Goal: Task Accomplishment & Management: Use online tool/utility

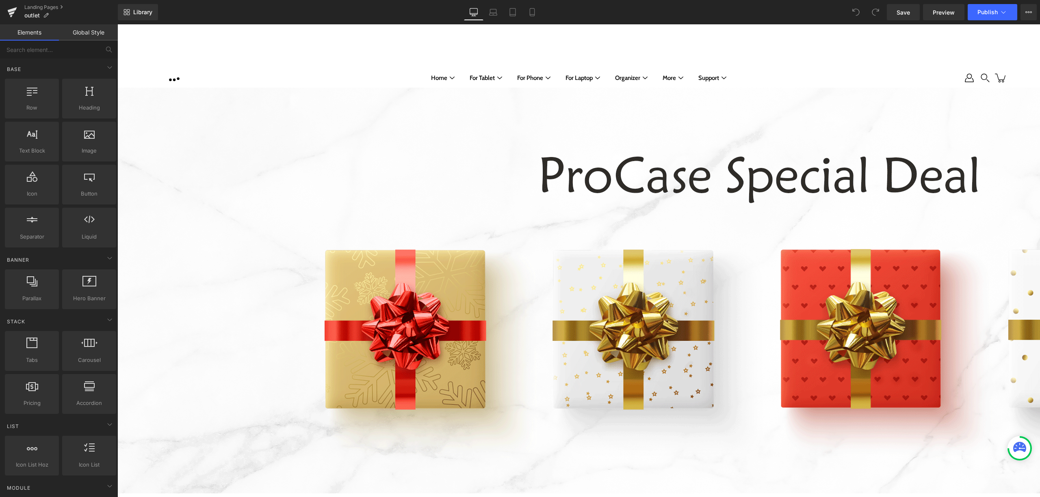
click at [98, 34] on link "Global Style" at bounding box center [88, 32] width 59 height 16
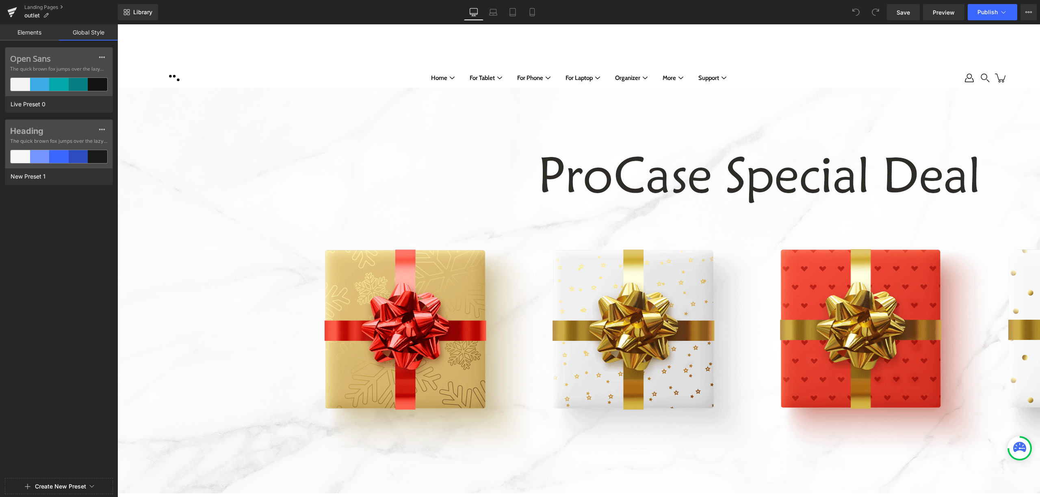
click at [42, 35] on link "Elements" at bounding box center [29, 32] width 59 height 16
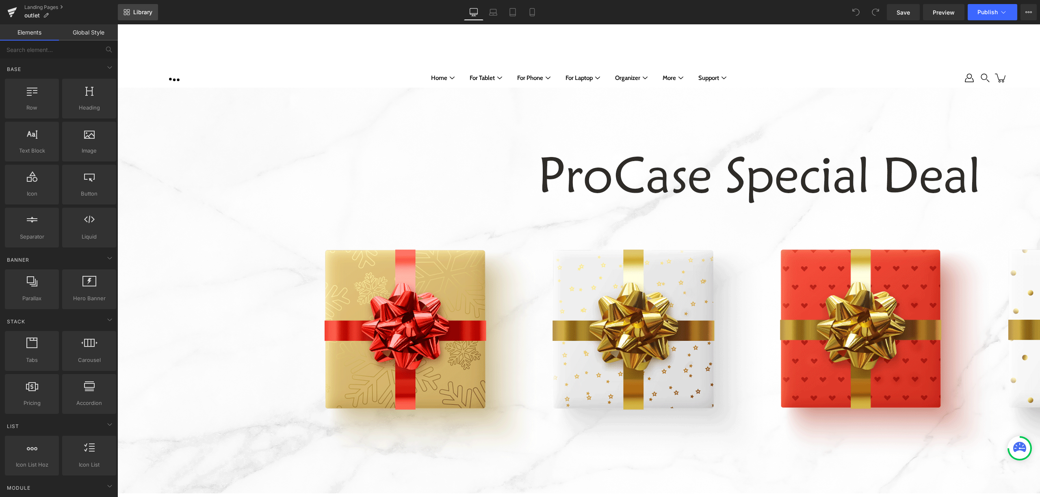
click at [142, 15] on span "Library" at bounding box center [142, 12] width 19 height 7
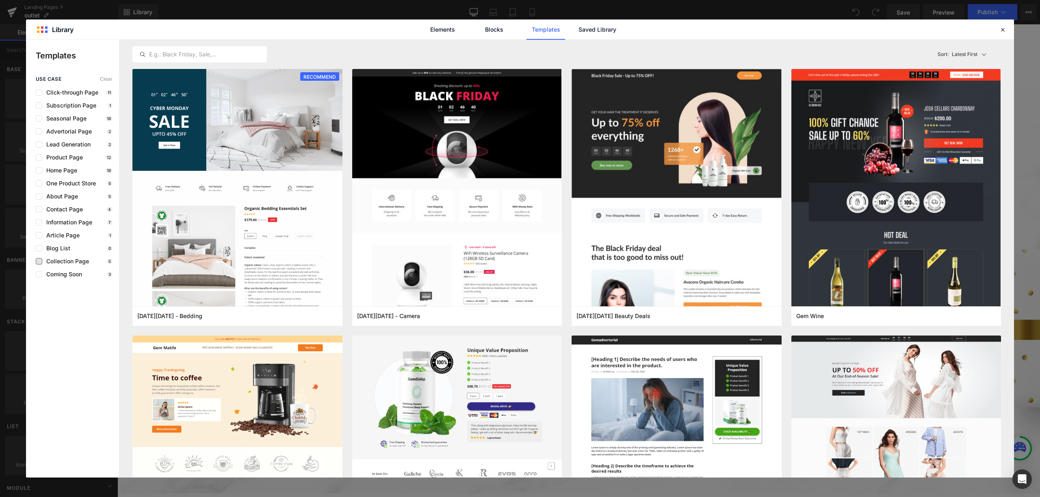
click at [83, 264] on span "Collection Page" at bounding box center [65, 261] width 47 height 6
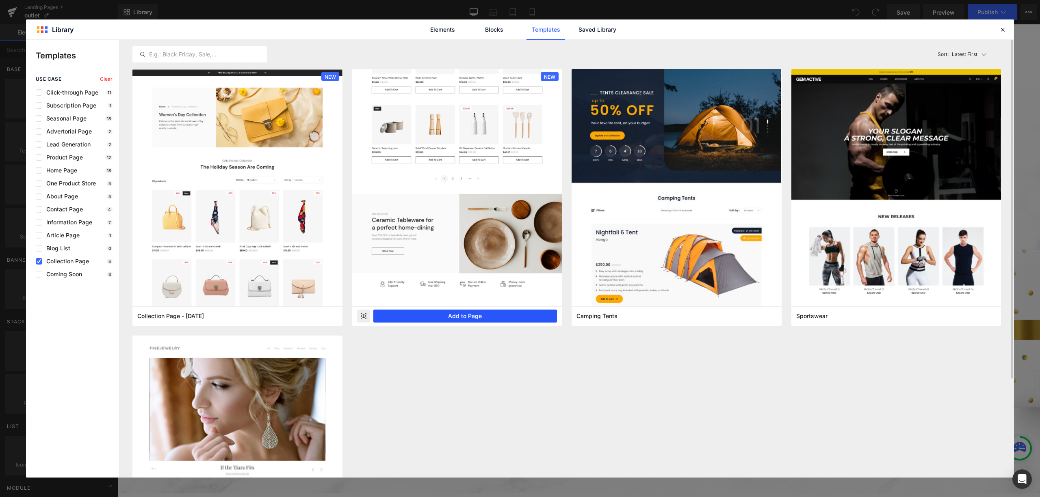
click at [486, 312] on button "Add to Page" at bounding box center [465, 316] width 184 height 13
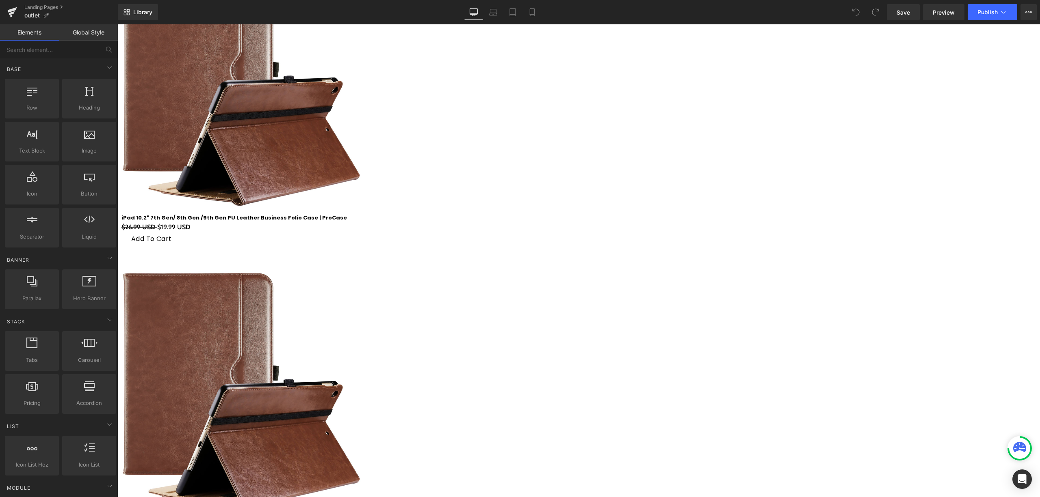
scroll to position [545, 0]
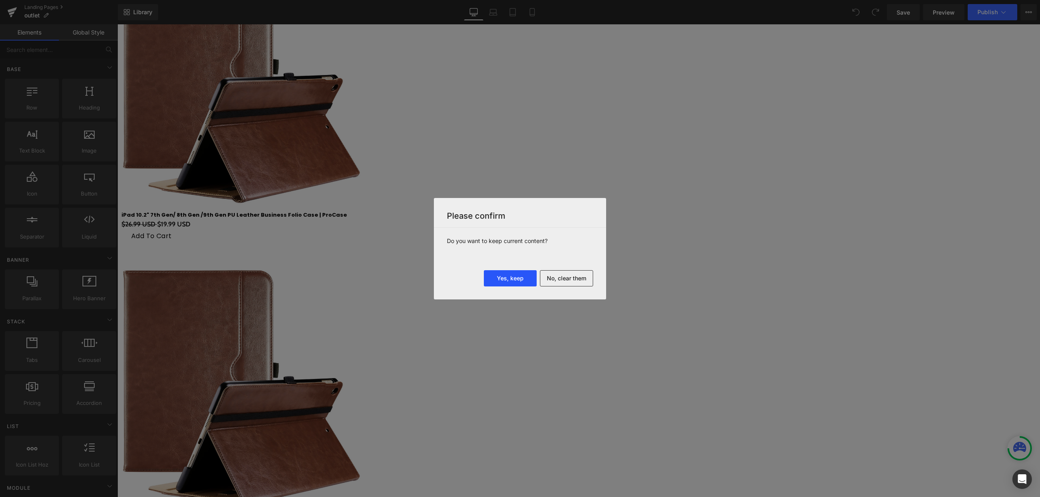
click at [515, 278] on button "Yes, keep" at bounding box center [510, 278] width 53 height 16
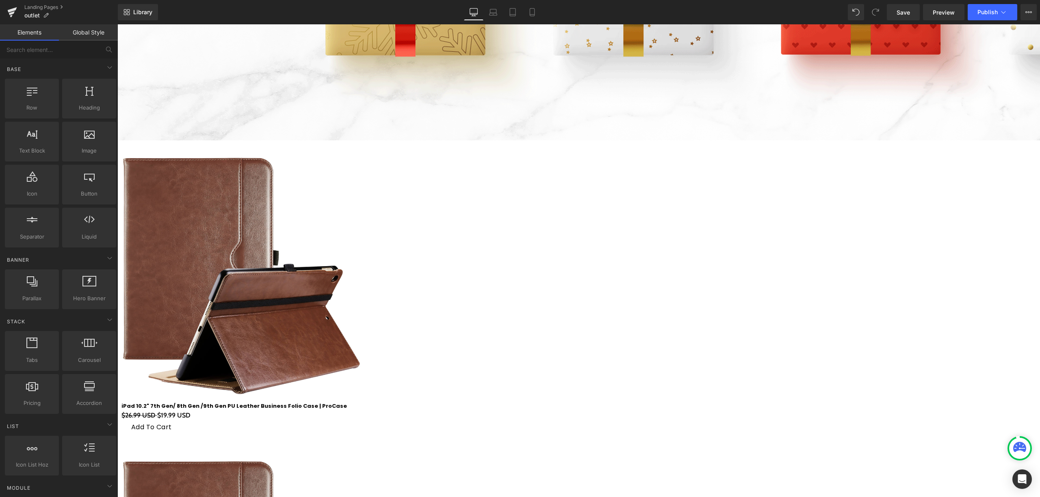
scroll to position [328, 0]
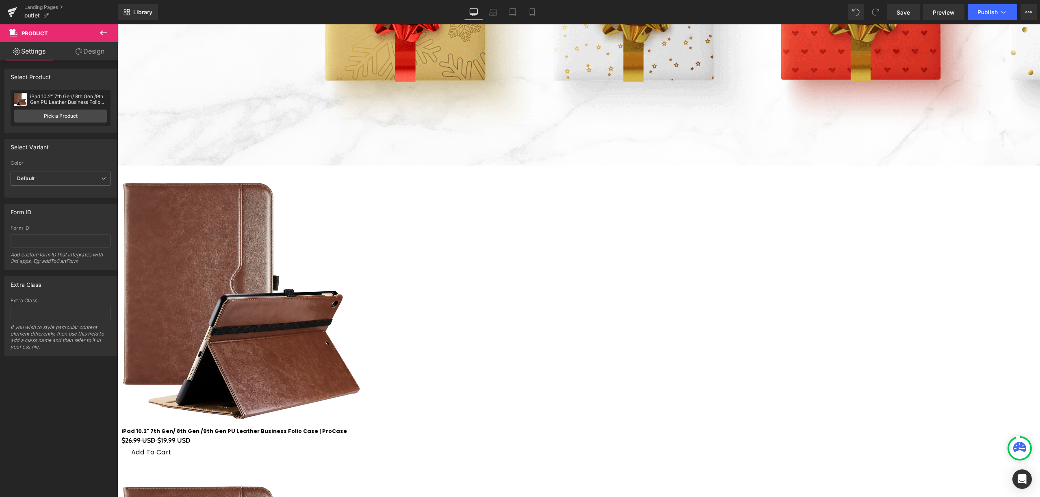
click at [117, 24] on icon at bounding box center [117, 24] width 0 height 0
click at [117, 24] on link at bounding box center [117, 24] width 0 height 0
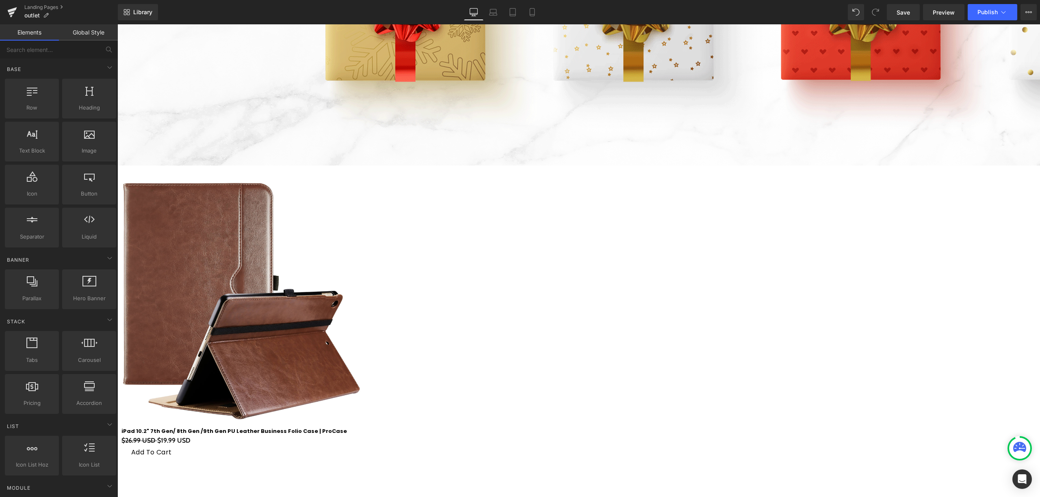
click at [117, 24] on icon at bounding box center [117, 24] width 0 height 0
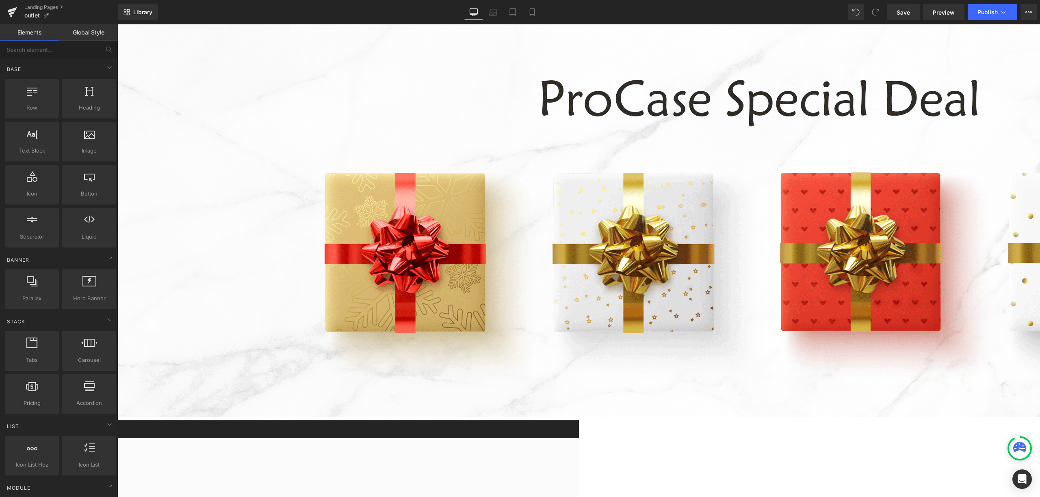
scroll to position [111, 0]
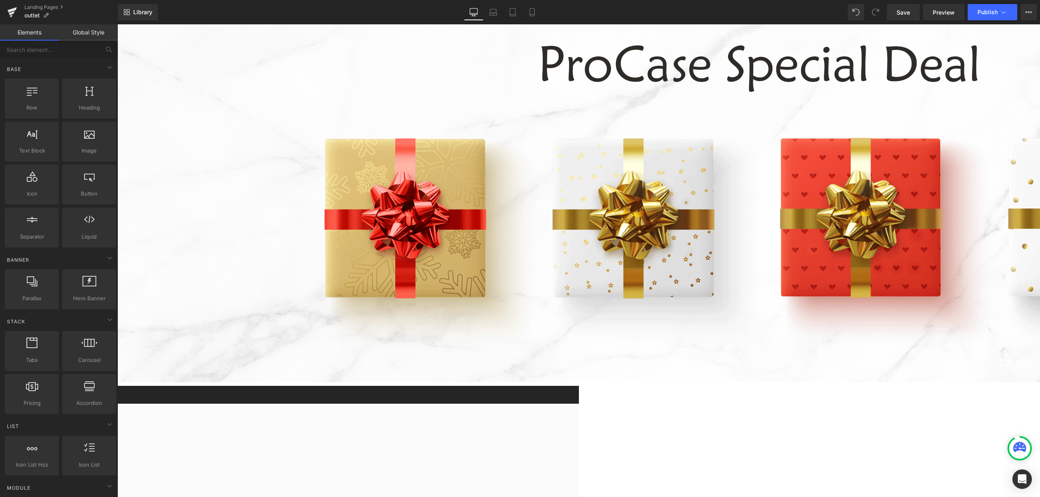
click at [579, 404] on div "Home Button Icon Collection title Collection Title Icon List Icon List Collecti…" at bounding box center [117, 465] width 922 height 123
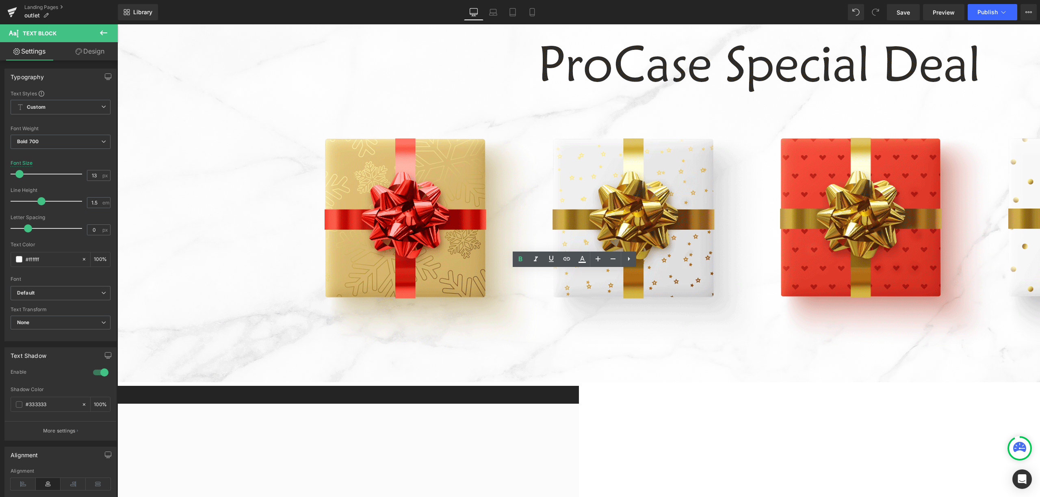
click at [338, 386] on div "FREE Shipping On All U.S. Orders Over $150 Text Block Row" at bounding box center [117, 395] width 922 height 18
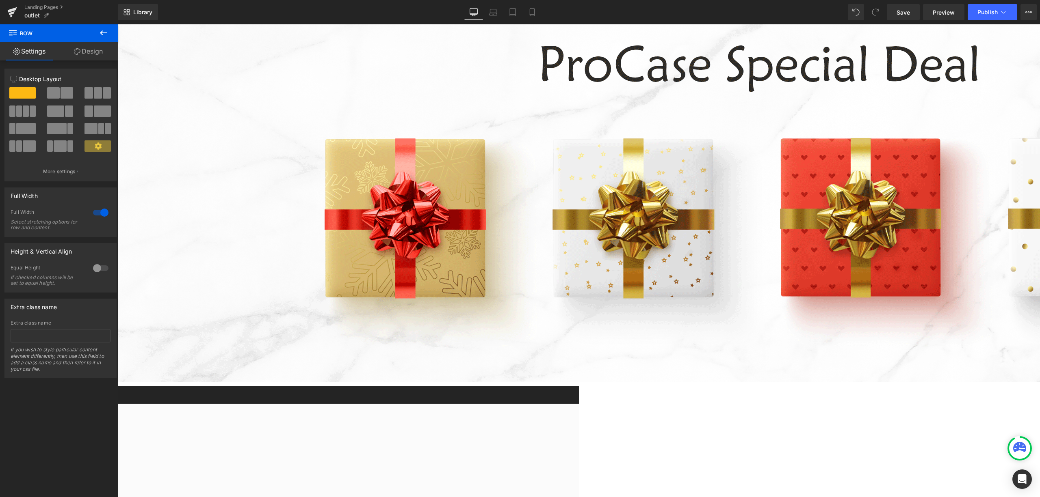
click at [331, 386] on div "FREE Shipping On All U.S. Orders Over $150 Text Block Row" at bounding box center [117, 395] width 922 height 18
click at [117, 24] on link at bounding box center [117, 24] width 0 height 0
click at [117, 24] on icon at bounding box center [117, 24] width 0 height 0
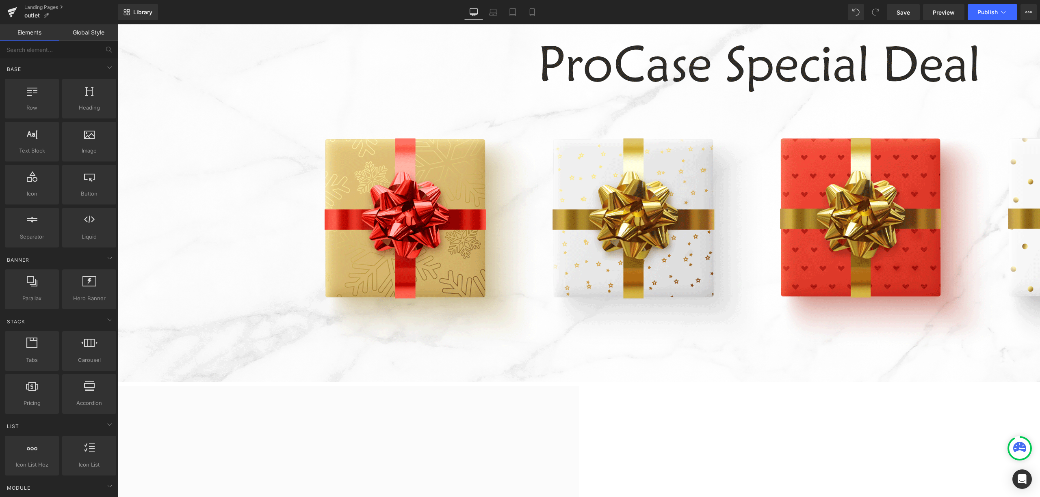
click at [117, 24] on icon at bounding box center [117, 24] width 0 height 0
click at [573, 437] on h1 "Collection title" at bounding box center [118, 447] width 910 height 21
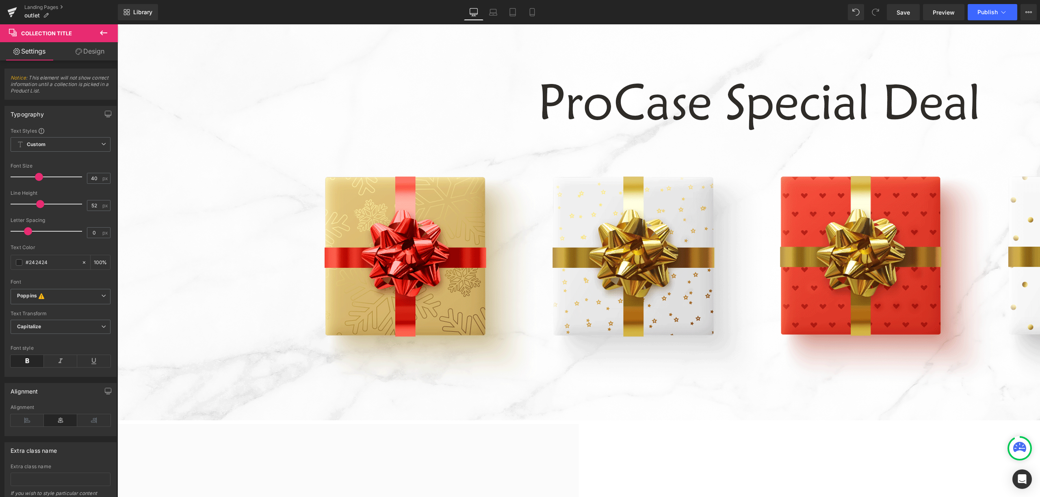
scroll to position [220, 0]
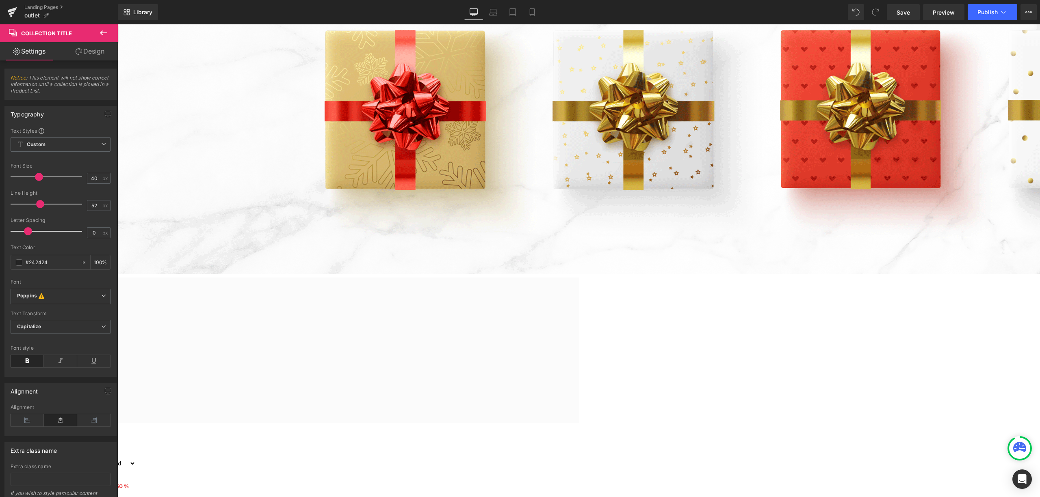
click at [417, 359] on div "Collection description" at bounding box center [118, 364] width 910 height 10
click at [463, 329] on h1 "Collection title" at bounding box center [118, 339] width 910 height 21
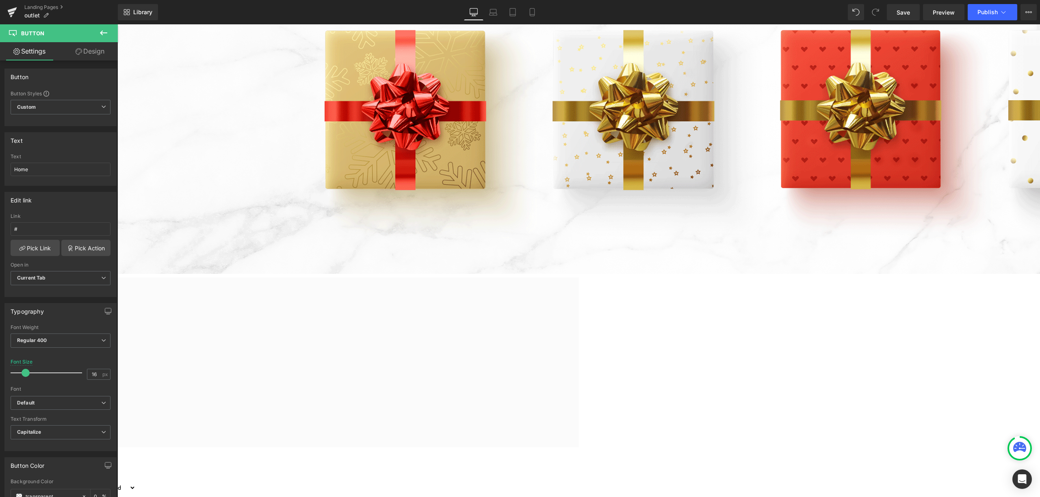
click at [117, 24] on link at bounding box center [117, 24] width 0 height 0
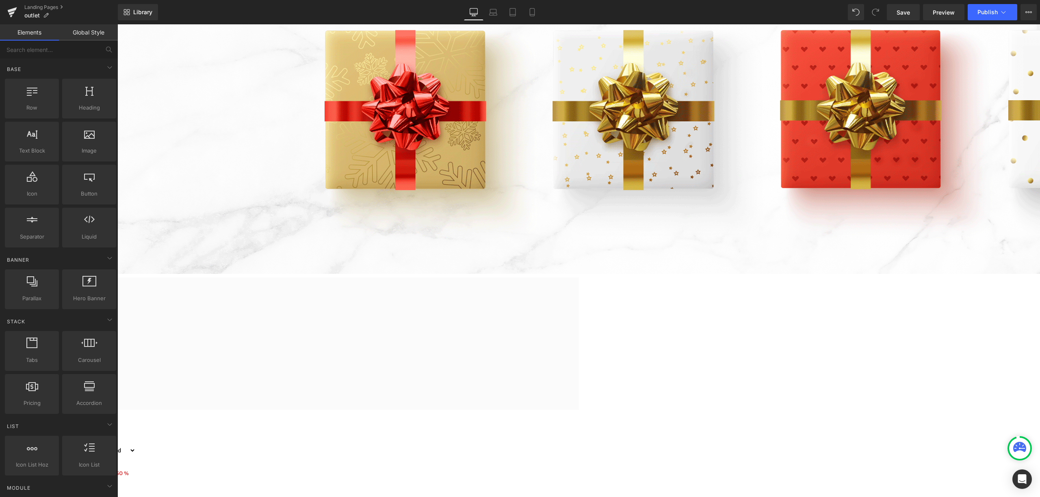
click at [452, 304] on h1 "Collection title" at bounding box center [118, 314] width 910 height 21
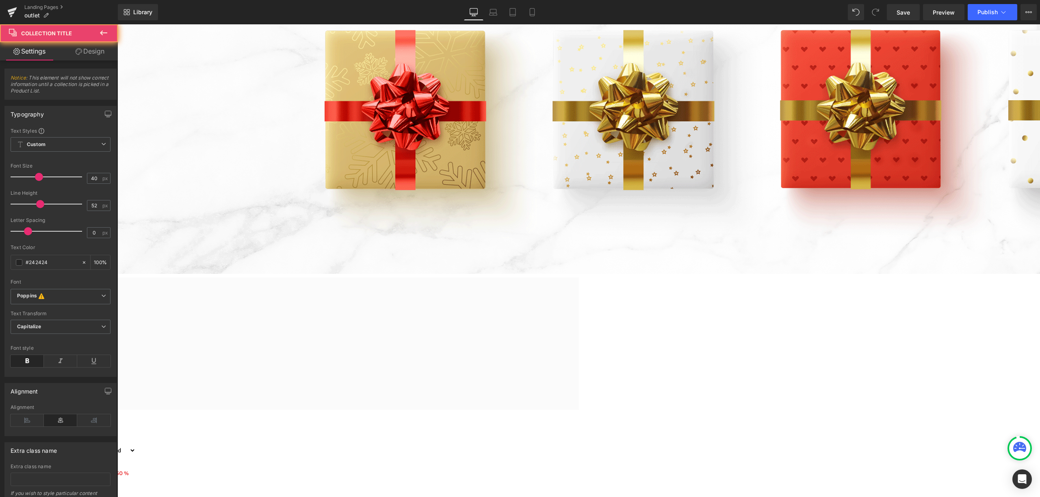
click at [573, 304] on h1 "Collection title" at bounding box center [118, 314] width 910 height 21
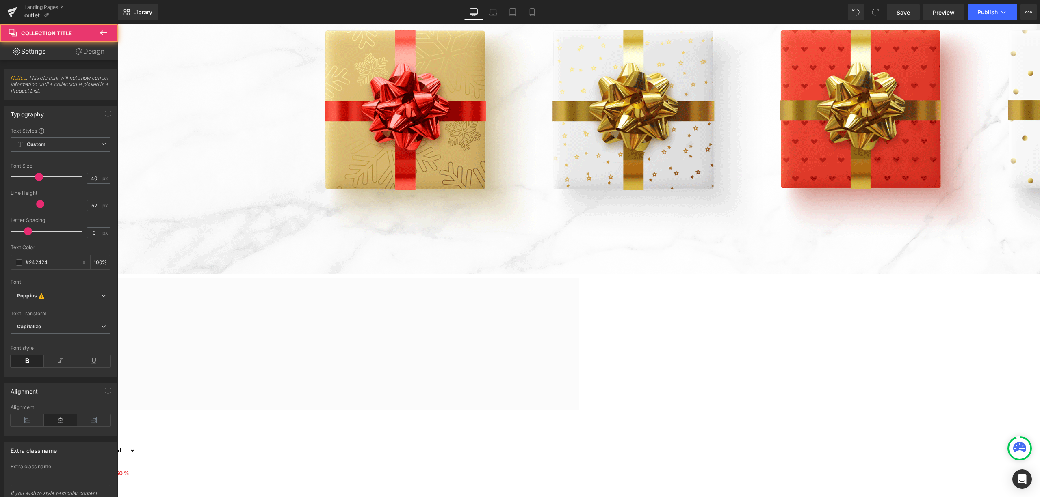
click at [573, 304] on h1 "Collection title" at bounding box center [118, 314] width 910 height 21
drag, startPoint x: 634, startPoint y: 192, endPoint x: 487, endPoint y: 201, distance: 146.9
click at [487, 304] on h1 "Collection title" at bounding box center [118, 314] width 910 height 21
click at [627, 145] on img at bounding box center [758, 71] width 1283 height 406
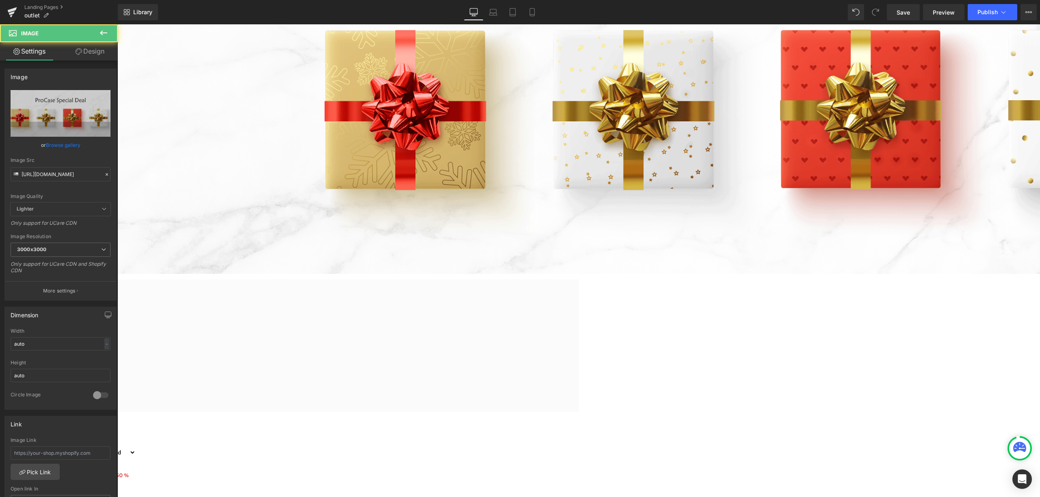
click at [573, 306] on h1 "Collection title" at bounding box center [118, 316] width 910 height 21
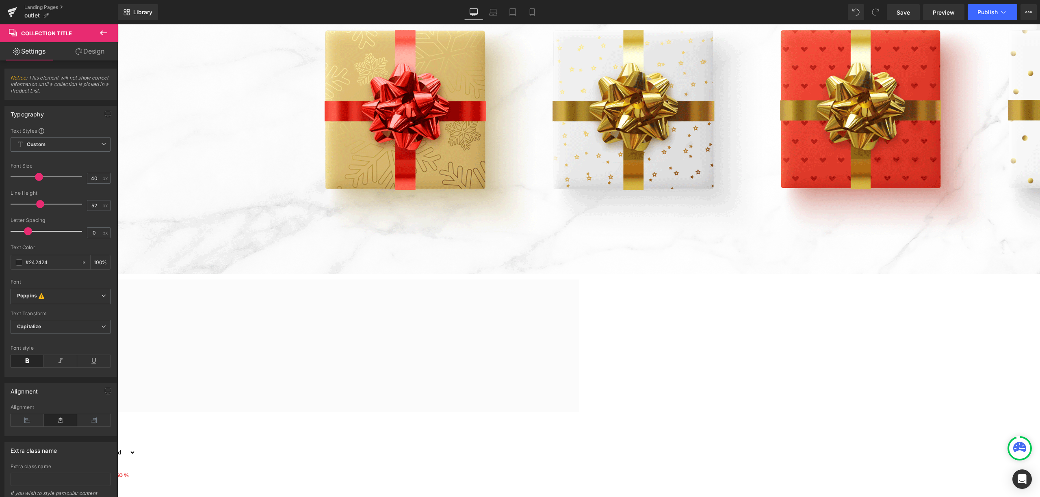
click at [573, 306] on h1 "Collection title" at bounding box center [118, 316] width 910 height 21
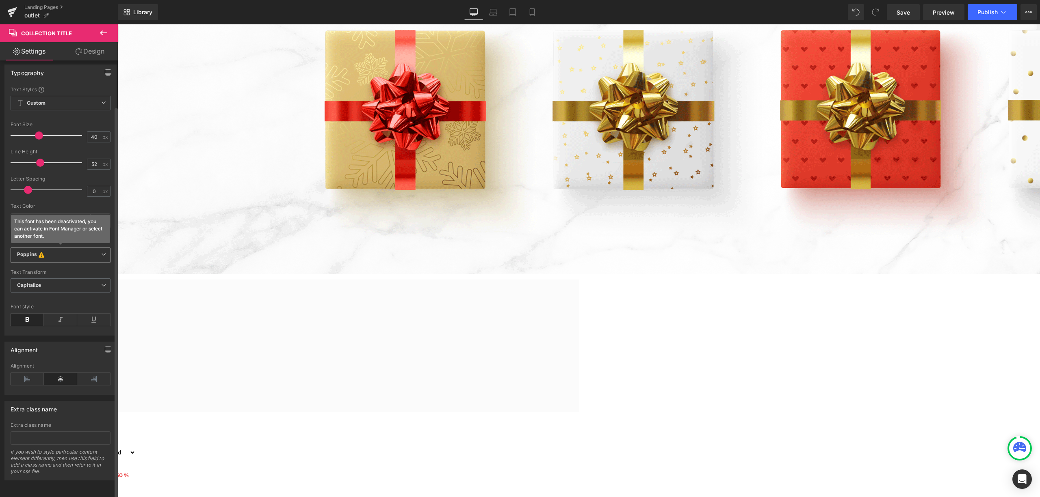
click at [105, 248] on span "Poppins This font has been deactivated, you can activate in Font Manager or sel…" at bounding box center [61, 255] width 100 height 15
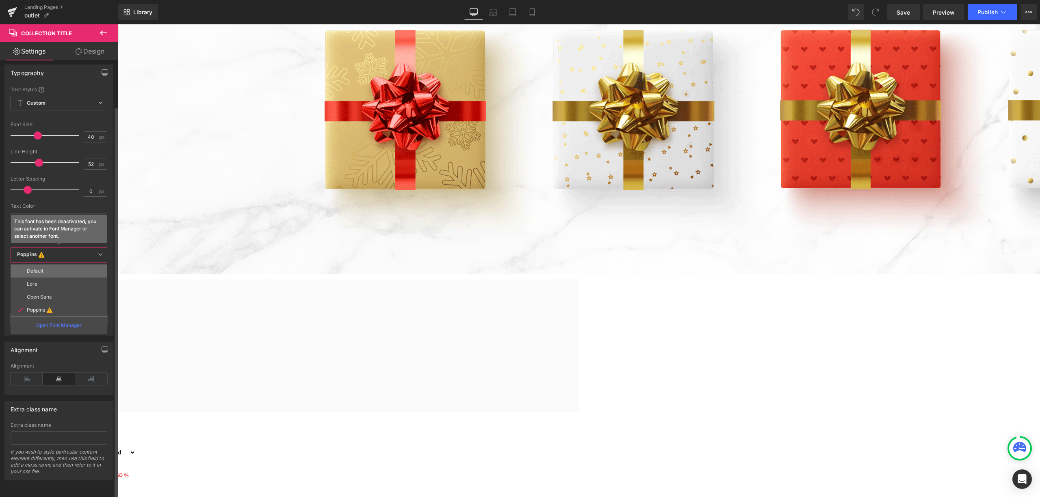
click at [64, 265] on li "Default" at bounding box center [59, 271] width 97 height 13
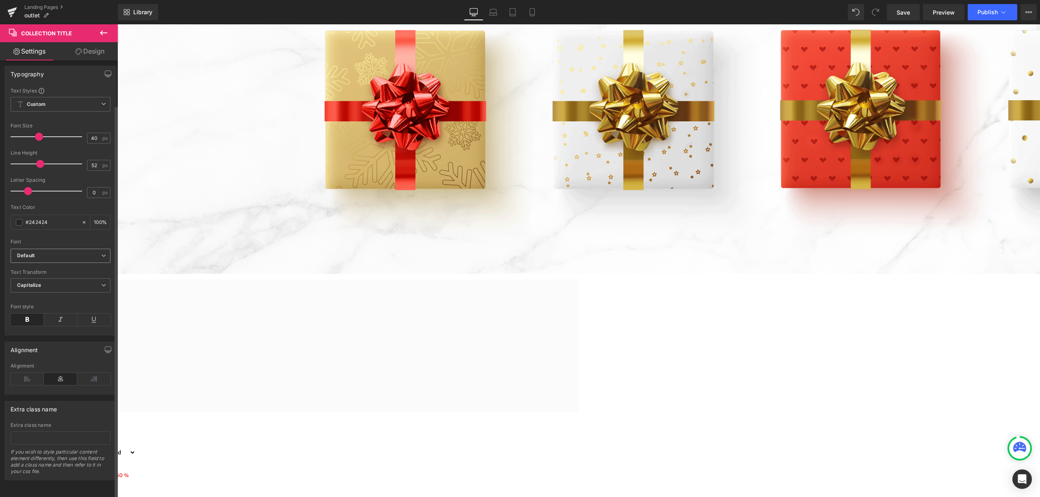
scroll to position [50, 0]
click at [573, 306] on h1 "Collection title" at bounding box center [118, 316] width 910 height 21
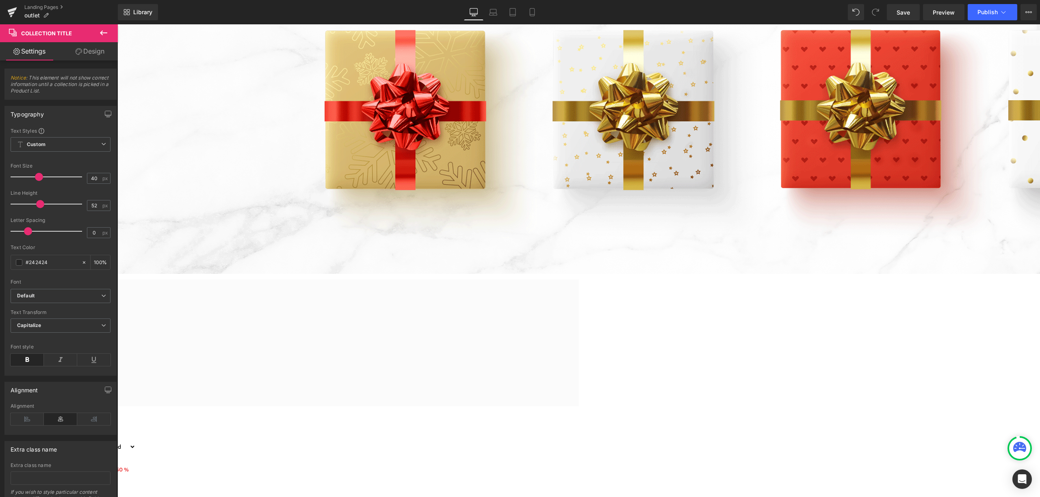
click at [573, 306] on h1 "Collection title" at bounding box center [118, 316] width 910 height 21
drag, startPoint x: 647, startPoint y: 195, endPoint x: 508, endPoint y: 215, distance: 140.3
click at [508, 300] on div "Collection title Collection Title Collection description Collection Desc" at bounding box center [118, 327] width 910 height 54
click at [573, 306] on h1 "Collection title" at bounding box center [118, 316] width 910 height 21
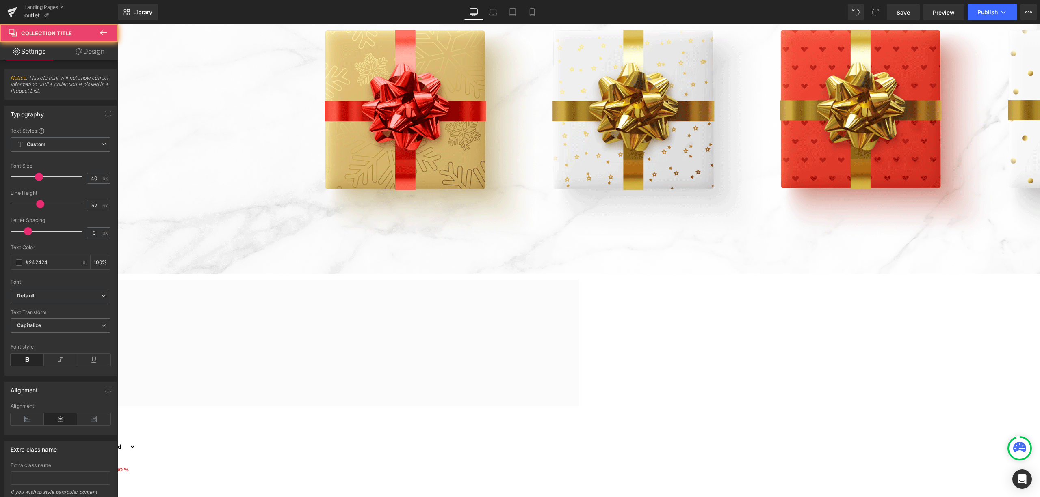
click at [573, 306] on h1 "Collection title" at bounding box center [118, 316] width 910 height 21
click at [117, 24] on link at bounding box center [117, 24] width 0 height 0
click at [573, 335] on div "Collection description" at bounding box center [118, 340] width 910 height 10
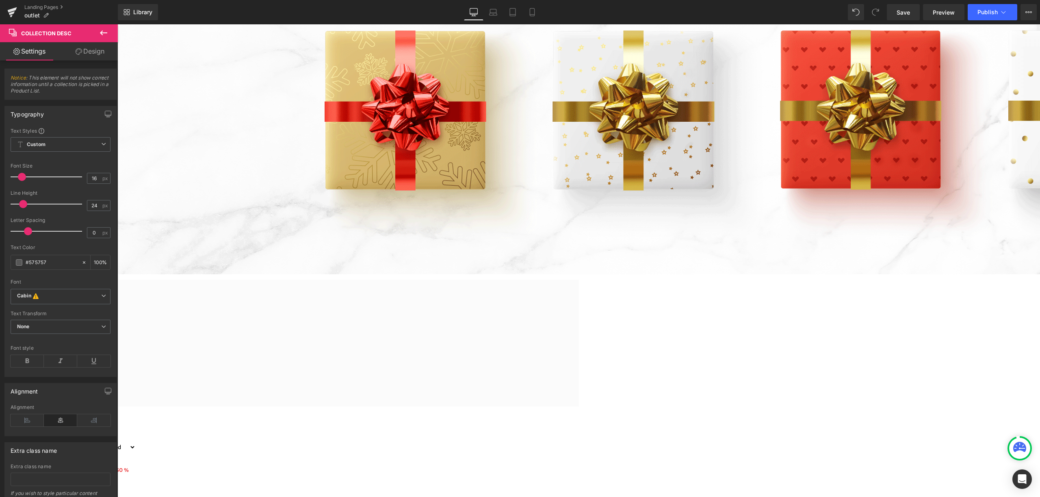
scroll to position [220, 0]
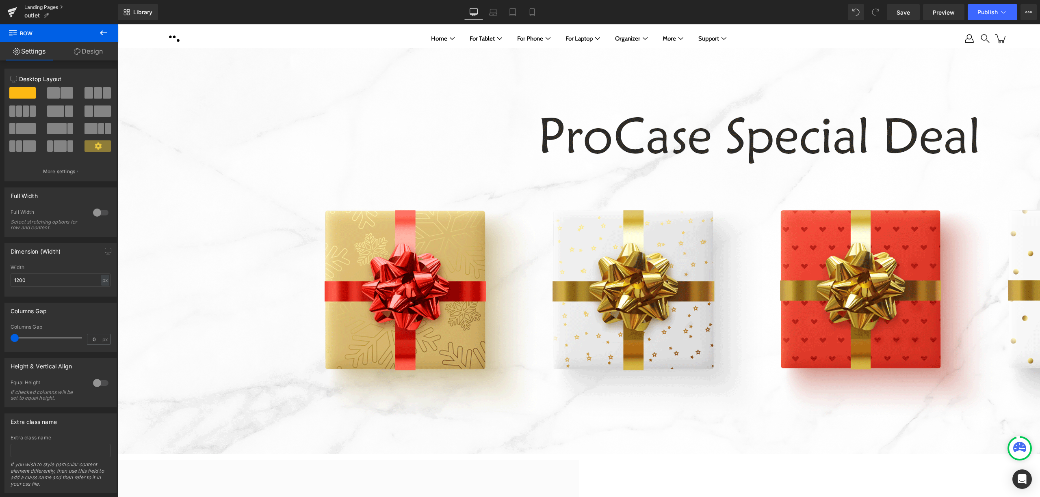
scroll to position [59, 0]
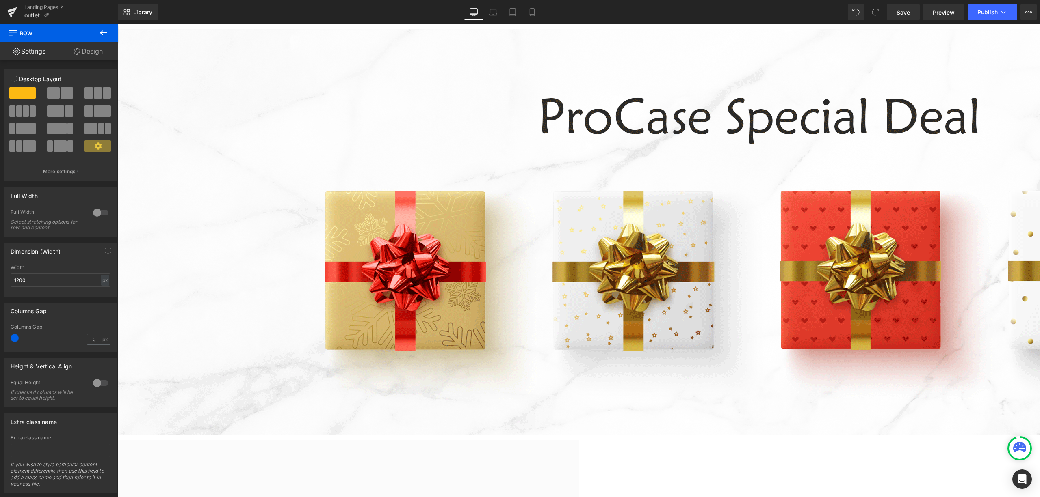
click at [94, 49] on link "Design" at bounding box center [88, 51] width 59 height 18
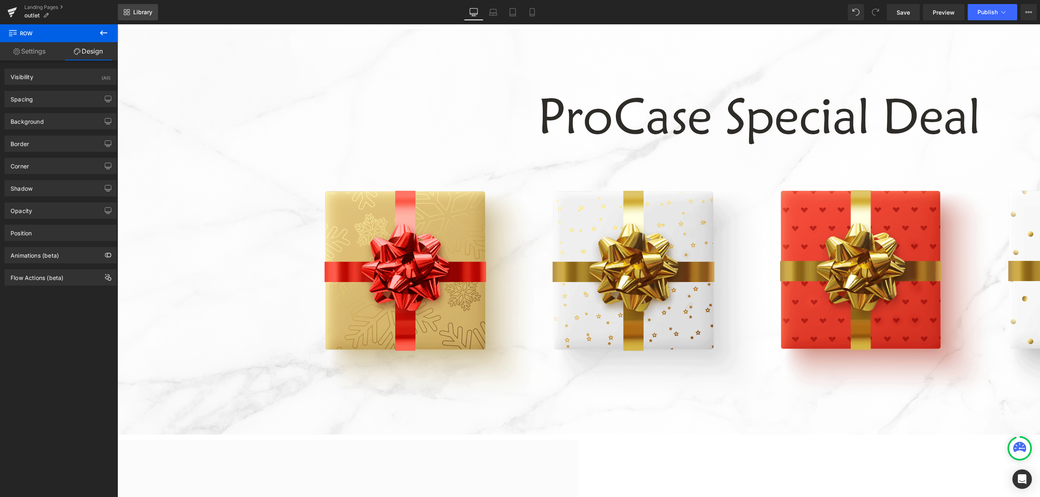
click at [140, 11] on span "Library" at bounding box center [142, 12] width 19 height 7
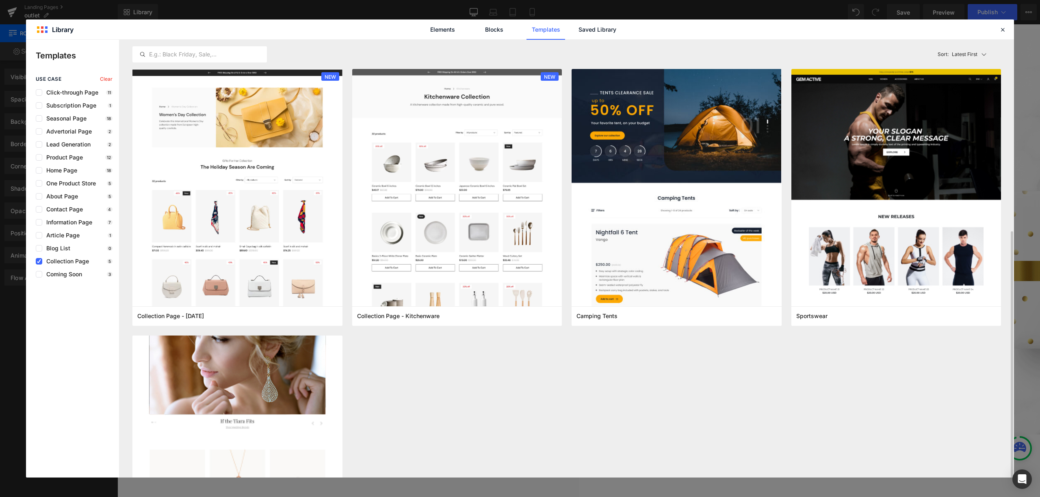
scroll to position [108, 0]
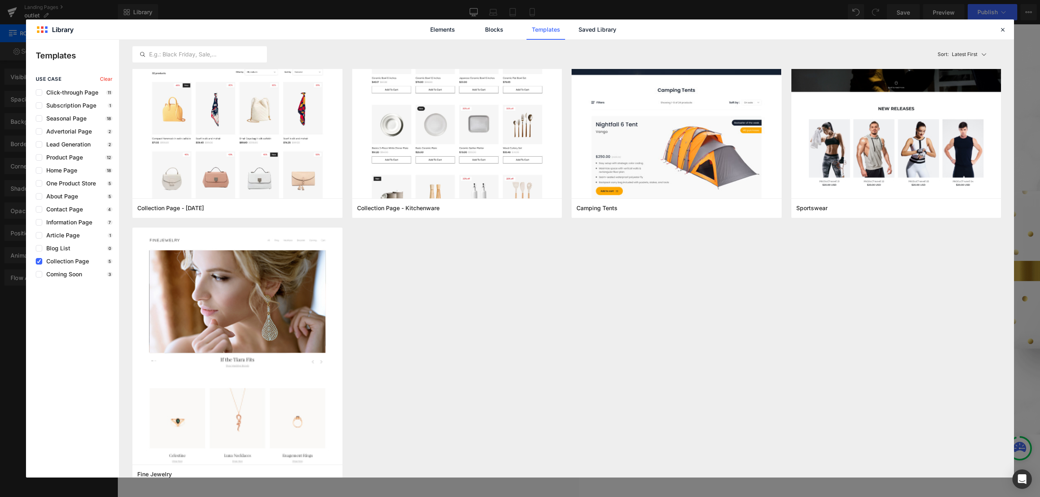
click at [74, 266] on div "use case Clear Click-through Page 11 Subscription Page 1 Seasonal Page 18 Adver…" at bounding box center [72, 176] width 93 height 201
click at [73, 264] on span "Collection Page" at bounding box center [65, 261] width 47 height 6
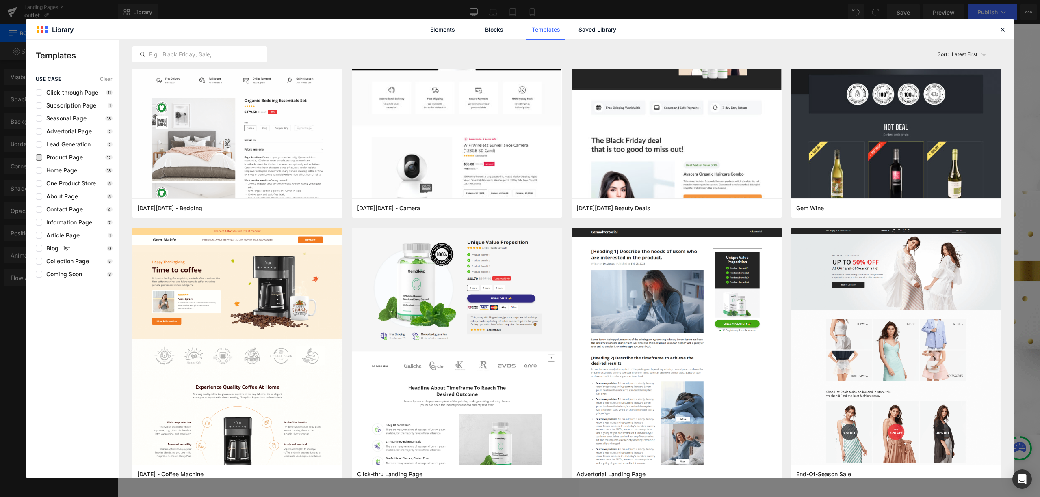
click at [75, 159] on span "Product Page" at bounding box center [62, 157] width 41 height 6
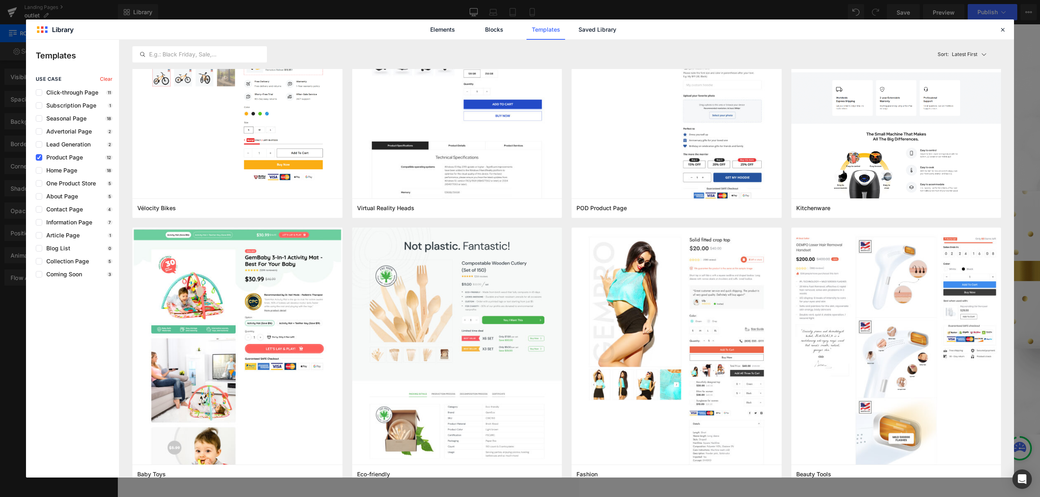
click at [64, 257] on div "use case Clear Click-through Page 11 Subscription Page 1 Seasonal Page 18 Adver…" at bounding box center [72, 176] width 93 height 201
click at [64, 258] on span "Collection Page" at bounding box center [65, 261] width 47 height 6
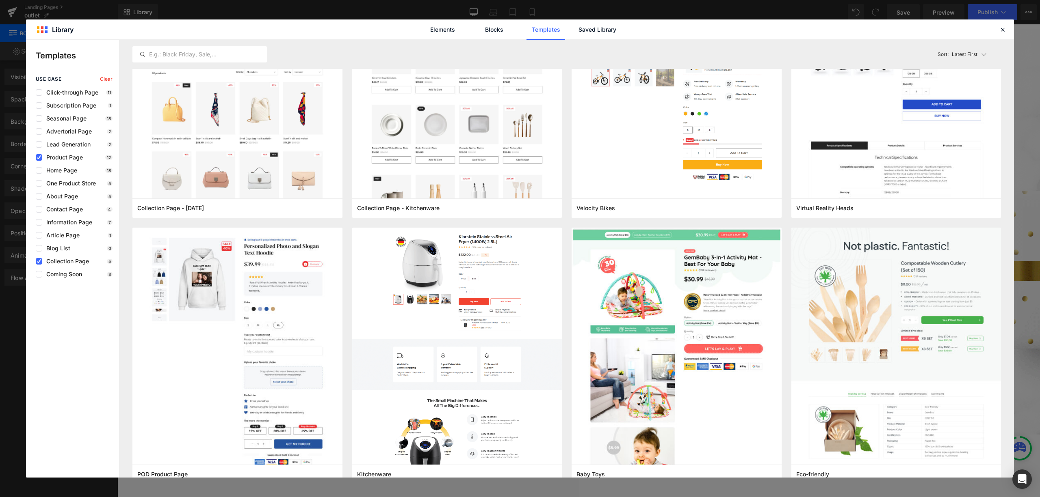
click at [62, 163] on div "use case Clear Click-through Page 11 Subscription Page 1 Seasonal Page 18 Adver…" at bounding box center [72, 176] width 93 height 201
click at [62, 161] on div "use case Clear Click-through Page 11 Subscription Page 1 Seasonal Page 18 Adver…" at bounding box center [72, 176] width 93 height 201
click at [65, 160] on span "Product Page" at bounding box center [62, 157] width 41 height 6
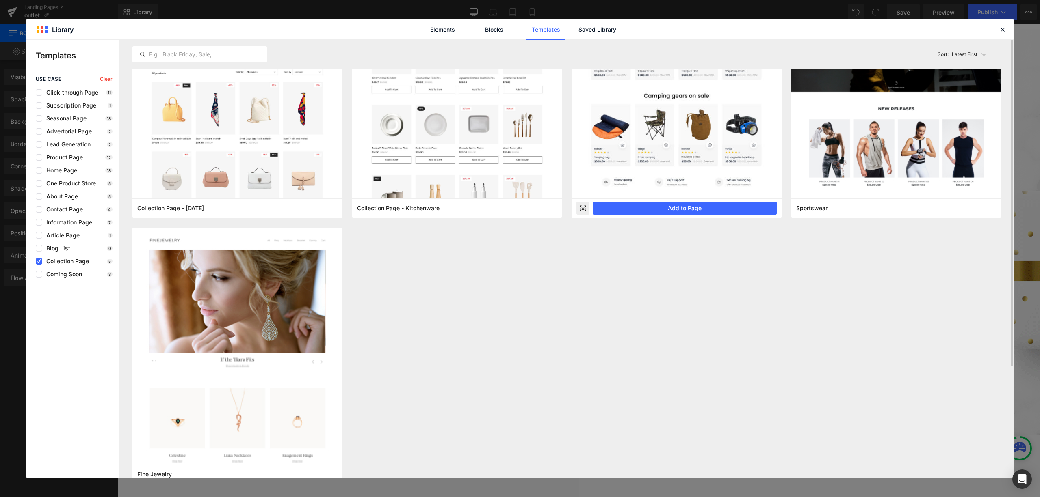
scroll to position [0, 0]
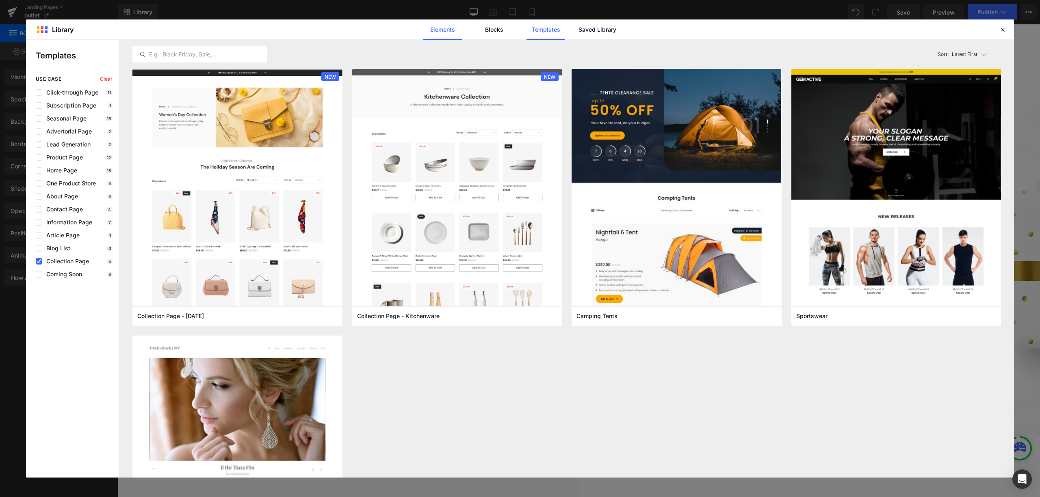
click at [446, 33] on link "Elements" at bounding box center [442, 29] width 39 height 20
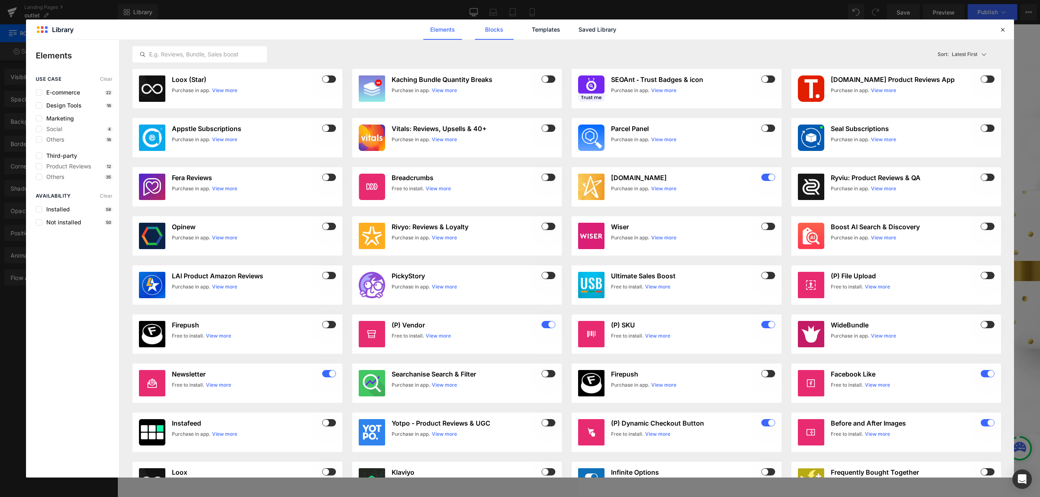
click at [503, 37] on link "Blocks" at bounding box center [494, 29] width 39 height 20
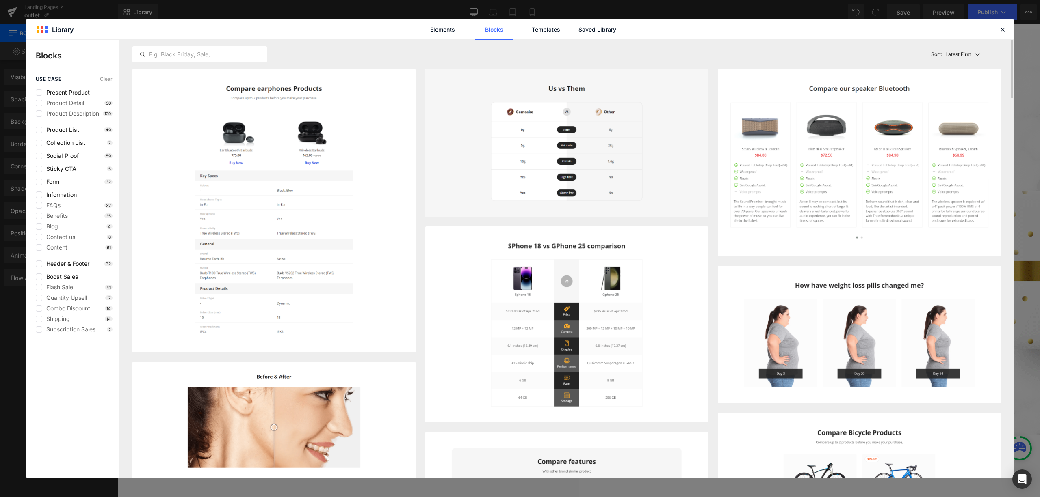
click at [549, 40] on div "Latest First Most View Latest First Sort: Latest First" at bounding box center [566, 54] width 868 height 29
click at [551, 35] on link "Templates" at bounding box center [545, 29] width 39 height 20
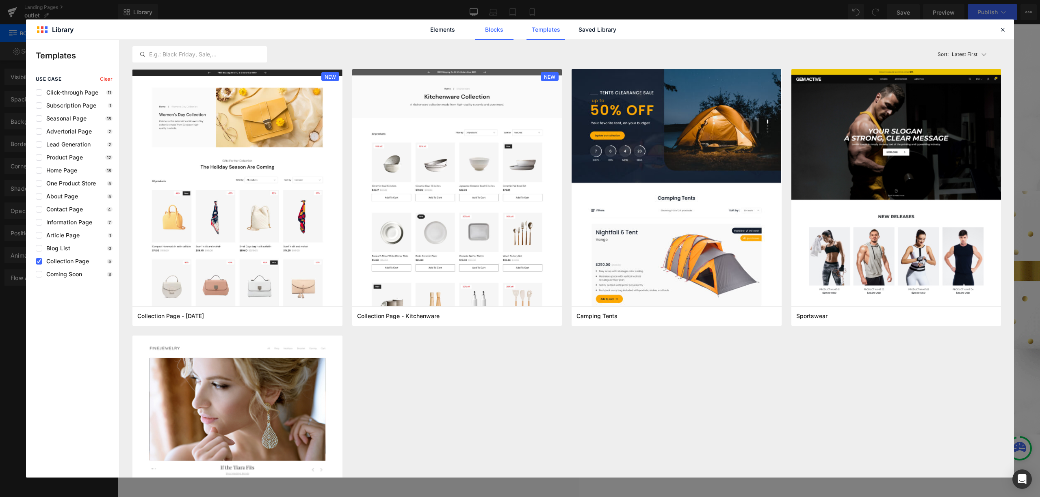
click at [493, 30] on link "Blocks" at bounding box center [494, 29] width 39 height 20
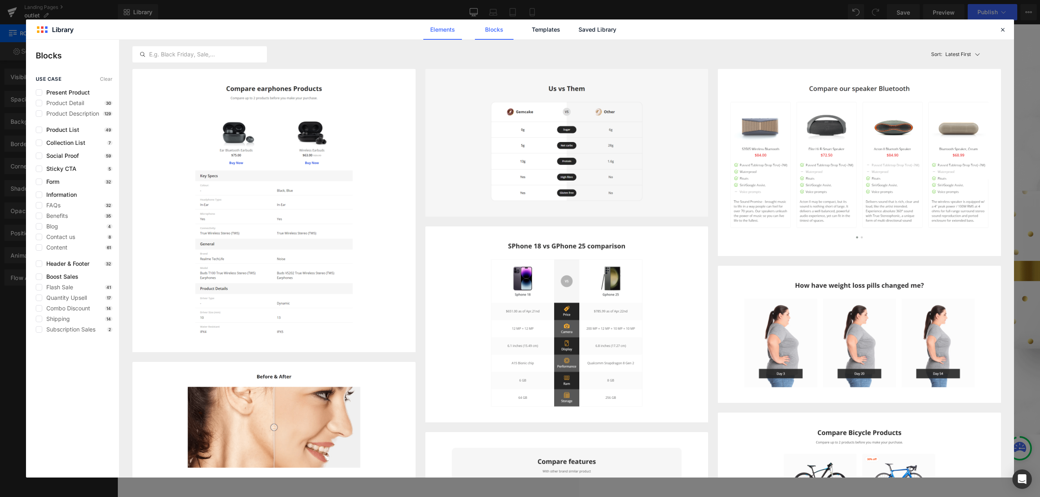
click at [445, 29] on link "Elements" at bounding box center [442, 29] width 39 height 20
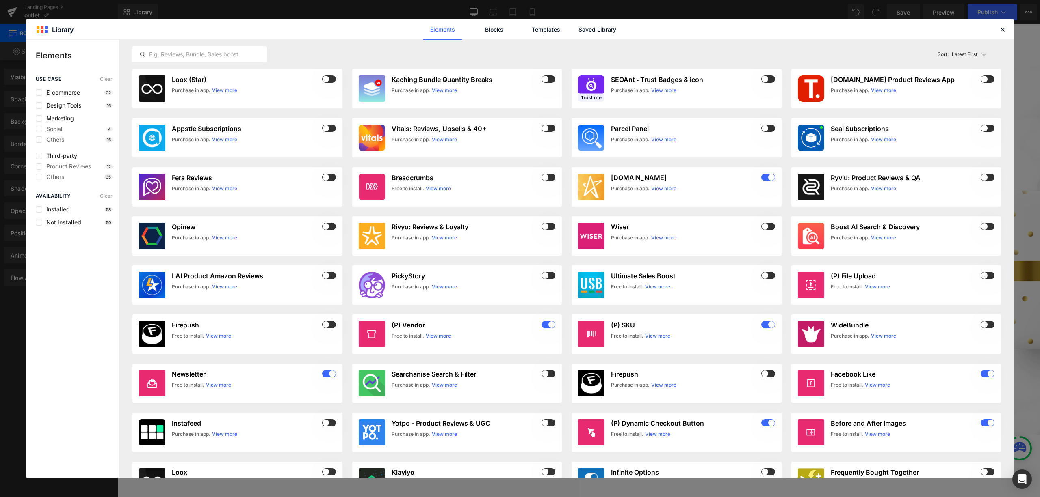
click at [450, 29] on link "Elements" at bounding box center [442, 29] width 39 height 20
click at [473, 29] on div "Elements Blocks Templates Saved Library" at bounding box center [520, 29] width 206 height 20
click at [481, 29] on link "Blocks" at bounding box center [494, 29] width 39 height 20
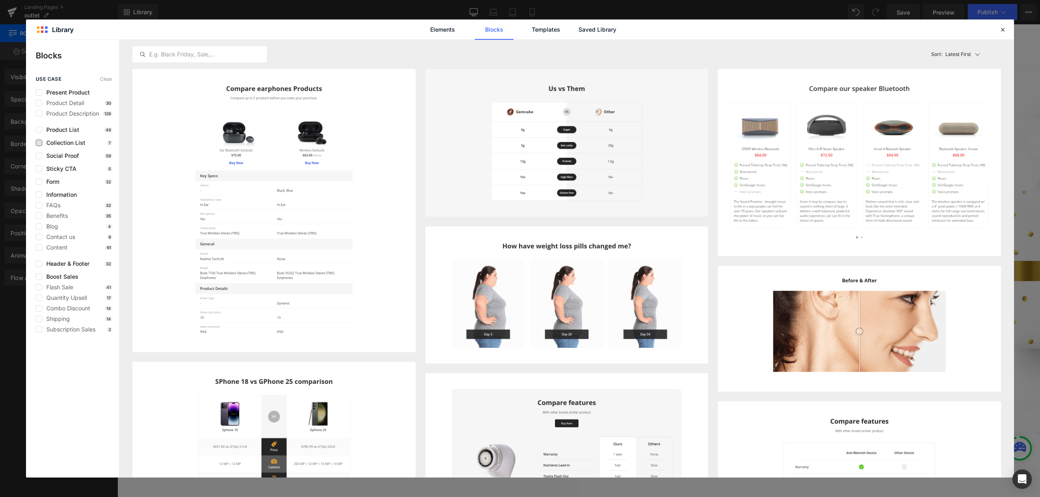
click at [83, 140] on span "Collection List" at bounding box center [63, 143] width 43 height 6
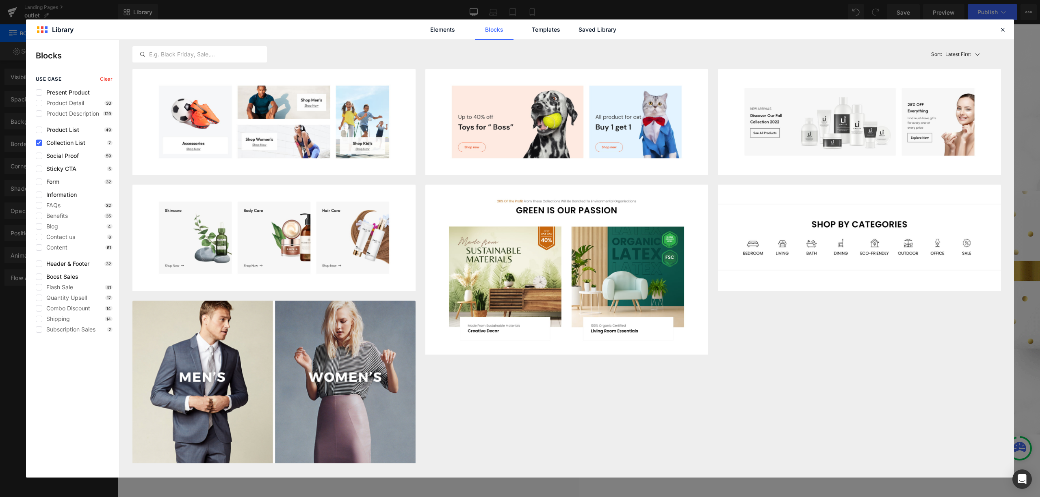
click at [82, 132] on div "Product List 49" at bounding box center [74, 130] width 77 height 6
click at [73, 130] on span "Product List" at bounding box center [60, 130] width 37 height 6
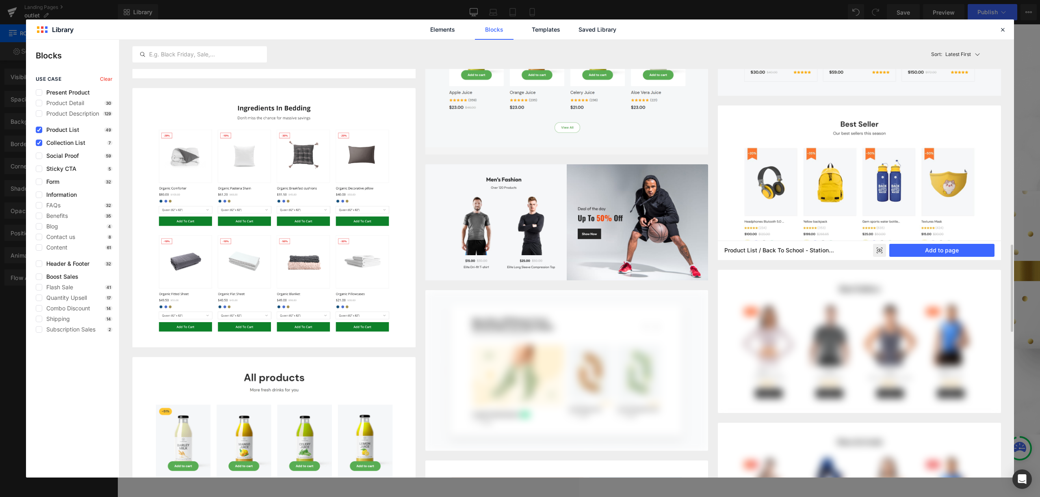
scroll to position [758, 0]
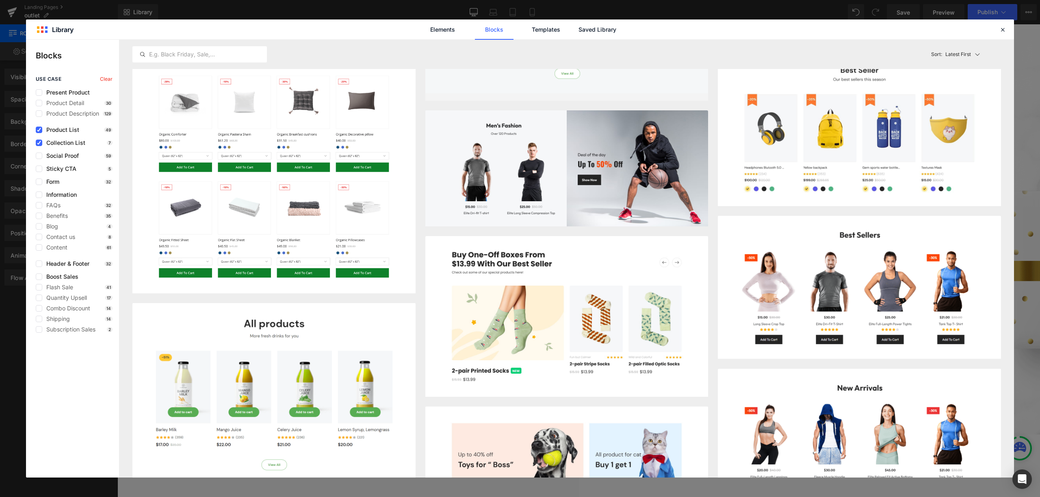
click at [69, 132] on span "Product List" at bounding box center [60, 130] width 37 height 6
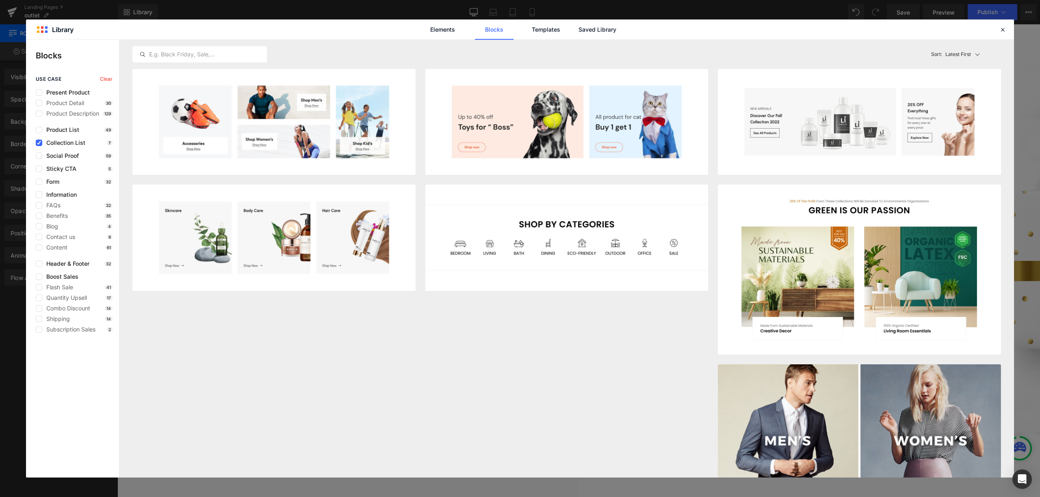
click at [70, 142] on span "Collection List" at bounding box center [63, 143] width 43 height 6
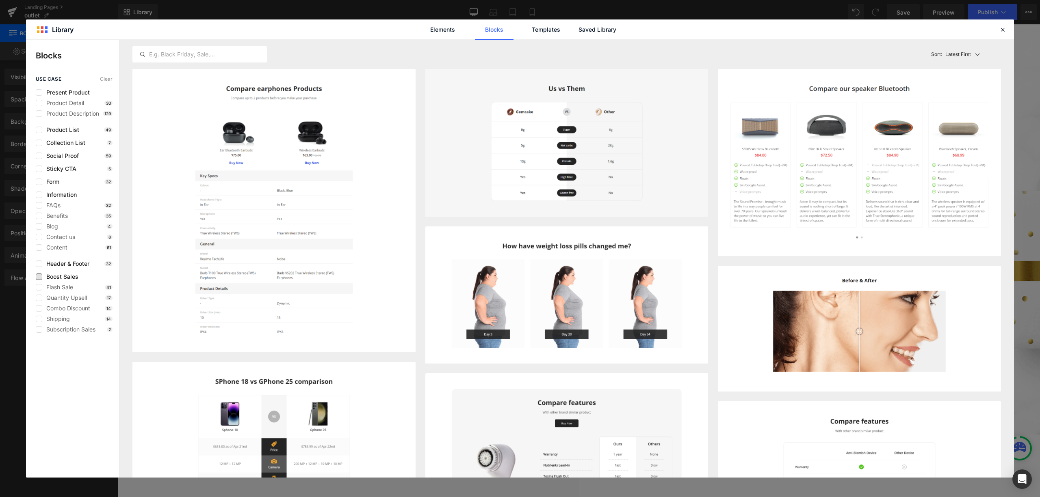
click at [77, 278] on span "Boost Sales" at bounding box center [60, 277] width 36 height 6
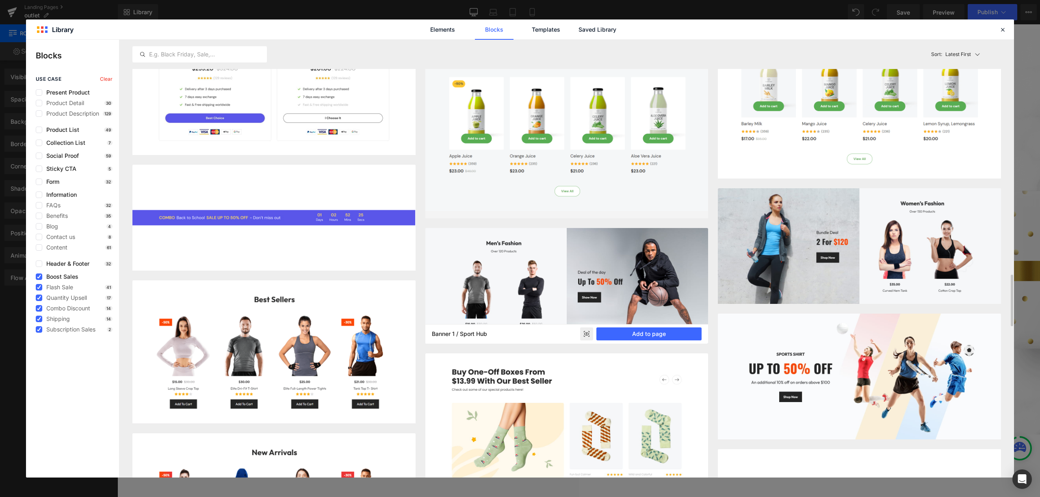
scroll to position [2213, 0]
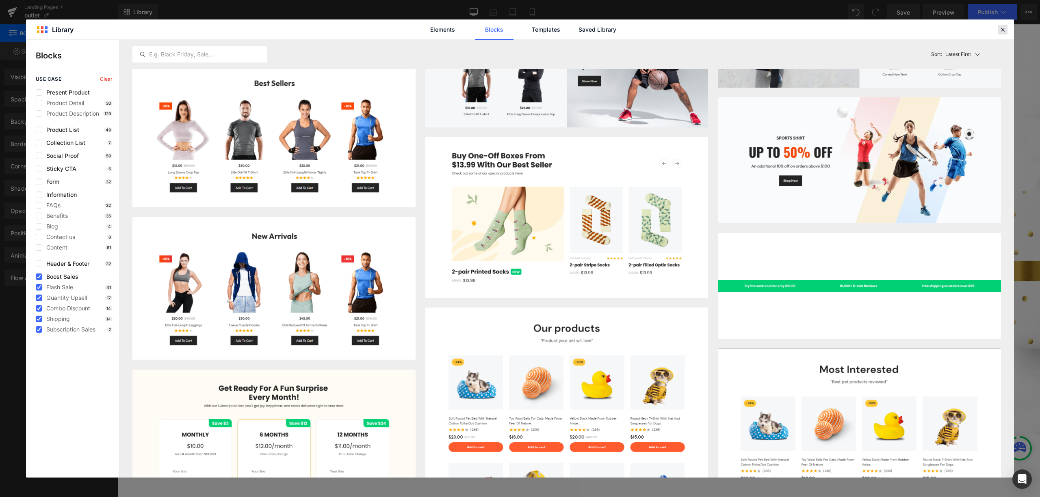
click at [998, 26] on div at bounding box center [1002, 30] width 10 height 10
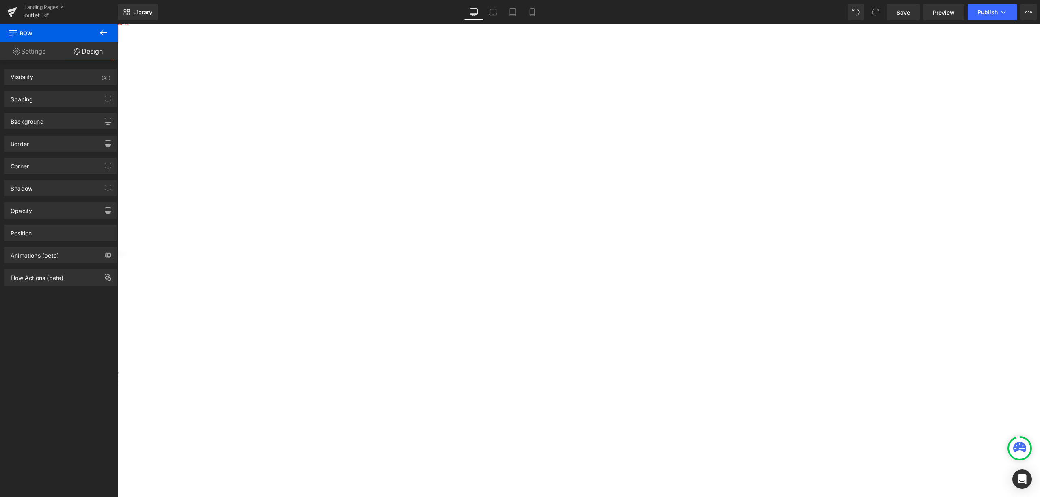
scroll to position [438, 0]
click at [136, 224] on select "Sorting Best selling Featured Alphabetically, A-Z Alphabetically, Z-A Price, lo…" at bounding box center [115, 229] width 41 height 11
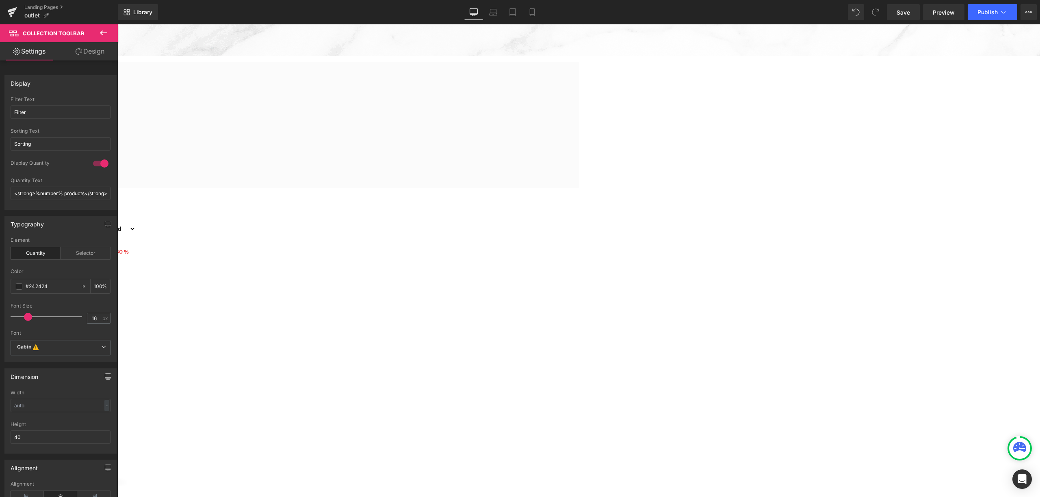
select select "best-selling"
click at [136, 224] on select "Sorting Best selling Featured Alphabetically, A-Z Alphabetically, Z-A Price, lo…" at bounding box center [115, 229] width 41 height 11
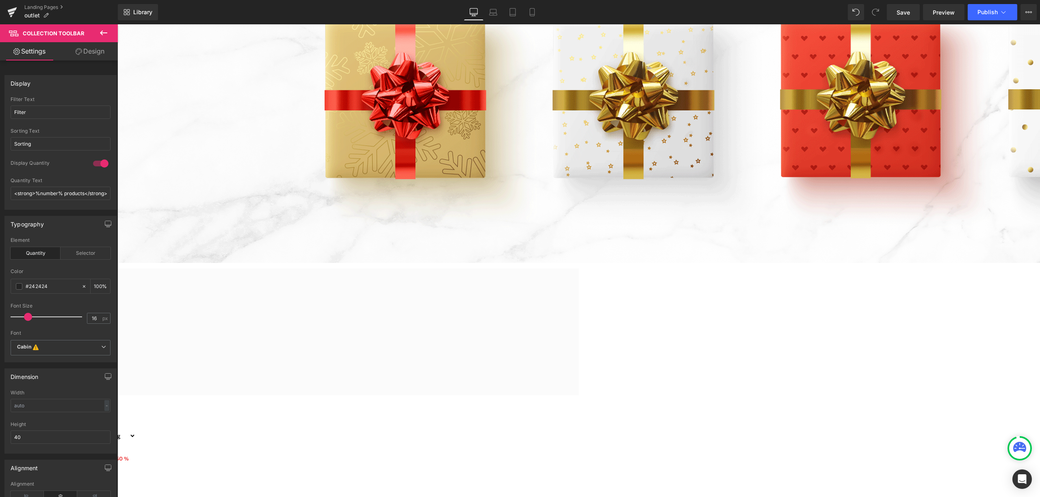
scroll to position [221, 0]
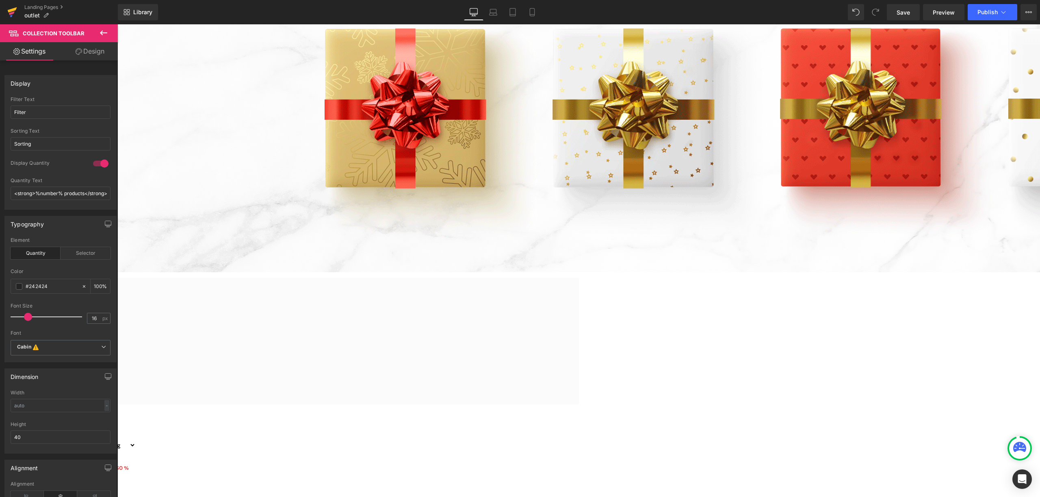
click at [20, 15] on link at bounding box center [12, 12] width 24 height 24
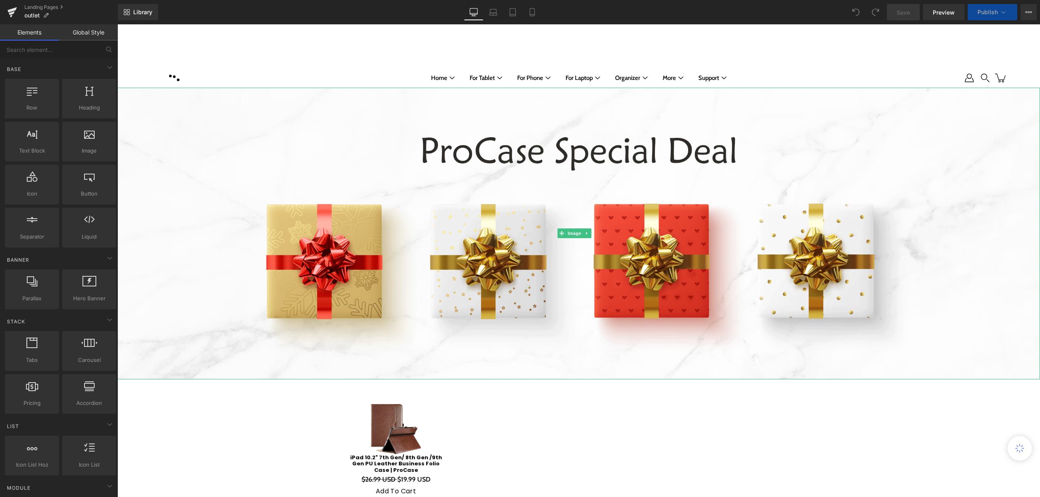
scroll to position [216, 0]
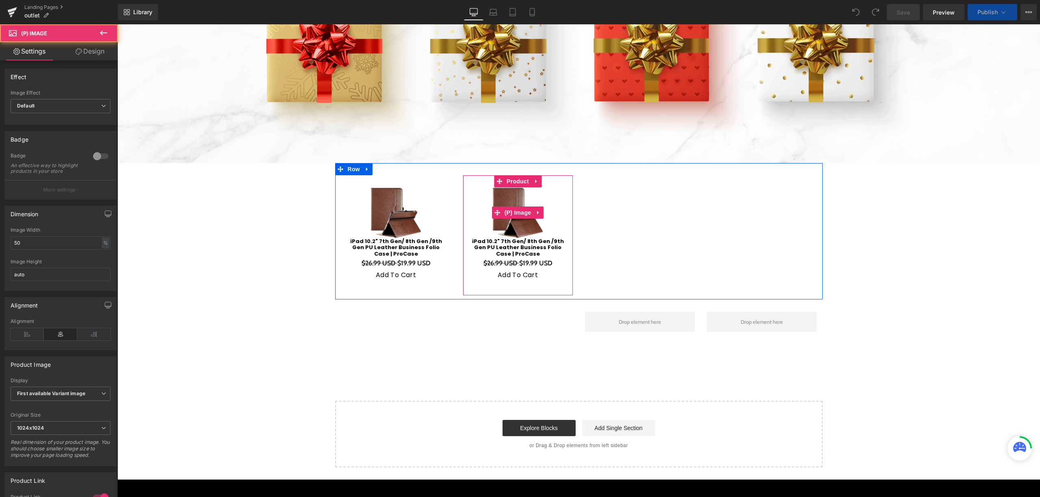
click at [499, 192] on img at bounding box center [517, 213] width 51 height 51
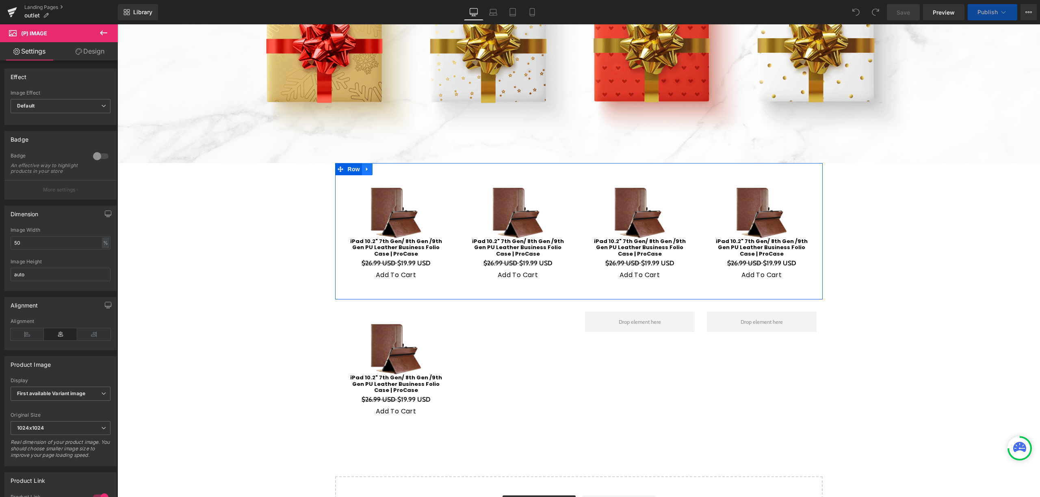
click at [364, 168] on icon at bounding box center [367, 169] width 6 height 6
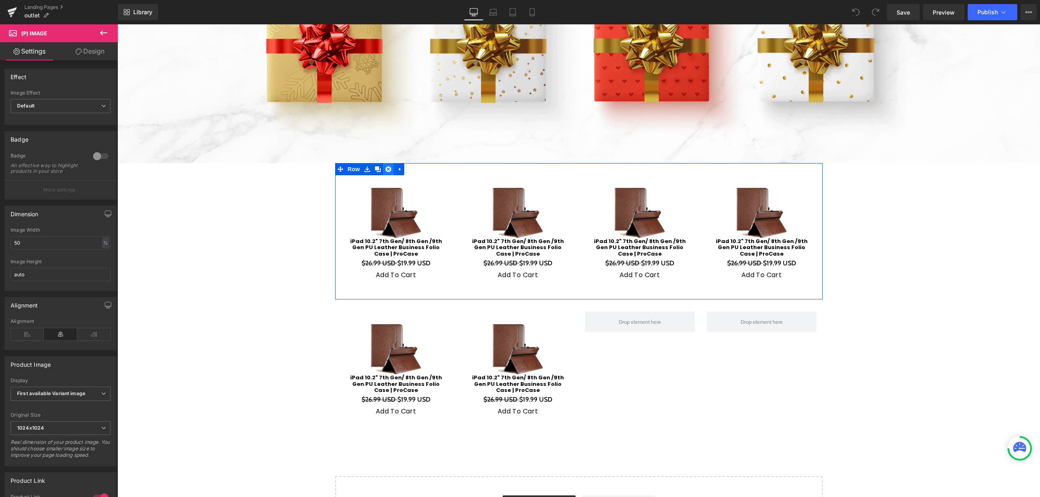
click at [383, 165] on link at bounding box center [388, 169] width 11 height 12
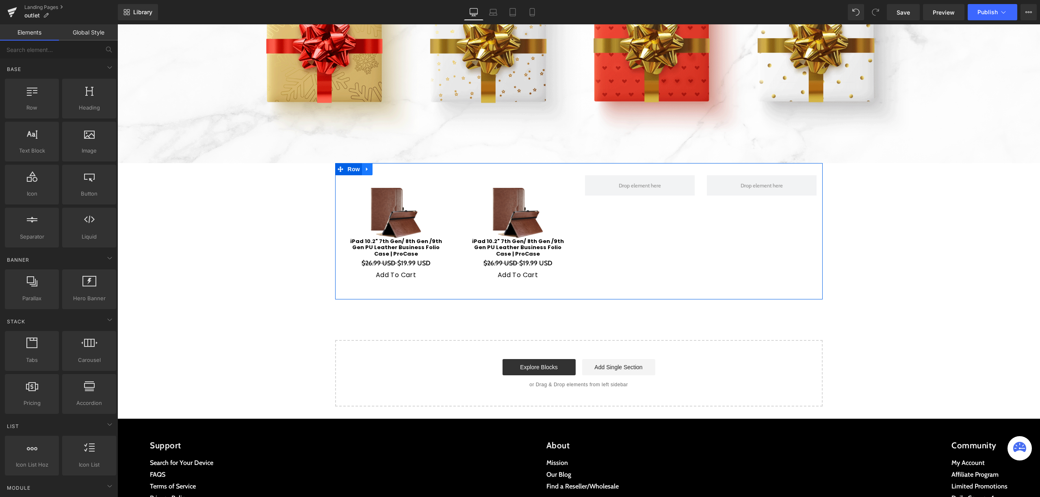
click at [367, 165] on link at bounding box center [367, 169] width 11 height 12
click at [385, 166] on icon at bounding box center [388, 169] width 6 height 6
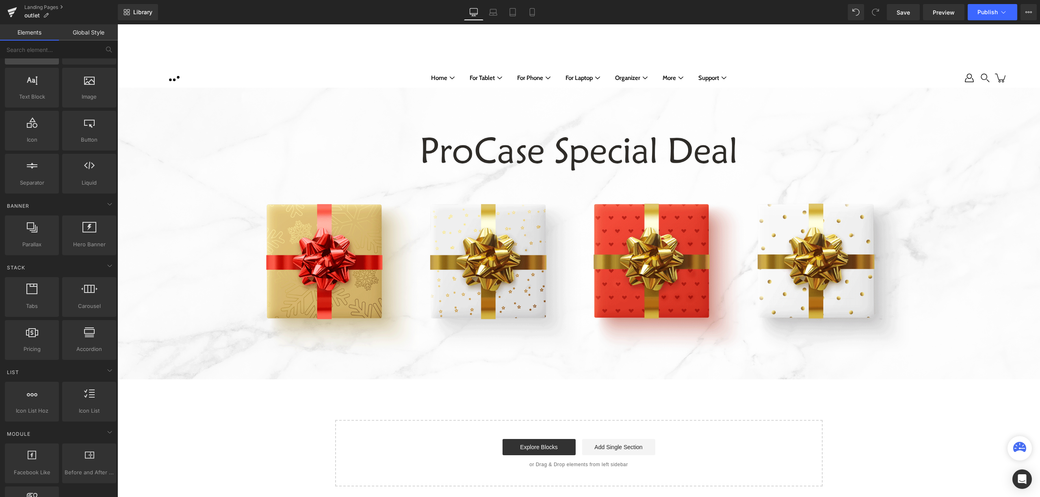
scroll to position [0, 0]
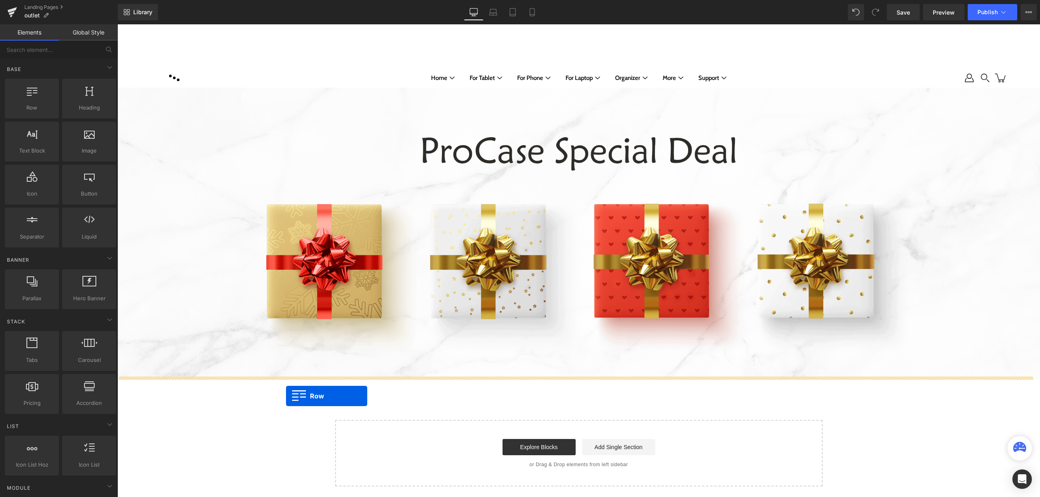
drag, startPoint x: 158, startPoint y: 121, endPoint x: 286, endPoint y: 396, distance: 303.8
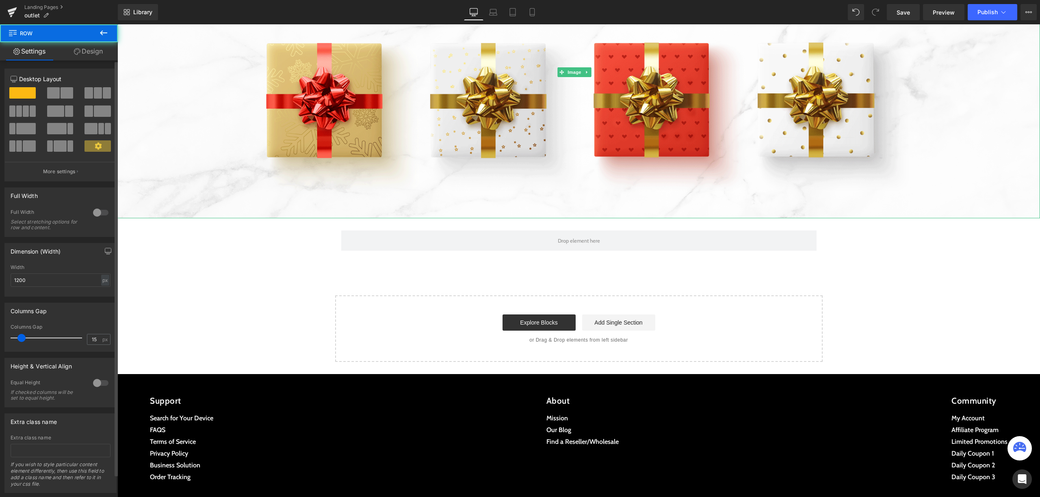
scroll to position [162, 0]
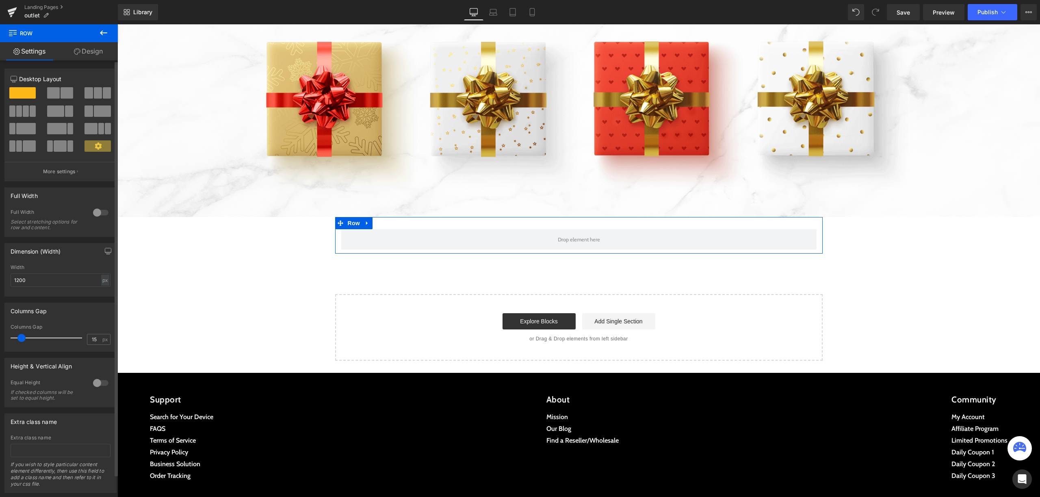
click at [54, 94] on span at bounding box center [53, 92] width 13 height 11
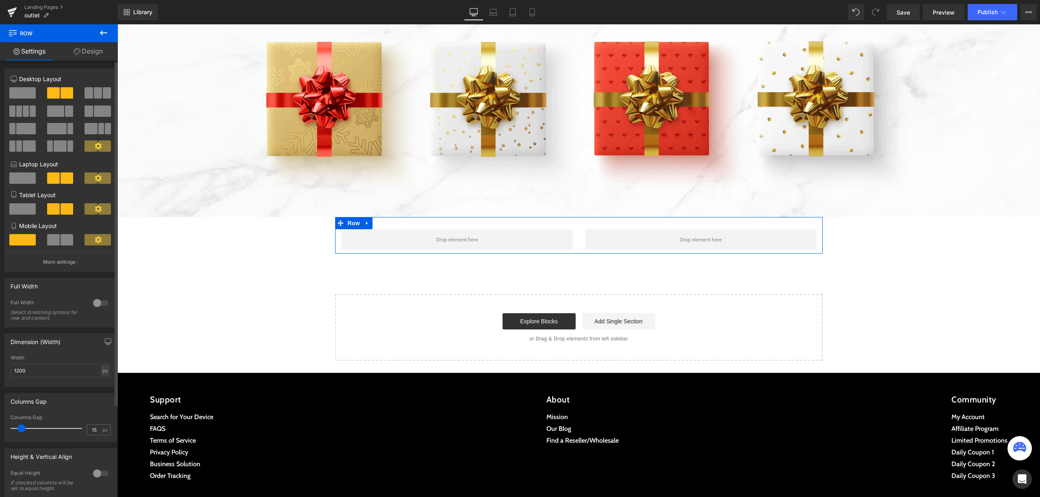
click at [19, 93] on span at bounding box center [22, 92] width 26 height 11
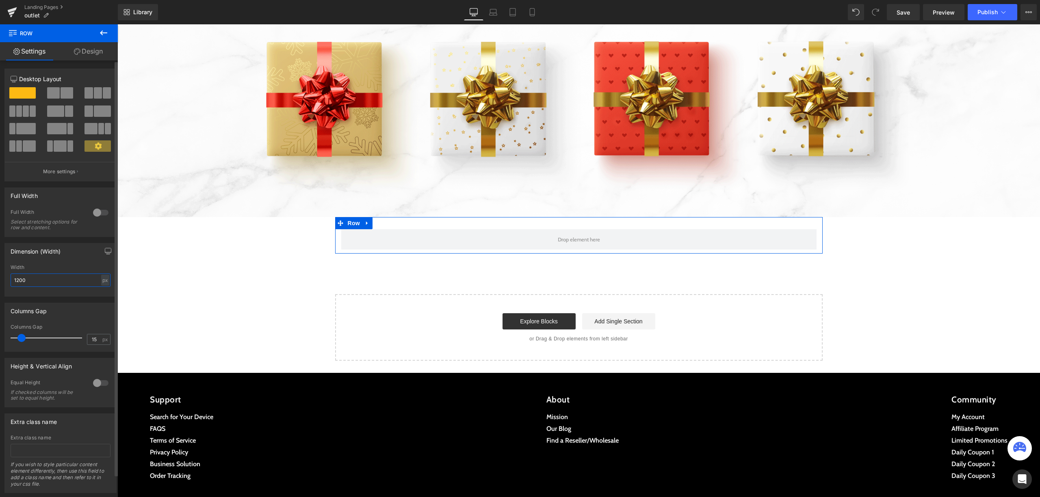
drag, startPoint x: 44, startPoint y: 279, endPoint x: 12, endPoint y: 280, distance: 32.5
click at [12, 280] on input "1200" at bounding box center [61, 280] width 100 height 13
click at [93, 212] on div at bounding box center [100, 212] width 19 height 13
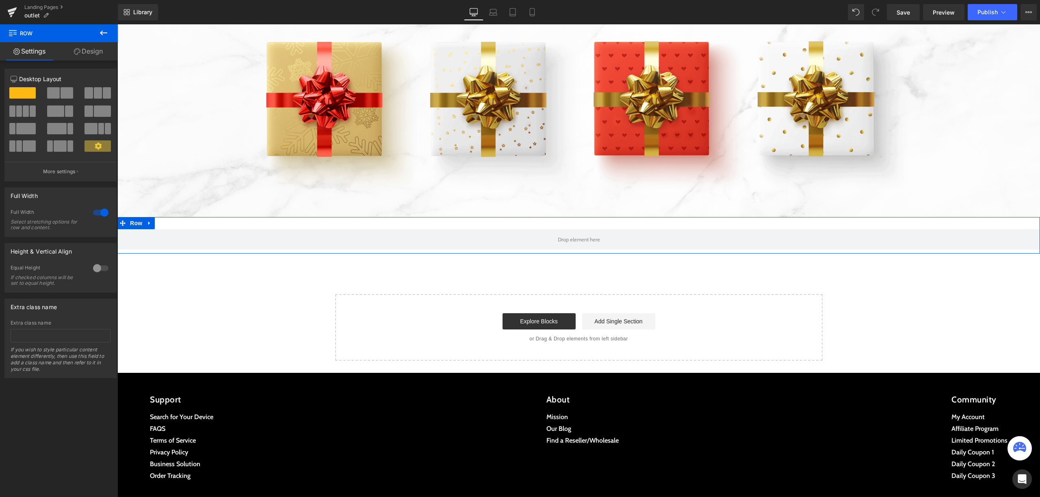
click at [84, 55] on link "Design" at bounding box center [88, 51] width 59 height 18
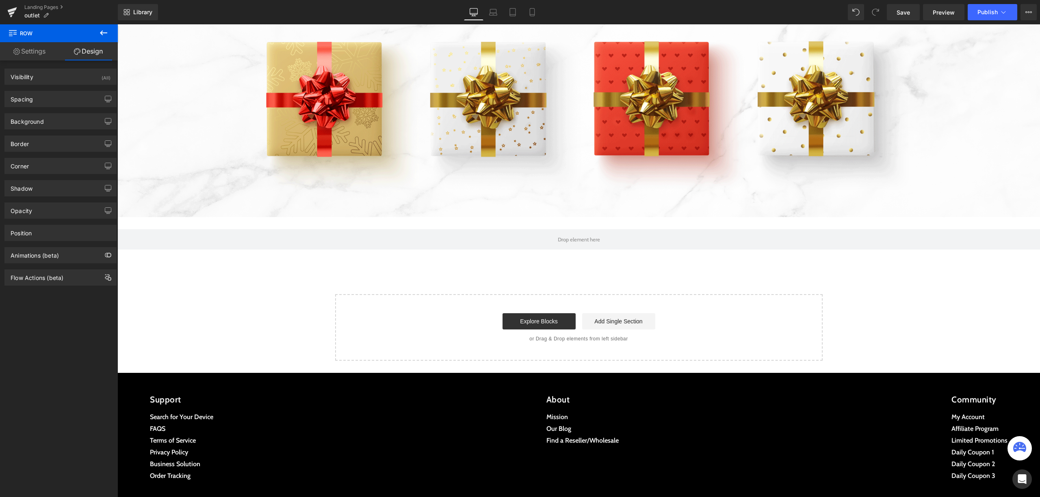
click at [96, 32] on button at bounding box center [103, 33] width 28 height 18
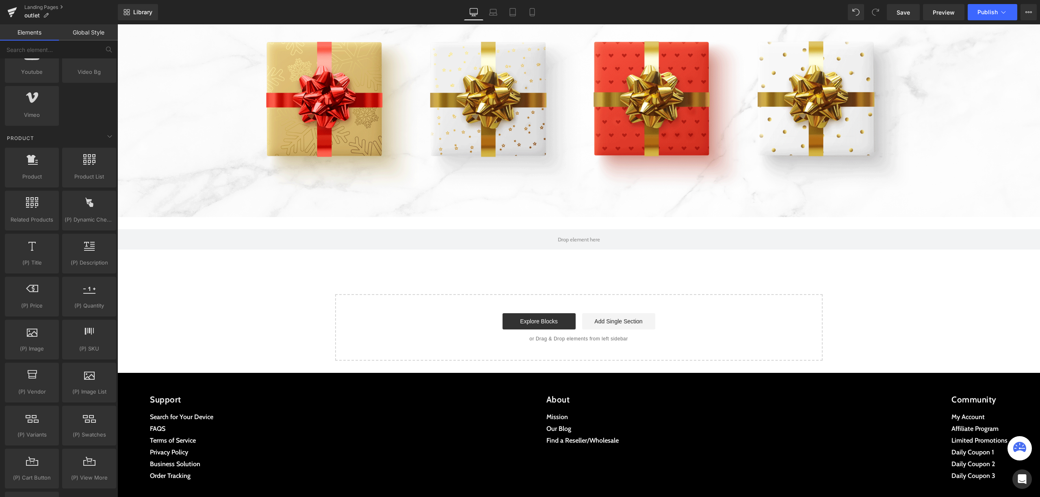
scroll to position [541, 0]
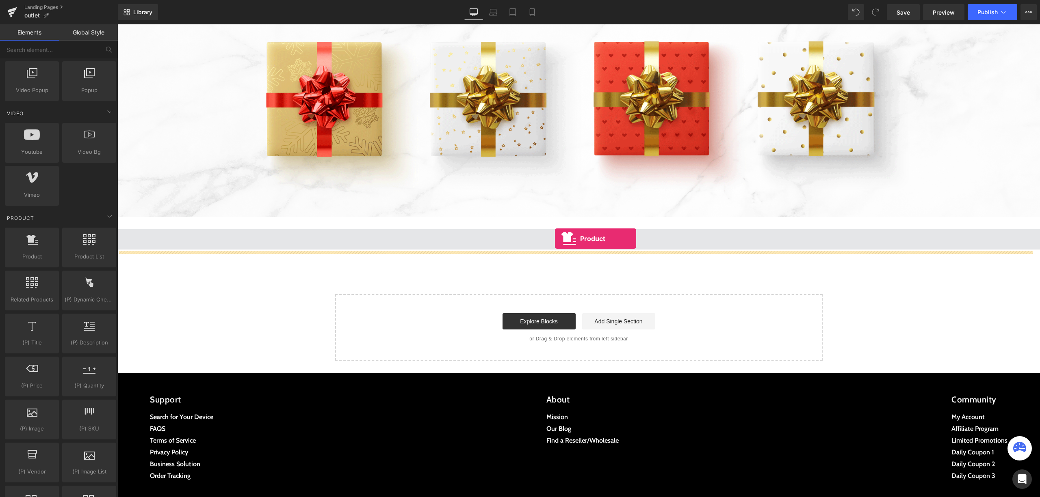
drag, startPoint x: 151, startPoint y: 280, endPoint x: 555, endPoint y: 239, distance: 405.3
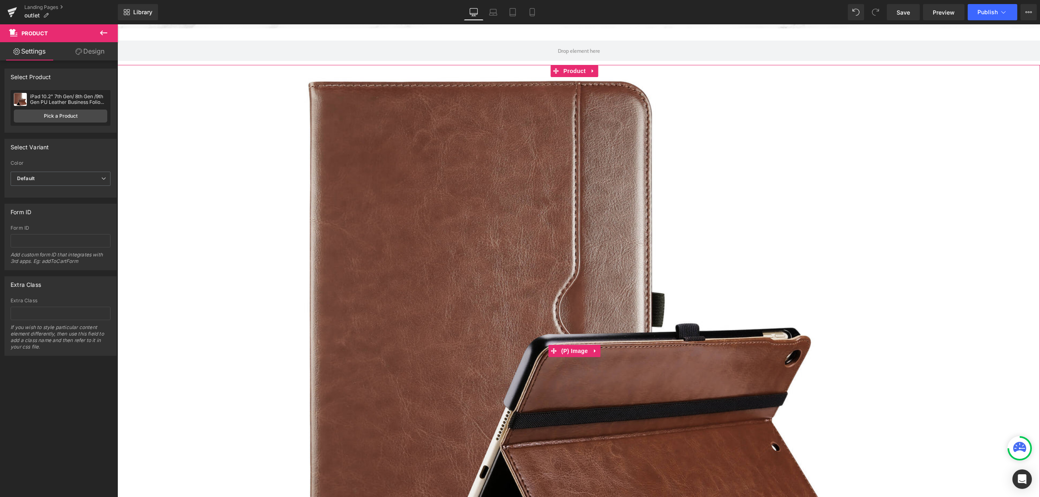
scroll to position [216, 0]
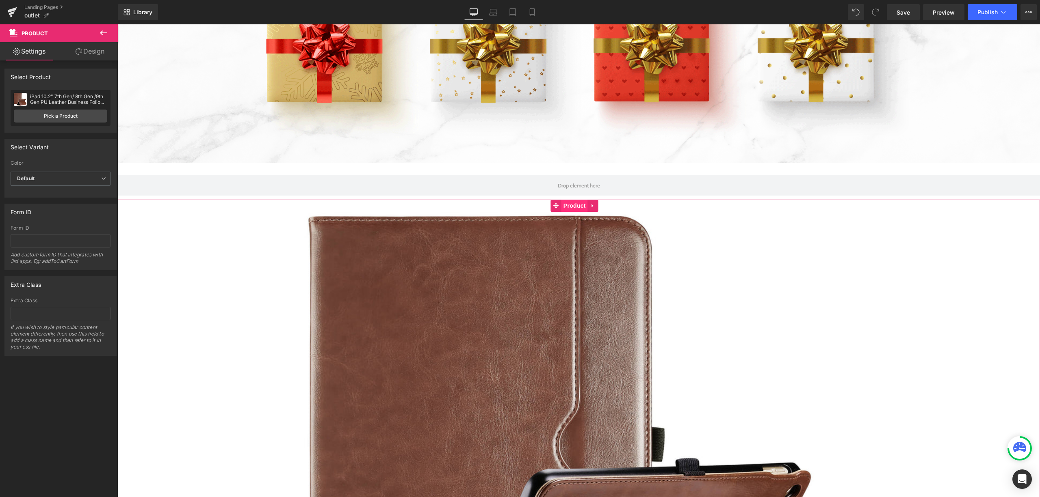
click at [572, 203] on span "Product" at bounding box center [574, 206] width 26 height 12
click at [77, 121] on link "Pick a Product" at bounding box center [60, 116] width 93 height 13
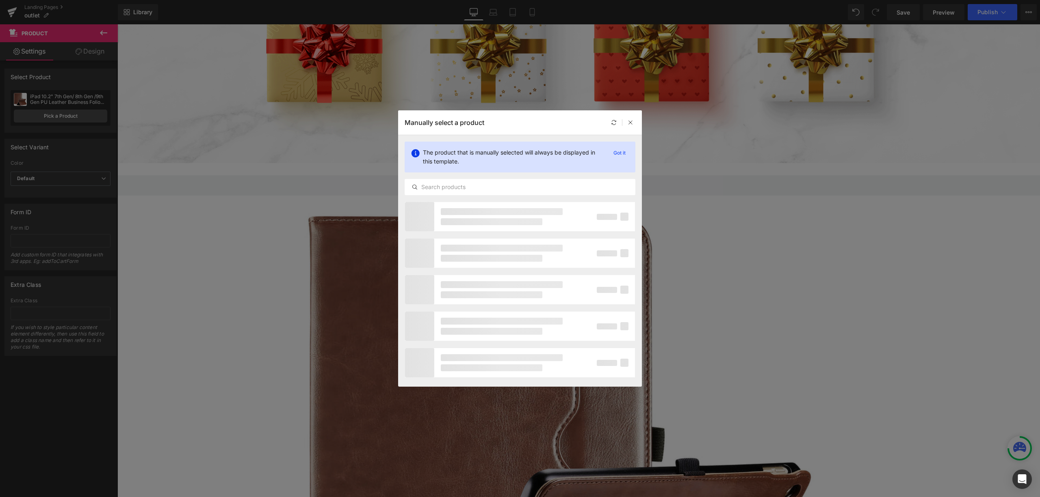
click at [637, 117] on div "Manually select a product" at bounding box center [520, 122] width 244 height 24
click at [631, 123] on icon at bounding box center [630, 123] width 6 height 6
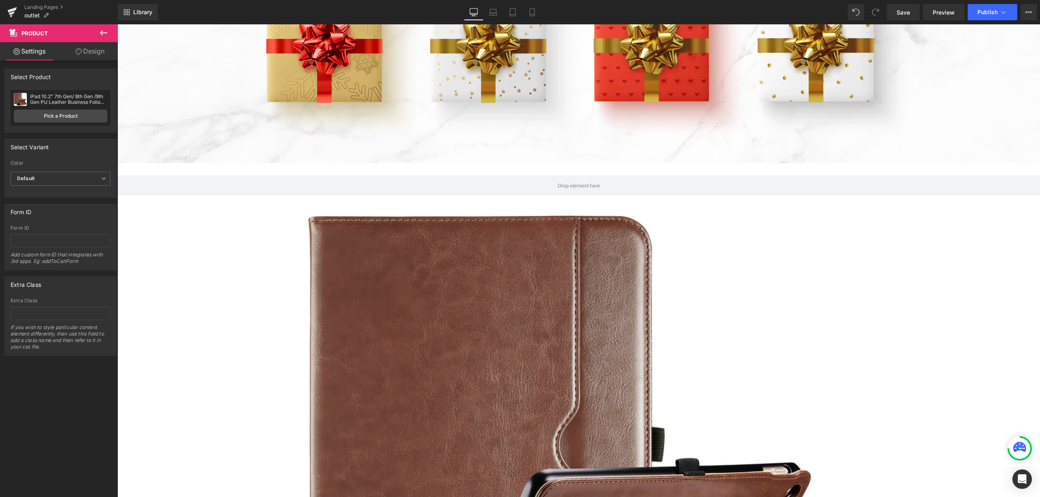
click at [102, 31] on icon at bounding box center [103, 32] width 7 height 5
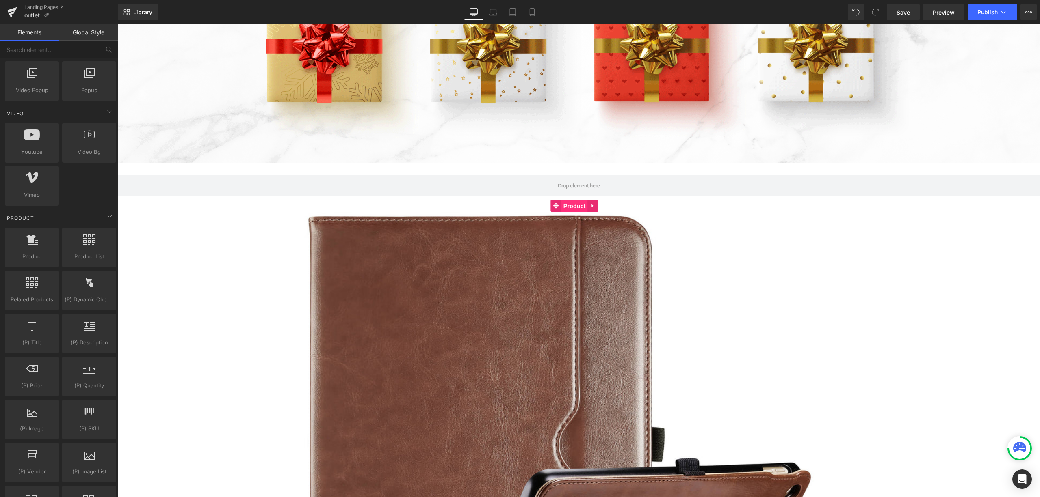
click at [587, 201] on span "Product" at bounding box center [574, 206] width 26 height 12
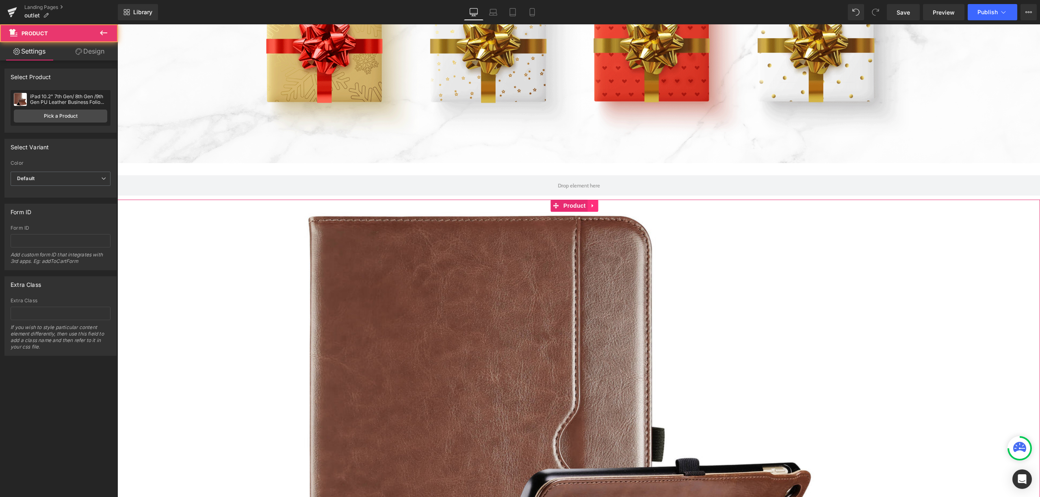
click at [595, 203] on icon at bounding box center [593, 206] width 6 height 6
click at [599, 204] on icon at bounding box center [598, 206] width 6 height 6
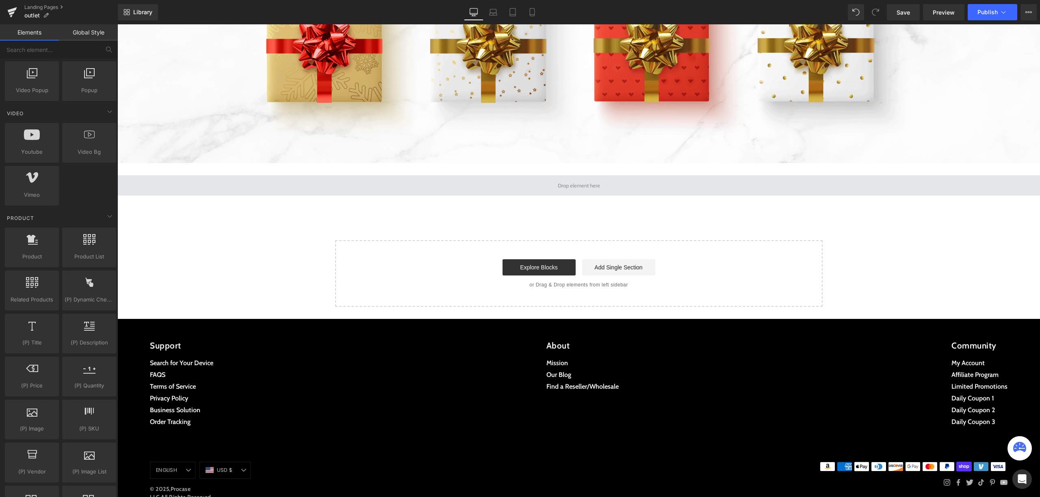
click at [555, 180] on span at bounding box center [579, 185] width 48 height 11
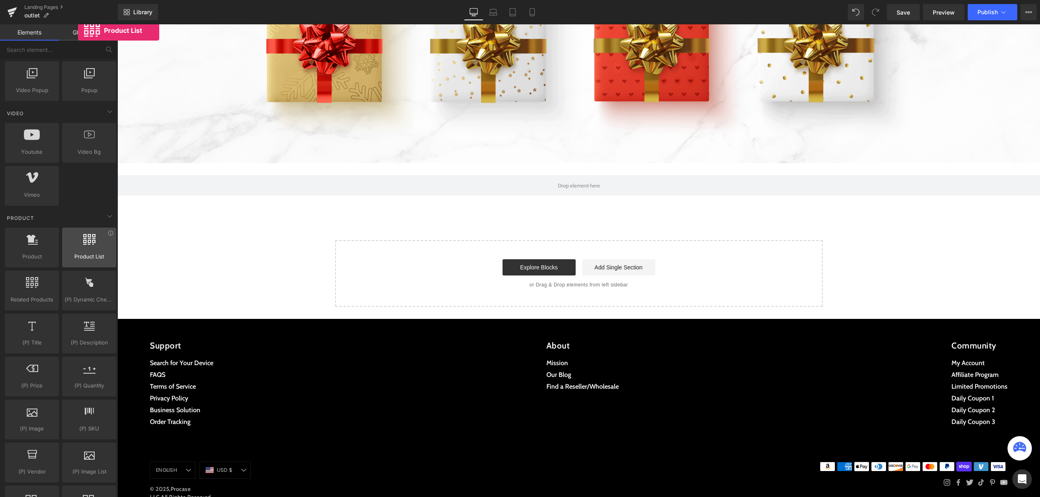
click at [78, 247] on div at bounding box center [89, 243] width 49 height 18
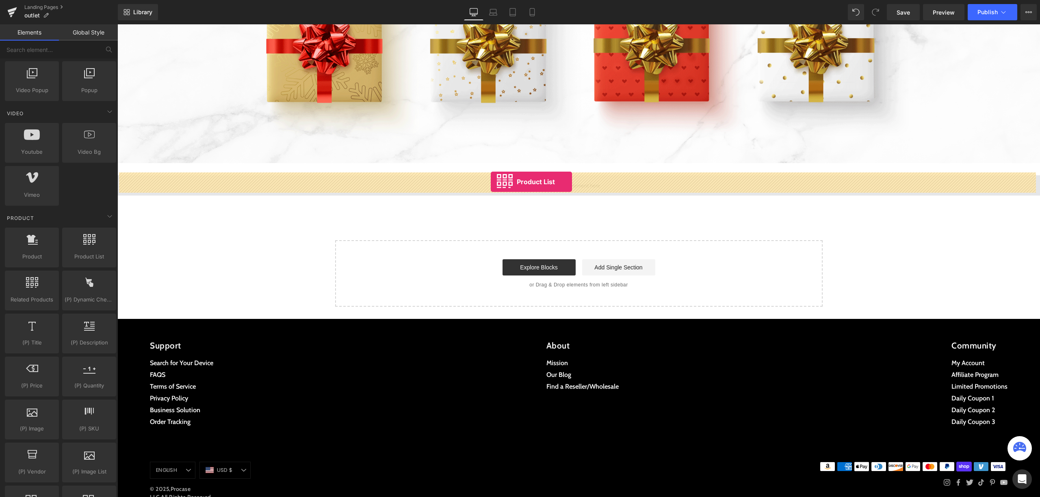
drag, startPoint x: 199, startPoint y: 272, endPoint x: 491, endPoint y: 182, distance: 305.4
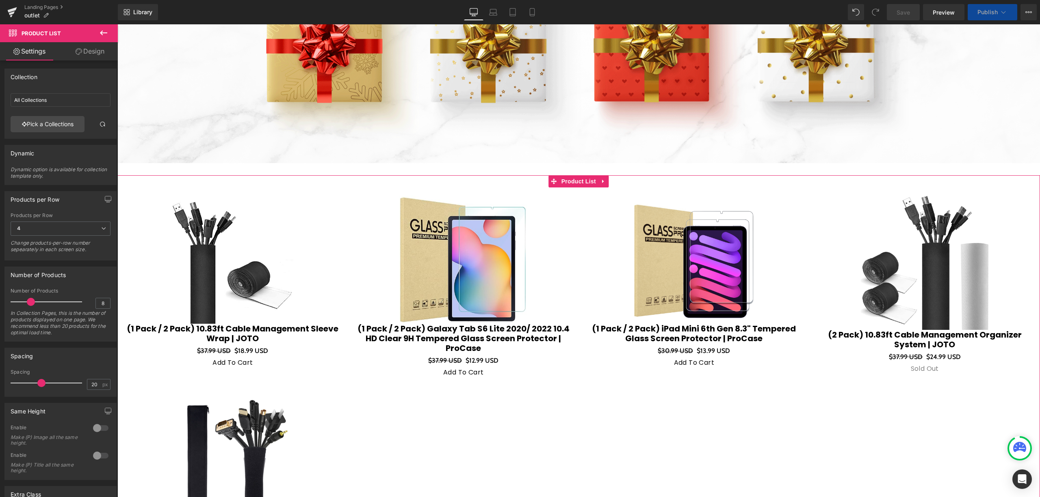
click at [69, 114] on div at bounding box center [61, 113] width 100 height 5
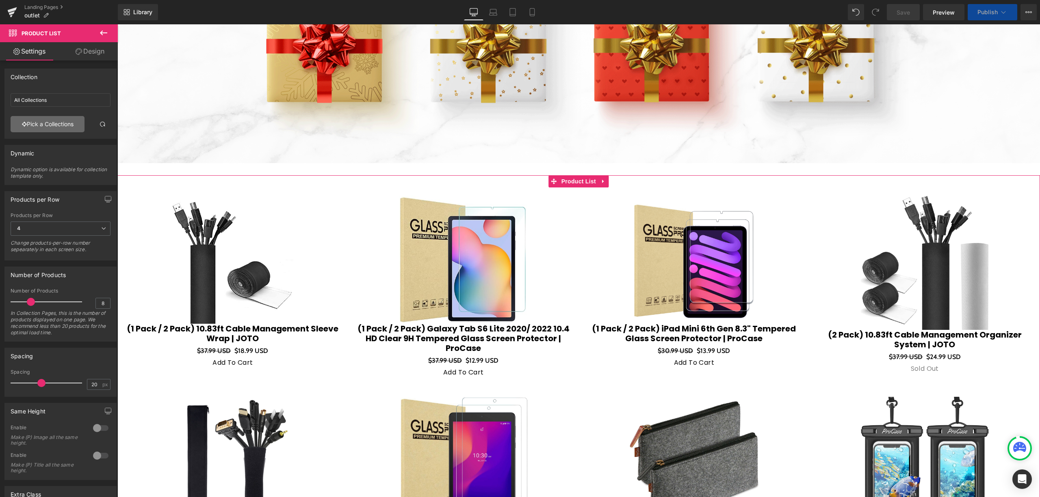
click at [68, 120] on link "Pick a Collections" at bounding box center [48, 124] width 74 height 16
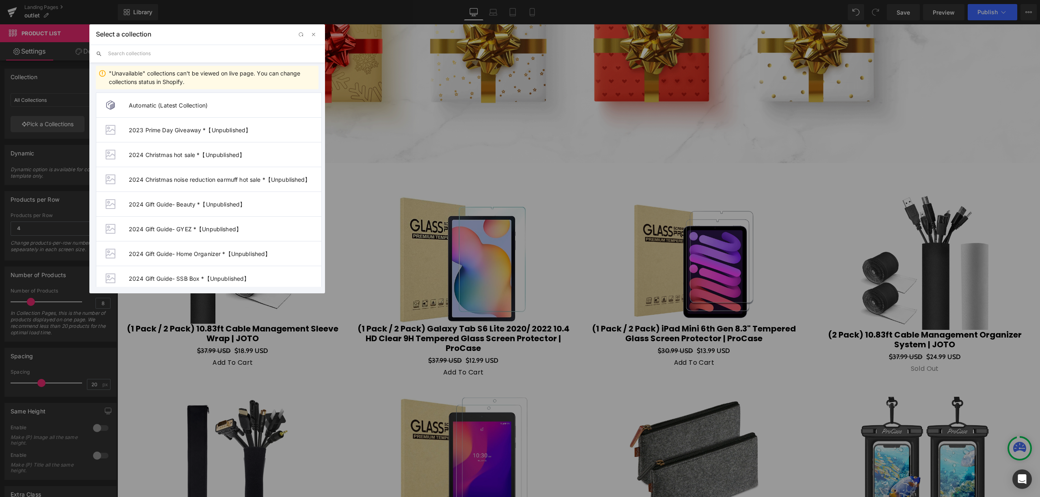
click at [205, 54] on input "text" at bounding box center [213, 54] width 210 height 18
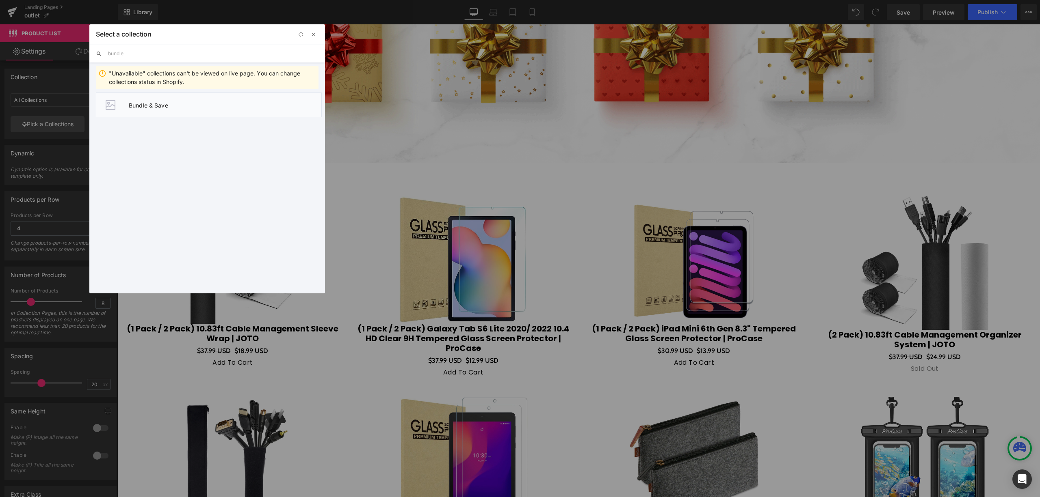
type input "bundle"
click at [233, 95] on li "Bundle & Save" at bounding box center [209, 105] width 226 height 25
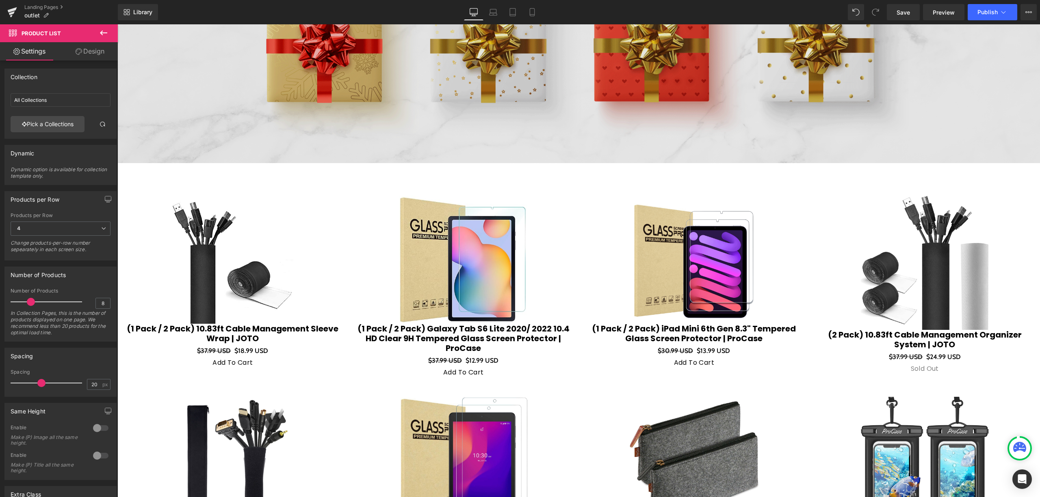
type input "Bundle & Save"
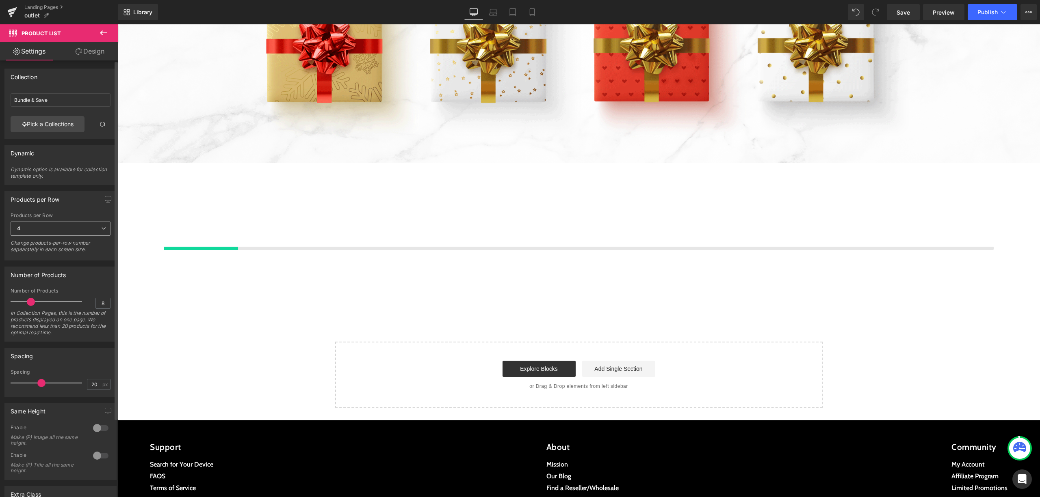
click at [59, 226] on span "4" at bounding box center [61, 229] width 100 height 14
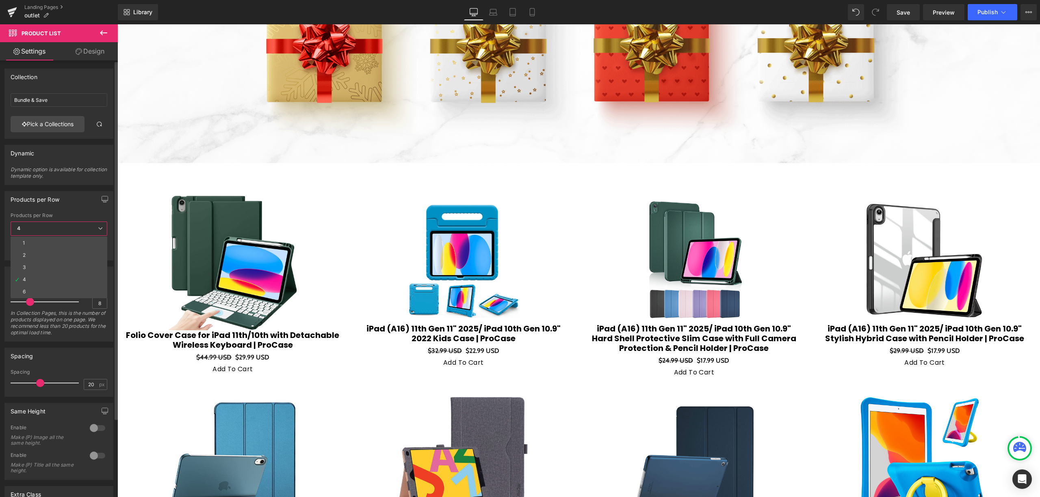
click at [84, 216] on div "Products per Row" at bounding box center [59, 216] width 97 height 6
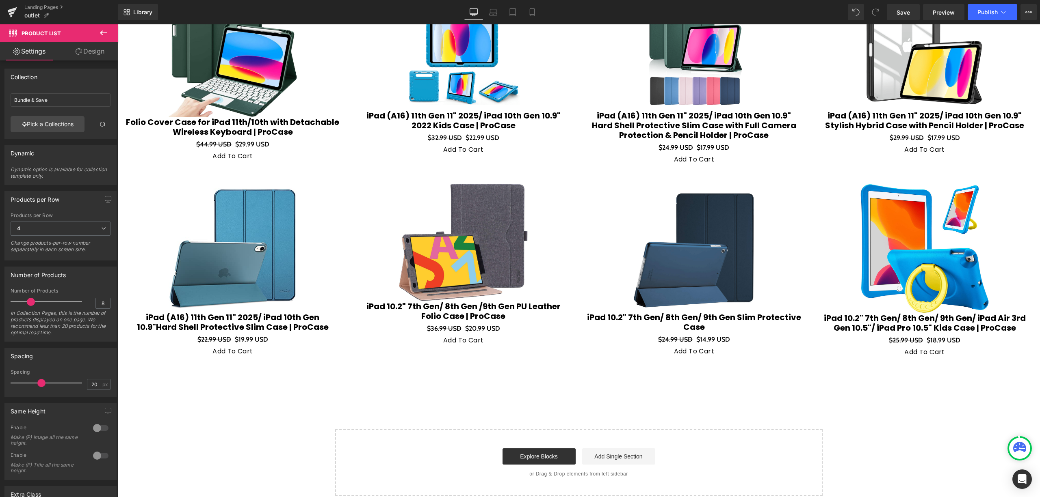
scroll to position [433, 0]
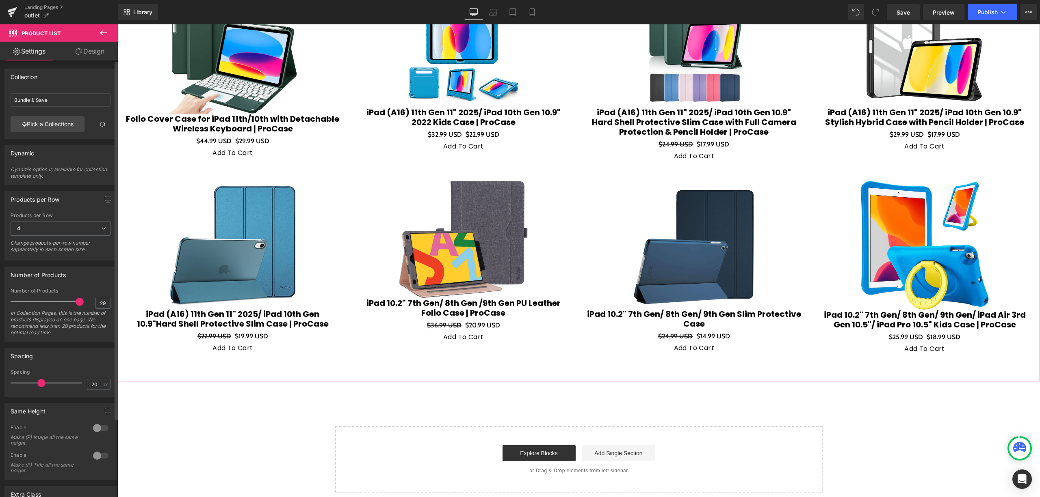
type input "30"
drag, startPoint x: 31, startPoint y: 305, endPoint x: 83, endPoint y: 300, distance: 51.7
click at [83, 300] on div "Number of Products 30 In Collection Pages, this is the number of products displ…" at bounding box center [61, 314] width 100 height 53
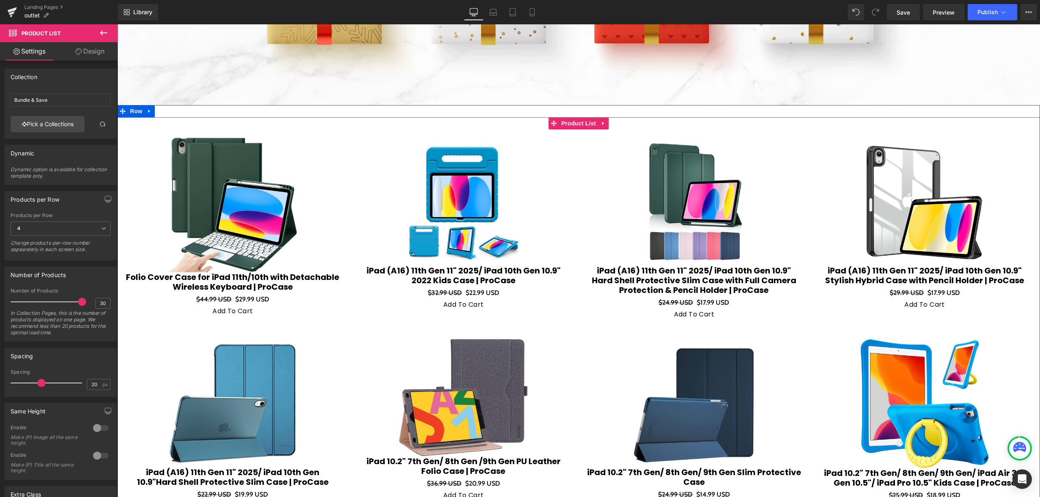
scroll to position [423, 0]
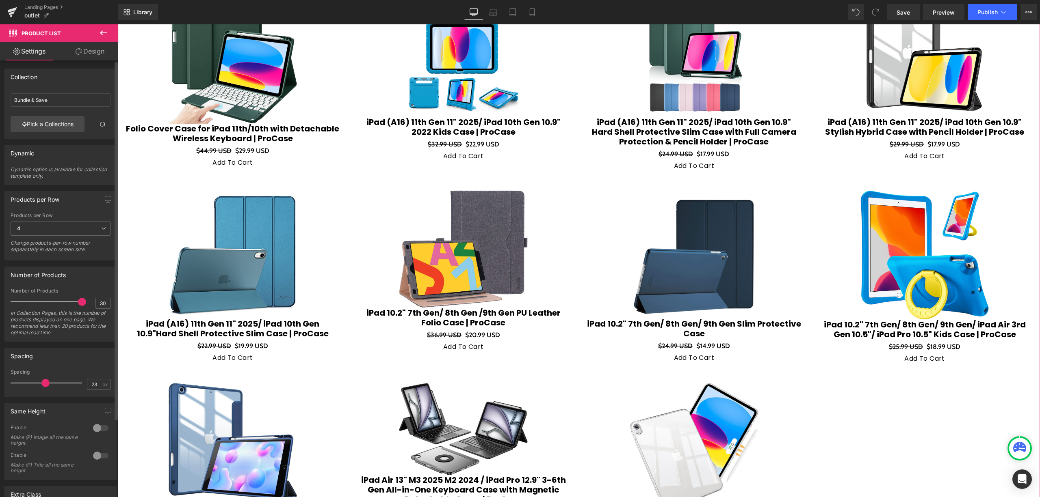
drag, startPoint x: 44, startPoint y: 383, endPoint x: 48, endPoint y: 384, distance: 4.1
click at [48, 384] on span at bounding box center [45, 383] width 8 height 8
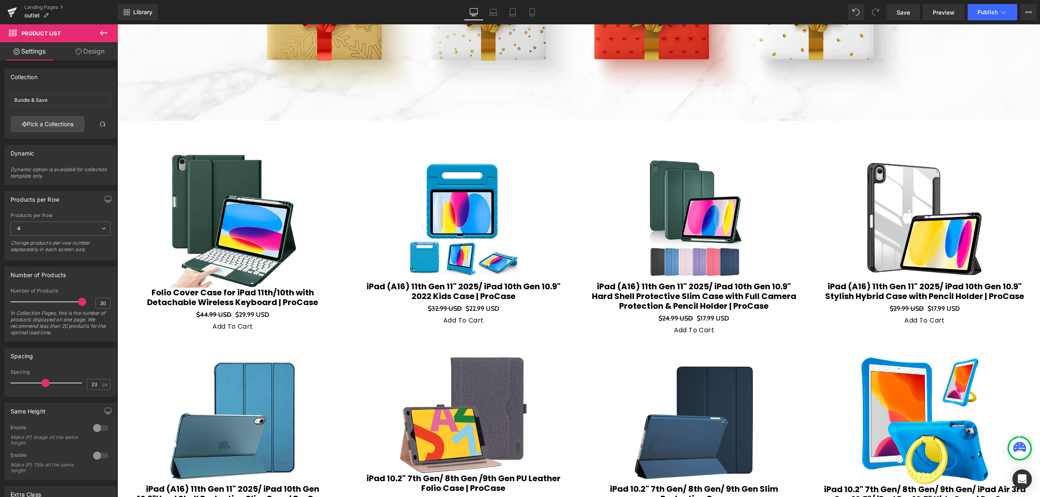
scroll to position [207, 0]
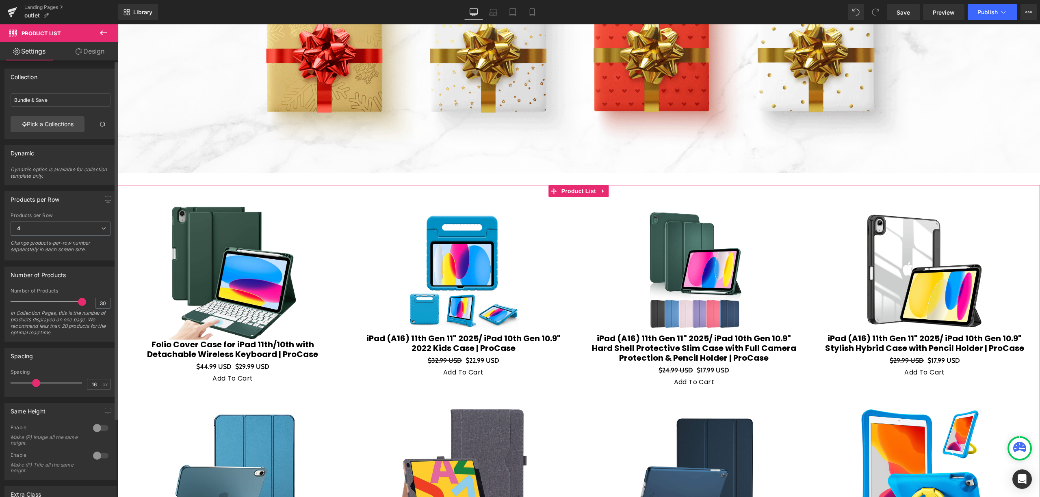
type input "15"
drag, startPoint x: 41, startPoint y: 387, endPoint x: 33, endPoint y: 387, distance: 8.1
click at [33, 387] on span at bounding box center [35, 383] width 8 height 8
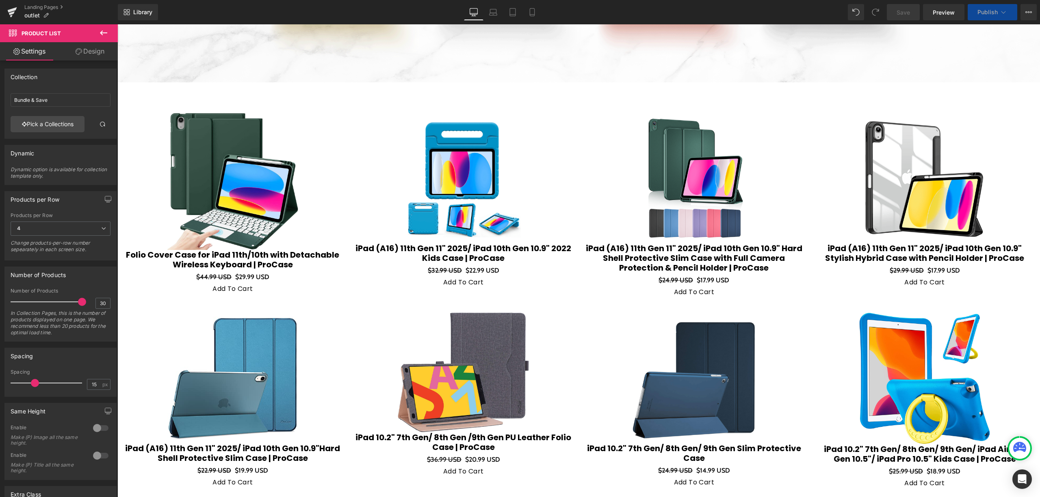
scroll to position [315, 0]
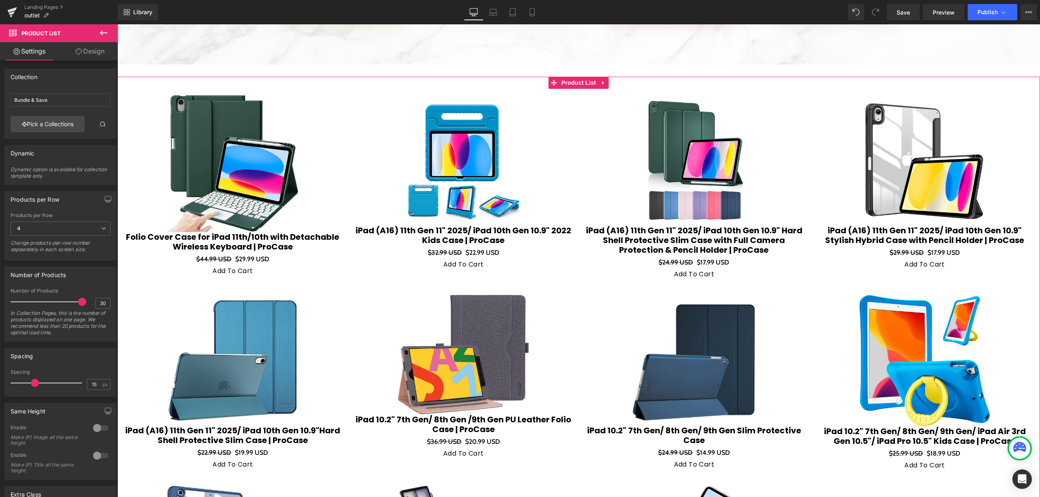
click at [81, 54] on link "Design" at bounding box center [90, 51] width 59 height 18
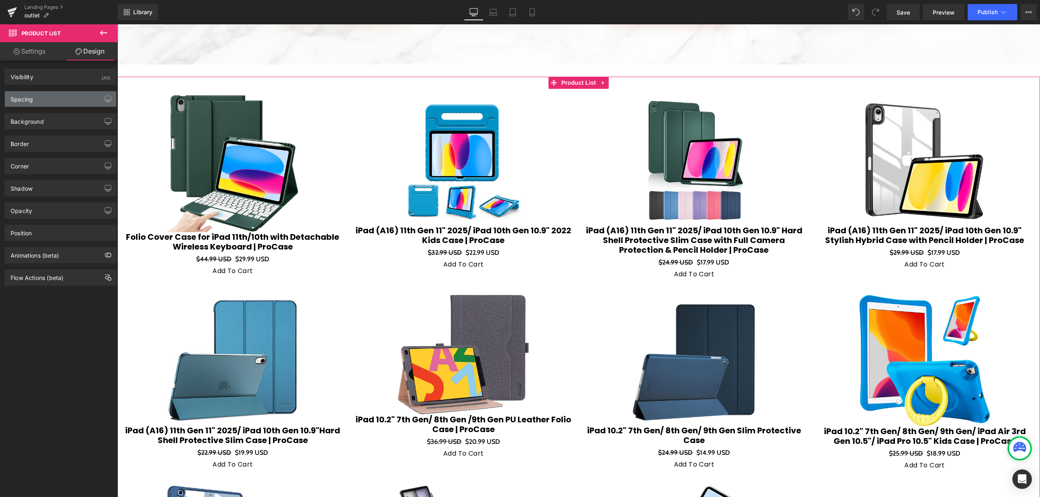
click at [60, 97] on div "Spacing" at bounding box center [60, 98] width 111 height 15
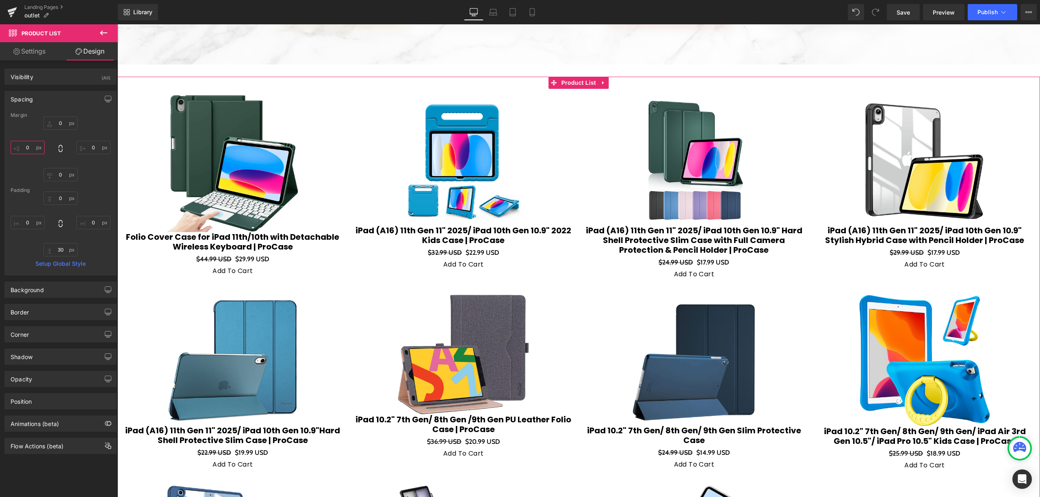
click at [32, 149] on input "0" at bounding box center [28, 147] width 34 height 13
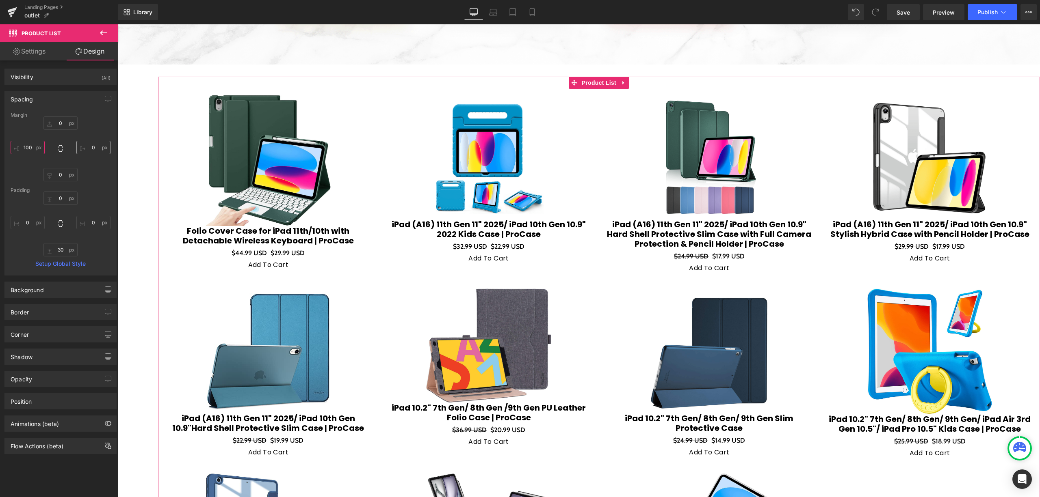
type input "100"
click at [96, 143] on input "0" at bounding box center [93, 147] width 34 height 13
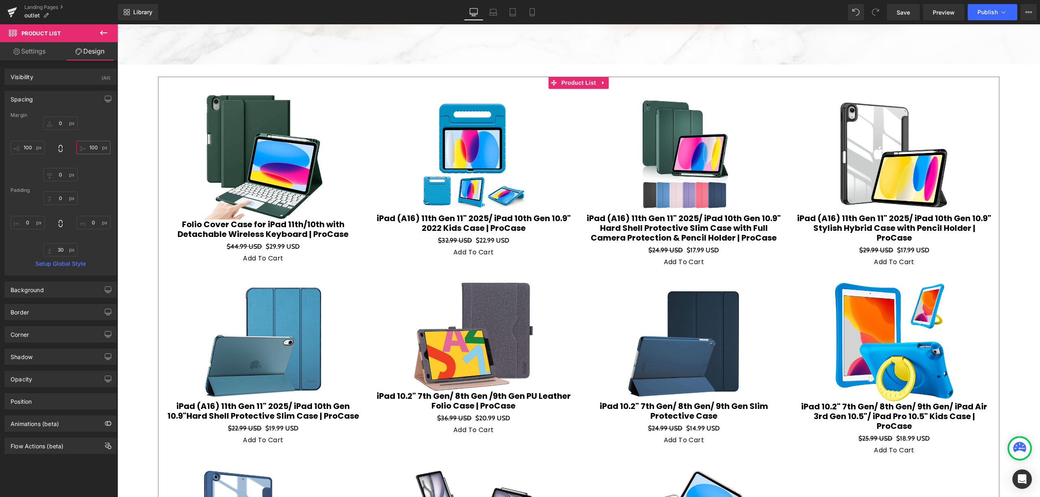
type input "100"
click at [89, 179] on div "0px 0 100 100 0px 0 100 100" at bounding box center [61, 149] width 100 height 65
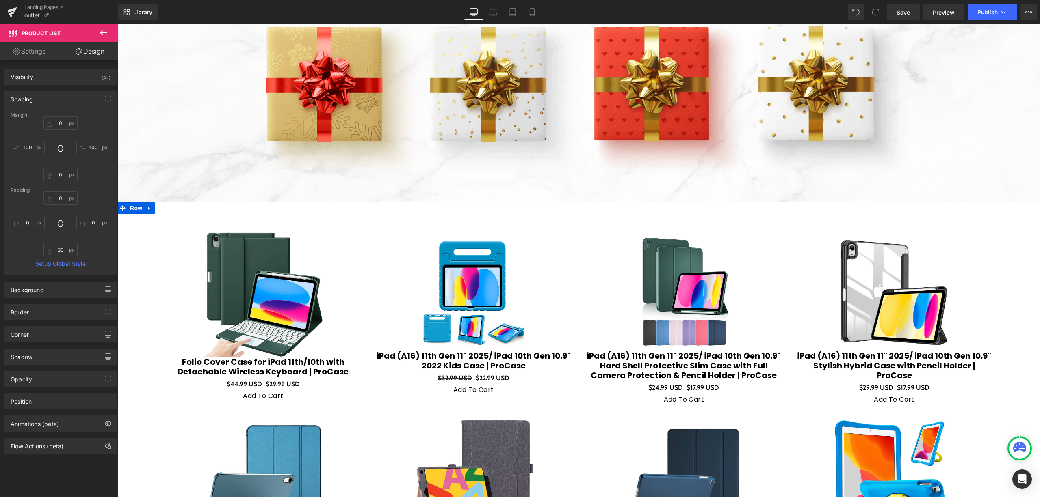
scroll to position [153, 0]
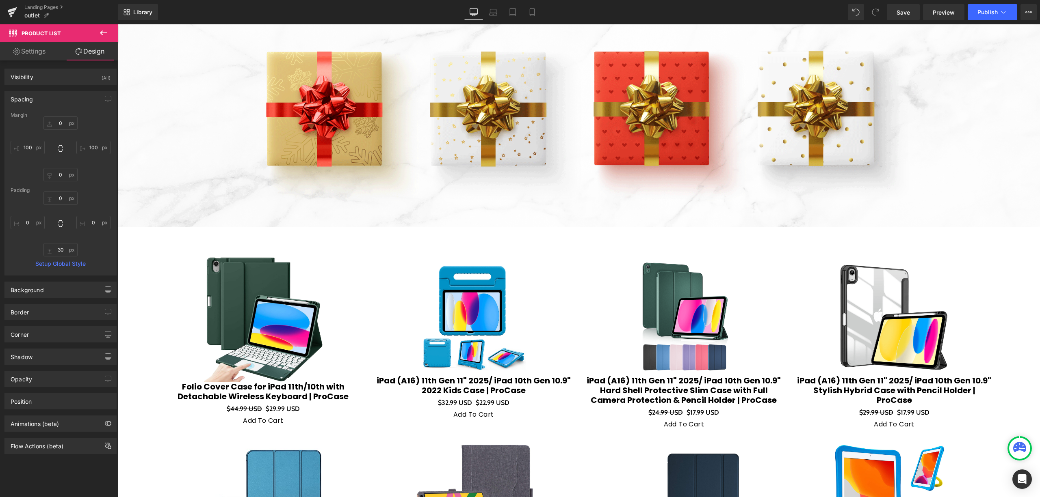
click at [99, 31] on icon at bounding box center [104, 33] width 10 height 10
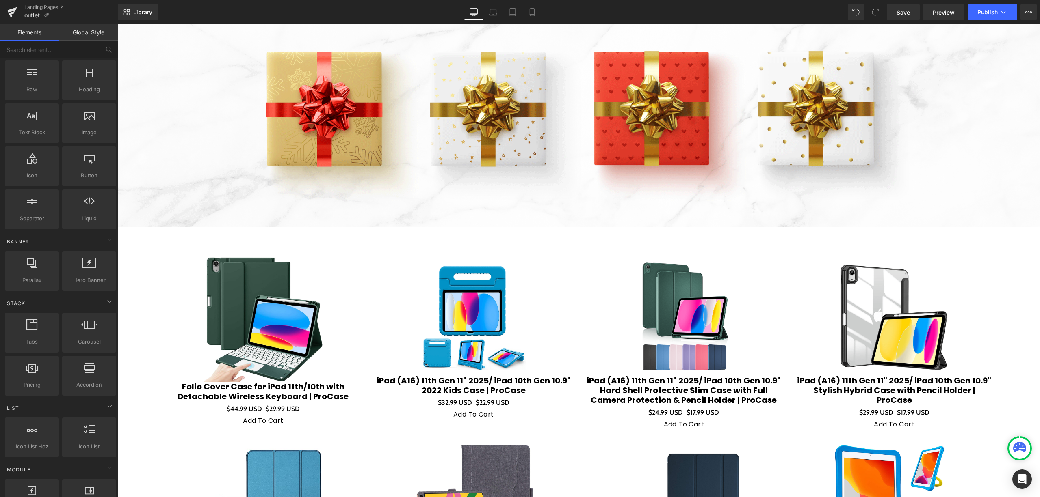
scroll to position [0, 0]
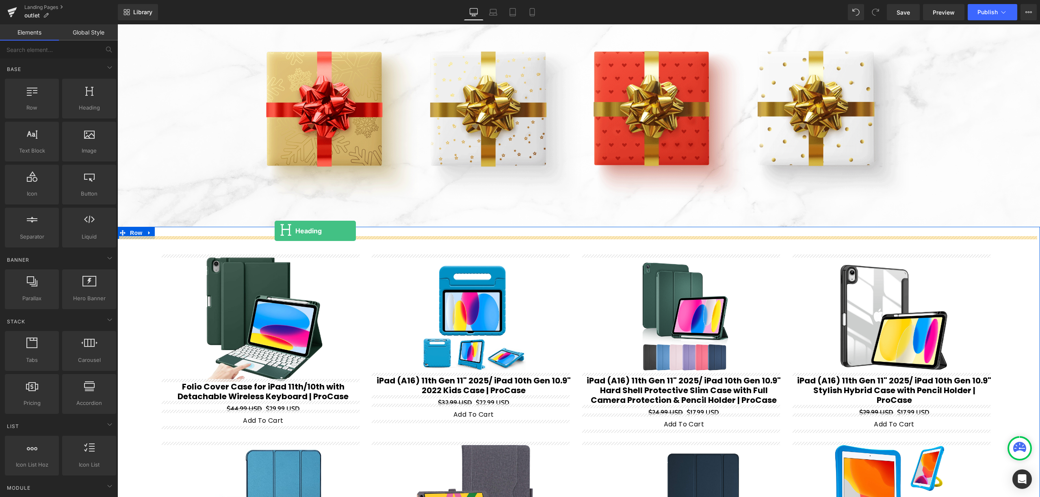
drag, startPoint x: 219, startPoint y: 140, endPoint x: 274, endPoint y: 231, distance: 107.0
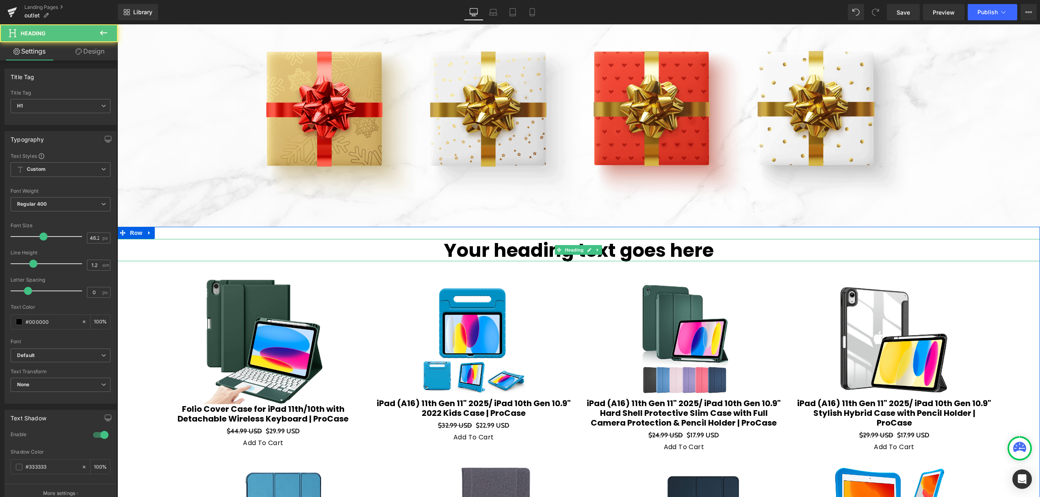
click at [569, 240] on h1 "Your heading text goes here" at bounding box center [578, 250] width 922 height 22
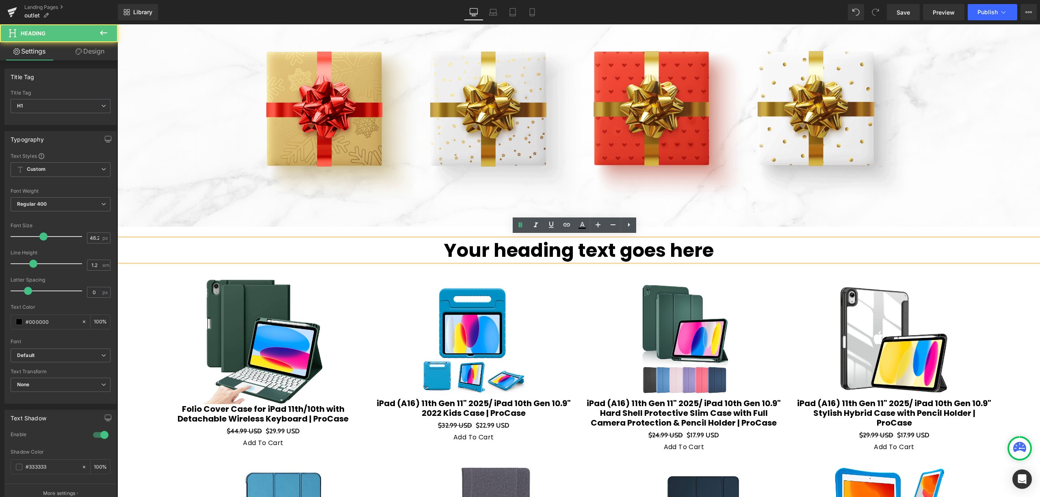
click at [647, 254] on h1 "Your heading text goes here" at bounding box center [578, 250] width 922 height 22
click at [723, 240] on h1 "Your heading text goes here" at bounding box center [578, 250] width 922 height 22
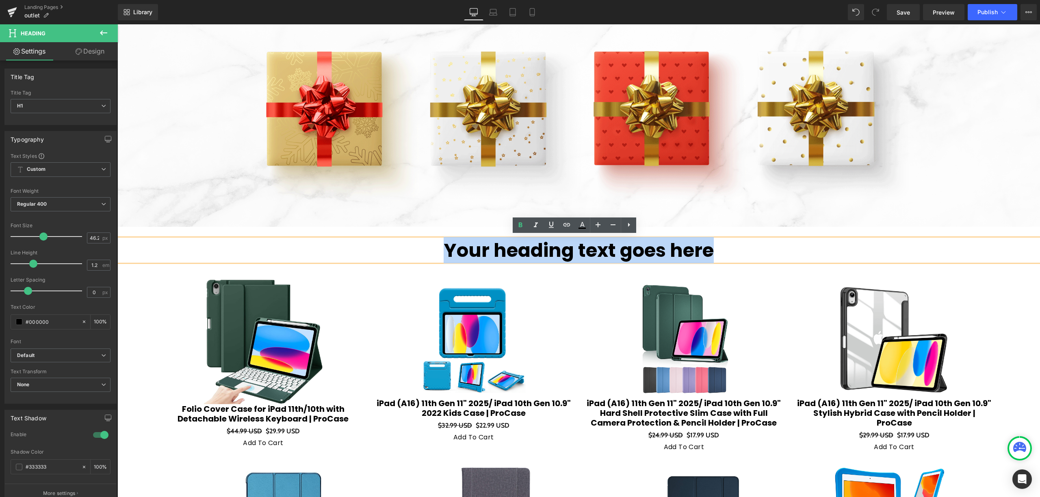
drag, startPoint x: 726, startPoint y: 255, endPoint x: 421, endPoint y: 257, distance: 305.8
click at [421, 257] on h1 "Your heading text goes here" at bounding box center [578, 250] width 922 height 22
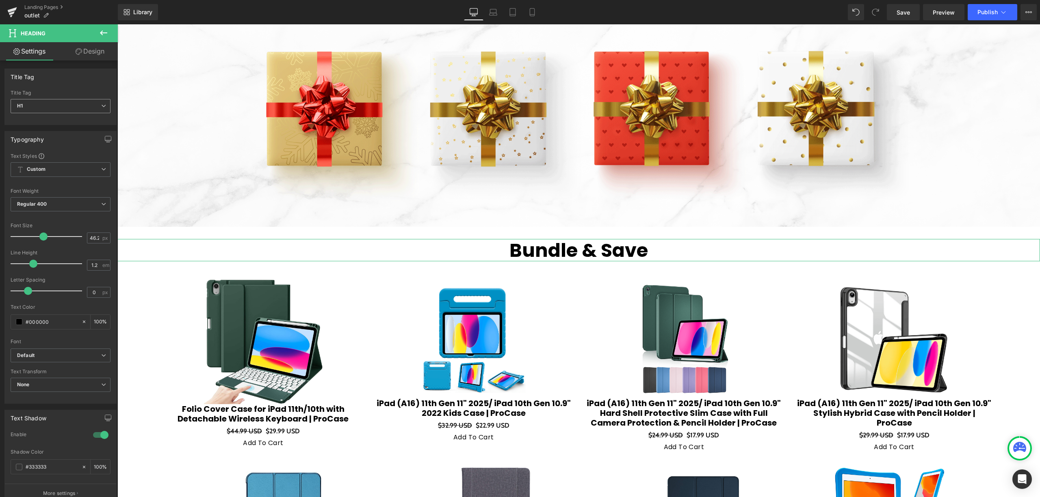
click at [71, 112] on span "H1" at bounding box center [61, 106] width 100 height 14
click at [73, 103] on span "H1" at bounding box center [59, 106] width 97 height 14
click at [97, 80] on div "Title Tag" at bounding box center [60, 76] width 111 height 15
click at [663, 241] on h1 "Bundle & Save" at bounding box center [578, 250] width 922 height 22
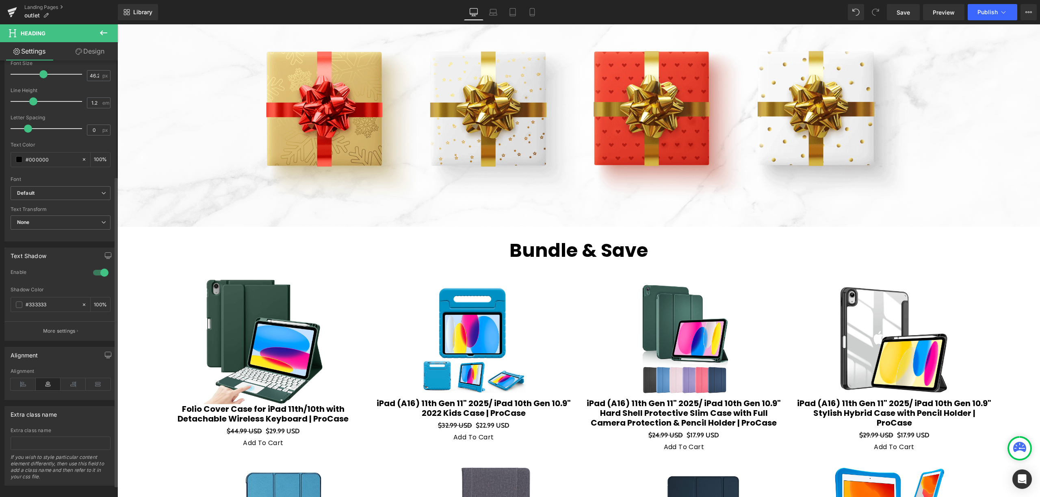
click at [95, 274] on div at bounding box center [100, 272] width 19 height 13
click at [103, 29] on icon at bounding box center [104, 33] width 10 height 10
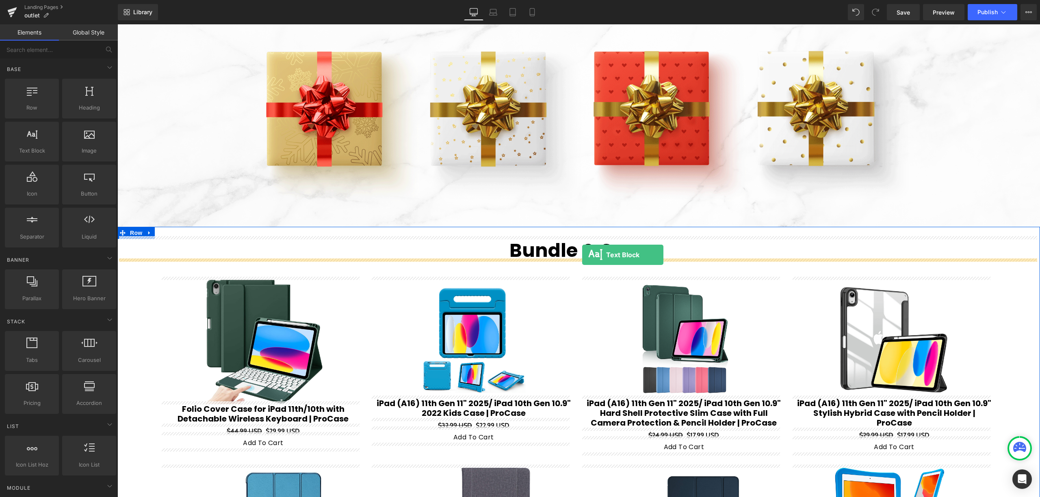
drag, startPoint x: 166, startPoint y: 164, endPoint x: 582, endPoint y: 255, distance: 425.6
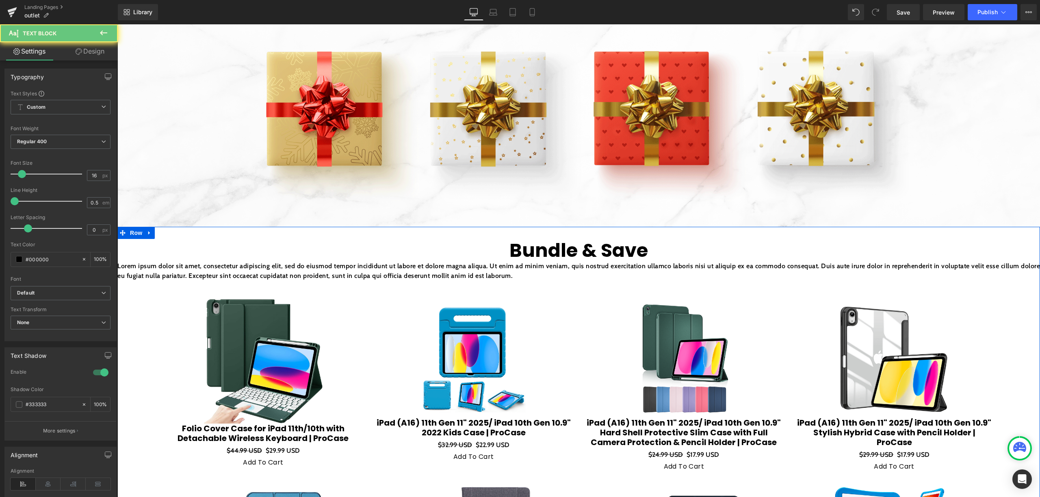
click at [391, 264] on p "Lorem ipsum dolor sit amet, consectetur adipiscing elit, sed do eiusmod tempor …" at bounding box center [578, 271] width 922 height 19
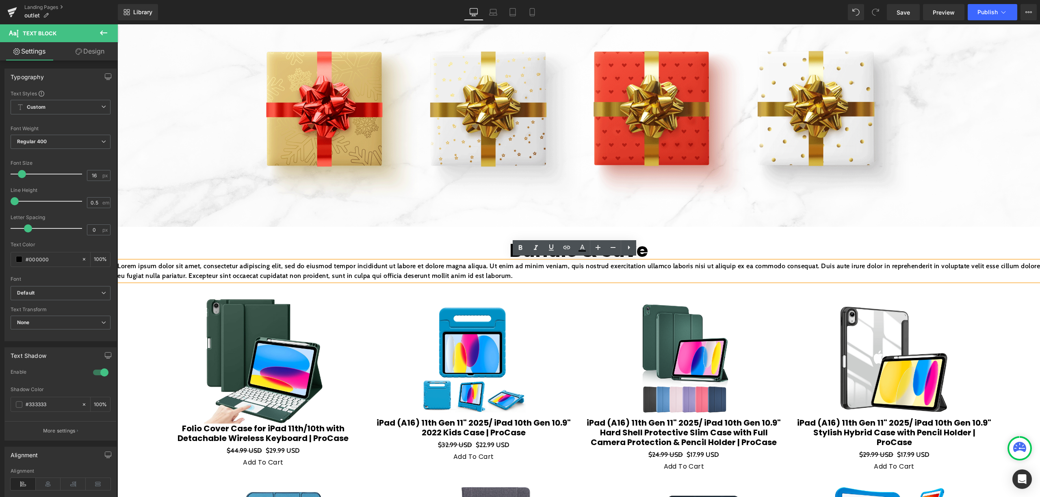
click at [765, 270] on p "Lorem ipsum dolor sit amet, consectetur adipiscing elit, sed do eiusmod tempor …" at bounding box center [578, 271] width 922 height 19
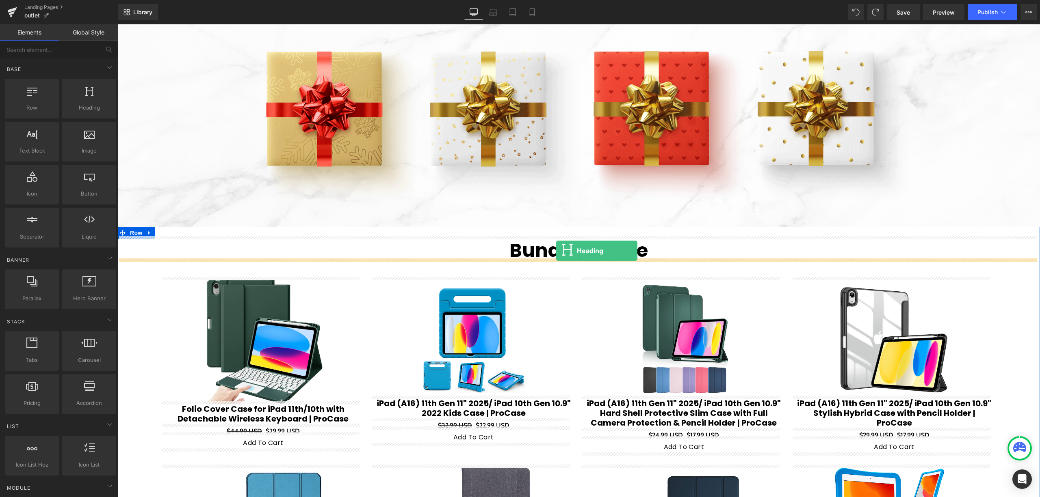
drag, startPoint x: 214, startPoint y: 118, endPoint x: 558, endPoint y: 252, distance: 369.3
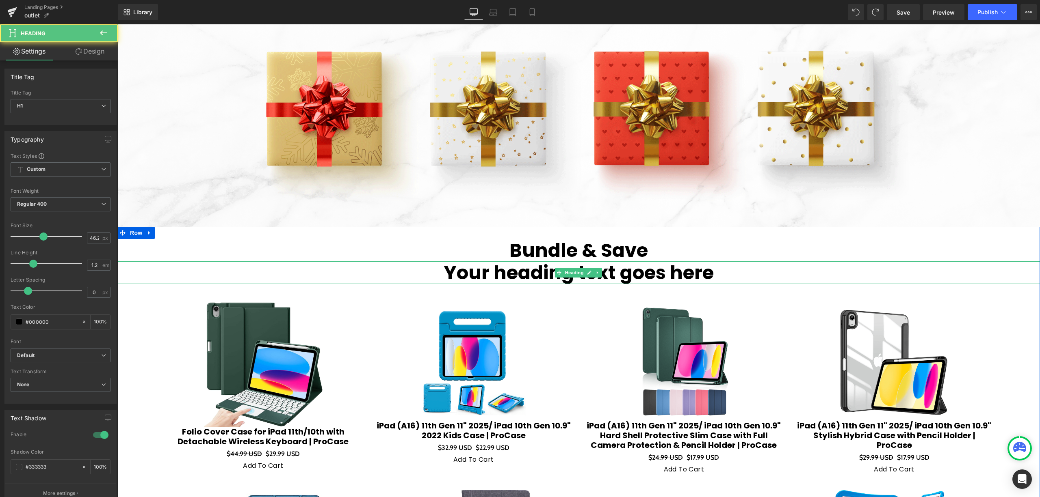
click at [543, 279] on h1 "Your heading text goes here" at bounding box center [578, 273] width 922 height 22
click at [71, 112] on span "H1" at bounding box center [61, 106] width 100 height 14
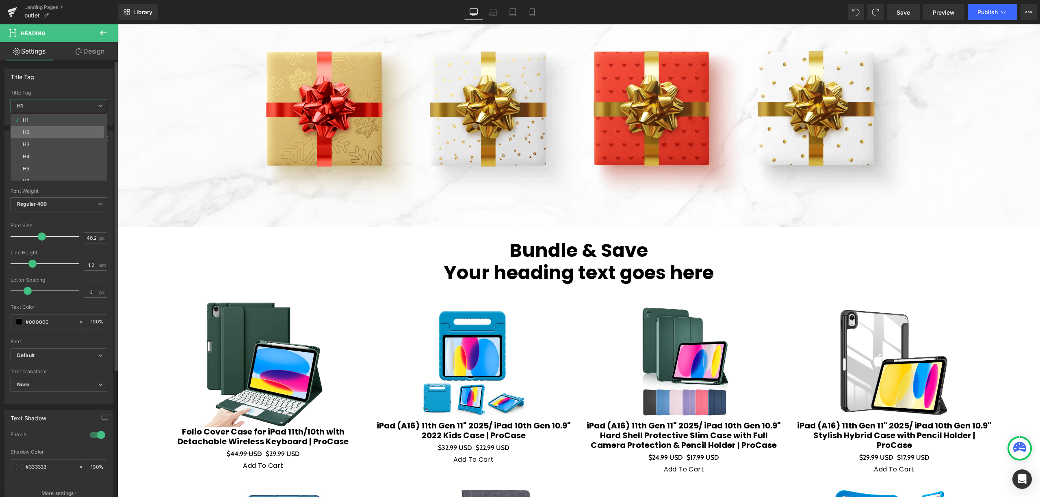
click at [62, 134] on li "H2" at bounding box center [61, 132] width 100 height 12
type input "35.2"
type input "1.32"
type input "100"
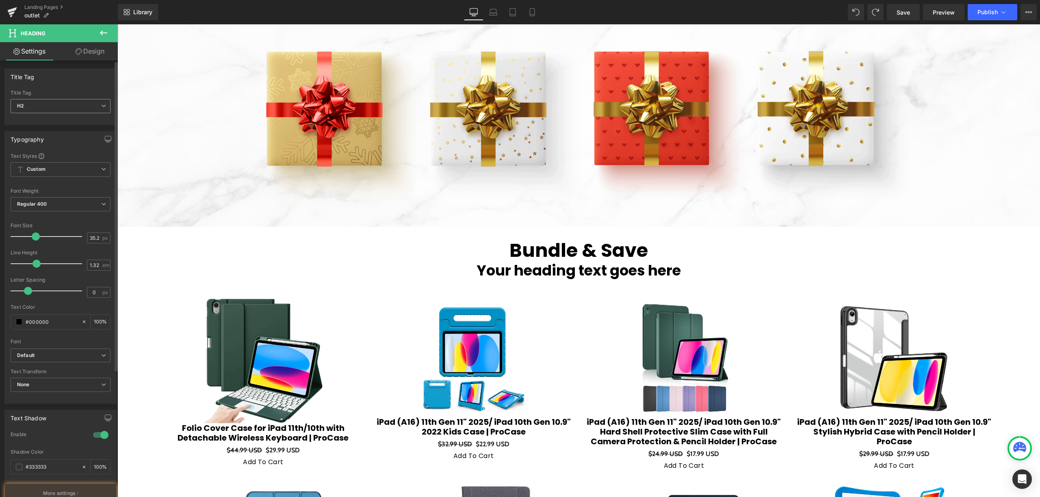
click at [72, 110] on span "H2" at bounding box center [61, 106] width 100 height 14
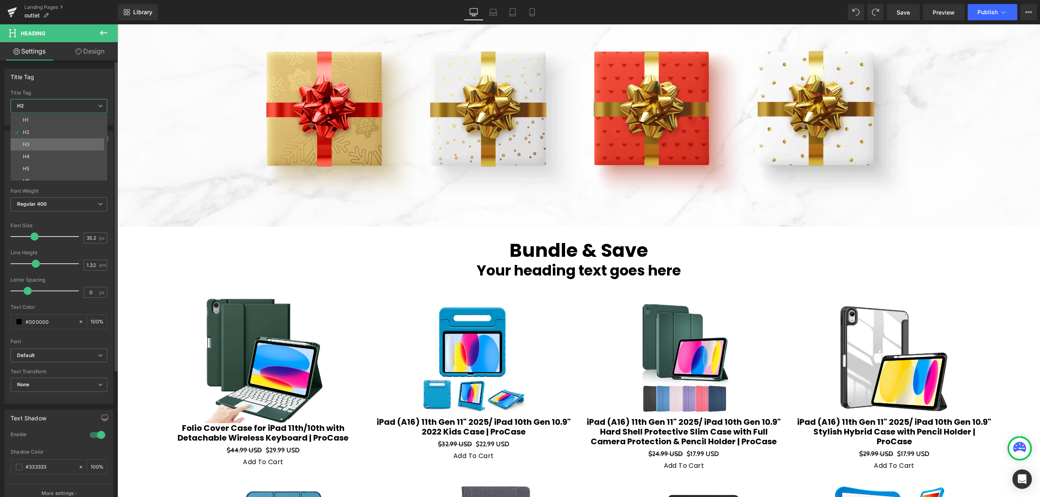
click at [68, 140] on li "H3" at bounding box center [61, 144] width 100 height 12
type input "24.2"
type input "1.3"
type input "100"
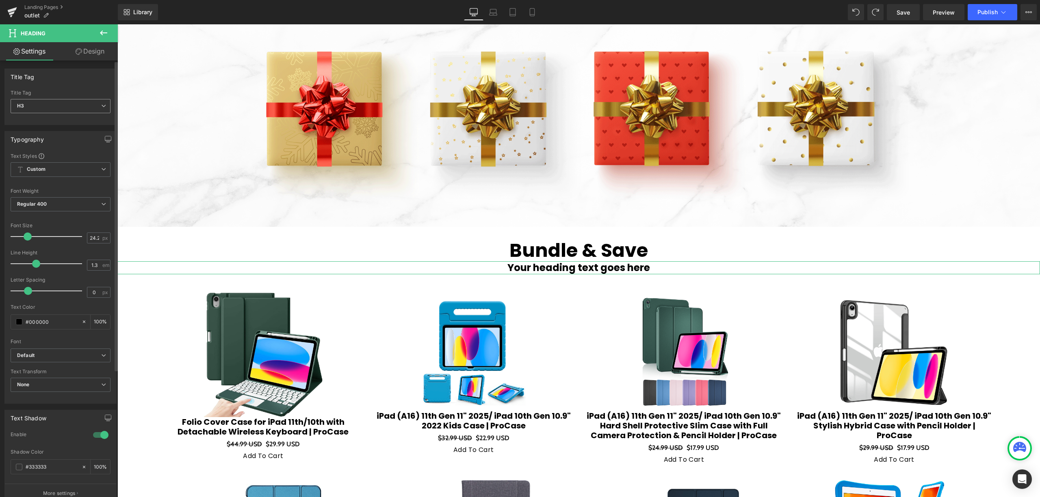
click at [86, 105] on span "H3" at bounding box center [61, 106] width 100 height 14
click at [61, 136] on li "H2" at bounding box center [61, 132] width 100 height 12
type input "35.2"
type input "1.32"
type input "100"
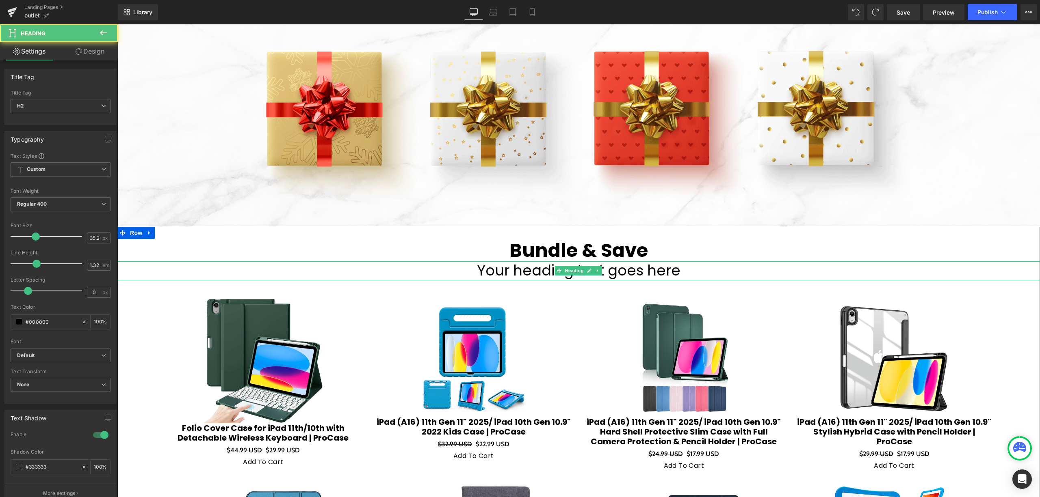
click at [662, 262] on h2 "Your heading text goes here" at bounding box center [578, 271] width 922 height 19
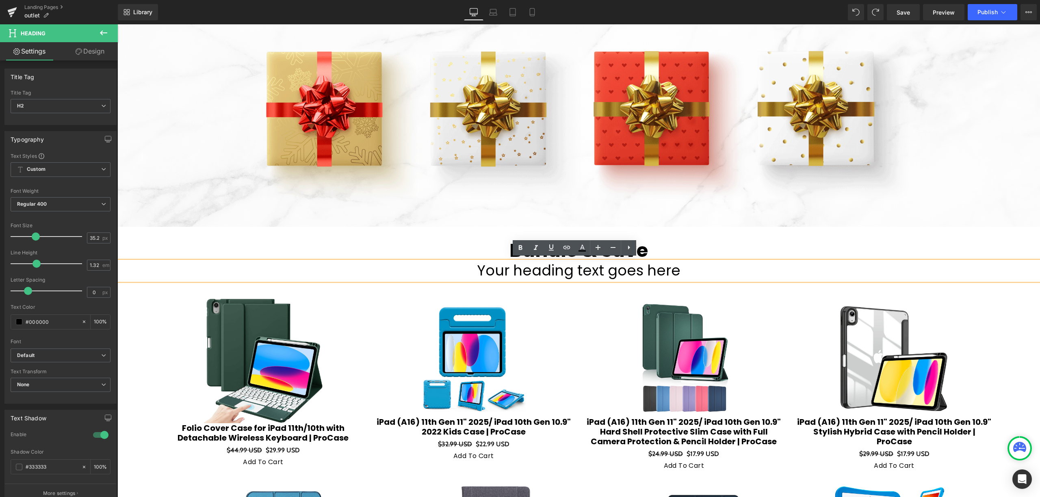
drag, startPoint x: 702, startPoint y: 267, endPoint x: 457, endPoint y: 258, distance: 245.4
click at [457, 262] on div "Your heading text goes here" at bounding box center [578, 271] width 922 height 19
click at [449, 255] on h1 "Bundle & Save" at bounding box center [578, 250] width 922 height 22
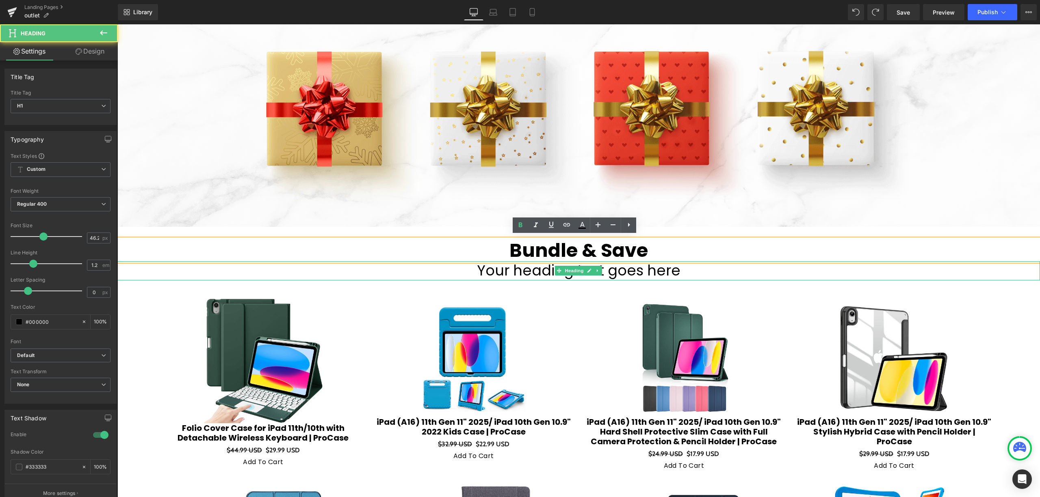
click at [454, 269] on h2 "Your heading text goes here" at bounding box center [578, 271] width 922 height 19
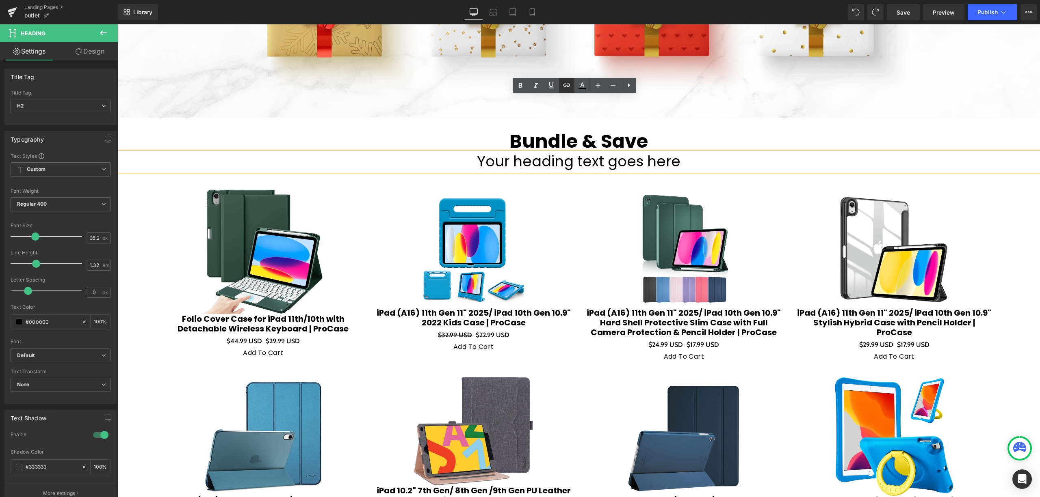
scroll to position [261, 0]
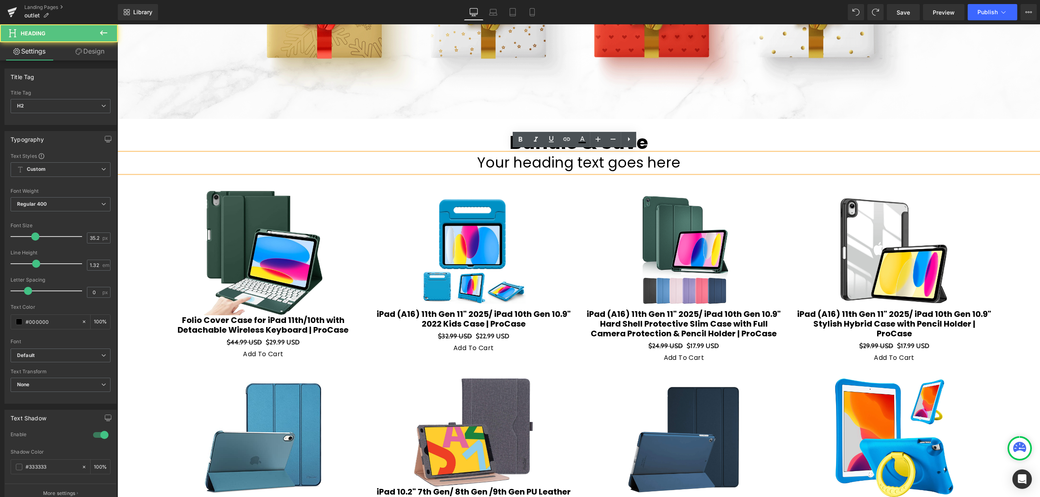
click at [557, 159] on h2 "Your heading text goes here" at bounding box center [578, 162] width 922 height 19
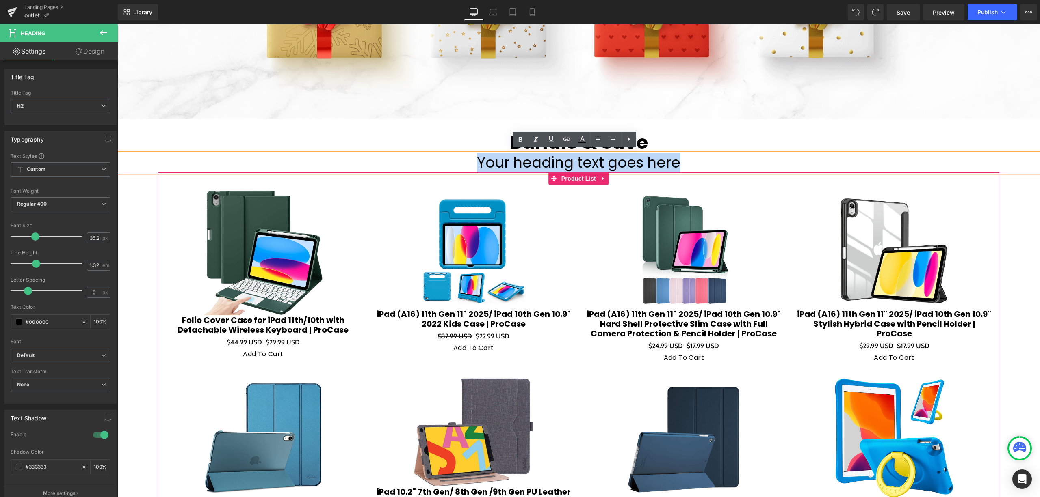
drag, startPoint x: 688, startPoint y: 162, endPoint x: 462, endPoint y: 175, distance: 226.1
click at [462, 175] on div "Bundle & Save Heading Your heading text goes here Heading Sale Off (P) Image Fo…" at bounding box center [578, 443] width 922 height 624
paste div
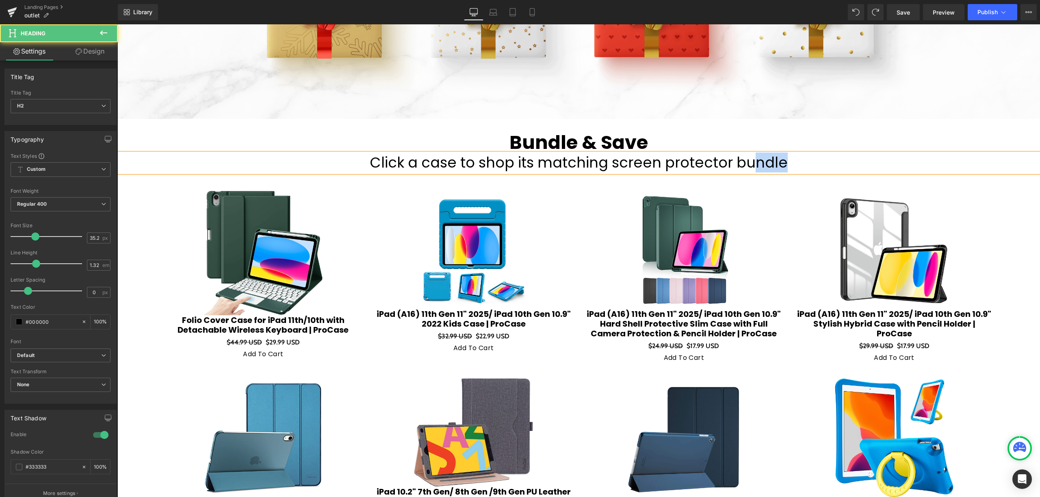
drag, startPoint x: 776, startPoint y: 162, endPoint x: 744, endPoint y: 165, distance: 31.8
click at [744, 165] on h2 "Click a case to shop its matching screen protector bundle" at bounding box center [578, 162] width 922 height 19
click at [795, 158] on h2 "Click a case to shop its matching screen protector bundle" at bounding box center [578, 162] width 922 height 19
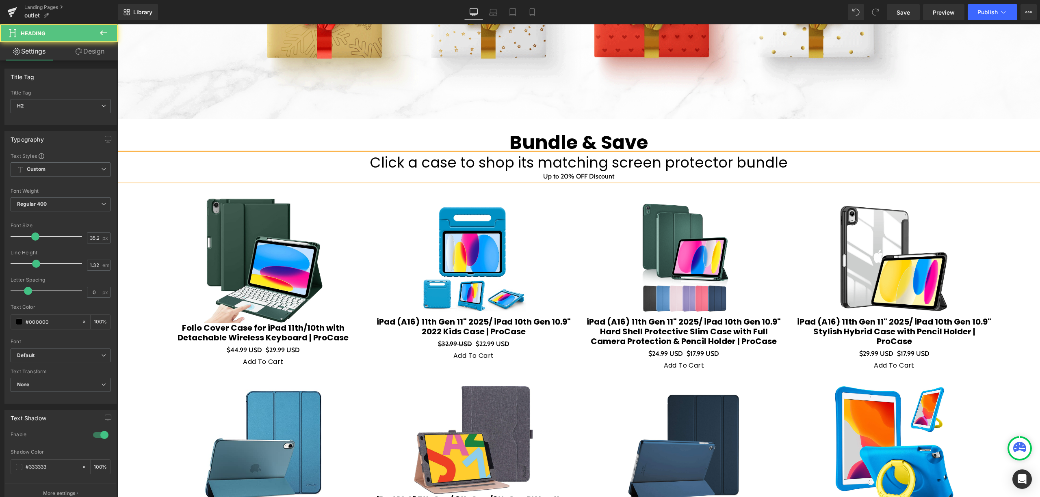
click at [621, 169] on h2 "Click a case to shop its matching screen protector bundle" at bounding box center [578, 162] width 922 height 19
click at [626, 175] on div "Up to 20% OFF Discount" at bounding box center [578, 177] width 922 height 8
drag, startPoint x: 618, startPoint y: 176, endPoint x: 507, endPoint y: 176, distance: 111.3
click at [507, 176] on div "Up to 20% OFF Discount" at bounding box center [578, 177] width 922 height 8
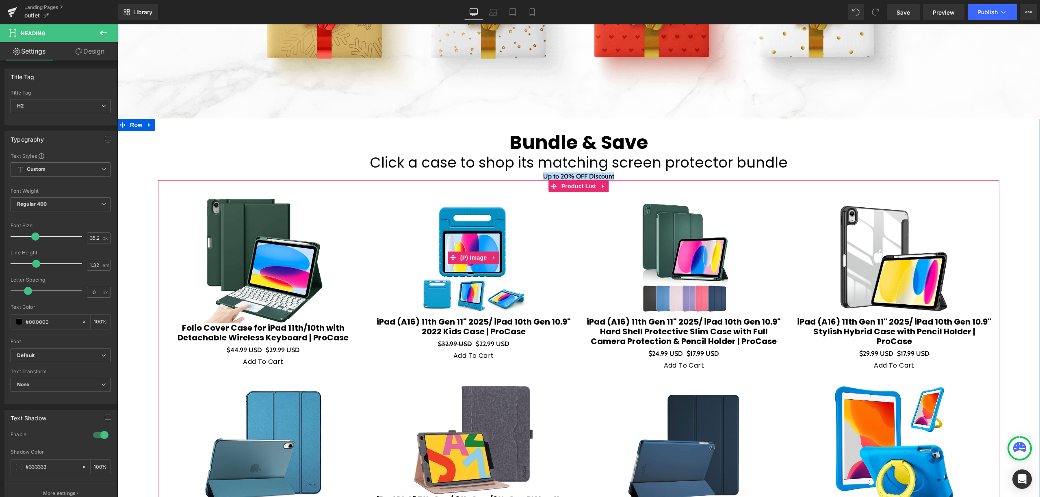
click at [458, 252] on span "(P) Image" at bounding box center [473, 258] width 31 height 12
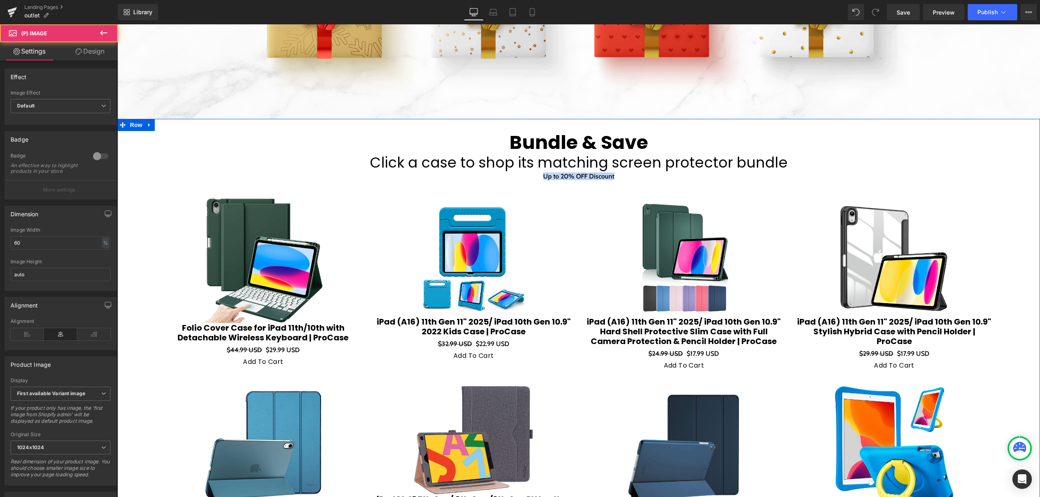
click at [499, 166] on h2 "Click a case to shop its matching screen protector bundle" at bounding box center [578, 162] width 922 height 19
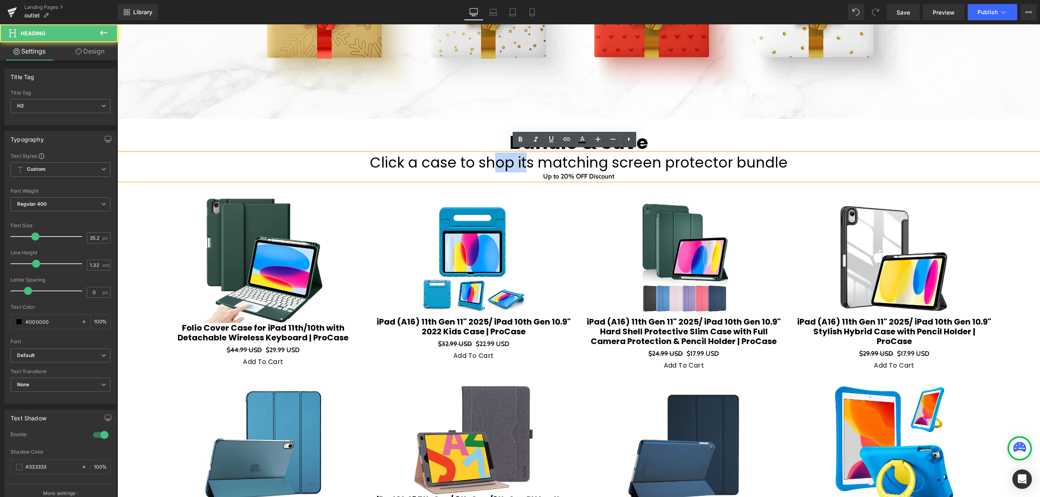
drag, startPoint x: 493, startPoint y: 163, endPoint x: 528, endPoint y: 157, distance: 35.5
click at [528, 157] on h2 "Click a case to shop its matching screen protector bundle" at bounding box center [578, 162] width 922 height 19
click at [565, 169] on h2 "Click a case to shop its matching screen protector bundle" at bounding box center [578, 162] width 922 height 19
drag, startPoint x: 648, startPoint y: 176, endPoint x: 508, endPoint y: 184, distance: 140.3
click at [508, 184] on div "Bundle & Save Heading Click a case to shop its matching screen protector bundle…" at bounding box center [578, 446] width 922 height 631
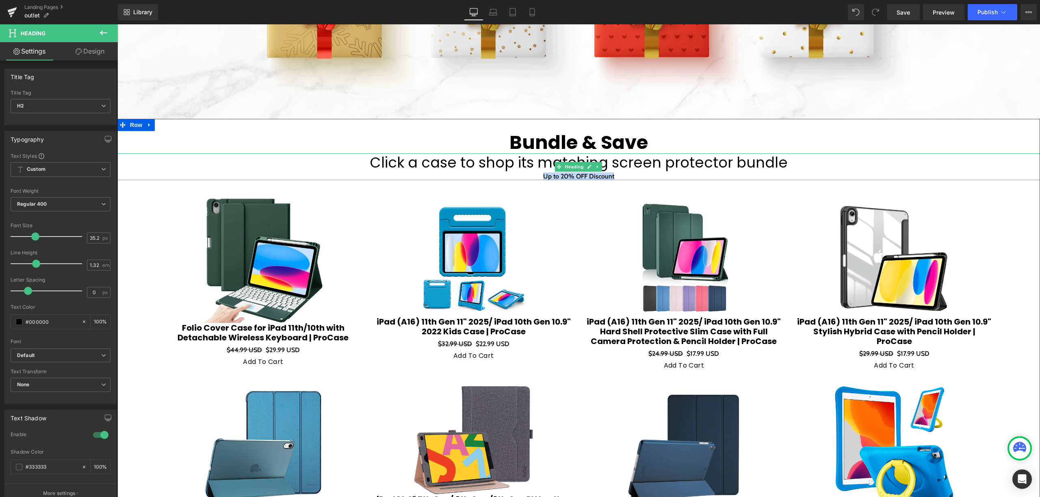
click at [536, 173] on div "Up to 20% OFF Discount" at bounding box center [578, 177] width 922 height 8
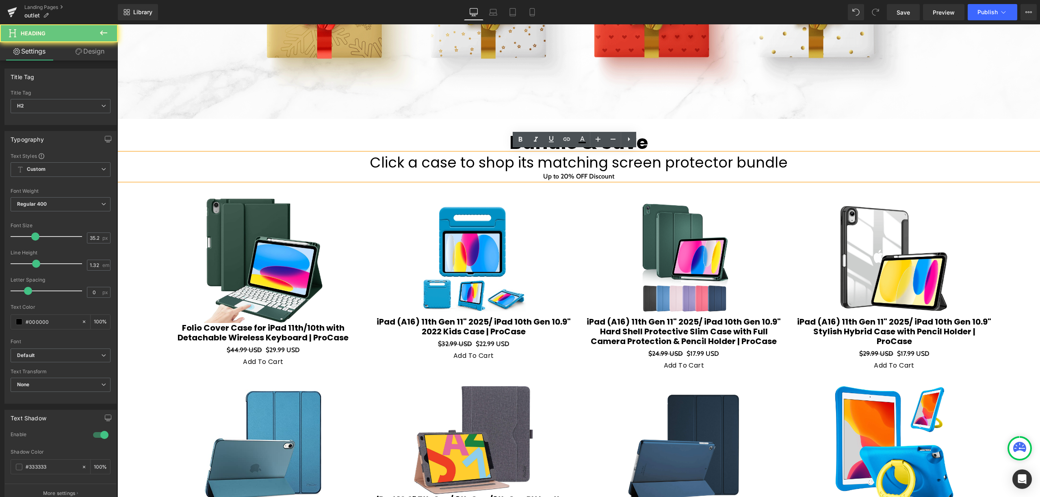
click at [764, 153] on div "Click a case to shop its matching screen protector bundle Up to 20% OFF Discount" at bounding box center [578, 166] width 922 height 26
click at [782, 153] on h2 "Click a case to shop its matching screen protector bundle" at bounding box center [578, 162] width 922 height 19
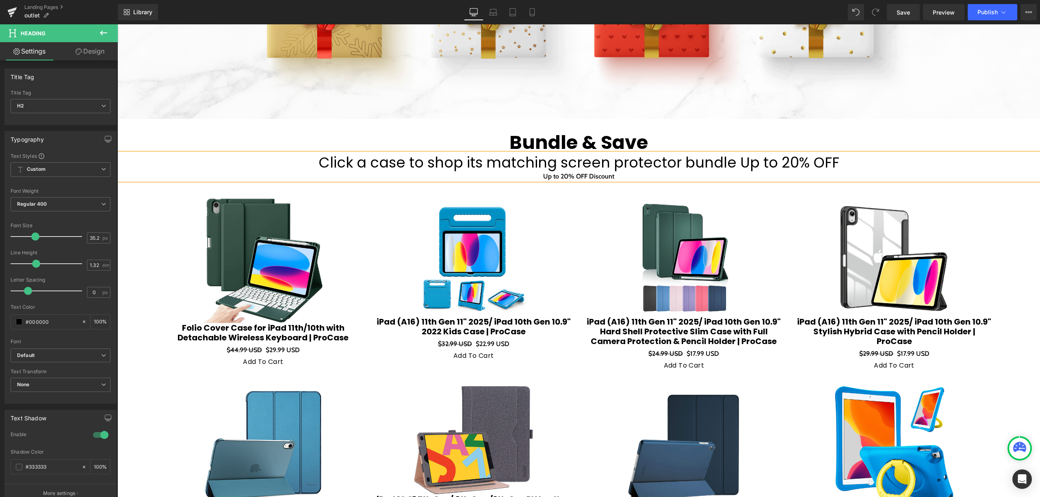
click at [720, 161] on h2 "Click a case to shop its matching screen protector bundle Up to 20% OFF" at bounding box center [578, 162] width 922 height 19
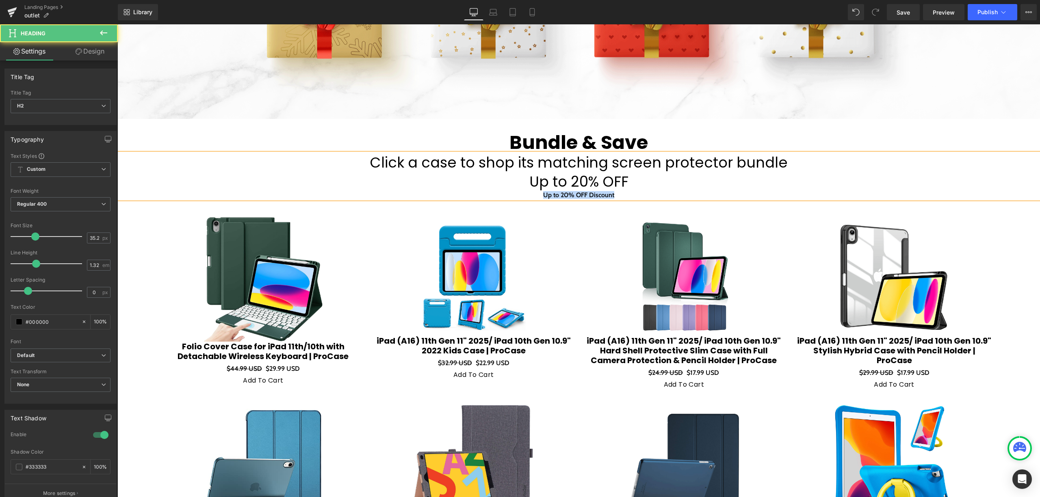
drag, startPoint x: 627, startPoint y: 194, endPoint x: 511, endPoint y: 192, distance: 116.5
click at [511, 192] on div "Up to 20% OFF Discount" at bounding box center [578, 195] width 922 height 8
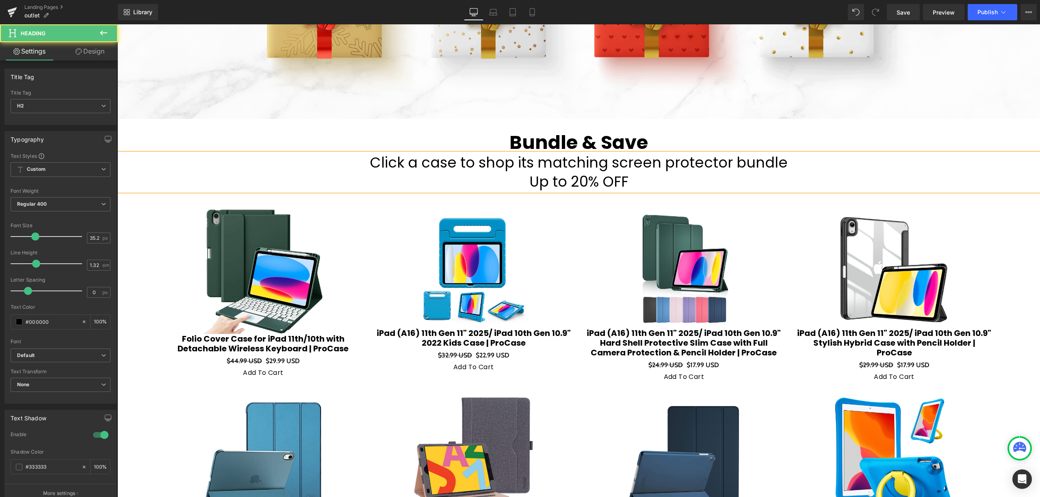
click at [669, 175] on h2 "Up to 20% OFF" at bounding box center [578, 182] width 922 height 19
click at [516, 176] on h2 "Up to 20% OFF" at bounding box center [578, 182] width 922 height 19
click at [738, 175] on h2 "Up to 20% OFF" at bounding box center [578, 182] width 922 height 19
click at [788, 158] on h2 "Click a case to shop its matching screen protector bundle" at bounding box center [578, 162] width 922 height 19
click at [767, 161] on h2 "Click a case to shop its matching screen protector bundle" at bounding box center [578, 162] width 922 height 19
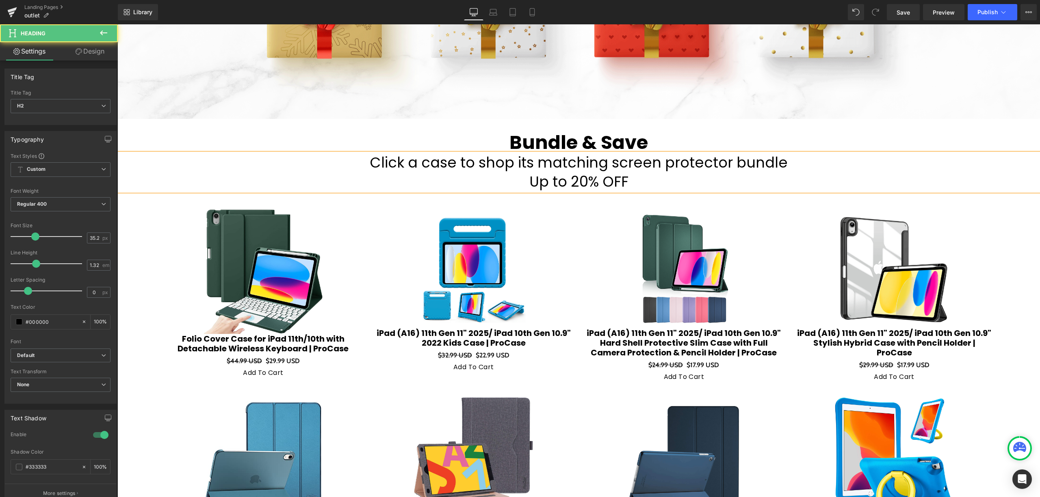
click at [562, 179] on h2 "Up to 20% OFF" at bounding box center [578, 182] width 922 height 19
click at [639, 183] on h2 "Up to 20% OFF" at bounding box center [578, 182] width 922 height 19
click at [676, 145] on h1 "Bundle & Save" at bounding box center [578, 142] width 922 height 22
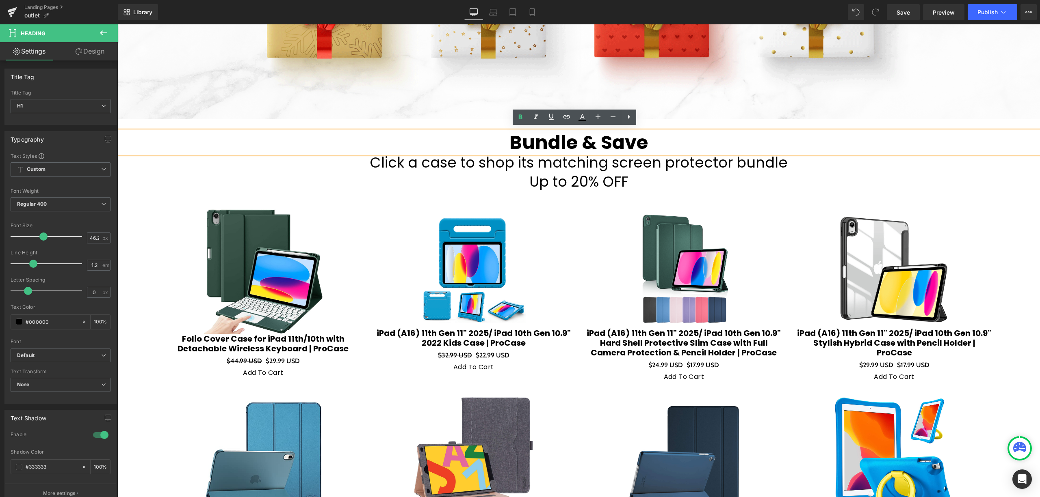
click at [667, 173] on h2 "Up to 20% OFF" at bounding box center [578, 182] width 922 height 19
click at [95, 50] on link "Design" at bounding box center [90, 51] width 59 height 18
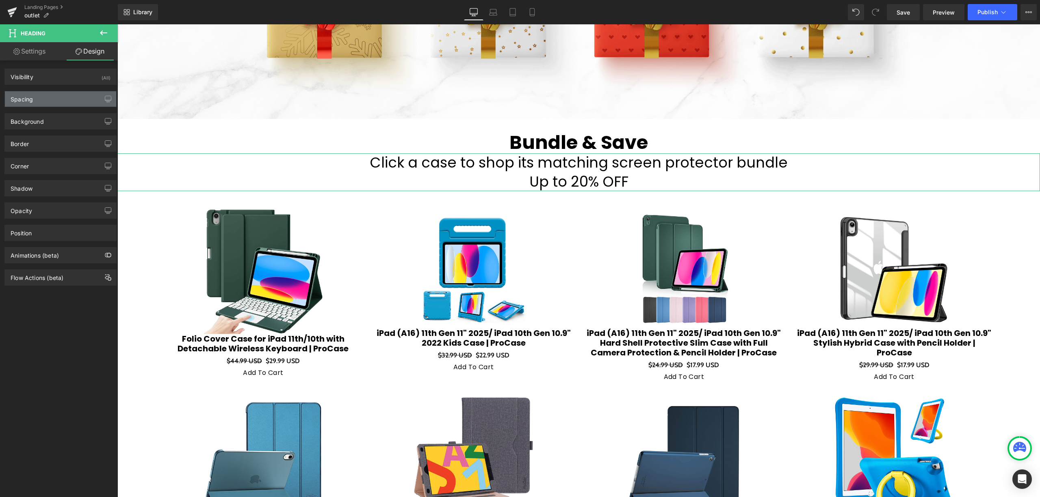
type input "0"
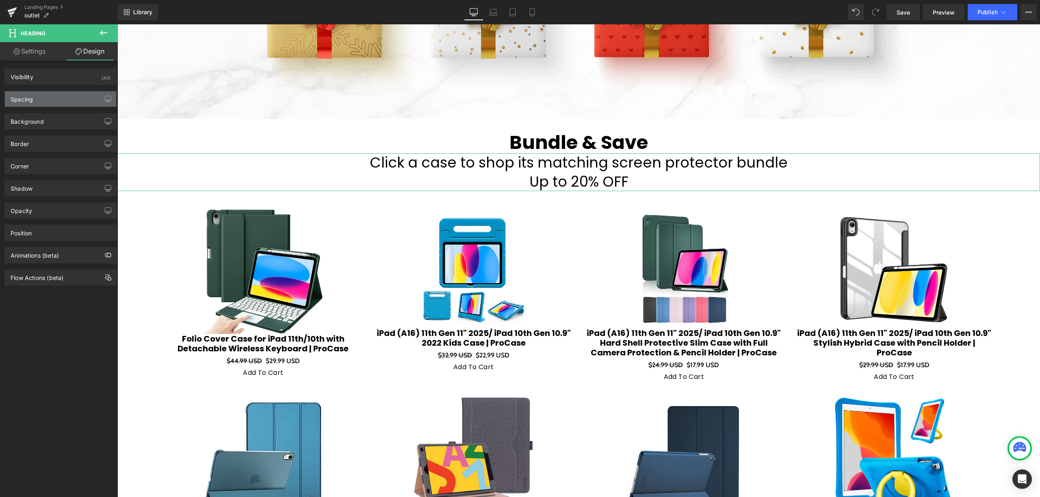
type input "0"
click at [61, 95] on div "Spacing" at bounding box center [60, 98] width 111 height 15
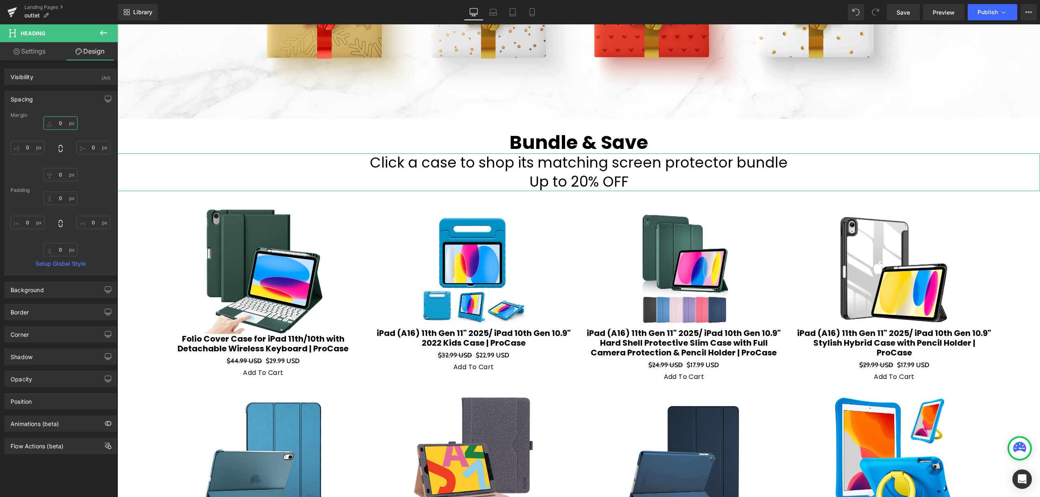
click at [64, 120] on input "0" at bounding box center [60, 123] width 34 height 13
click at [63, 122] on input "0" at bounding box center [60, 123] width 34 height 13
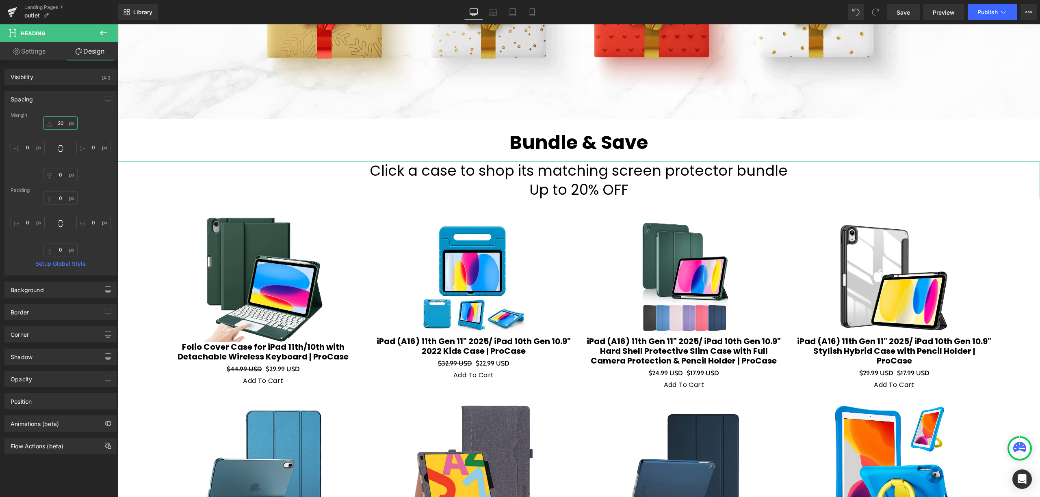
type input "2"
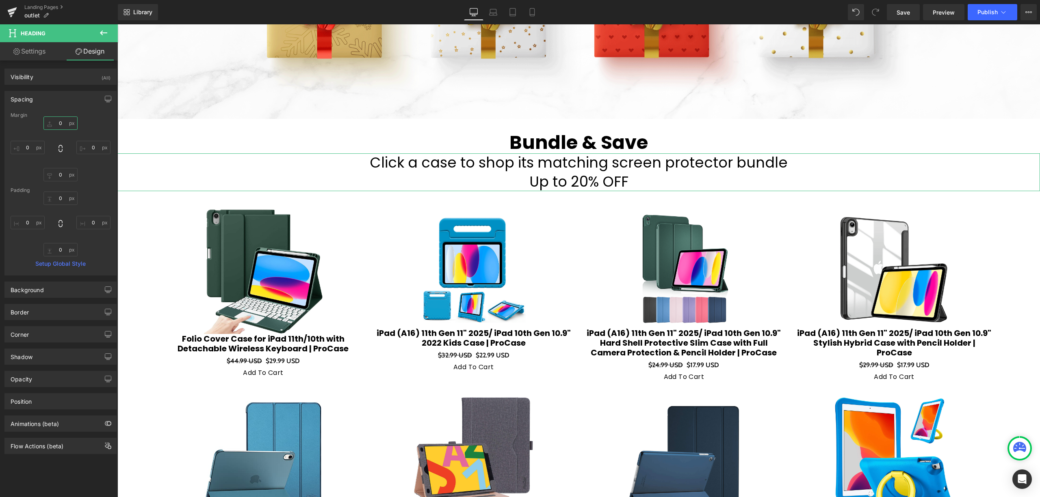
type input "2"
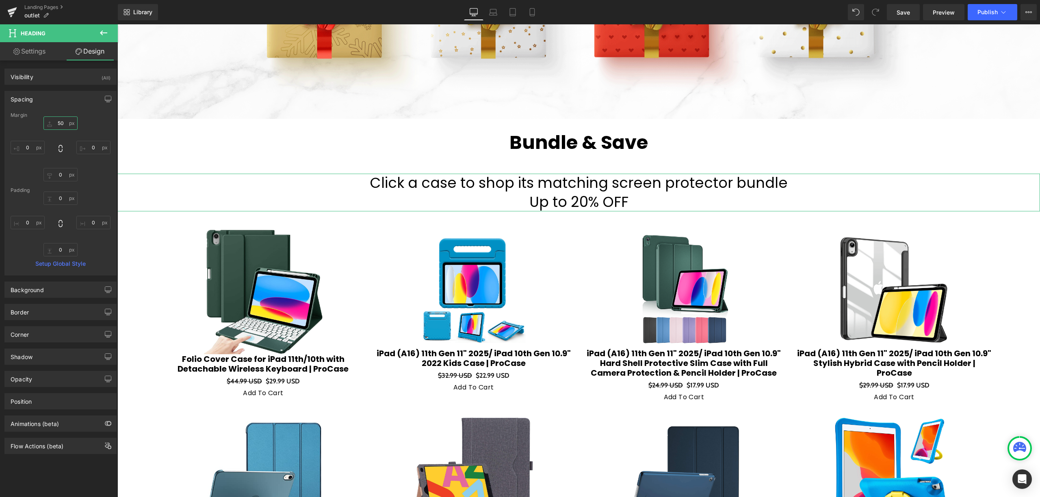
type input "5"
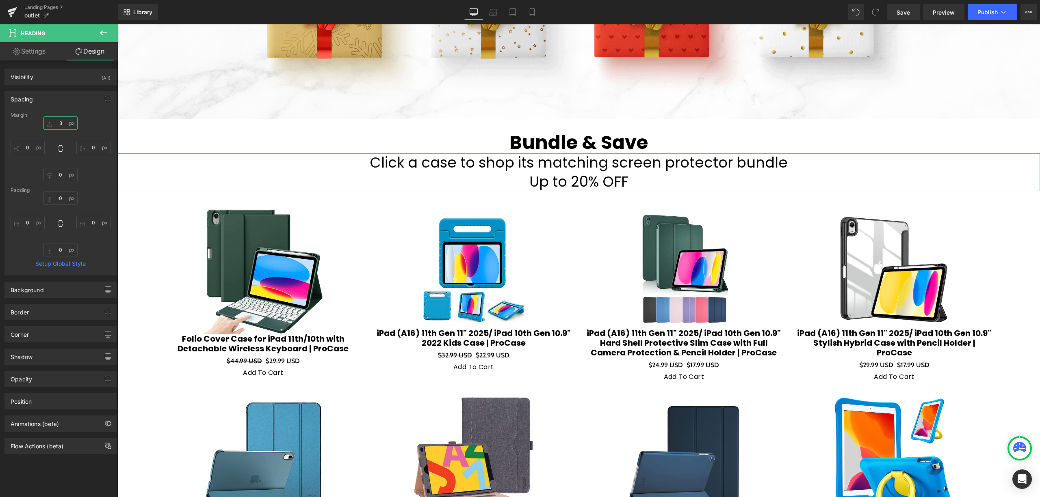
type input "30"
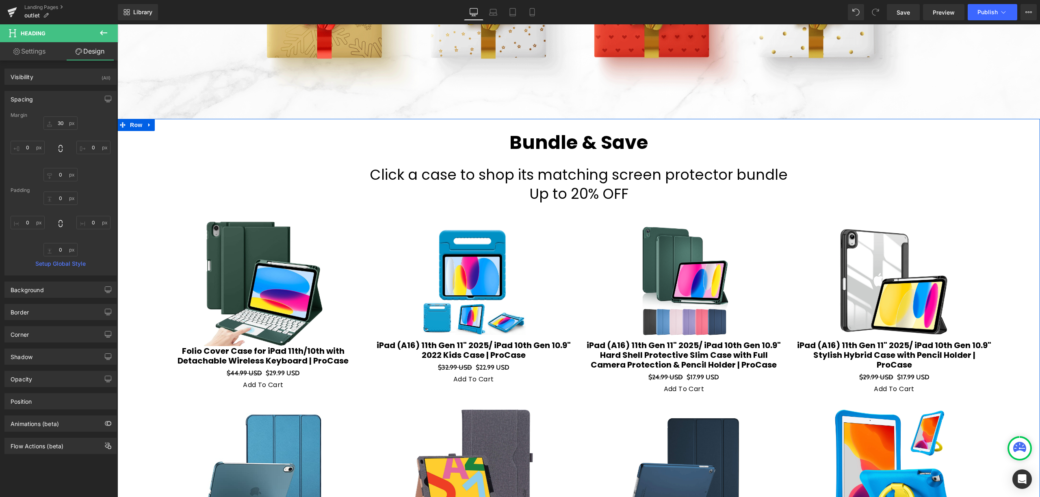
click at [384, 179] on h2 "Click a case to shop its matching screen protector bundle" at bounding box center [578, 175] width 922 height 19
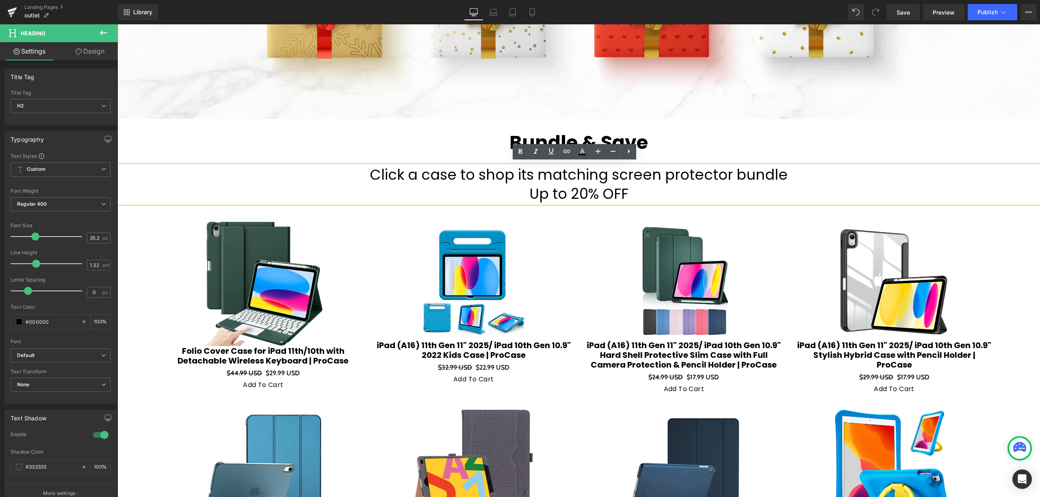
click at [594, 189] on h2 "Up to 20% OFF" at bounding box center [578, 194] width 922 height 19
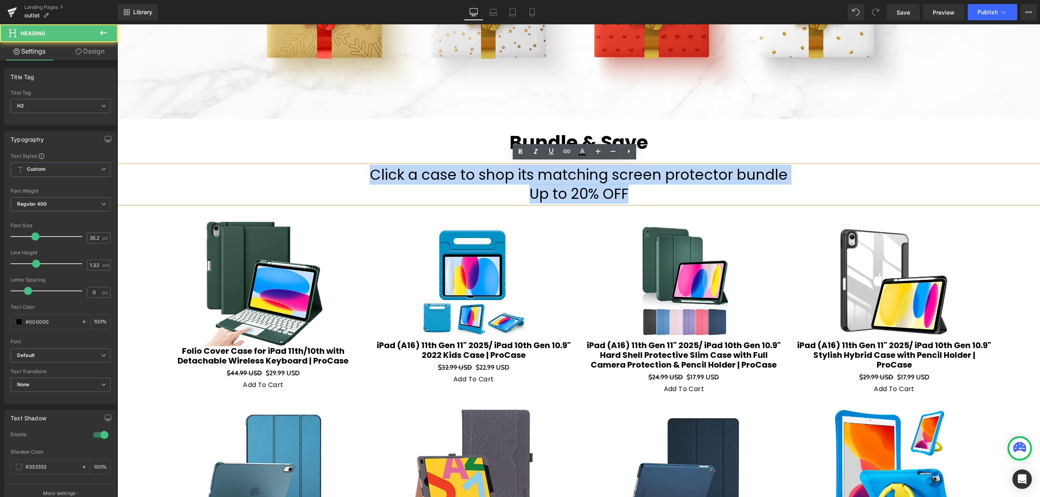
drag, startPoint x: 374, startPoint y: 171, endPoint x: 676, endPoint y: 186, distance: 302.9
click at [676, 186] on div "Click a case to shop its matching screen protector bundle Up to 20% OFF" at bounding box center [578, 185] width 922 height 38
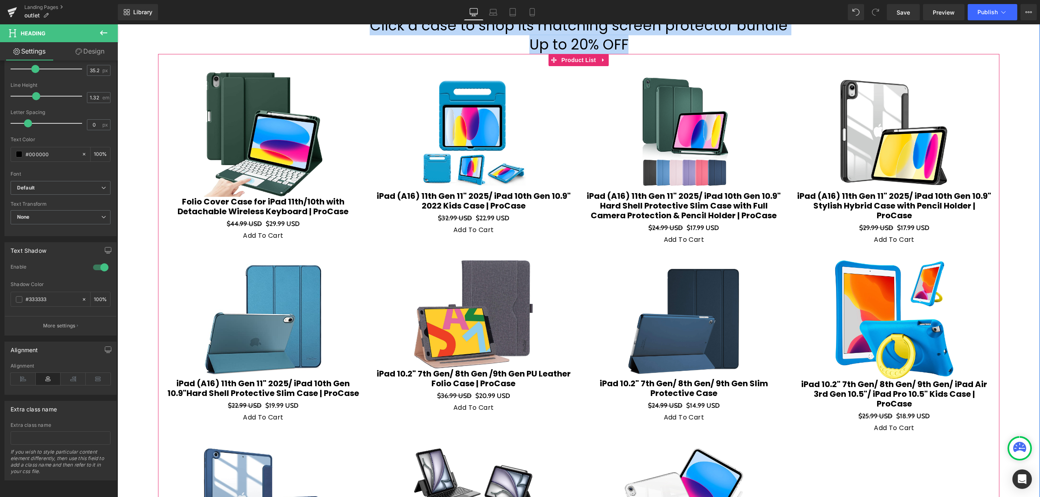
scroll to position [369, 0]
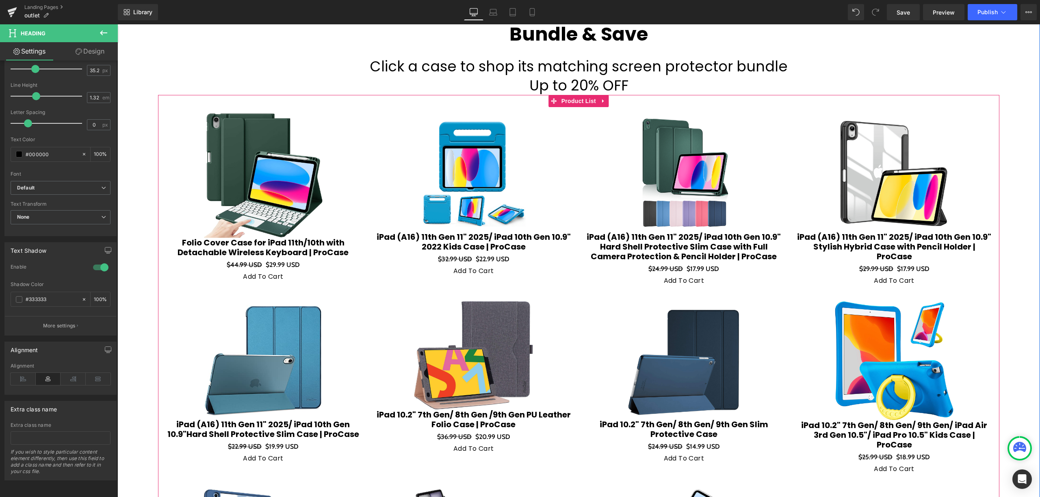
click at [180, 95] on div "Sale Off (P) Image Folio Cover Case for iPad 11th/10th with Detachable Wireless…" at bounding box center [578, 380] width 841 height 570
click at [580, 102] on span "Product List" at bounding box center [578, 101] width 39 height 12
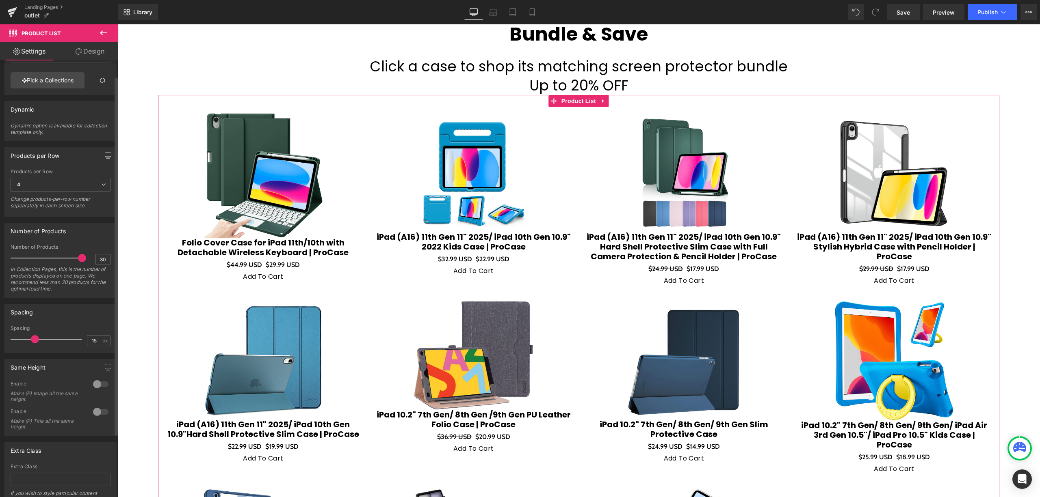
scroll to position [95, 0]
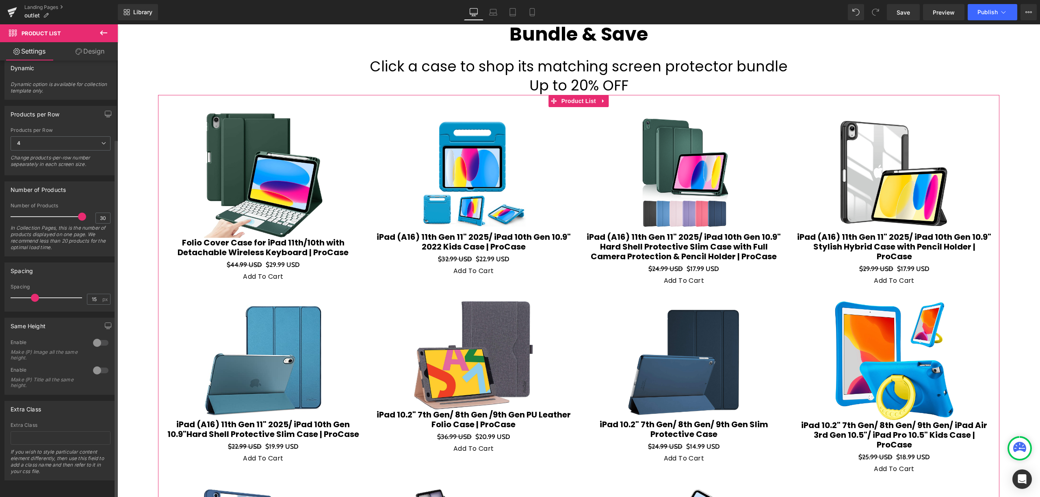
click at [99, 364] on div at bounding box center [100, 370] width 19 height 13
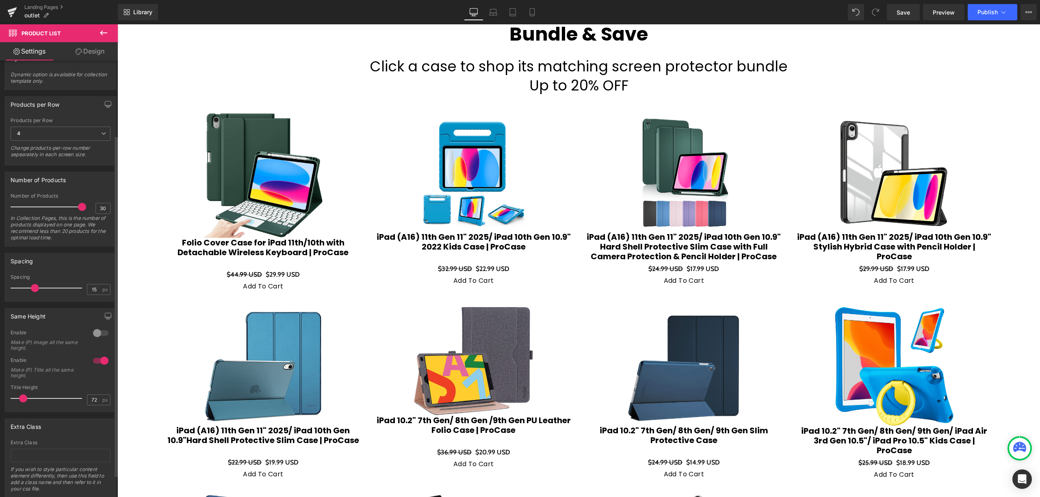
click at [94, 335] on div at bounding box center [100, 333] width 19 height 13
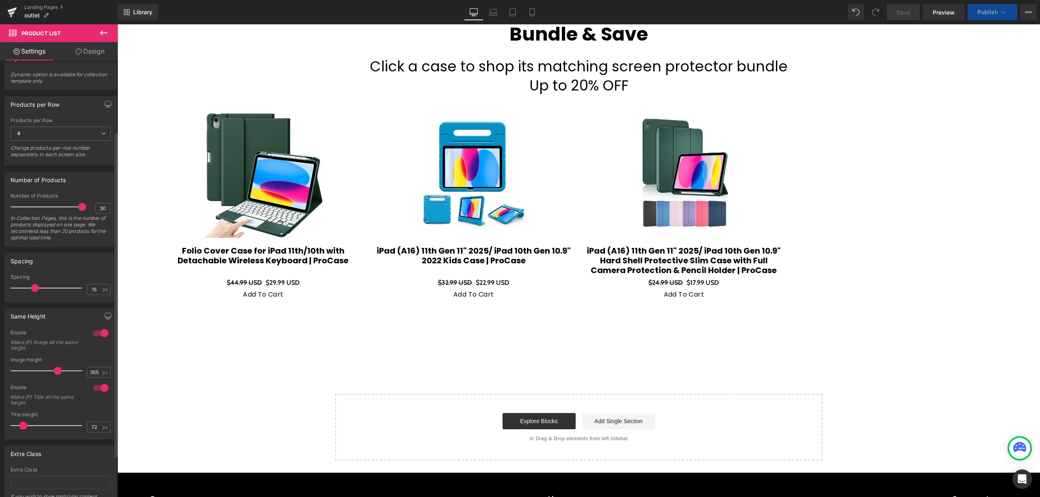
drag, startPoint x: 34, startPoint y: 372, endPoint x: 59, endPoint y: 374, distance: 24.8
click at [59, 374] on span at bounding box center [58, 371] width 8 height 8
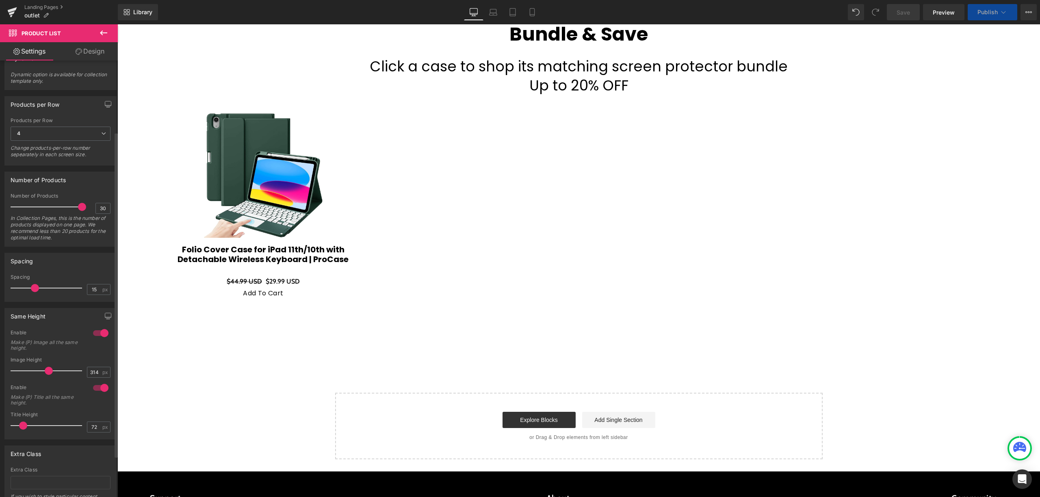
type input "302"
drag, startPoint x: 49, startPoint y: 374, endPoint x: 44, endPoint y: 375, distance: 5.0
click at [45, 375] on span at bounding box center [49, 371] width 8 height 8
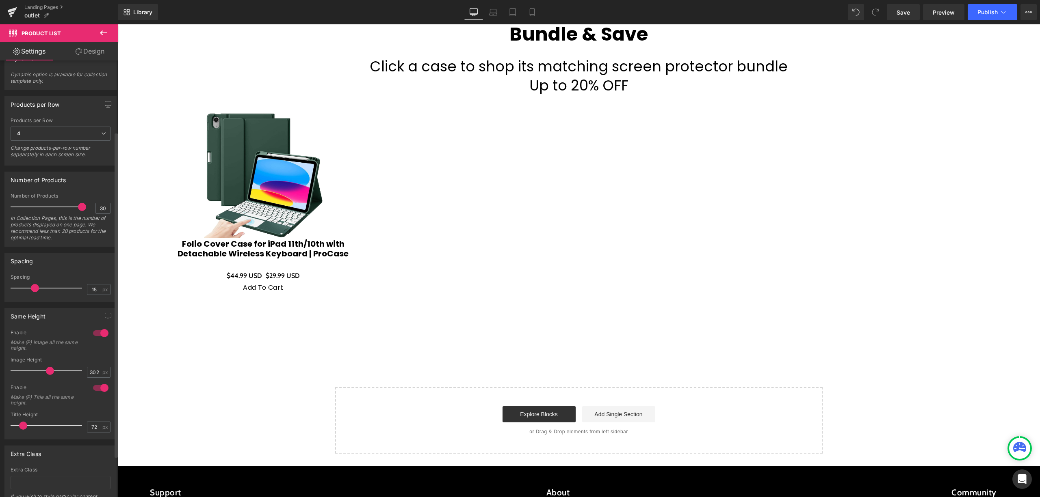
click at [48, 375] on span at bounding box center [50, 371] width 8 height 8
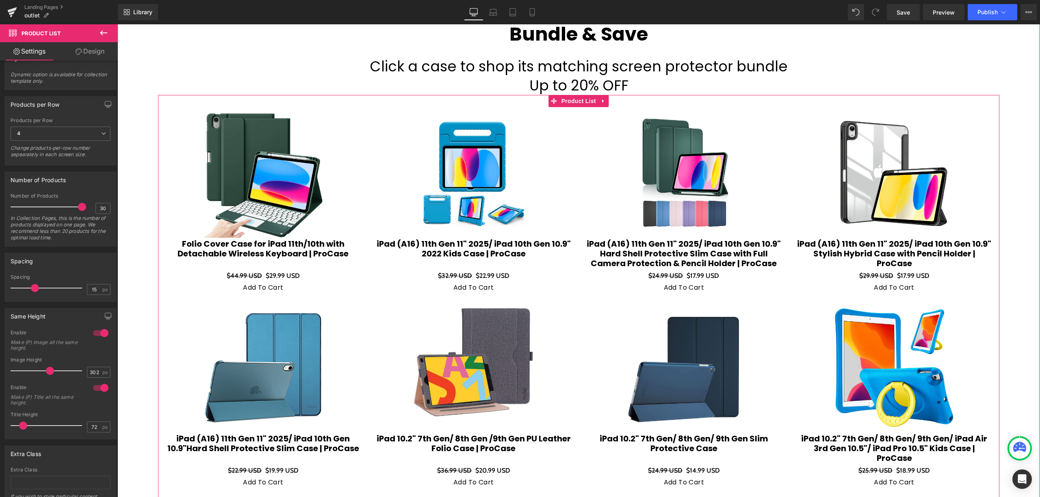
scroll to position [478, 0]
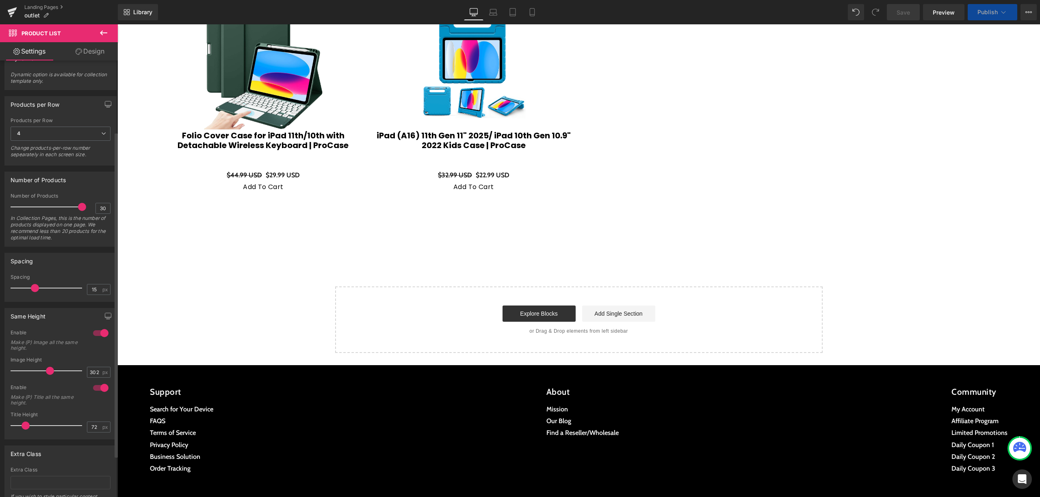
click at [24, 427] on span at bounding box center [26, 426] width 8 height 8
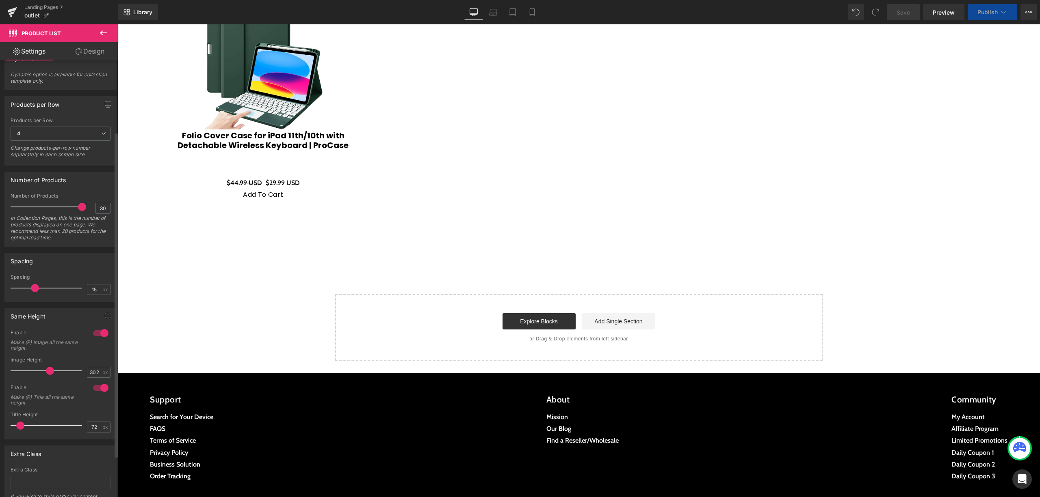
drag, startPoint x: 24, startPoint y: 427, endPoint x: 18, endPoint y: 430, distance: 5.8
click at [18, 430] on span at bounding box center [20, 426] width 8 height 8
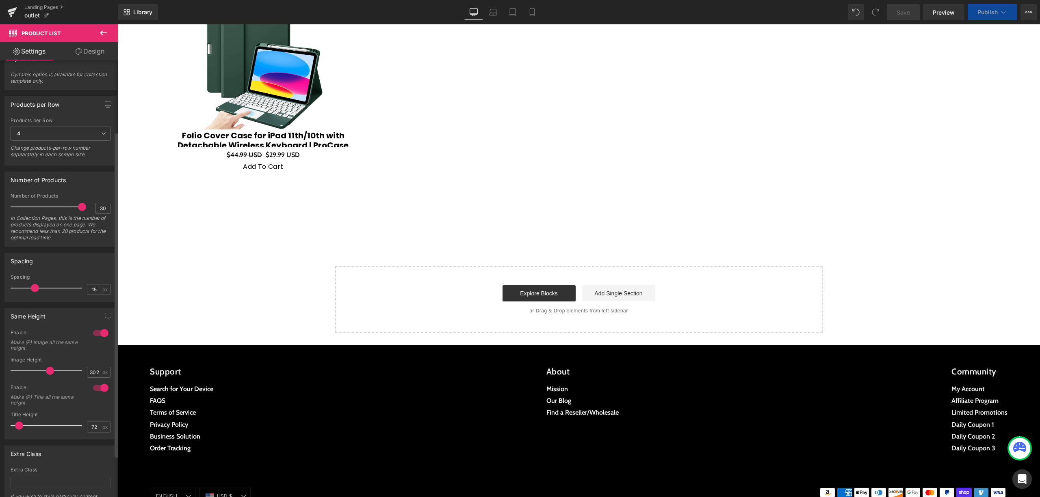
click at [20, 428] on span at bounding box center [19, 426] width 8 height 8
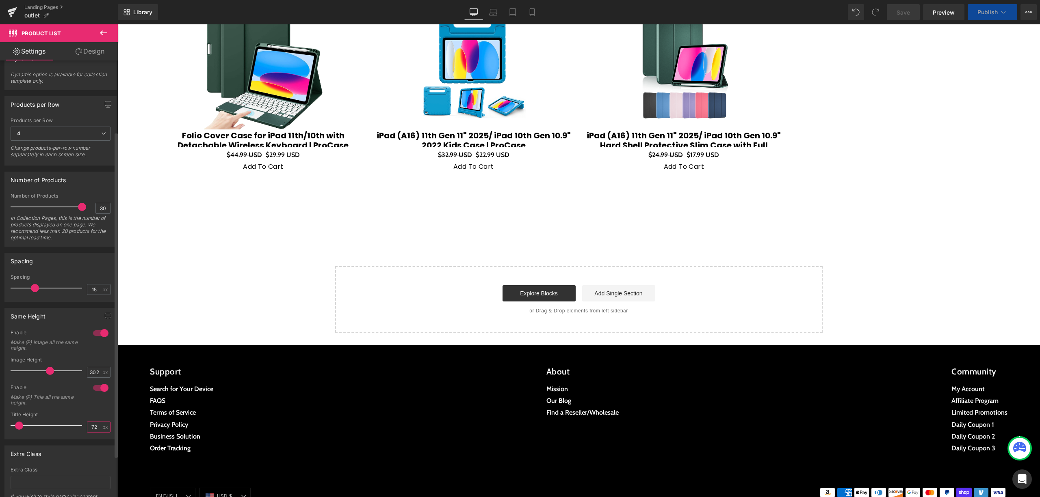
click at [96, 426] on input "72" at bounding box center [94, 427] width 14 height 10
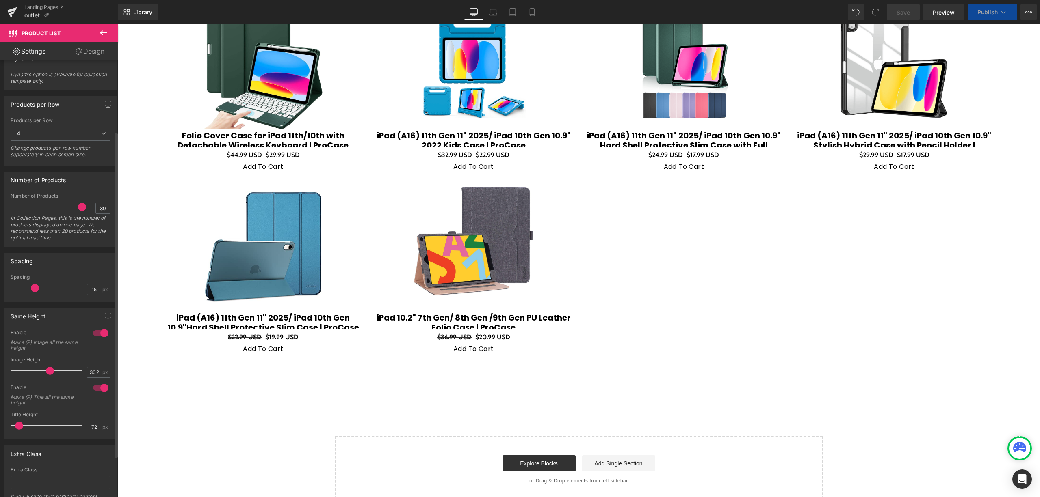
drag, startPoint x: 96, startPoint y: 426, endPoint x: 72, endPoint y: 430, distance: 24.6
click at [72, 430] on div "Title Height 72 px" at bounding box center [61, 425] width 100 height 27
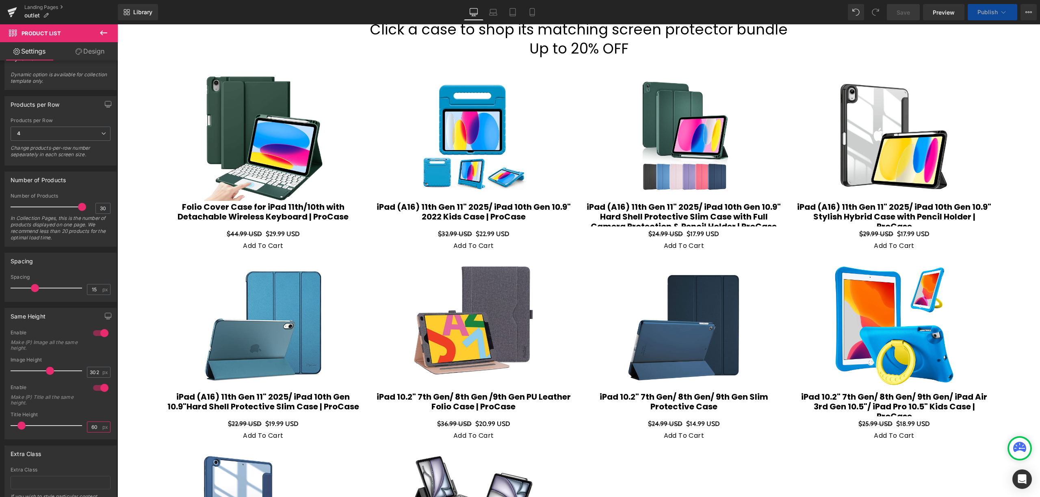
scroll to position [315, 0]
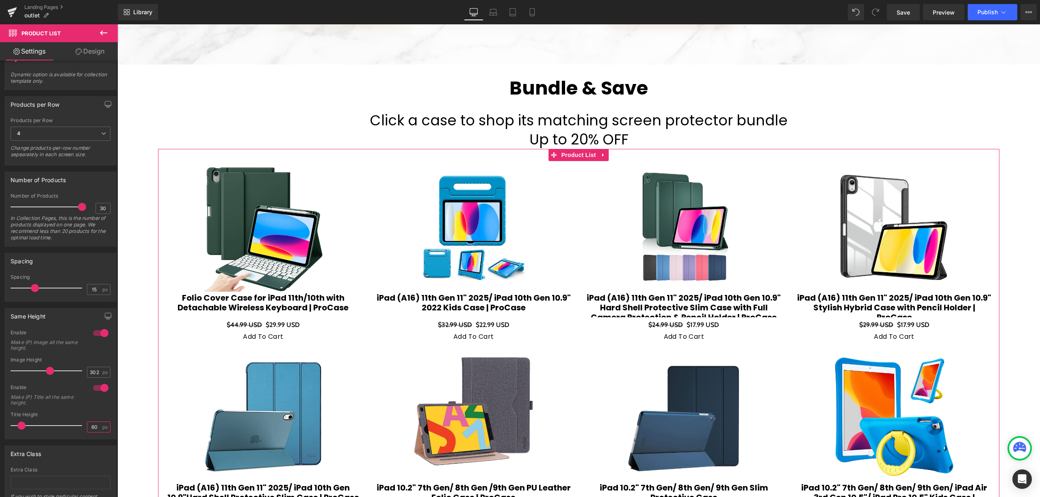
type input "60"
click at [95, 43] on link "Design" at bounding box center [90, 51] width 59 height 18
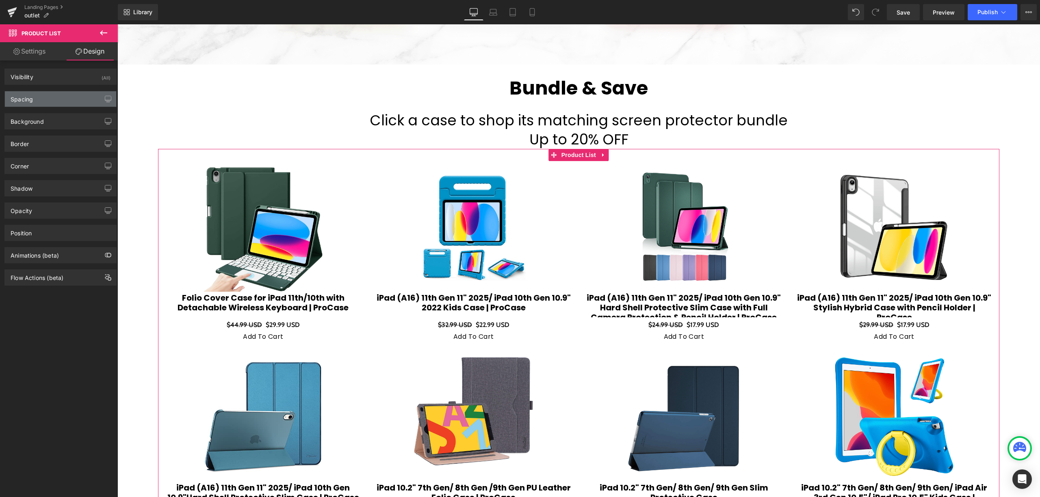
click at [59, 94] on div "Spacing" at bounding box center [60, 98] width 111 height 15
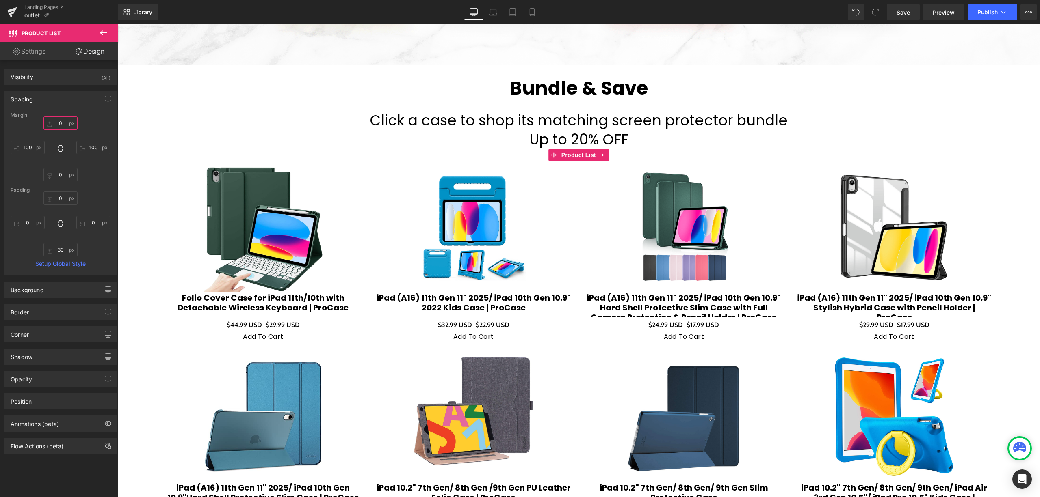
click at [59, 125] on input "text" at bounding box center [60, 123] width 34 height 13
type input "20"
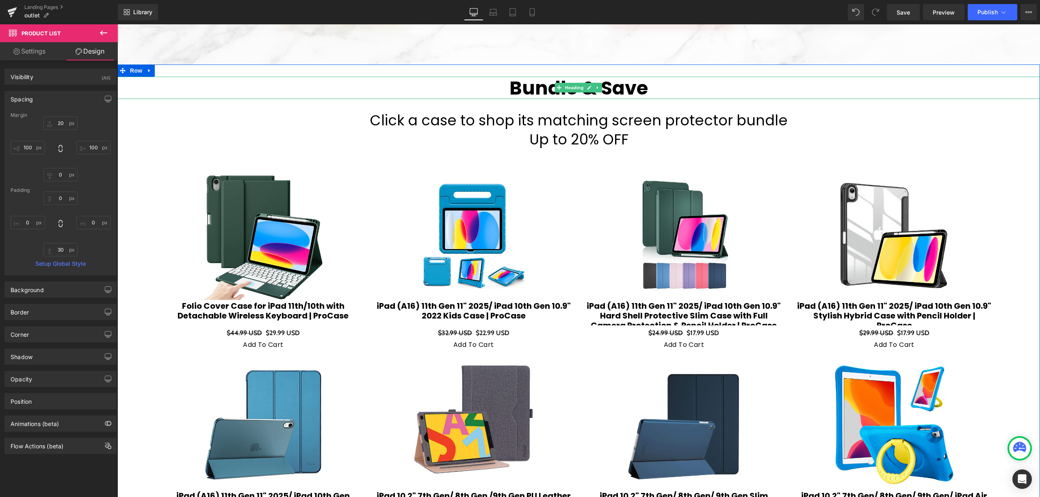
click at [636, 92] on h1 "Bundle & Save" at bounding box center [578, 88] width 922 height 22
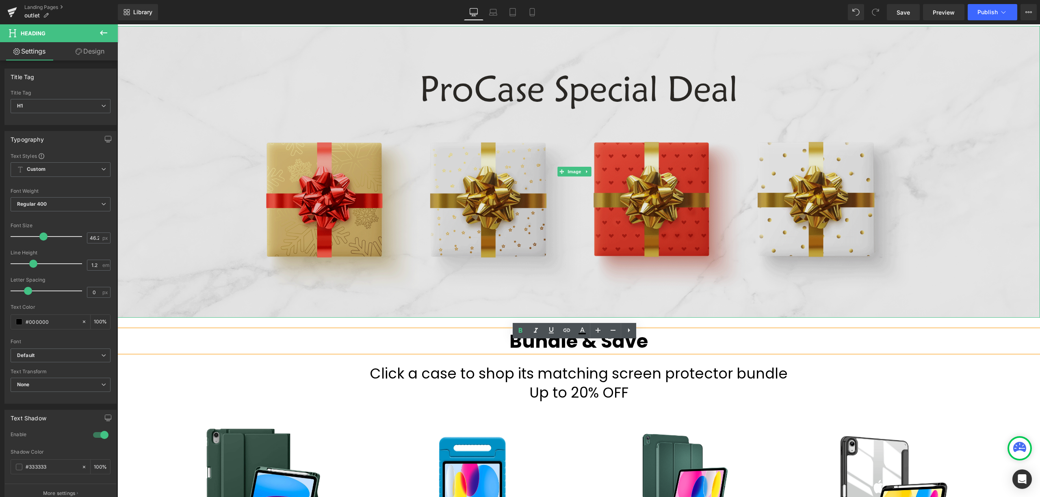
scroll to position [0, 0]
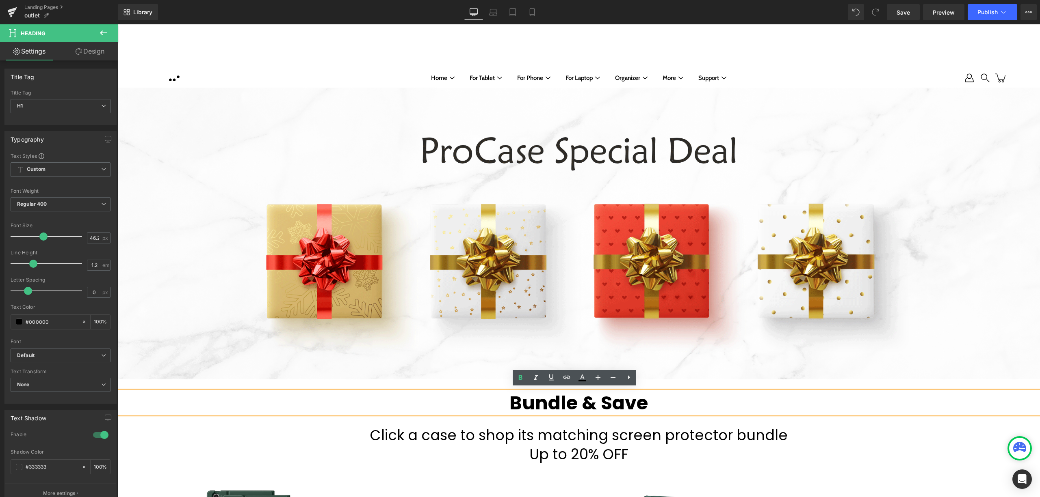
click at [472, 392] on div "Bundle & Save" at bounding box center [578, 403] width 922 height 22
click at [458, 399] on h1 "Bundle & Save" at bounding box center [578, 403] width 922 height 22
click at [403, 430] on h2 "Click a case to shop its matching screen protector bundle" at bounding box center [578, 435] width 922 height 19
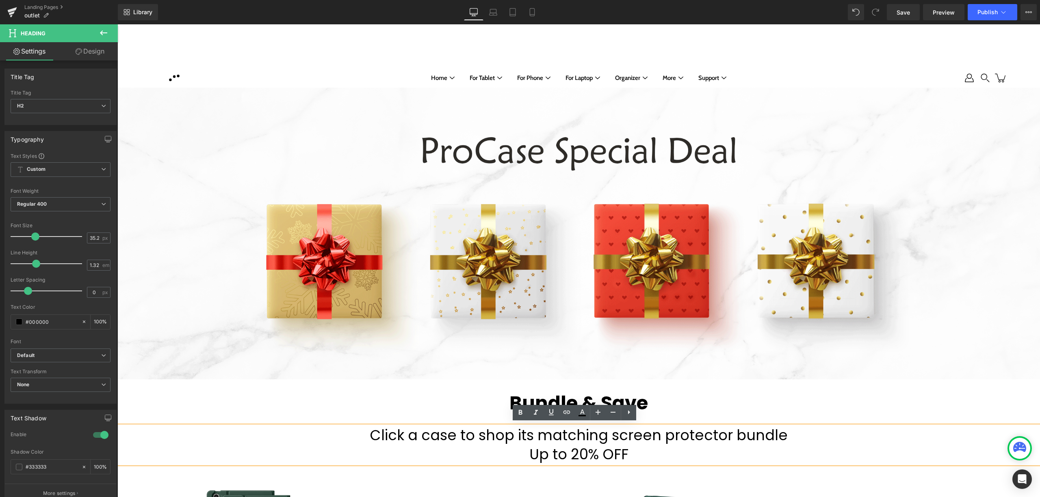
click at [390, 406] on h1 "Bundle & Save" at bounding box center [578, 403] width 922 height 22
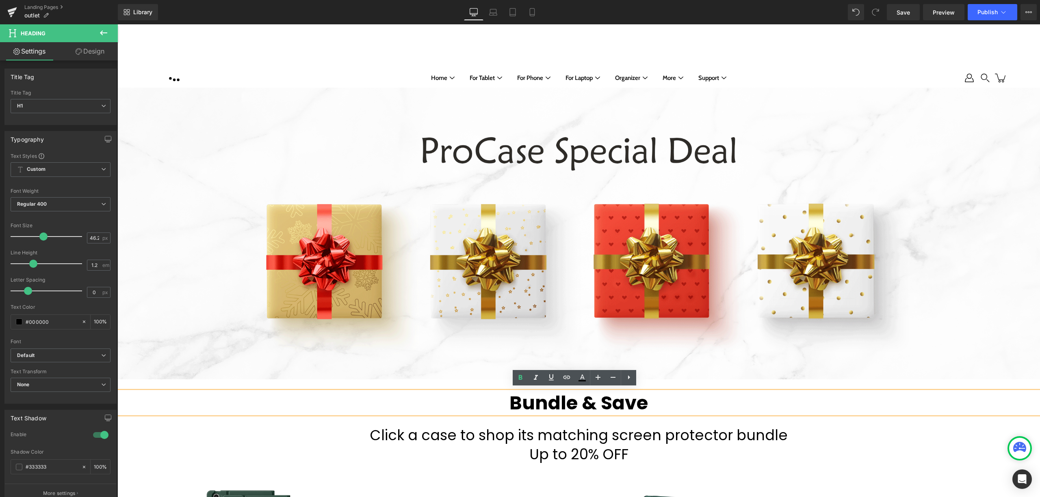
click at [294, 436] on h2 "Click a case to shop its matching screen protector bundle" at bounding box center [578, 435] width 922 height 19
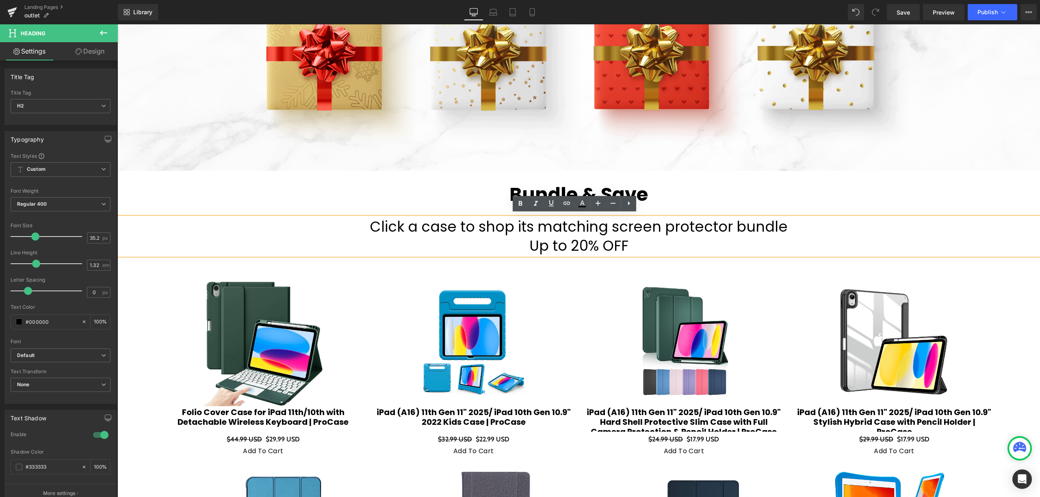
scroll to position [216, 0]
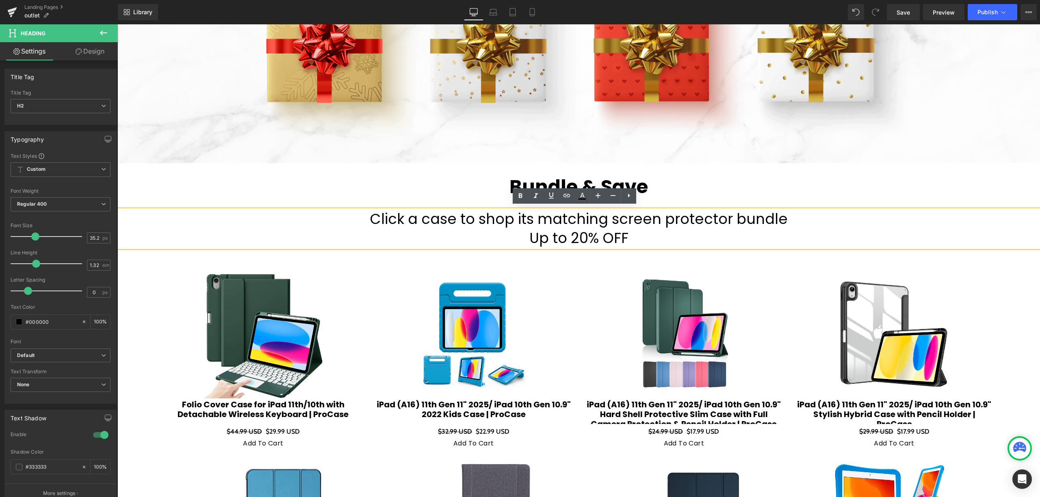
click at [606, 232] on h2 "Up to 20% OFF" at bounding box center [578, 238] width 922 height 19
drag, startPoint x: 639, startPoint y: 232, endPoint x: 626, endPoint y: 234, distance: 13.1
click at [626, 234] on h2 "Up to 20% OFF" at bounding box center [578, 238] width 922 height 19
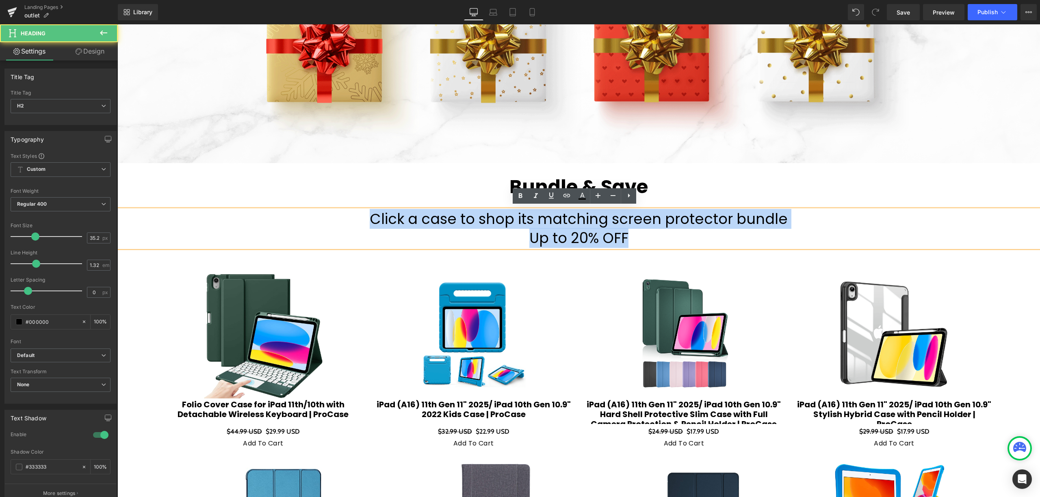
drag, startPoint x: 644, startPoint y: 227, endPoint x: 333, endPoint y: 218, distance: 311.2
click at [333, 218] on div "Click a case to shop its matching screen protector bundle Up to 20% OFF" at bounding box center [578, 229] width 922 height 38
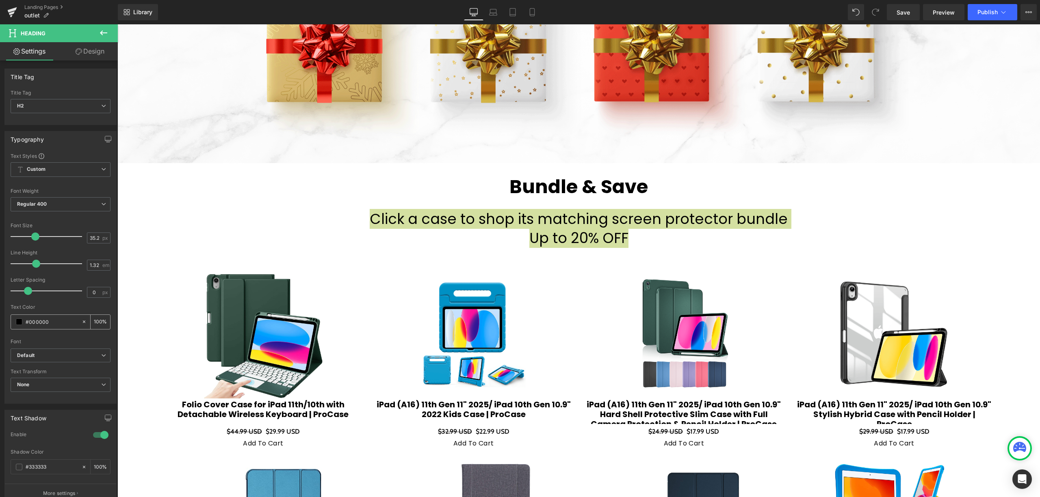
click at [57, 316] on div "#000000" at bounding box center [46, 322] width 70 height 14
click at [83, 322] on icon at bounding box center [84, 322] width 2 height 2
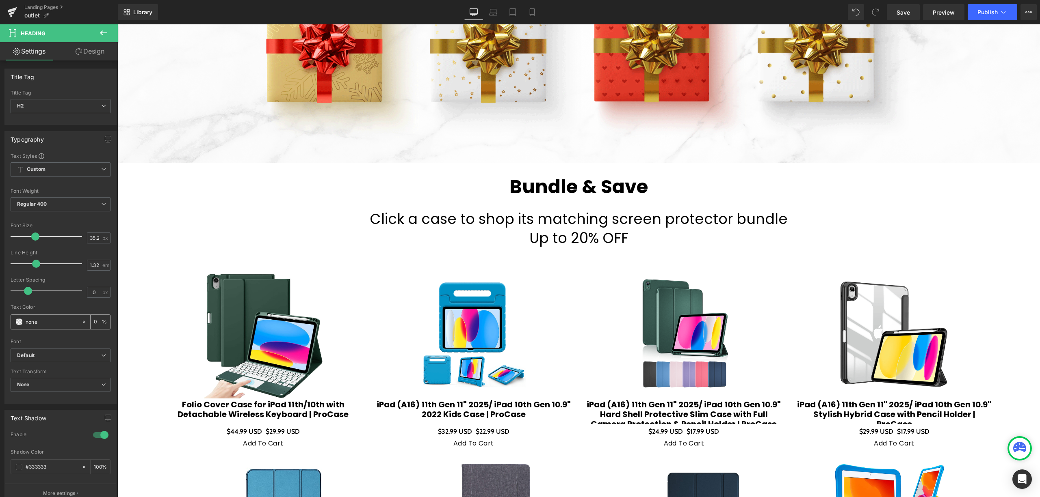
click at [61, 322] on input "#000000" at bounding box center [52, 322] width 52 height 9
drag, startPoint x: 50, startPoint y: 322, endPoint x: 11, endPoint y: 325, distance: 39.1
click at [11, 325] on div "#000000" at bounding box center [46, 322] width 70 height 14
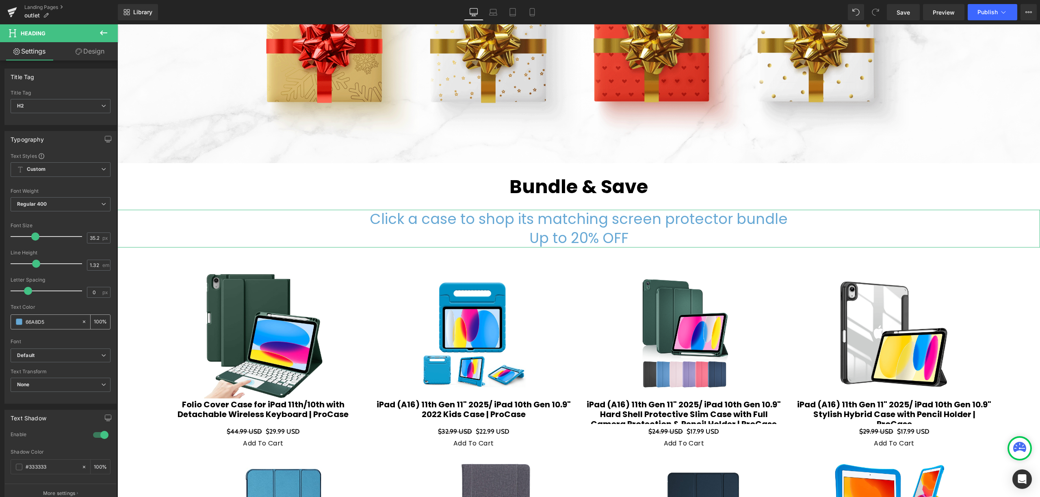
drag, startPoint x: 54, startPoint y: 322, endPoint x: 24, endPoint y: 322, distance: 29.6
click at [24, 322] on div "66A8D5" at bounding box center [46, 322] width 70 height 14
drag, startPoint x: 582, startPoint y: 236, endPoint x: 564, endPoint y: 236, distance: 17.9
click at [53, 320] on input "66A8D5" at bounding box center [52, 322] width 52 height 9
drag, startPoint x: 53, startPoint y: 320, endPoint x: 29, endPoint y: 321, distance: 23.6
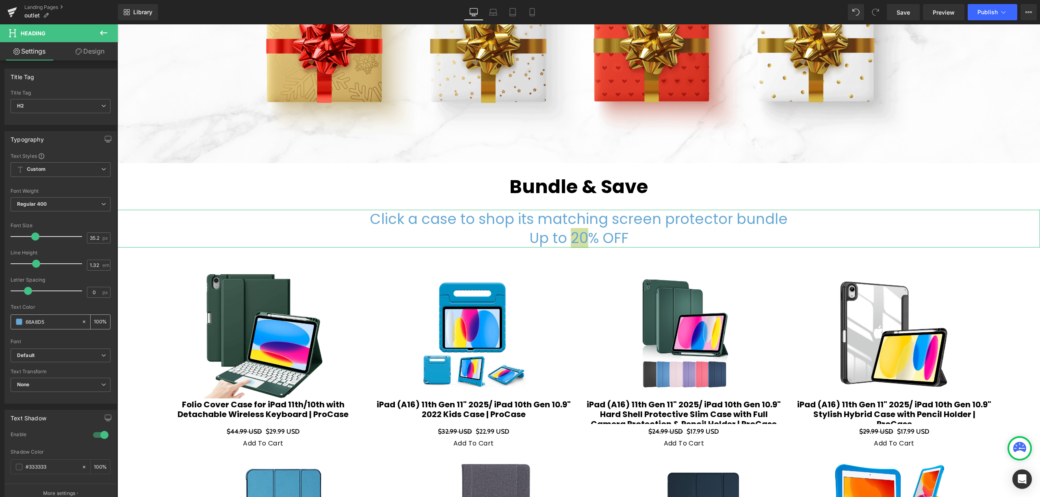
click at [29, 321] on input "66A8D5" at bounding box center [52, 322] width 52 height 9
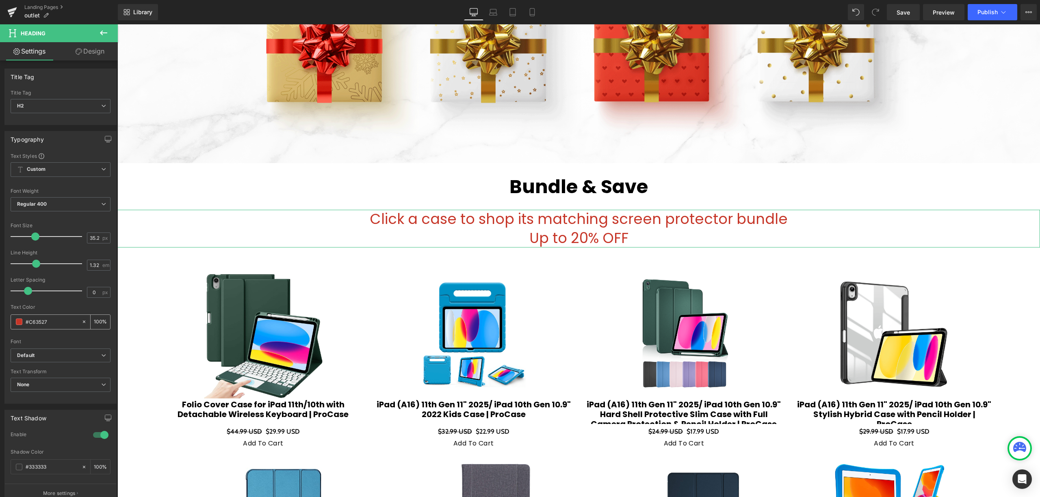
click at [45, 326] on input "#C63527" at bounding box center [52, 322] width 52 height 9
drag, startPoint x: 52, startPoint y: 325, endPoint x: 7, endPoint y: 322, distance: 45.5
click at [7, 322] on div "Text Styles Custom Custom Setup Global Style Custom Setup Global Style Thin 100…" at bounding box center [60, 278] width 111 height 251
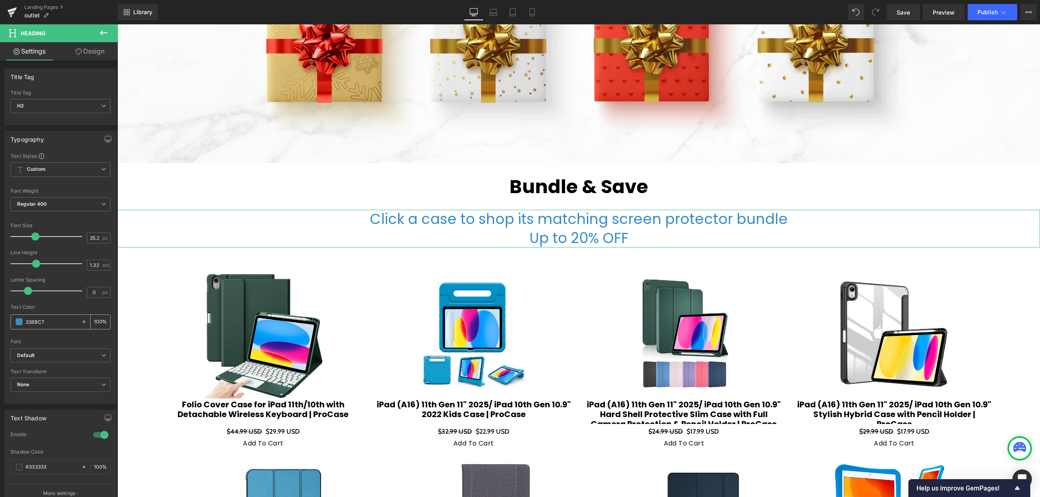
drag, startPoint x: 51, startPoint y: 321, endPoint x: 18, endPoint y: 321, distance: 32.9
click at [18, 321] on div "338BC7" at bounding box center [46, 322] width 70 height 14
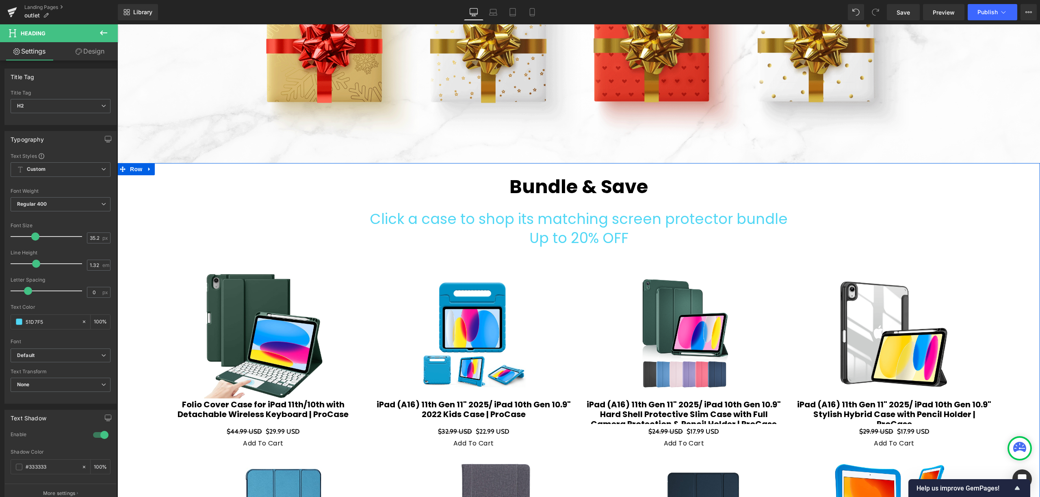
type input "51D7F5"
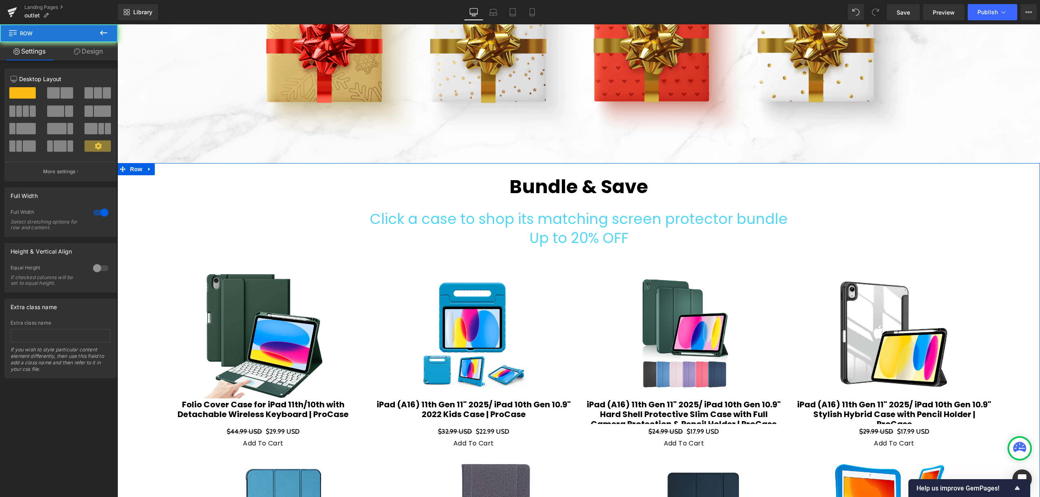
click at [504, 216] on h2 "Click a case to shop its matching screen protector bundle" at bounding box center [578, 219] width 922 height 19
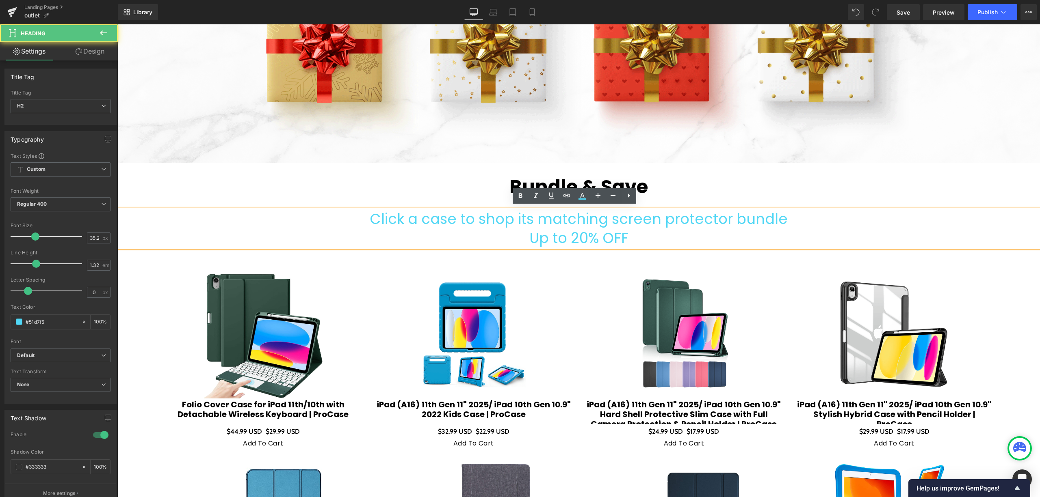
click at [783, 212] on h2 "Click a case to shop its matching screen protector bundle" at bounding box center [578, 219] width 922 height 19
drag, startPoint x: 778, startPoint y: 214, endPoint x: 722, endPoint y: 217, distance: 56.9
click at [722, 217] on h2 "Click a case to shop its matching screen protector bundle" at bounding box center [578, 219] width 922 height 19
click at [725, 235] on h2 "Up to 20% OFF" at bounding box center [578, 238] width 922 height 19
click at [726, 236] on h2 "Up to 20% OFF" at bounding box center [578, 238] width 922 height 19
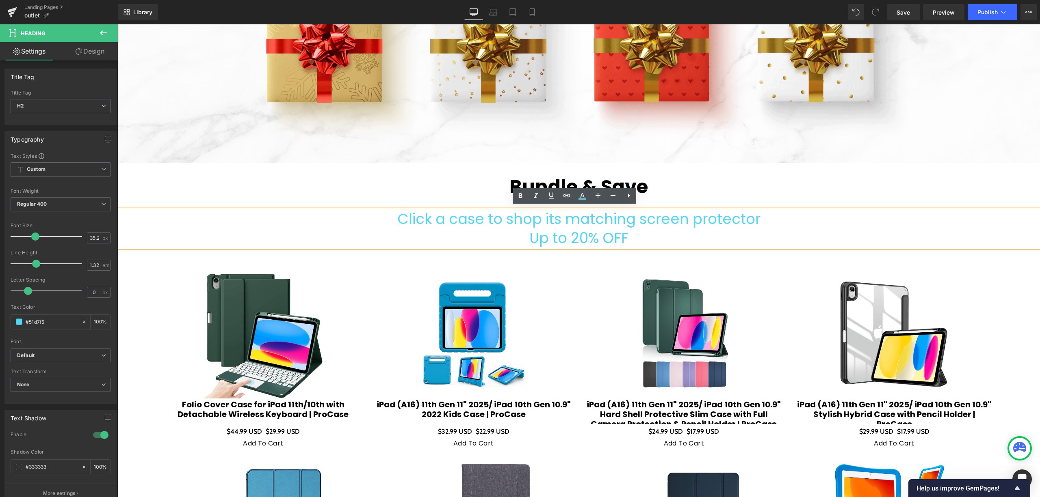
click at [614, 229] on h2 "Up to 20% OFF" at bounding box center [578, 238] width 922 height 19
click at [668, 236] on h2 "Up to 20% OFF" at bounding box center [578, 238] width 922 height 19
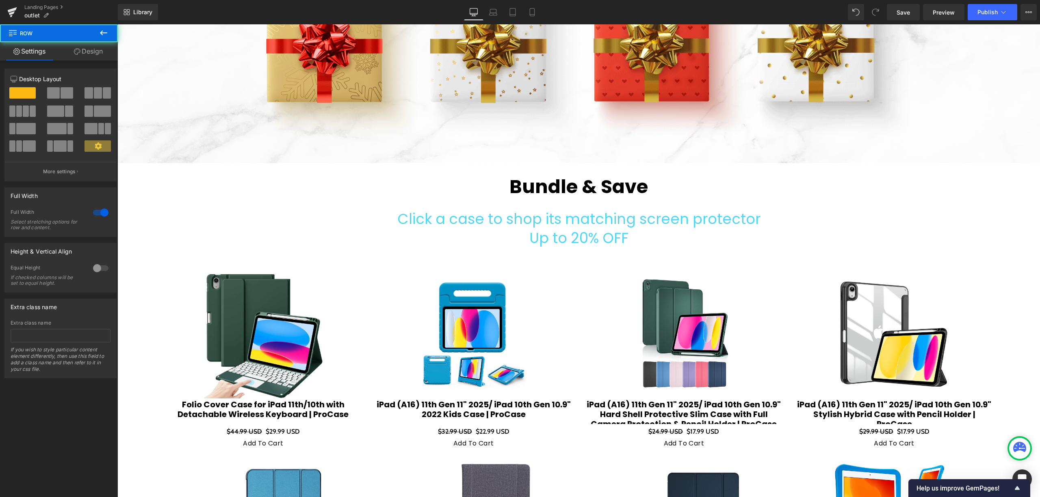
click at [637, 231] on h2 "Up to 20% OFF" at bounding box center [578, 238] width 922 height 19
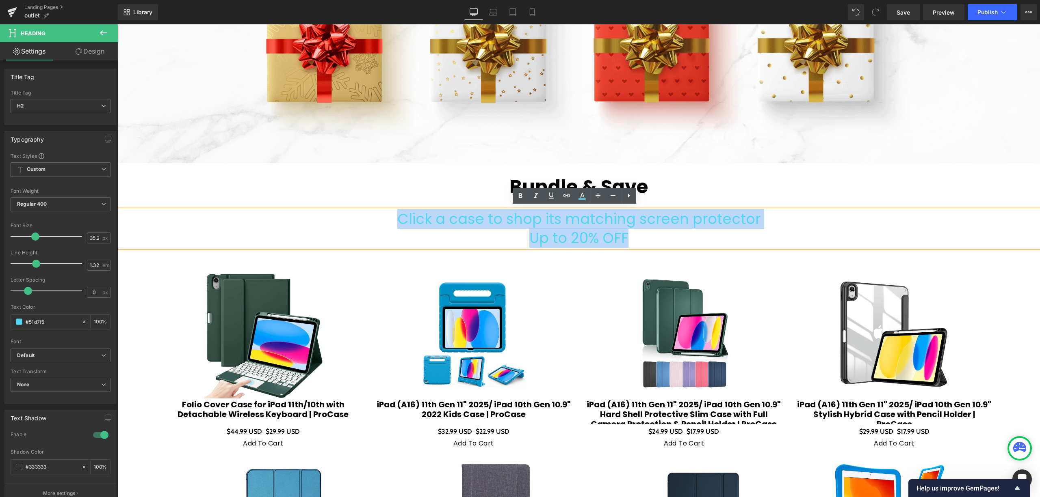
drag, startPoint x: 636, startPoint y: 232, endPoint x: 398, endPoint y: 214, distance: 238.6
click at [398, 214] on div "Click a case to shop its matching screen protector Up to 20% OFF" at bounding box center [578, 229] width 922 height 38
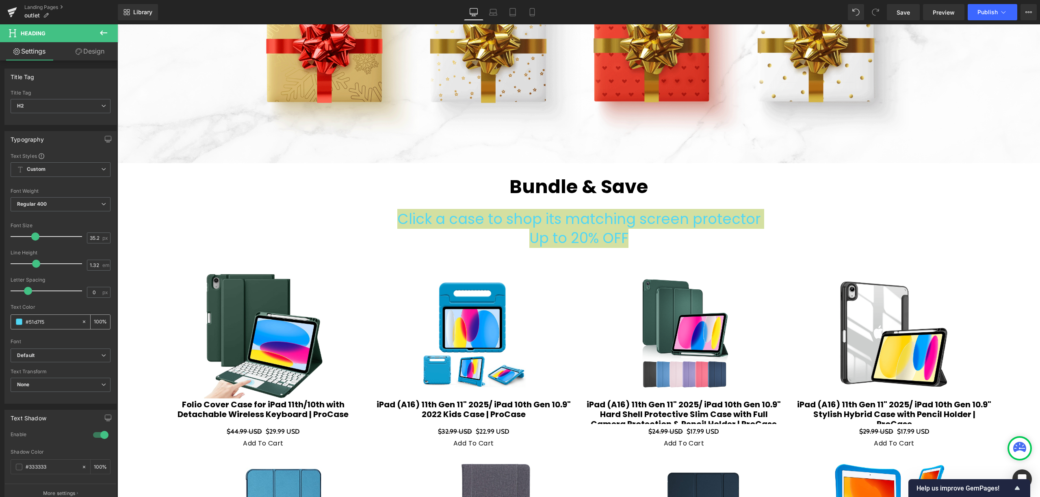
click at [44, 319] on input "#51d7f5" at bounding box center [52, 322] width 52 height 9
click at [81, 319] on div at bounding box center [85, 322] width 9 height 14
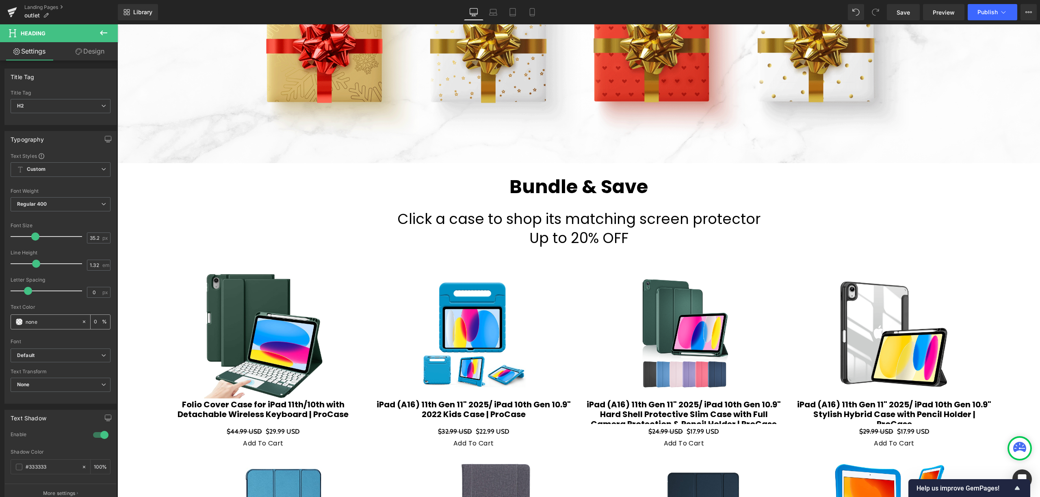
click at [64, 320] on input "#51d7f5" at bounding box center [52, 322] width 52 height 9
type input "n"
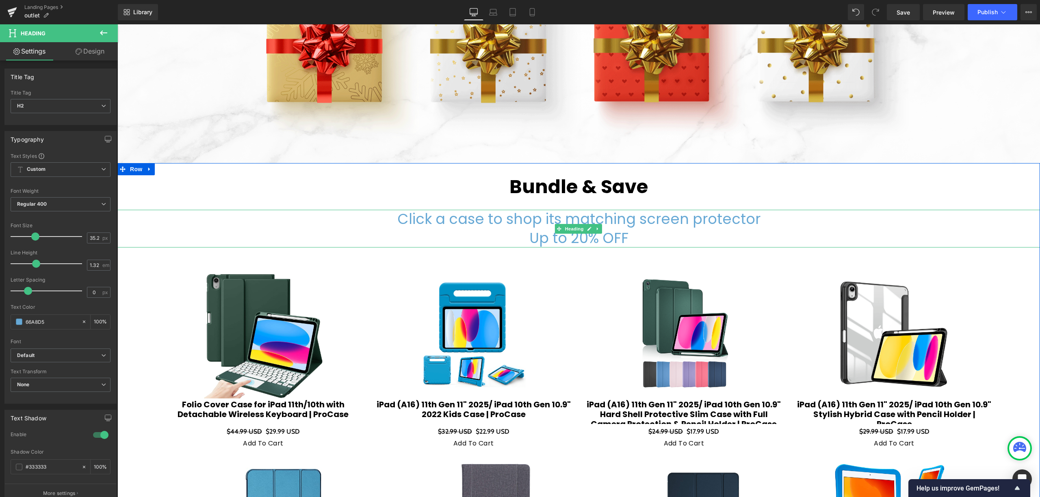
type input "66A8D5"
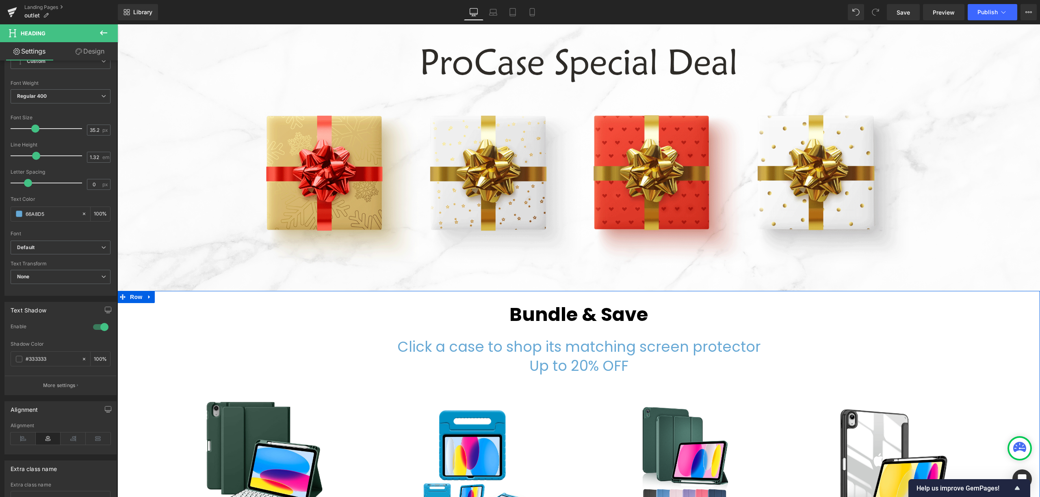
scroll to position [108, 0]
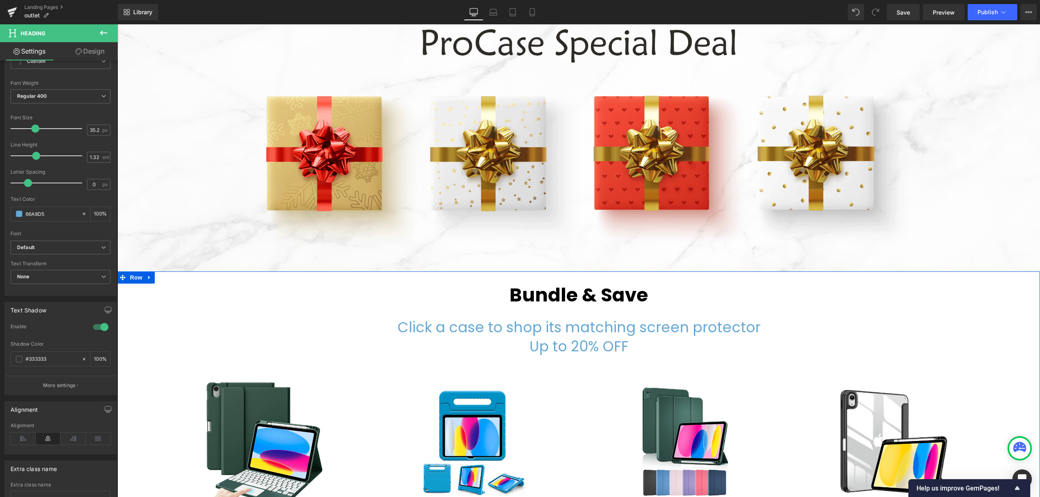
click at [622, 296] on h1 "Bundle & Save" at bounding box center [578, 295] width 922 height 22
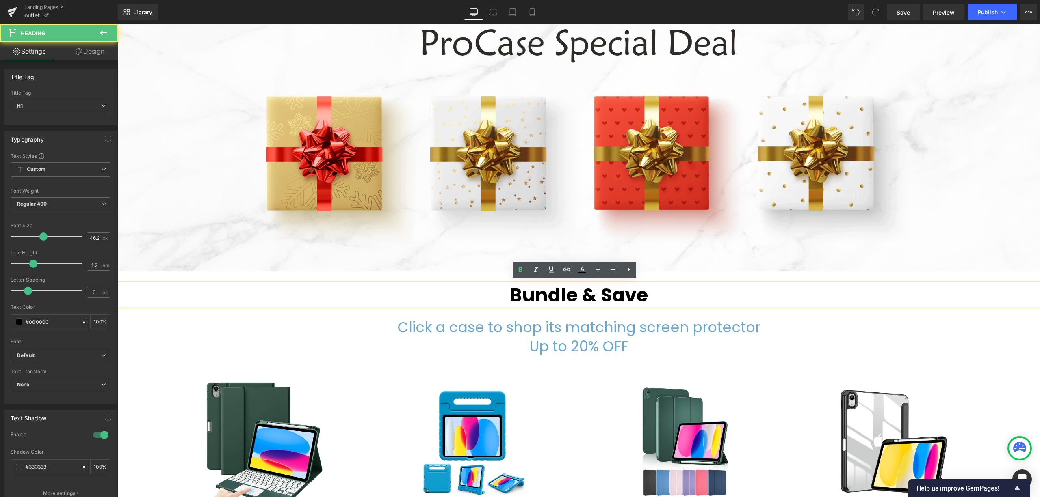
click at [686, 285] on h1 "Bundle & Save" at bounding box center [578, 295] width 922 height 22
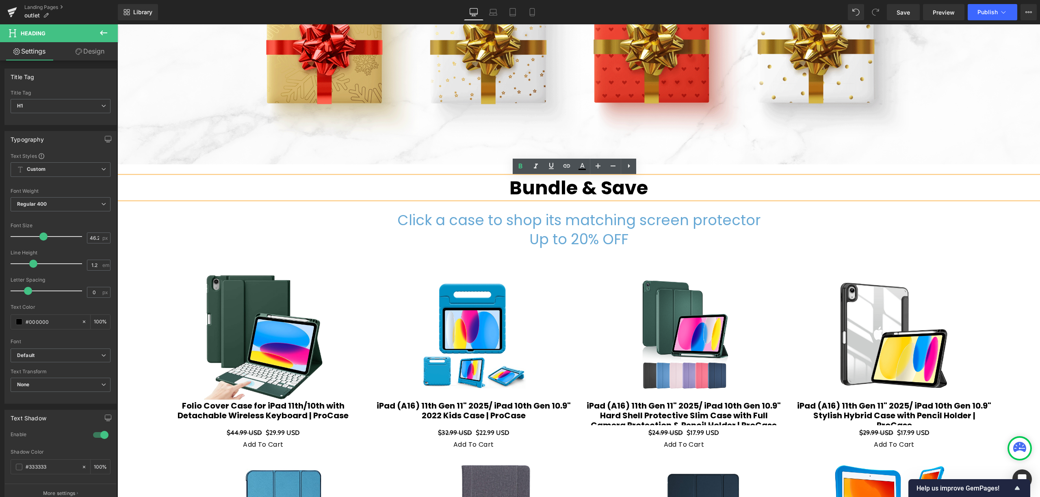
scroll to position [216, 0]
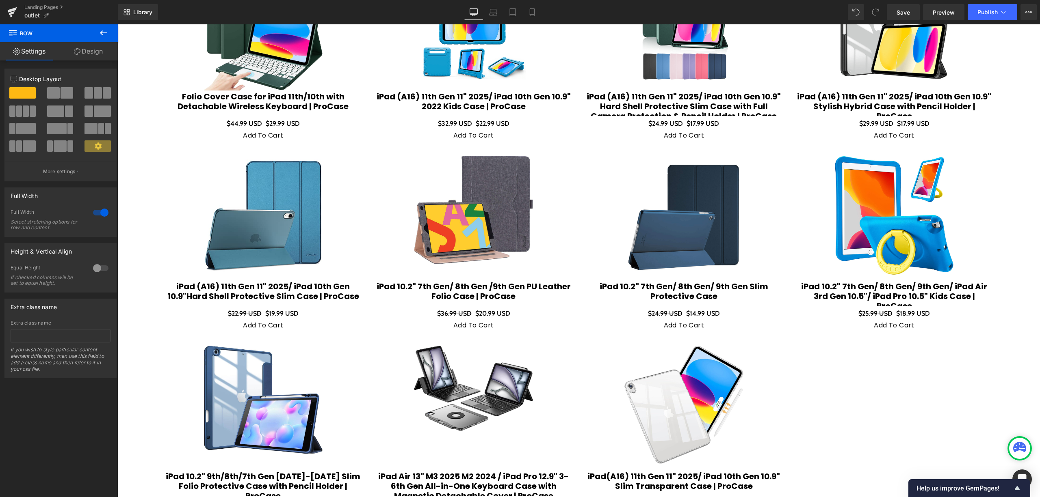
scroll to position [379, 0]
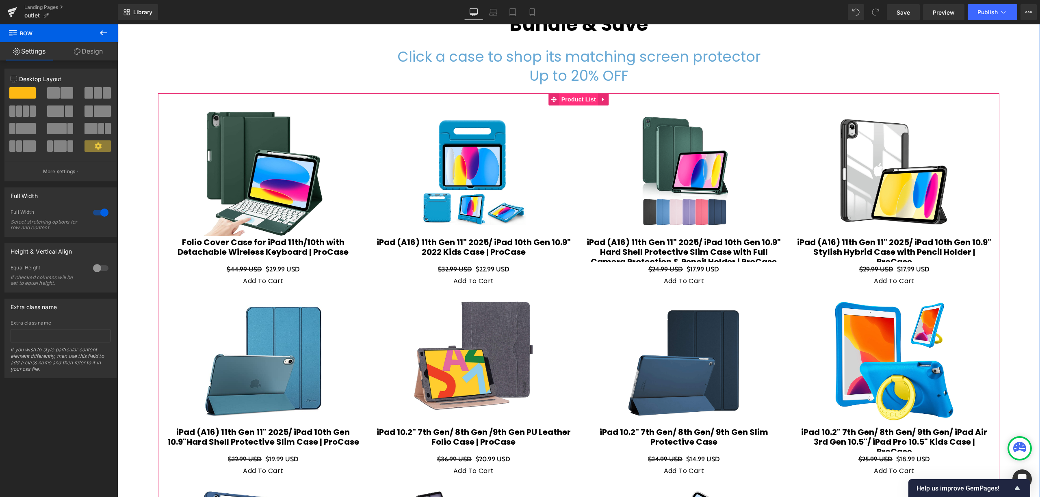
click at [572, 101] on span "Product List" at bounding box center [578, 99] width 39 height 12
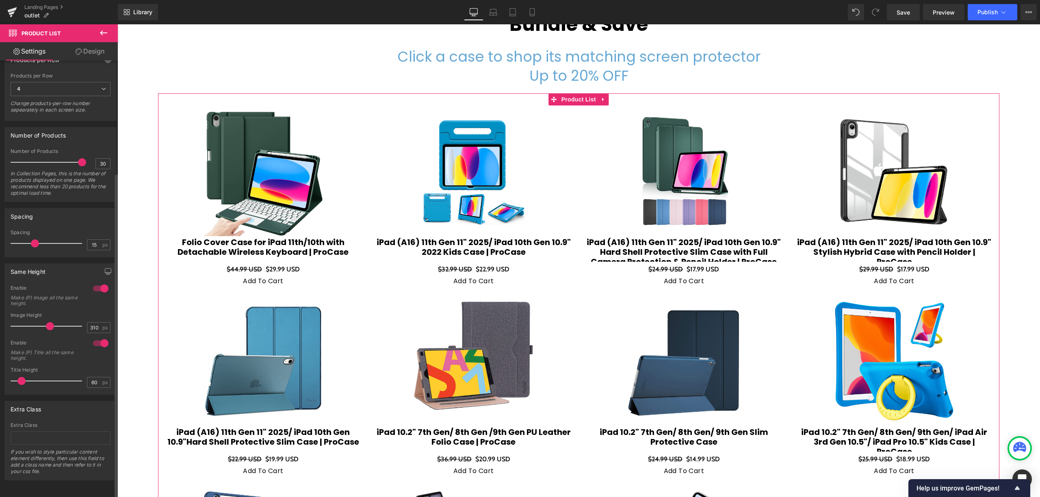
scroll to position [150, 0]
click at [102, 337] on div at bounding box center [100, 343] width 19 height 13
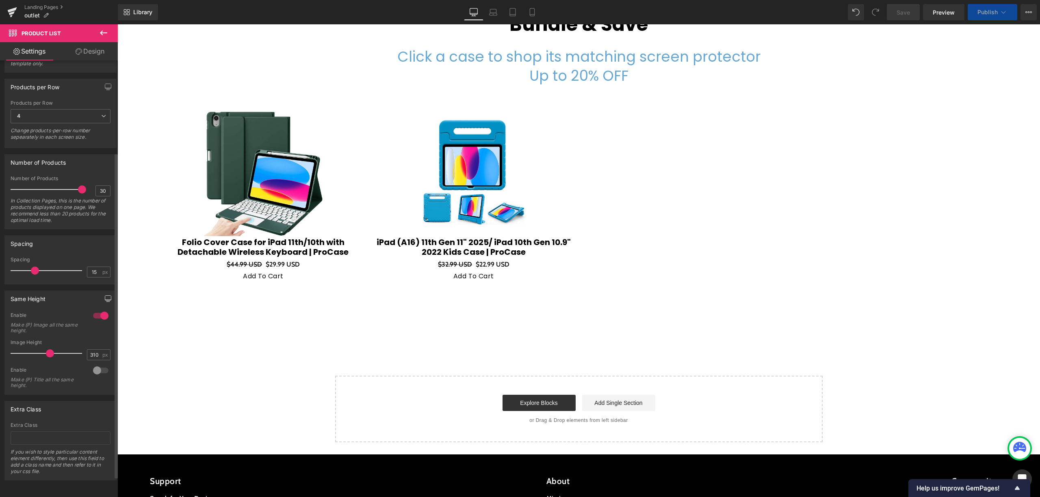
scroll to position [123, 0]
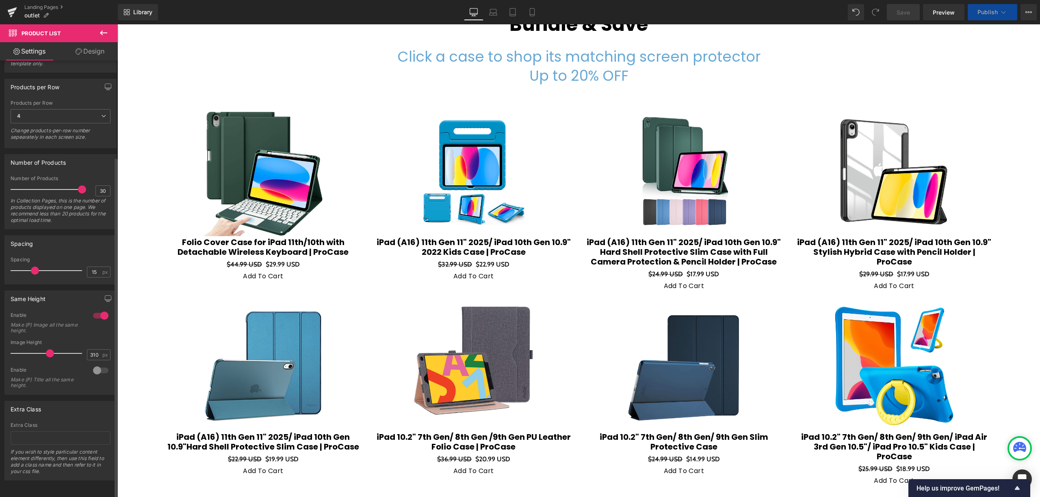
click at [102, 309] on div at bounding box center [100, 315] width 19 height 13
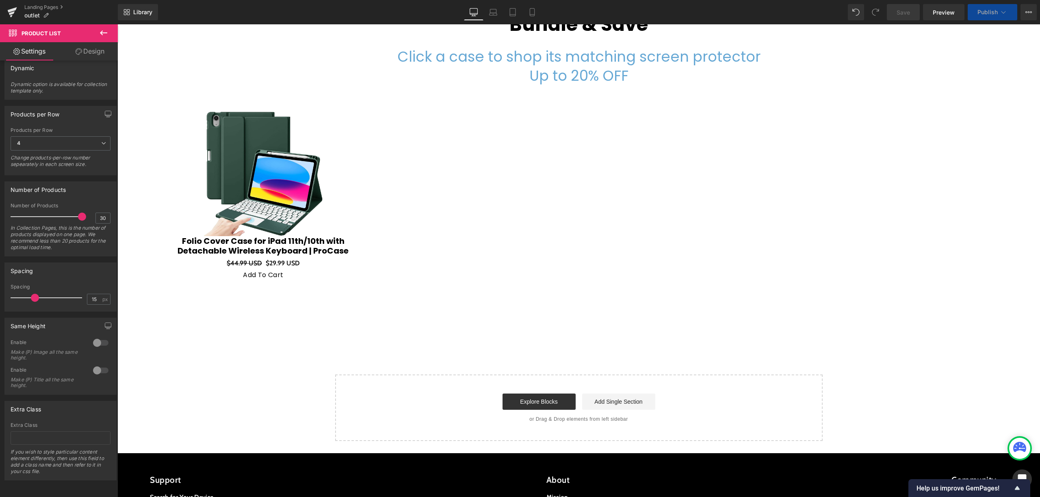
scroll to position [96, 0]
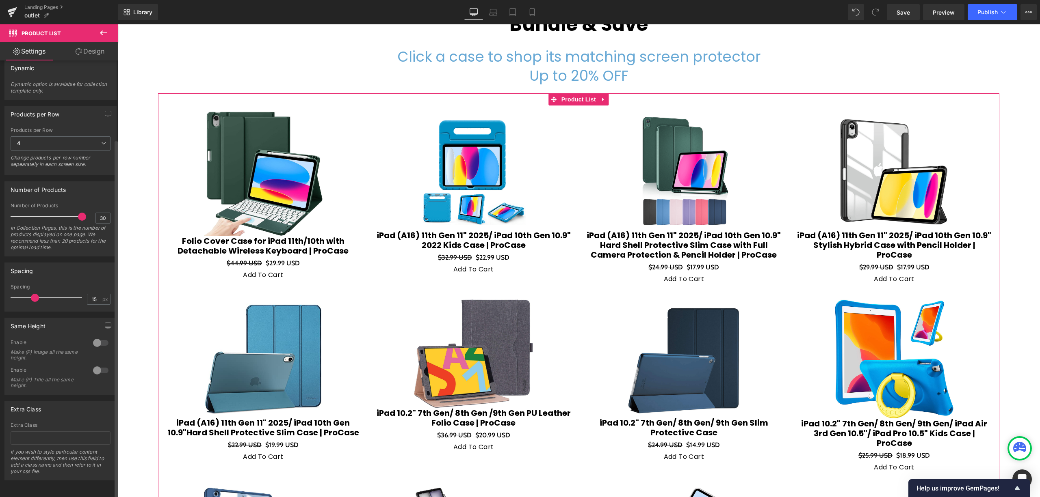
click at [96, 364] on div at bounding box center [100, 370] width 19 height 13
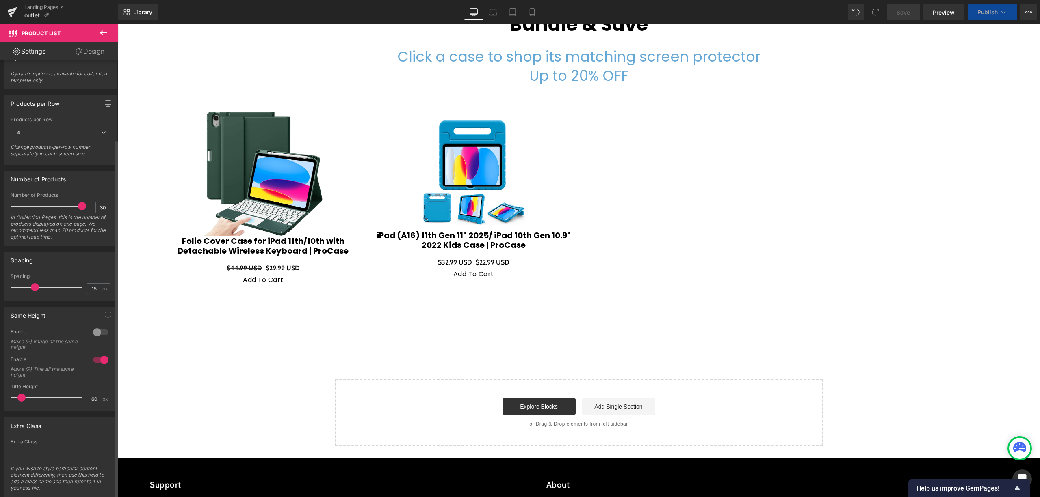
scroll to position [123, 0]
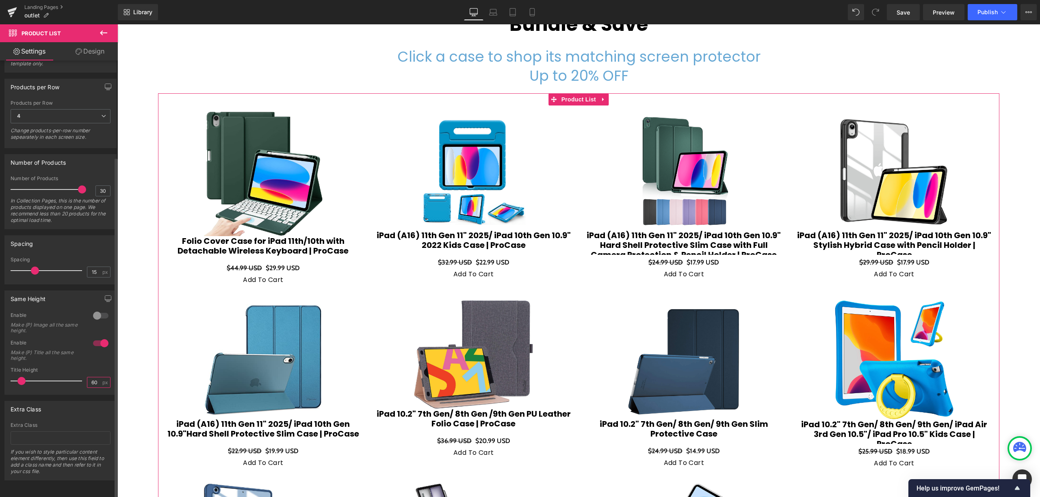
drag, startPoint x: 93, startPoint y: 374, endPoint x: 78, endPoint y: 376, distance: 14.7
click at [78, 376] on div "Title Height 60 px" at bounding box center [61, 380] width 100 height 27
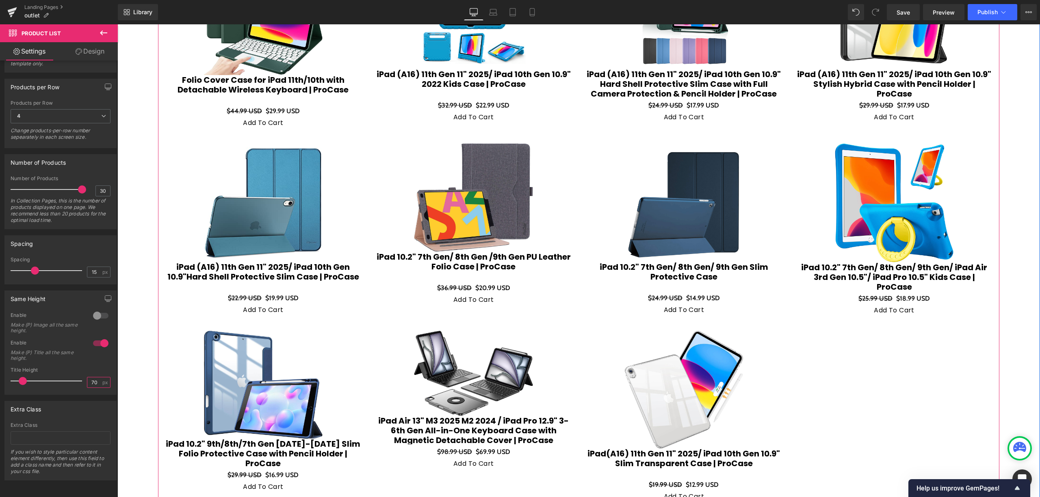
scroll to position [541, 0]
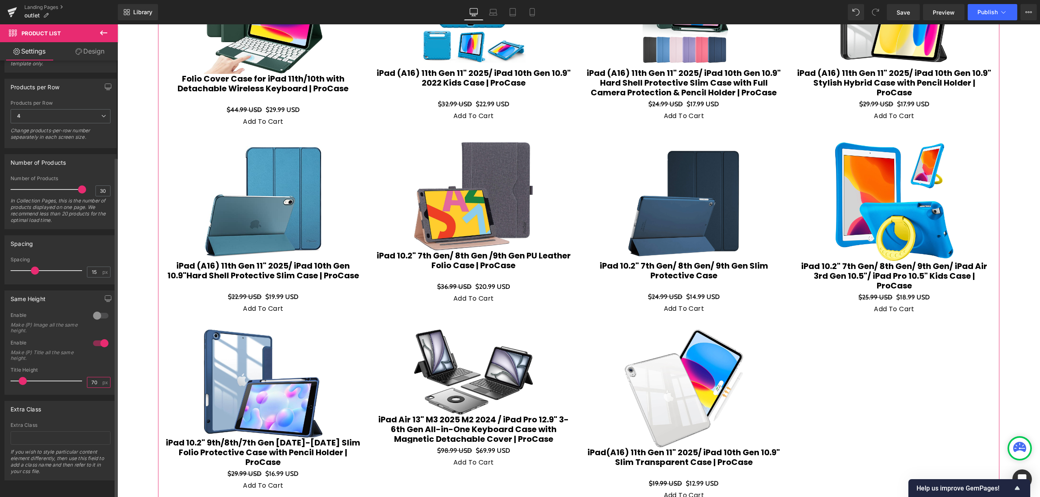
type input "70"
click at [98, 337] on div at bounding box center [100, 343] width 19 height 13
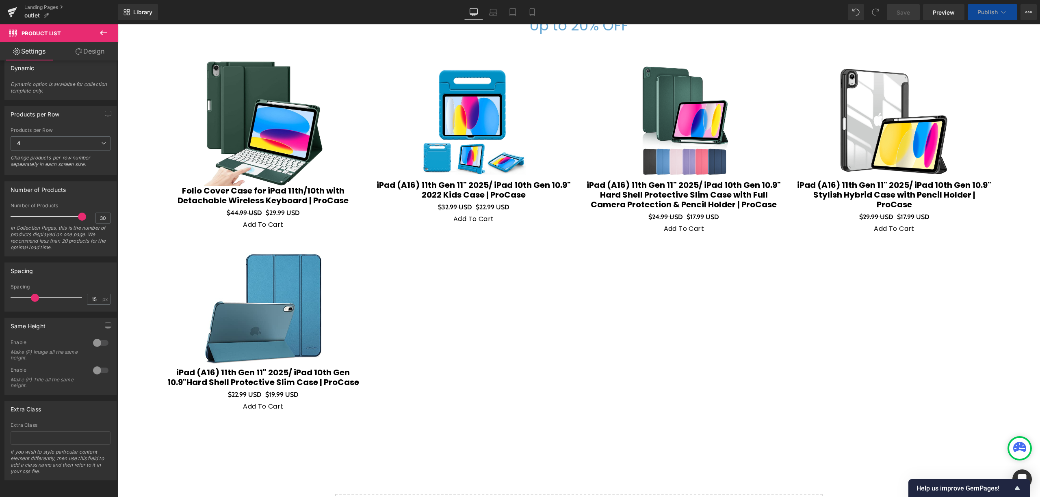
scroll to position [379, 0]
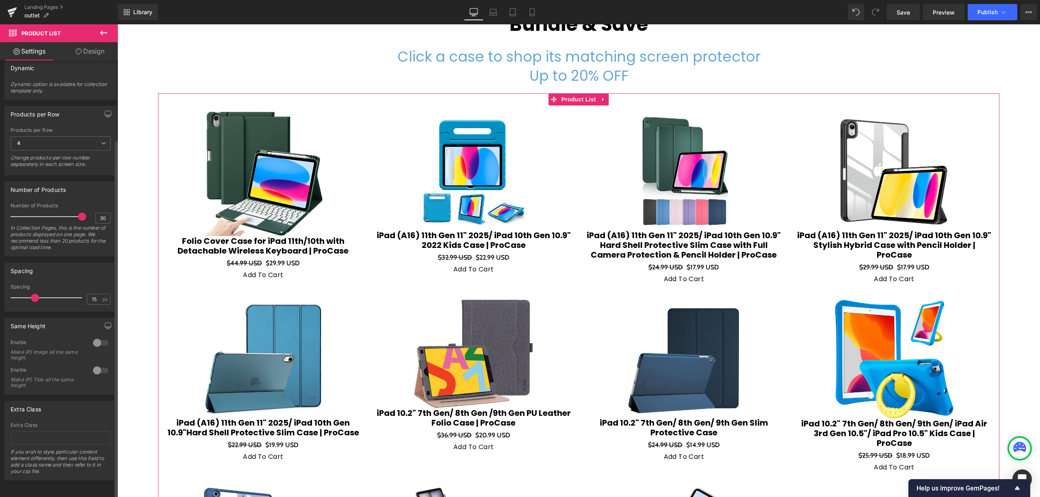
click at [98, 337] on div at bounding box center [100, 343] width 19 height 13
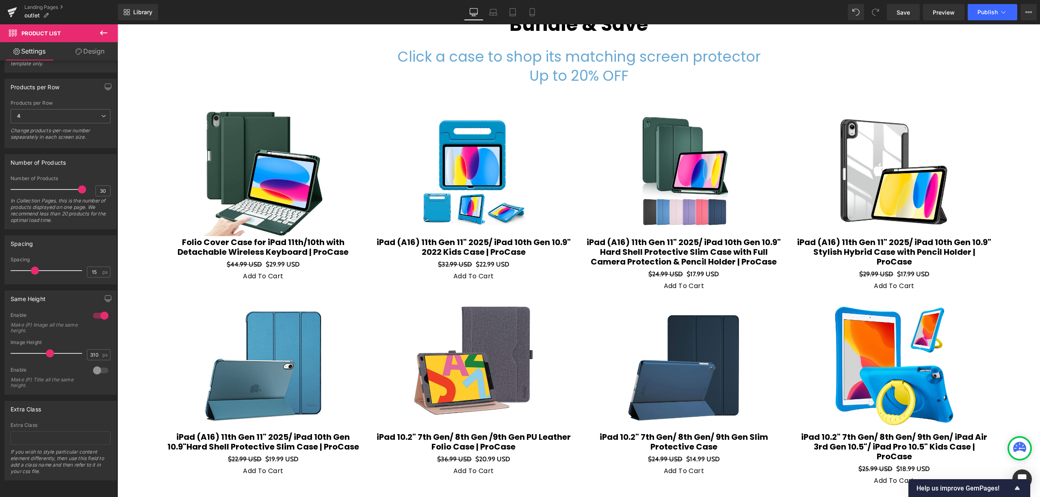
click at [104, 37] on icon at bounding box center [104, 33] width 10 height 10
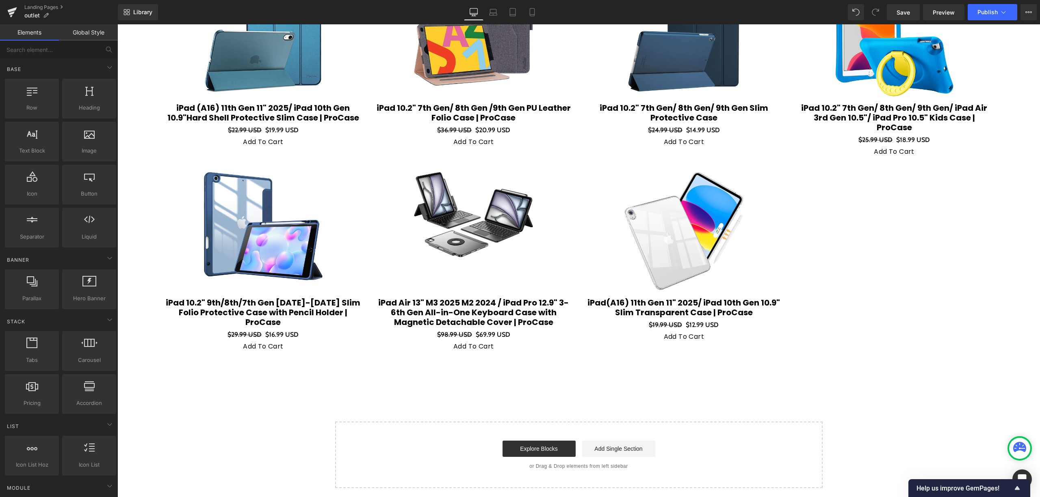
scroll to position [541, 0]
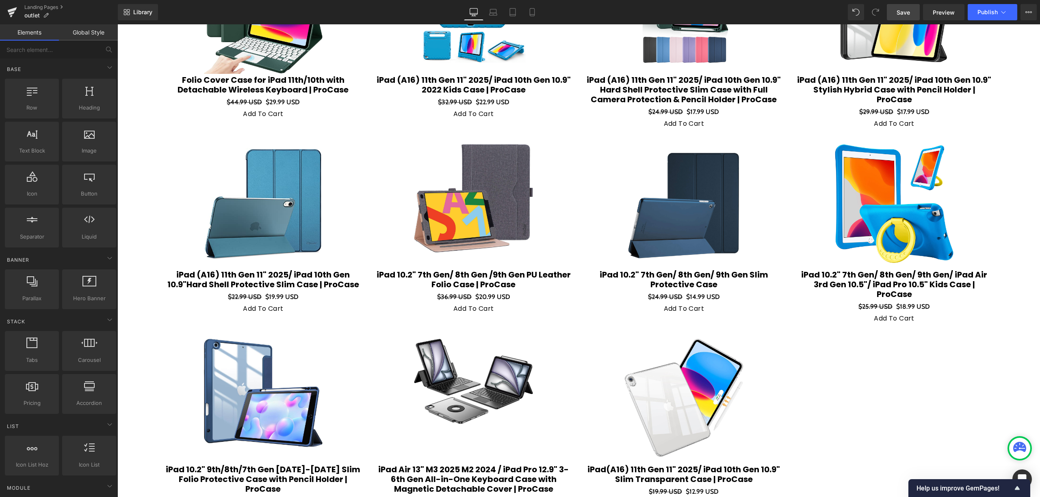
click at [899, 9] on span "Save" at bounding box center [902, 12] width 13 height 9
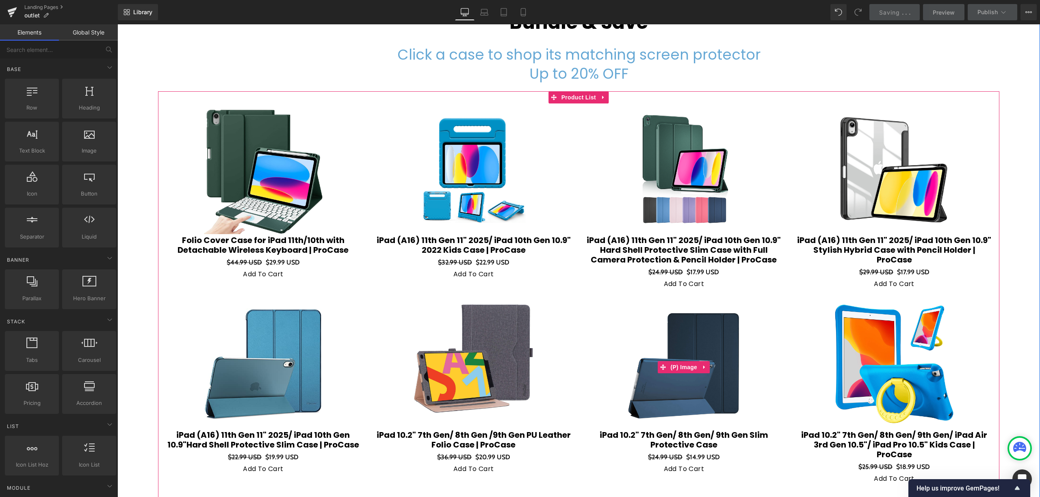
scroll to position [379, 0]
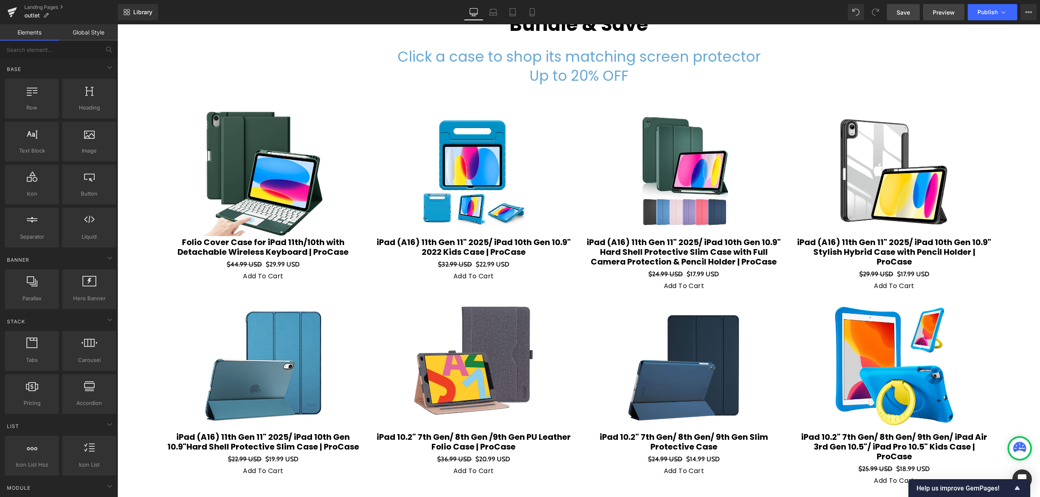
click at [949, 12] on span "Preview" at bounding box center [943, 12] width 22 height 9
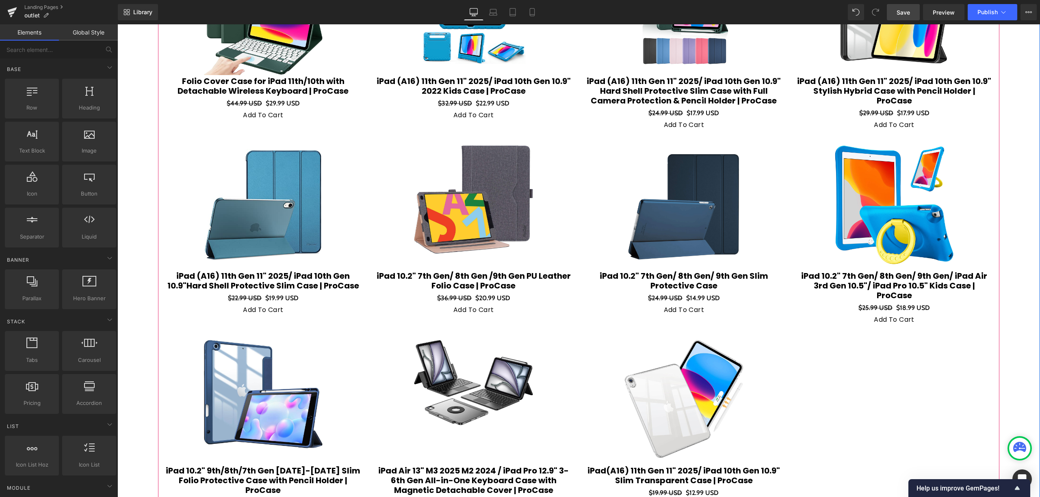
scroll to position [433, 0]
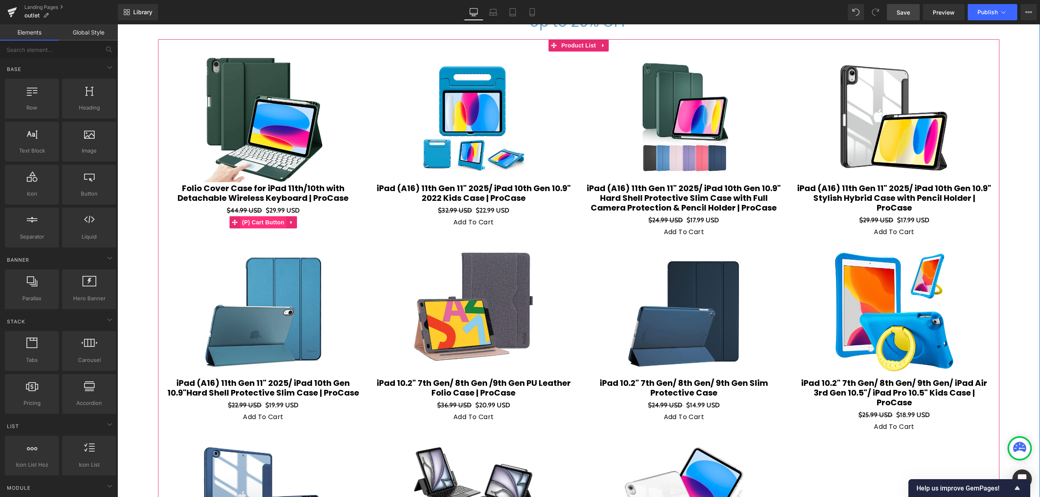
click at [272, 216] on span "(P) Cart Button" at bounding box center [263, 222] width 46 height 12
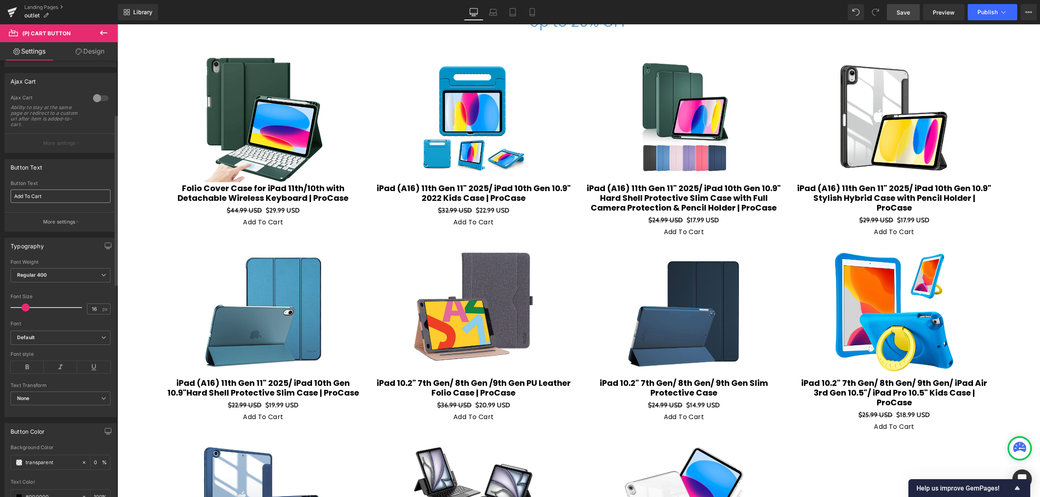
scroll to position [162, 0]
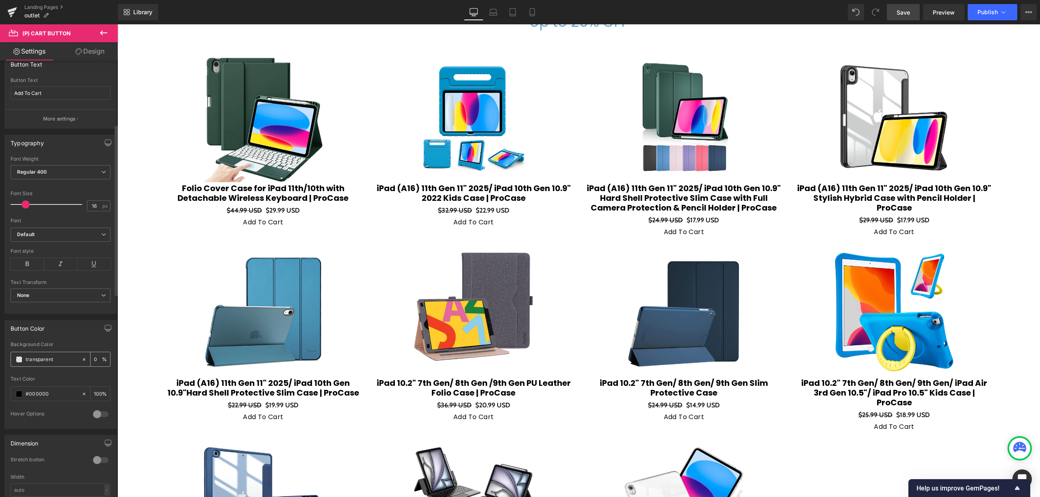
click at [52, 366] on div "transparent" at bounding box center [46, 359] width 70 height 14
click at [61, 363] on input "transparent" at bounding box center [52, 359] width 52 height 9
click at [81, 361] on icon at bounding box center [84, 360] width 6 height 6
click at [63, 361] on input "transparent" at bounding box center [52, 359] width 52 height 9
drag, startPoint x: 56, startPoint y: 361, endPoint x: 12, endPoint y: 364, distance: 43.9
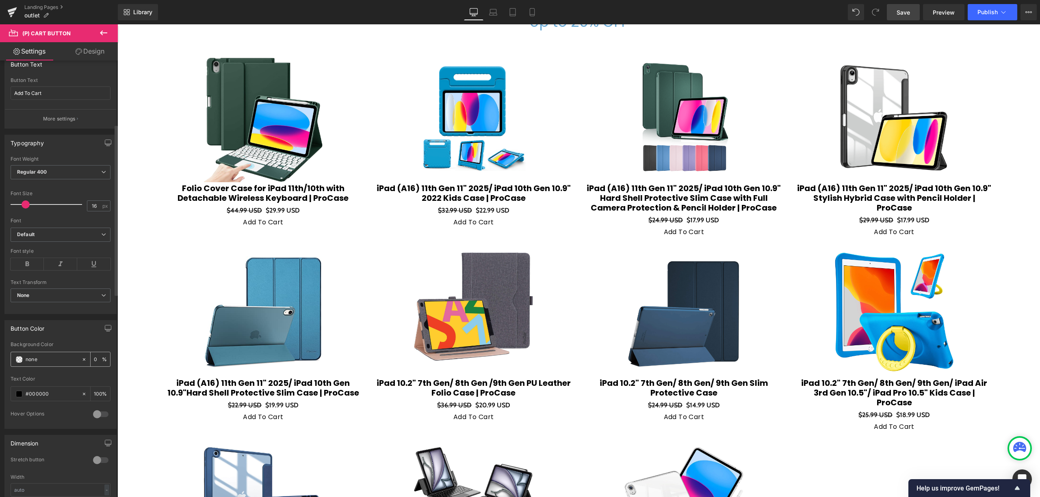
click at [12, 364] on div "transparent" at bounding box center [46, 359] width 70 height 14
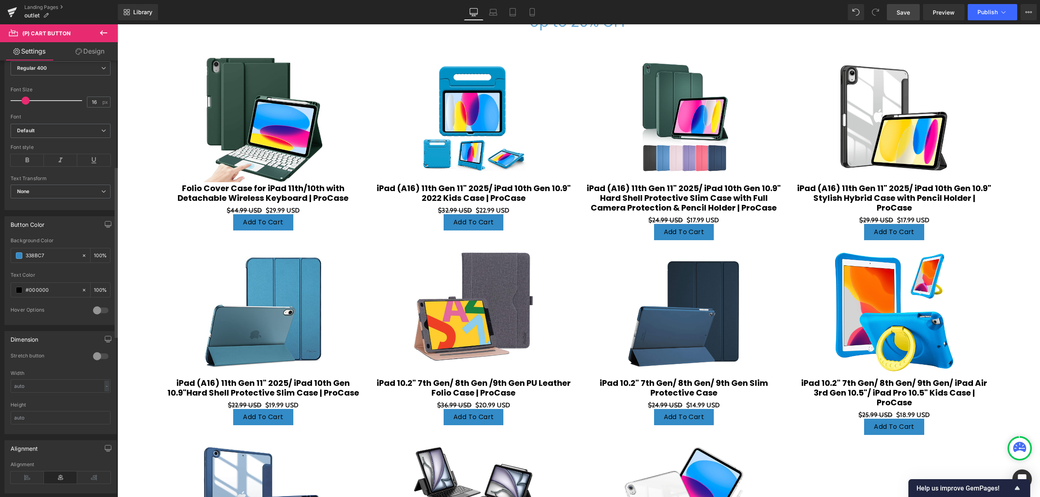
scroll to position [270, 0]
type input "338BC7"
click at [76, 287] on div "#000000" at bounding box center [46, 286] width 70 height 14
click at [81, 287] on icon at bounding box center [84, 286] width 6 height 6
click at [56, 287] on input "#000000" at bounding box center [52, 286] width 52 height 9
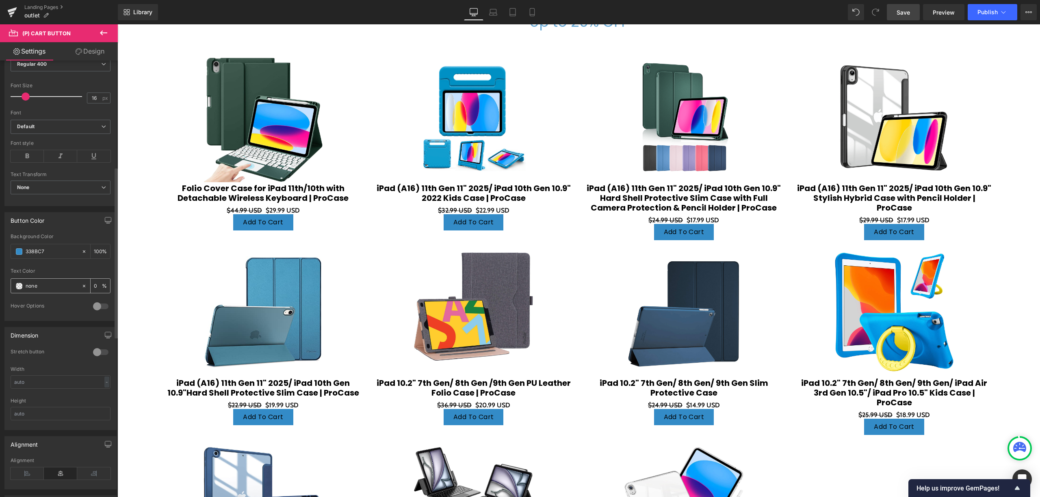
drag, startPoint x: 33, startPoint y: 288, endPoint x: 18, endPoint y: 288, distance: 15.4
click at [18, 288] on div "#000000" at bounding box center [46, 286] width 70 height 14
click at [31, 290] on input "#000000" at bounding box center [52, 286] width 52 height 9
click at [81, 289] on icon at bounding box center [84, 286] width 6 height 6
click at [39, 288] on input "#000000" at bounding box center [52, 286] width 52 height 9
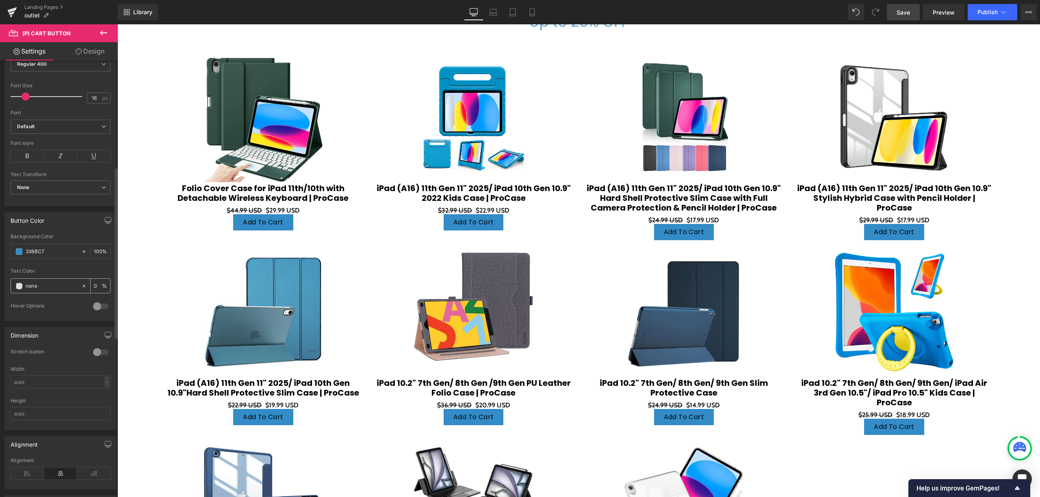
click at [83, 287] on icon at bounding box center [84, 286] width 2 height 2
drag, startPoint x: 39, startPoint y: 287, endPoint x: 20, endPoint y: 287, distance: 19.1
click at [20, 287] on div "#000000" at bounding box center [46, 286] width 70 height 14
type input "none"
type input "F"
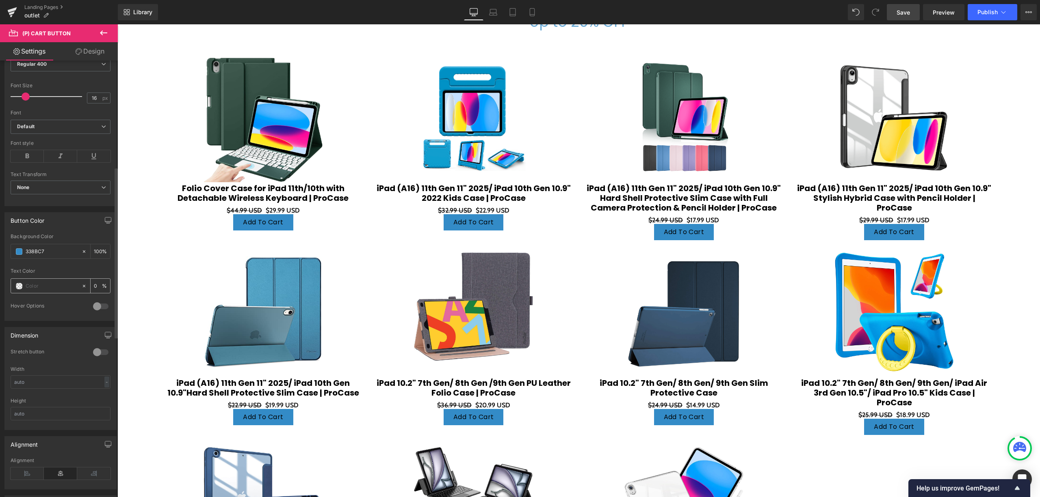
click at [17, 285] on span at bounding box center [19, 286] width 6 height 6
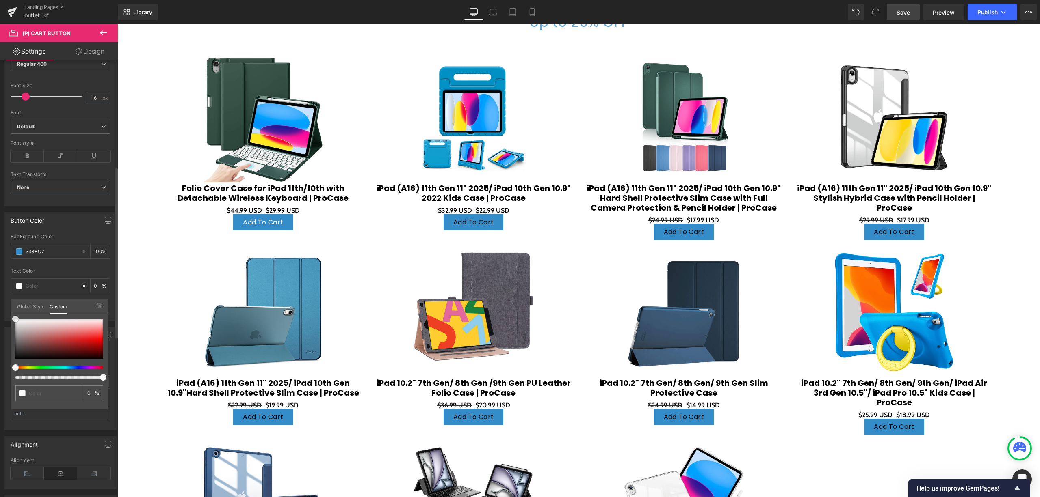
click at [15, 319] on div at bounding box center [59, 339] width 88 height 41
drag, startPoint x: 18, startPoint y: 319, endPoint x: 18, endPoint y: 310, distance: 8.9
click at [18, 310] on div "Global Style Custom Setup Global Style 0 %" at bounding box center [59, 311] width 97 height 25
click at [99, 303] on icon at bounding box center [99, 306] width 6 height 6
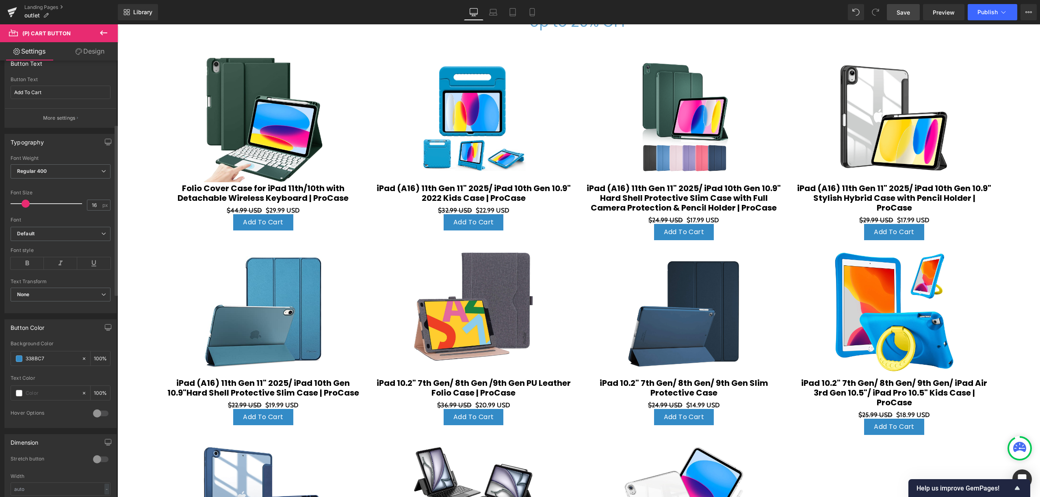
scroll to position [162, 0]
click at [22, 266] on icon at bounding box center [27, 264] width 33 height 12
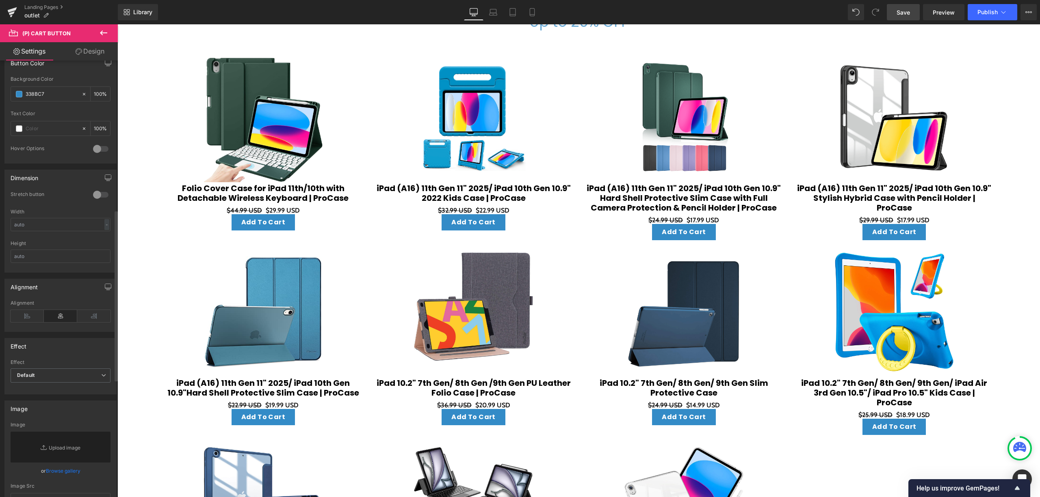
scroll to position [433, 0]
click at [39, 223] on input "text" at bounding box center [61, 219] width 100 height 13
click at [51, 258] on input "text" at bounding box center [61, 251] width 100 height 13
click at [95, 192] on div at bounding box center [100, 190] width 19 height 13
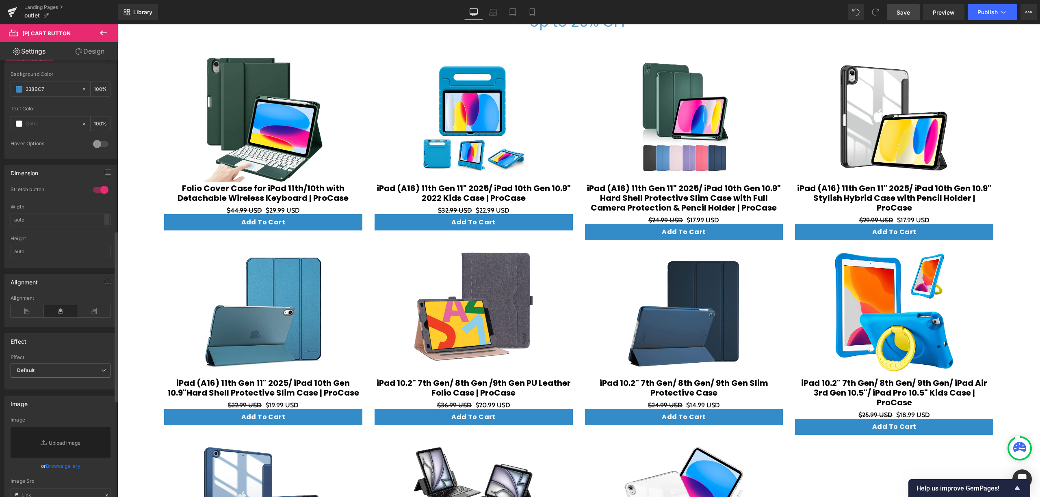
click at [95, 192] on div at bounding box center [100, 190] width 19 height 13
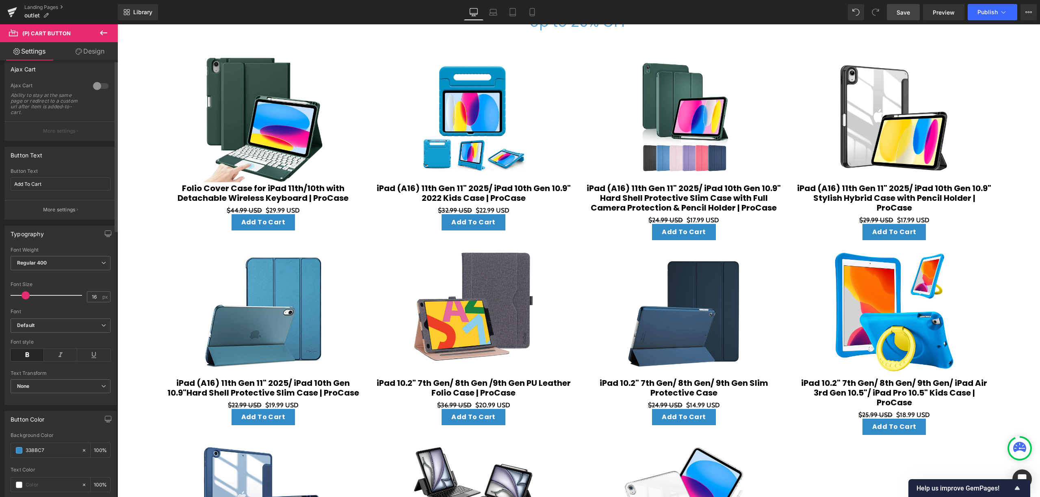
scroll to position [0, 0]
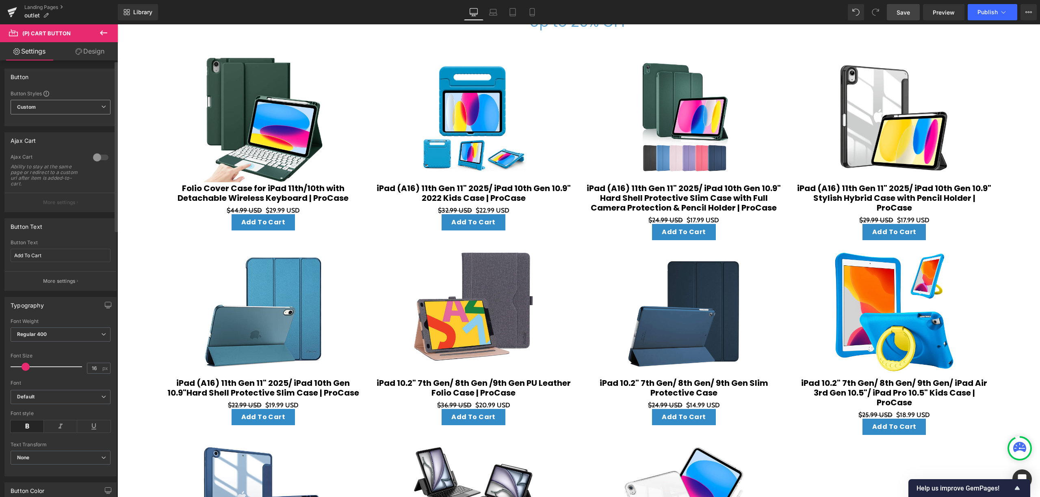
click at [67, 109] on span "Custom Setup Global Style" at bounding box center [61, 107] width 100 height 15
click at [67, 109] on span "Custom Setup Global Style" at bounding box center [59, 107] width 97 height 15
click at [88, 43] on link "Design" at bounding box center [90, 51] width 59 height 18
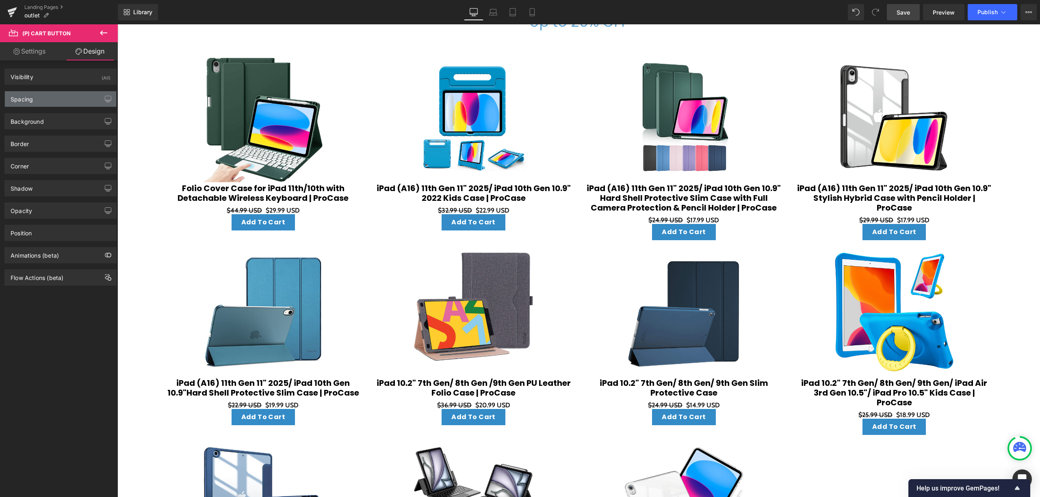
click at [50, 102] on div "Spacing" at bounding box center [60, 98] width 111 height 15
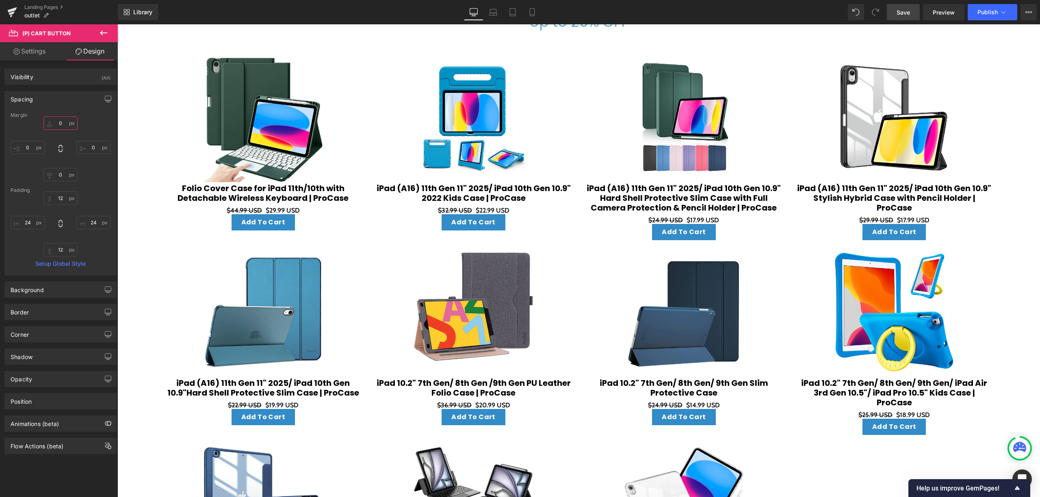
click at [57, 128] on input "0" at bounding box center [60, 123] width 34 height 13
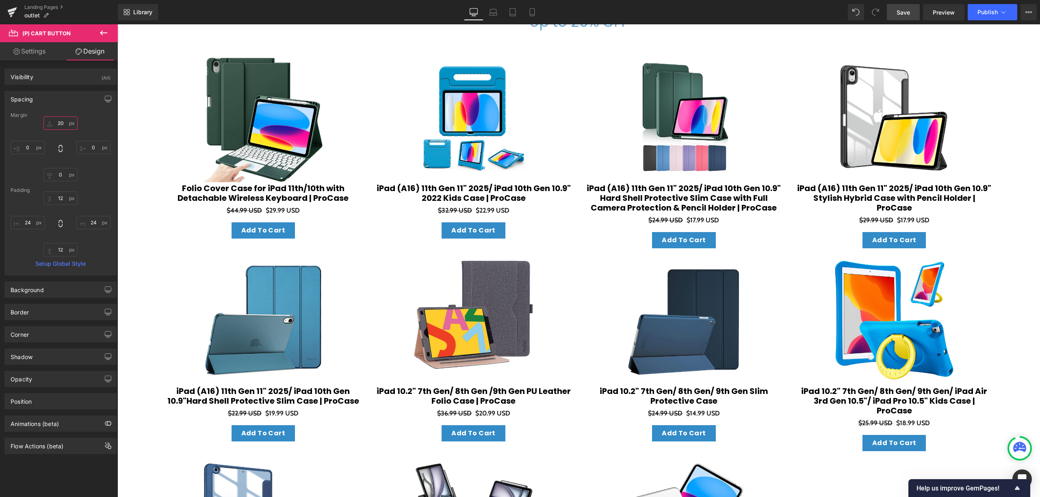
type input "2"
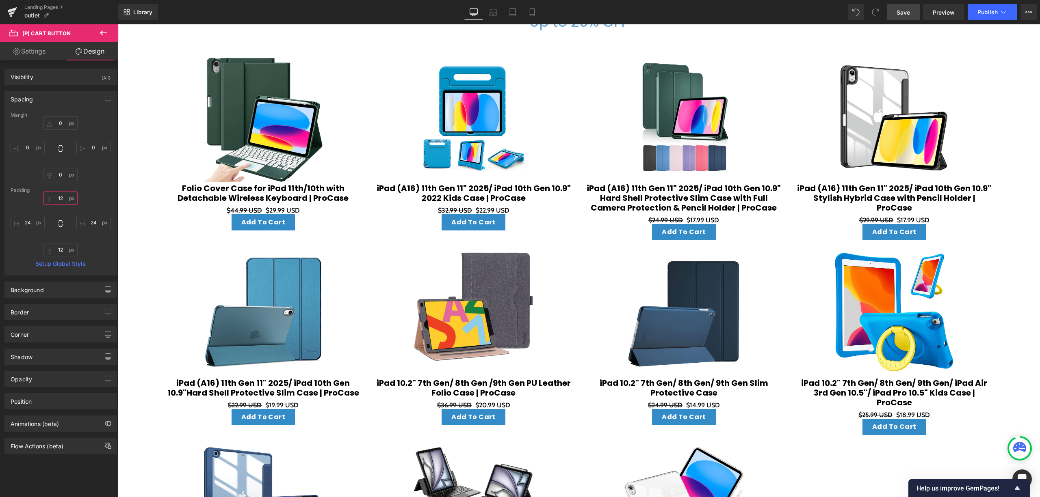
click at [65, 195] on input "12" at bounding box center [60, 198] width 34 height 13
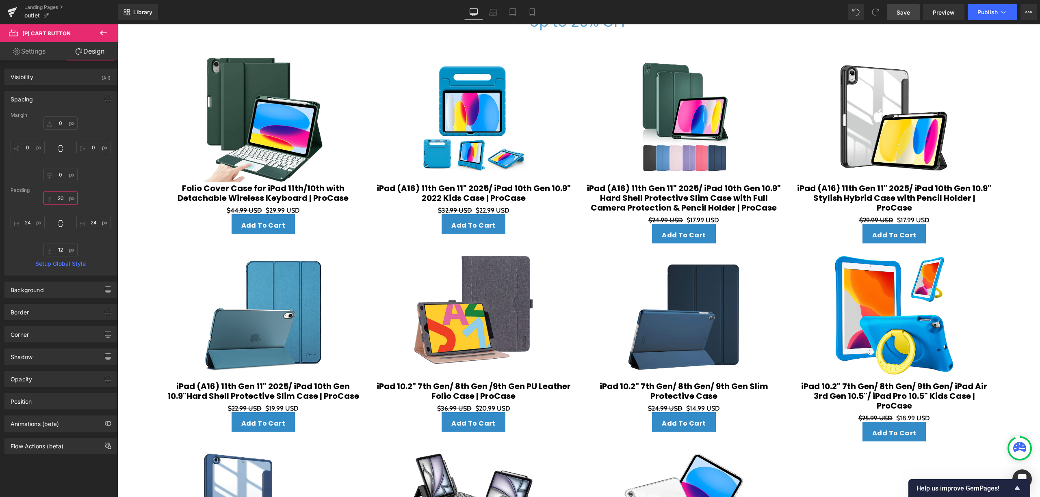
type input "2"
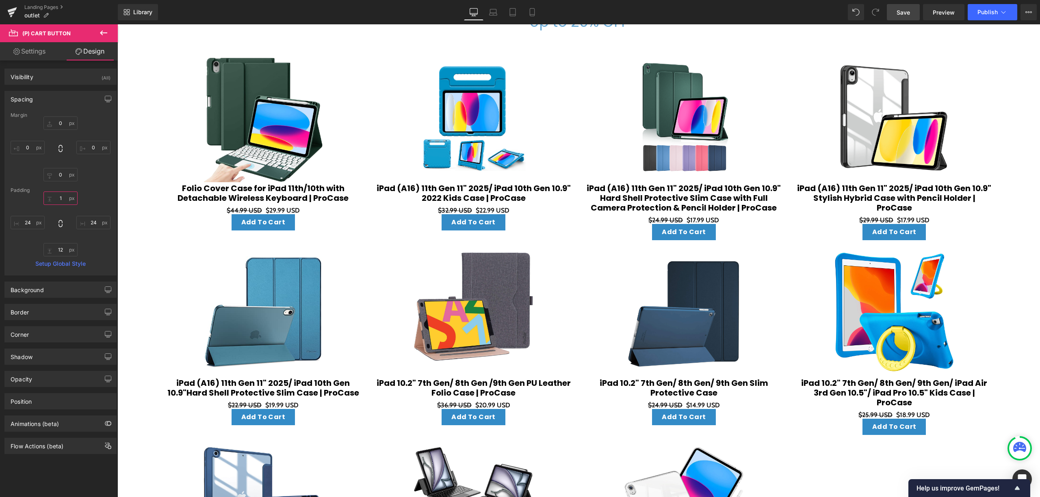
type input "12"
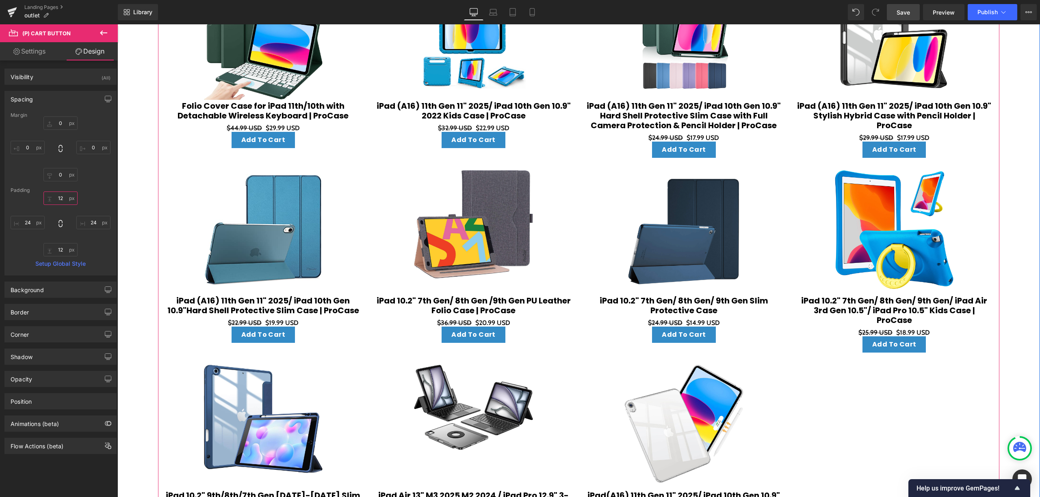
scroll to position [541, 0]
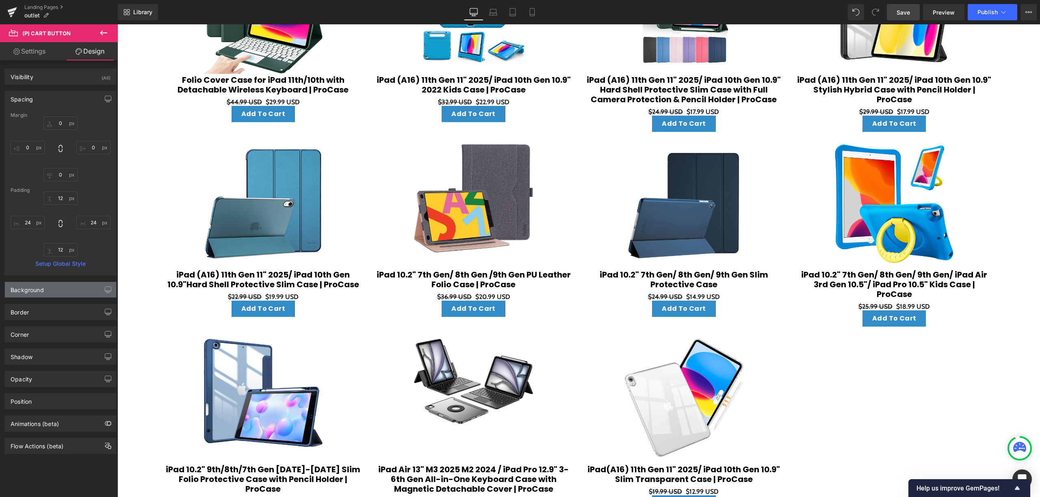
click at [76, 292] on div "Background" at bounding box center [60, 289] width 111 height 15
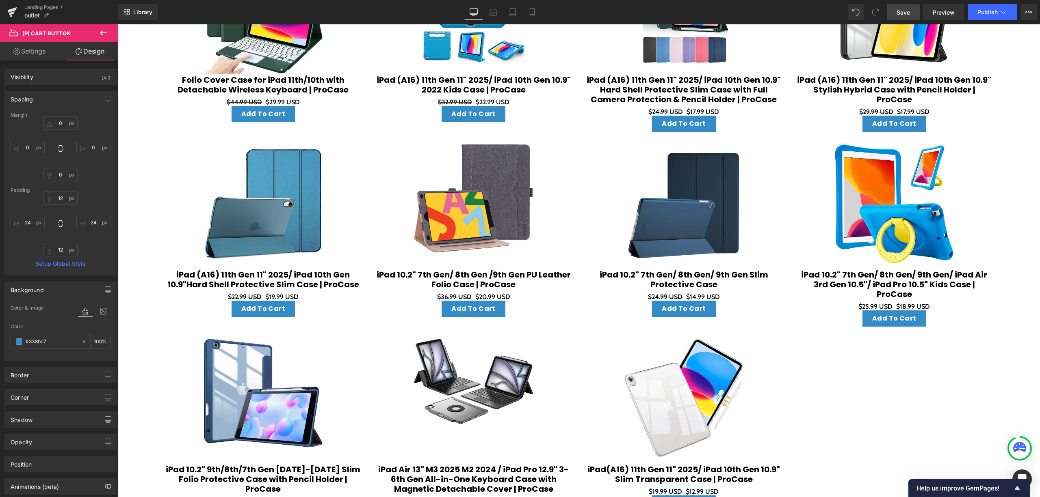
click at [76, 292] on div "Background" at bounding box center [60, 289] width 111 height 15
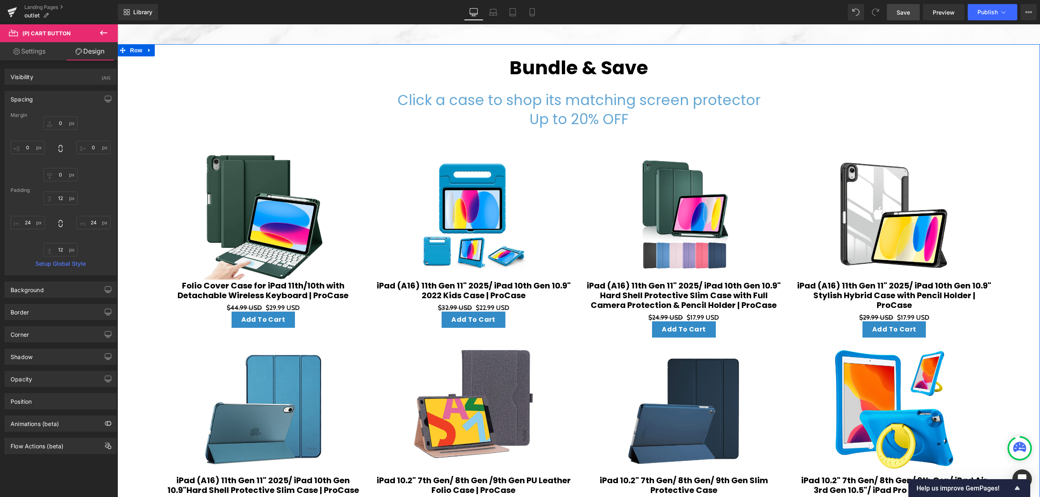
scroll to position [216, 0]
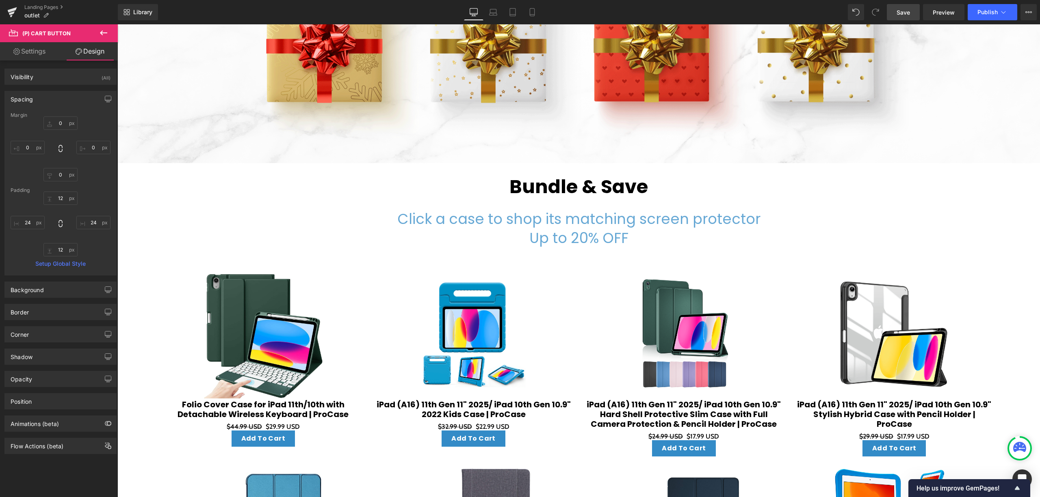
click at [46, 50] on link "Settings" at bounding box center [29, 51] width 59 height 18
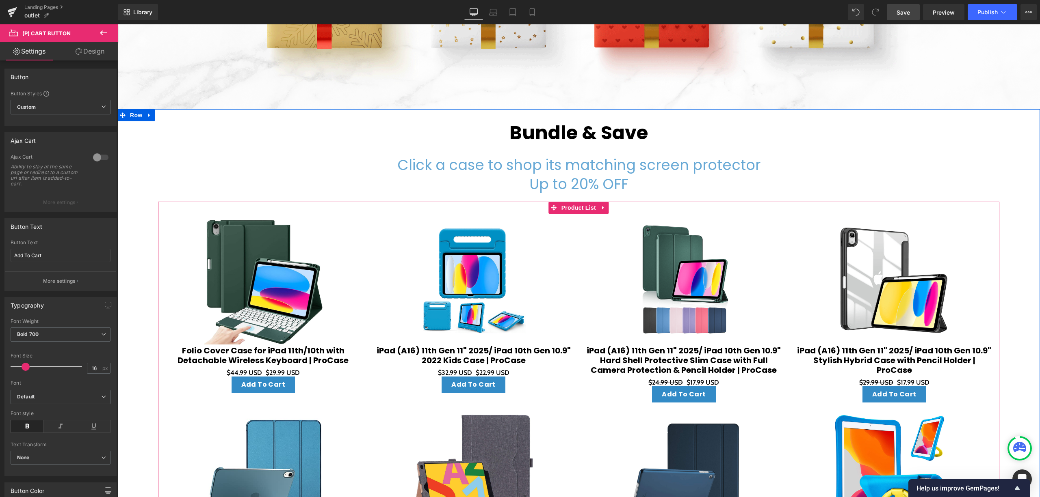
scroll to position [325, 0]
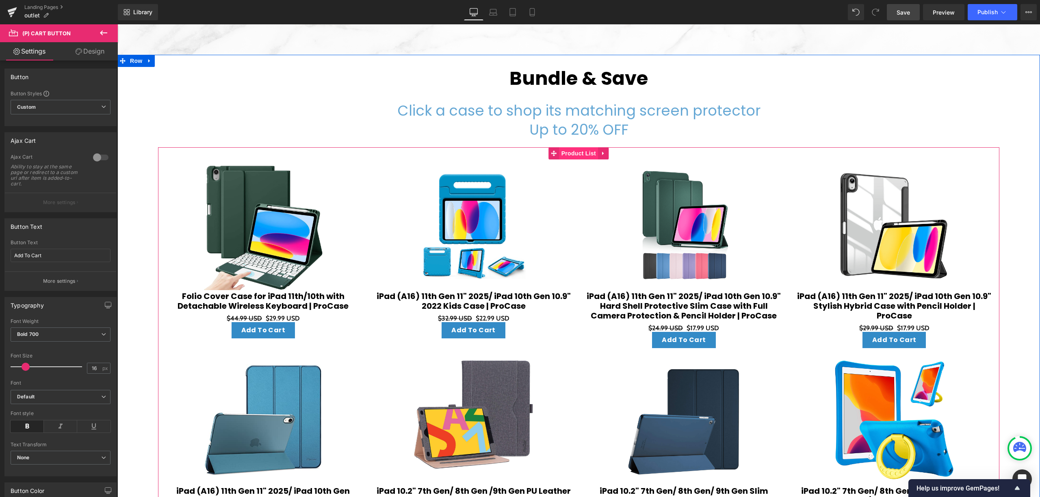
click at [578, 153] on span "Product List" at bounding box center [578, 153] width 39 height 12
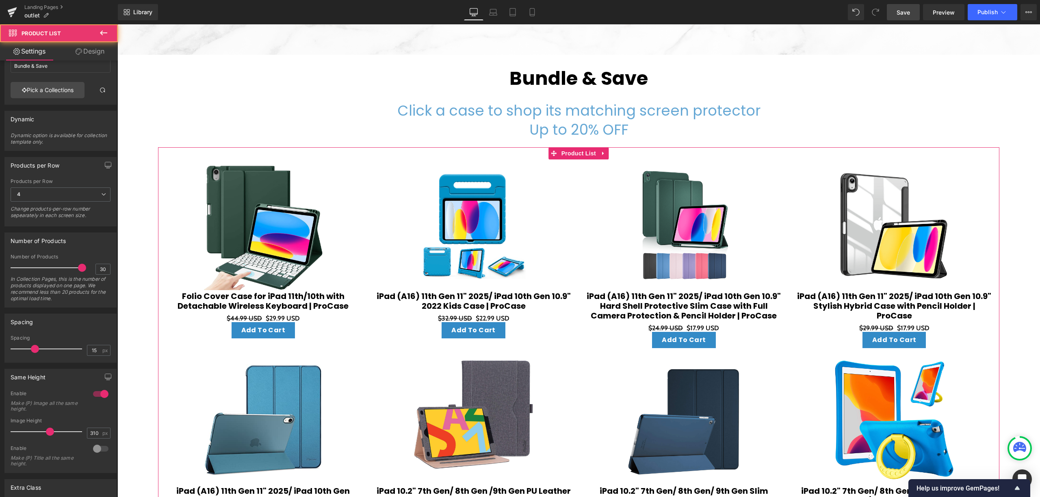
scroll to position [123, 0]
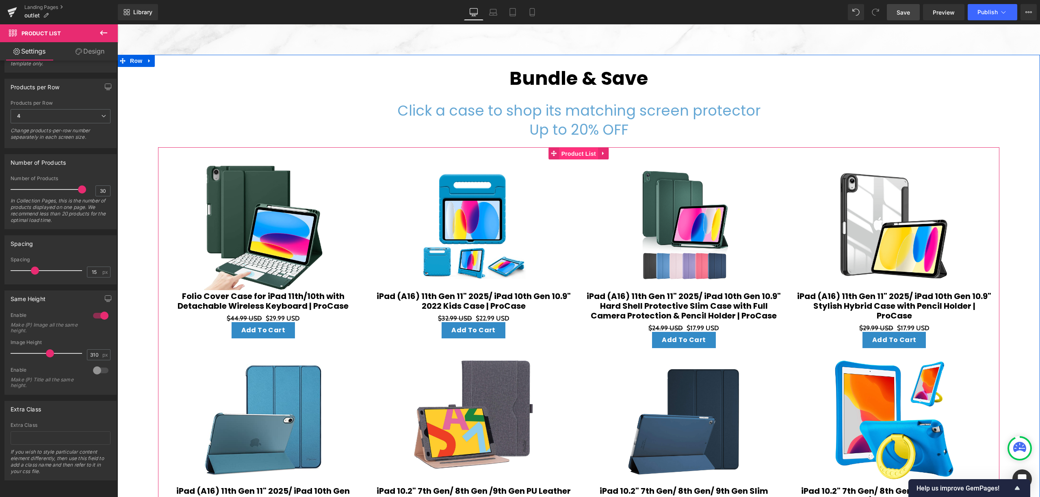
click at [586, 148] on span "Product List" at bounding box center [578, 154] width 39 height 12
drag, startPoint x: 91, startPoint y: 361, endPoint x: 102, endPoint y: 359, distance: 11.0
click at [91, 364] on div at bounding box center [100, 370] width 19 height 13
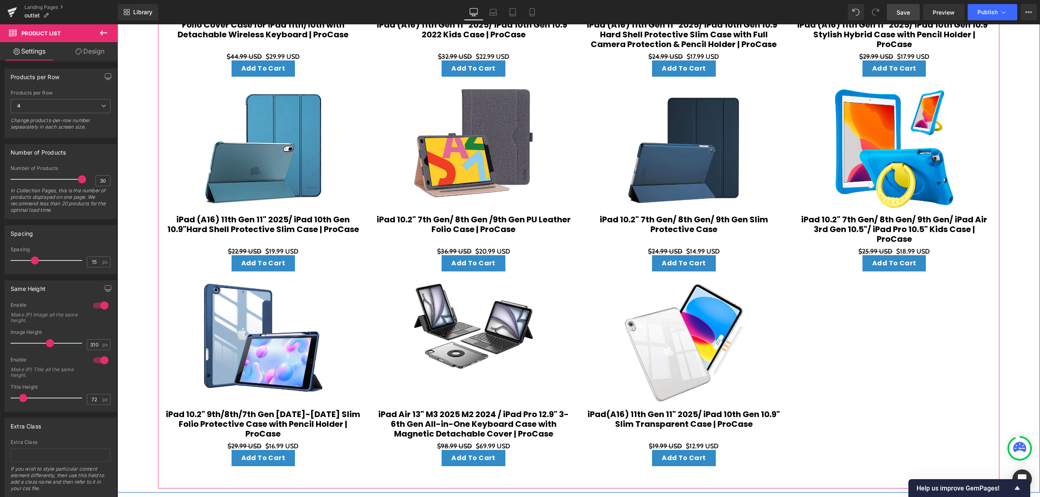
scroll to position [595, 0]
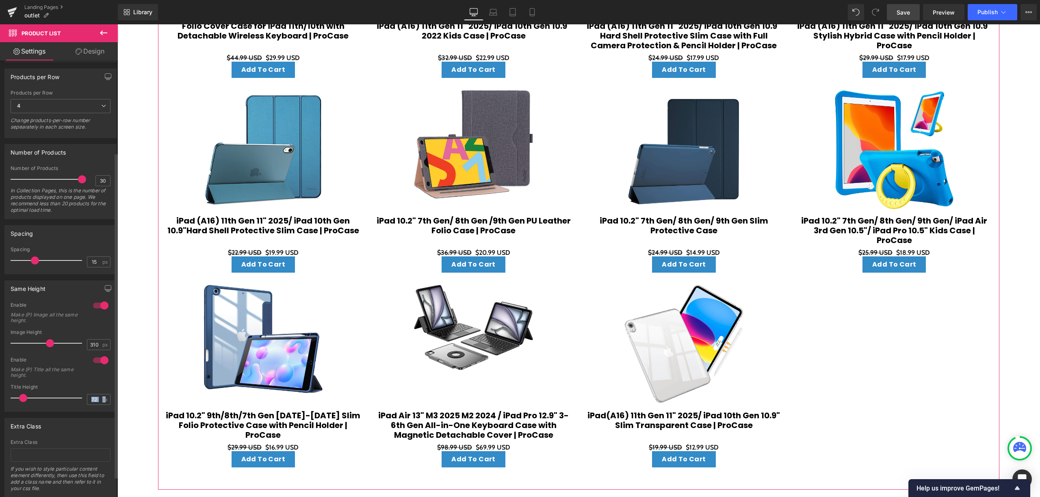
drag, startPoint x: 101, startPoint y: 400, endPoint x: 83, endPoint y: 400, distance: 17.9
click at [83, 400] on div "Title Height 72 px" at bounding box center [61, 398] width 100 height 27
click at [100, 395] on div "Title Height 72 px" at bounding box center [61, 398] width 100 height 27
click at [97, 396] on input "72" at bounding box center [94, 400] width 14 height 10
type input "7"
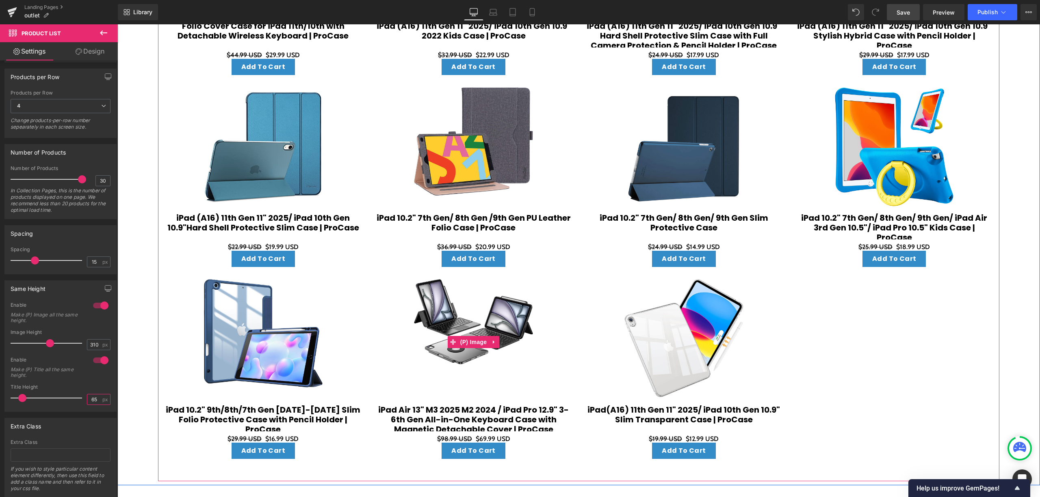
scroll to position [812, 0]
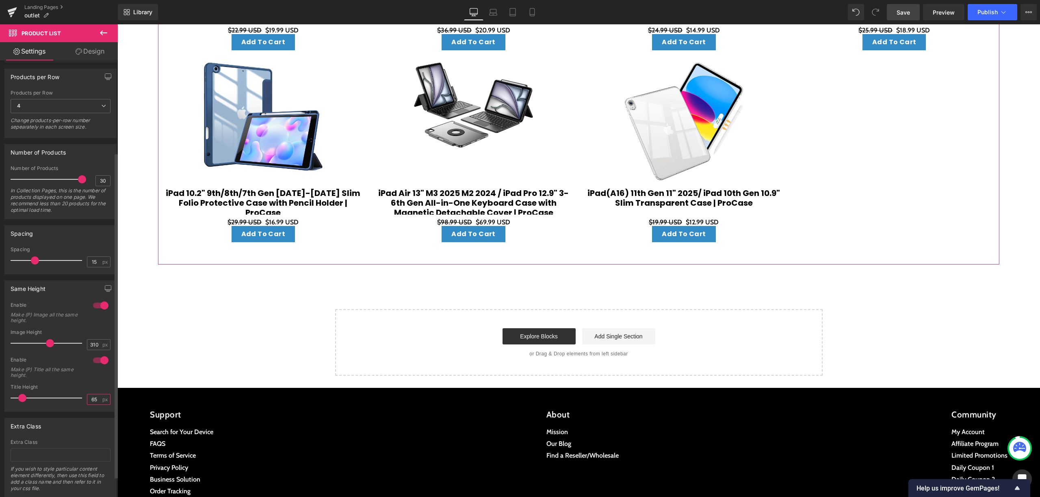
click at [93, 403] on input "65" at bounding box center [94, 400] width 14 height 10
type input "6"
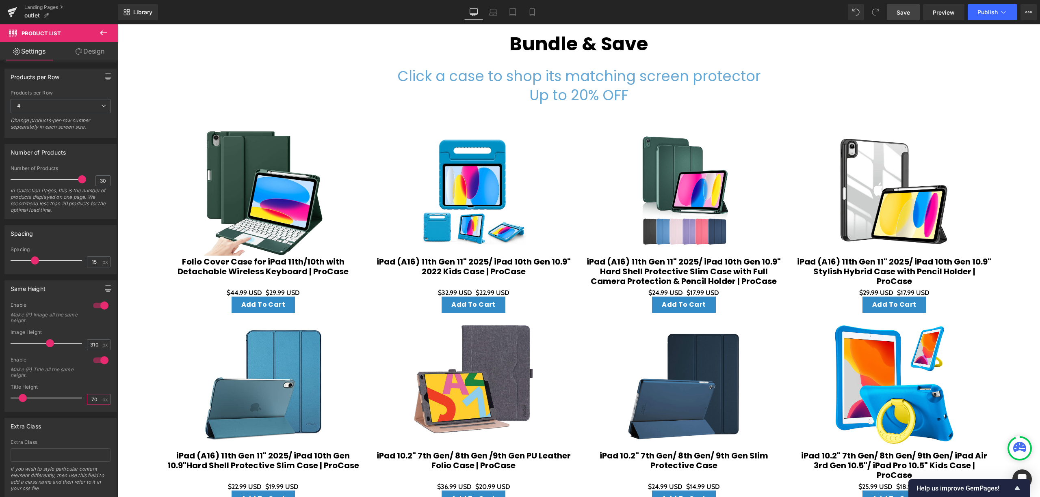
scroll to position [358, 0]
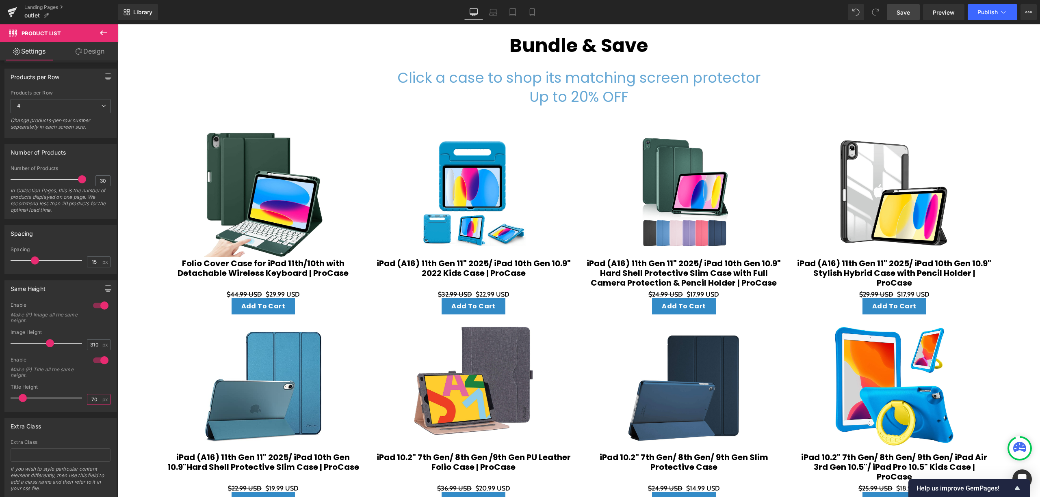
type input "70"
drag, startPoint x: 893, startPoint y: 15, endPoint x: 532, endPoint y: 89, distance: 367.7
click at [893, 15] on link "Save" at bounding box center [902, 12] width 33 height 16
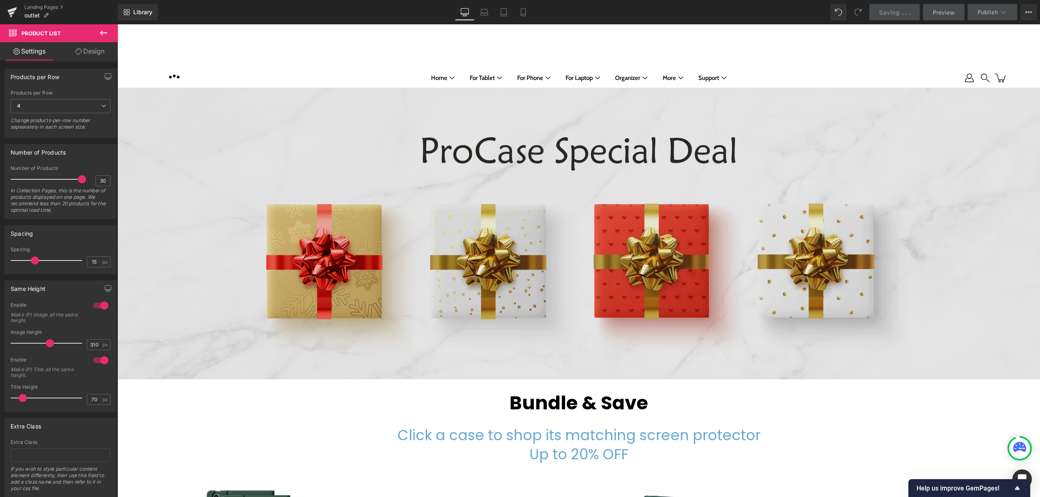
scroll to position [325, 0]
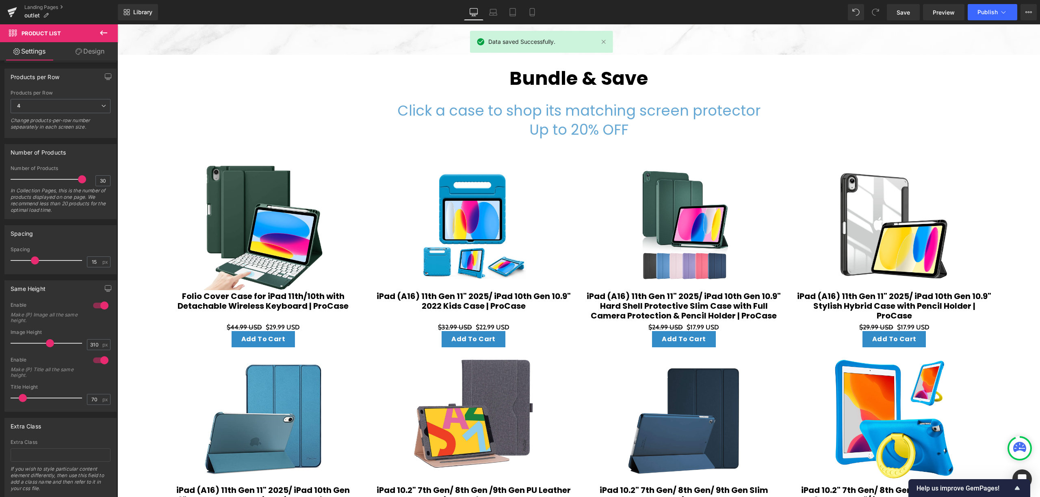
click at [610, 129] on h2 "Up to 20% OFF" at bounding box center [578, 130] width 922 height 19
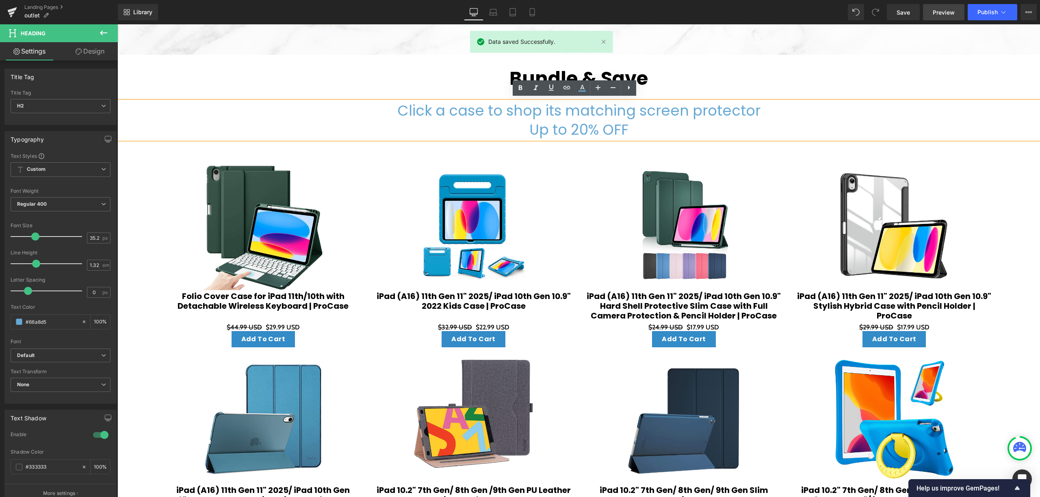
click at [925, 12] on link "Preview" at bounding box center [943, 12] width 41 height 16
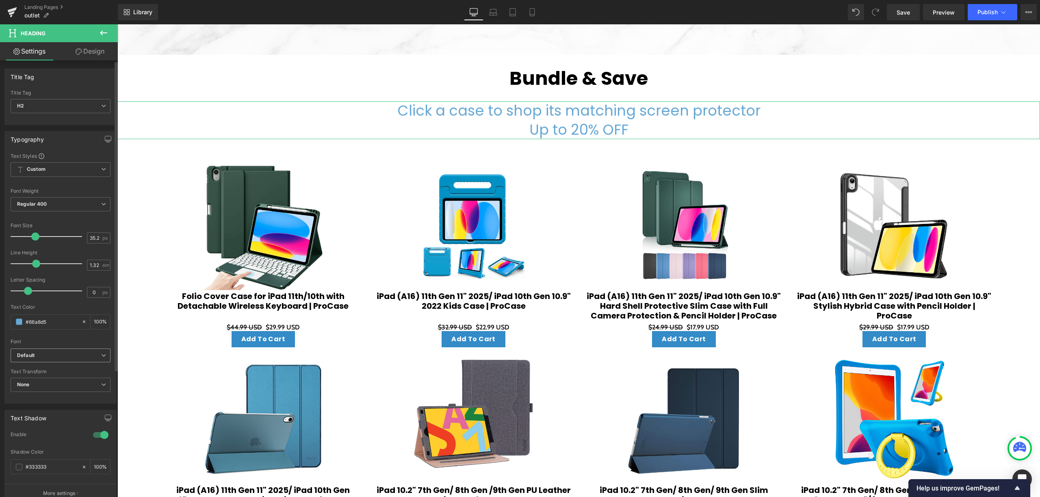
click at [45, 352] on span "Default" at bounding box center [61, 356] width 100 height 14
click at [45, 352] on span "Default" at bounding box center [59, 356] width 97 height 14
click at [38, 384] on span "None" at bounding box center [61, 385] width 100 height 14
click at [38, 384] on span "None" at bounding box center [59, 385] width 97 height 14
click at [38, 384] on span "None" at bounding box center [61, 385] width 100 height 14
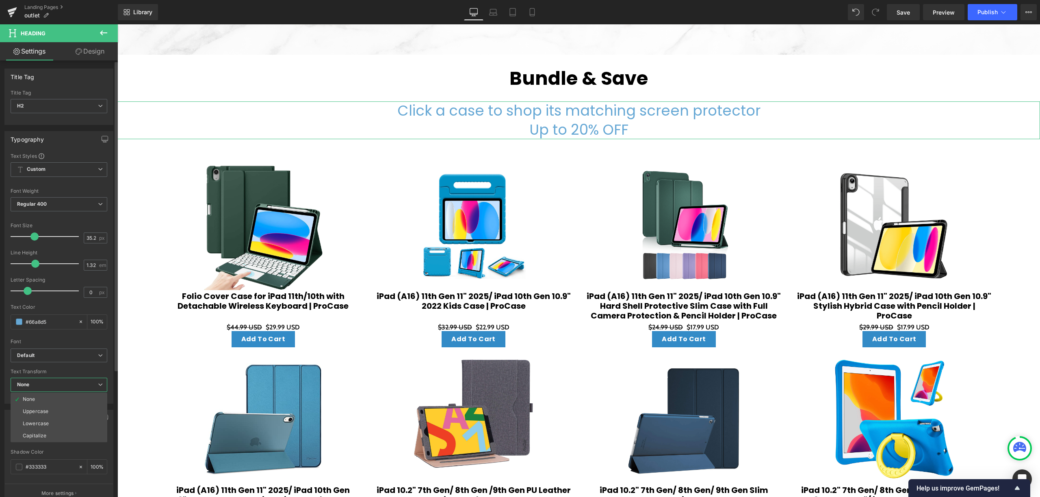
click at [48, 389] on span "None" at bounding box center [59, 385] width 97 height 14
click at [48, 389] on span "None" at bounding box center [61, 385] width 100 height 14
click at [50, 425] on li "Lowercase" at bounding box center [59, 424] width 97 height 12
click at [73, 390] on span "Lowercase" at bounding box center [61, 385] width 100 height 14
click at [57, 409] on li "Uppercase" at bounding box center [59, 412] width 97 height 12
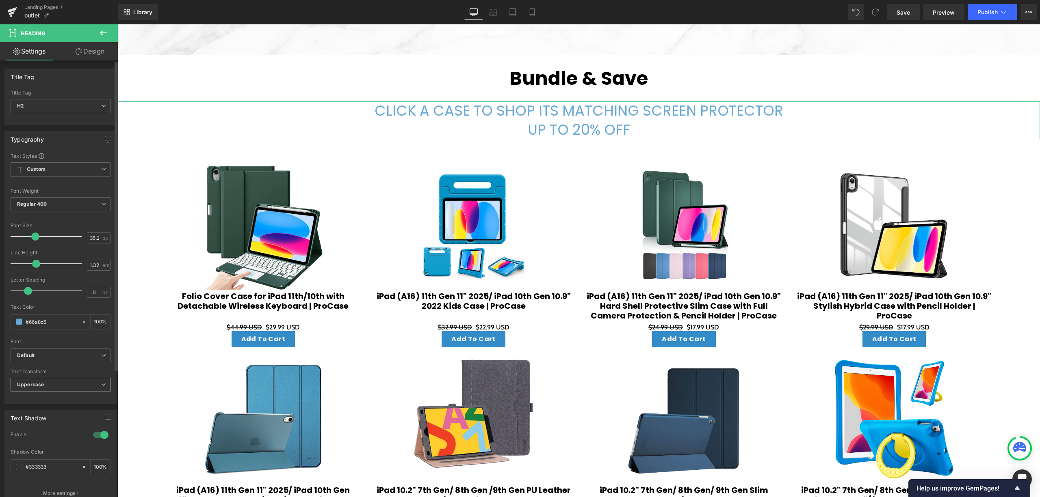
click at [69, 387] on span "Uppercase" at bounding box center [61, 385] width 100 height 14
click at [47, 433] on li "Capitalize" at bounding box center [59, 436] width 97 height 12
click at [70, 387] on span "Capitalize" at bounding box center [61, 385] width 100 height 14
click at [62, 402] on li "None" at bounding box center [59, 399] width 97 height 12
click at [580, 153] on span "Product List" at bounding box center [578, 154] width 31 height 10
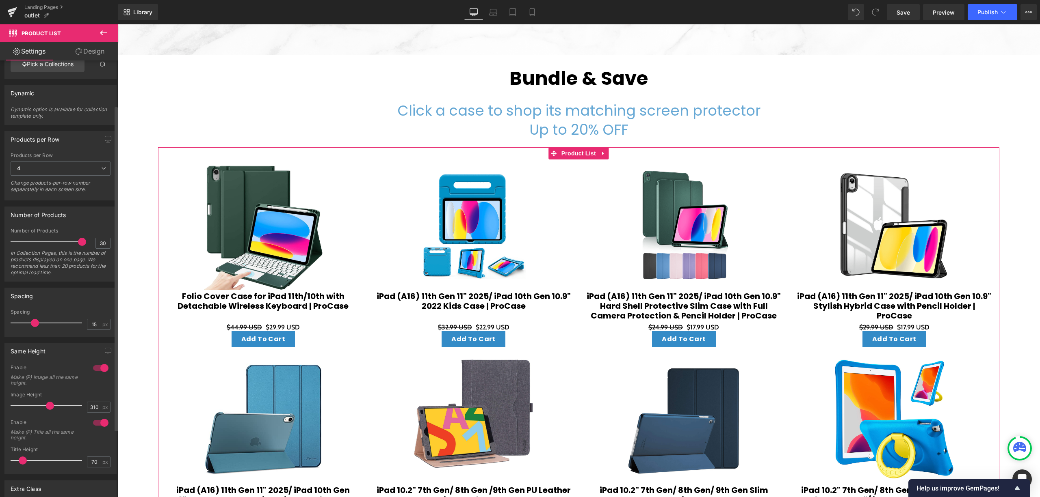
scroll to position [0, 0]
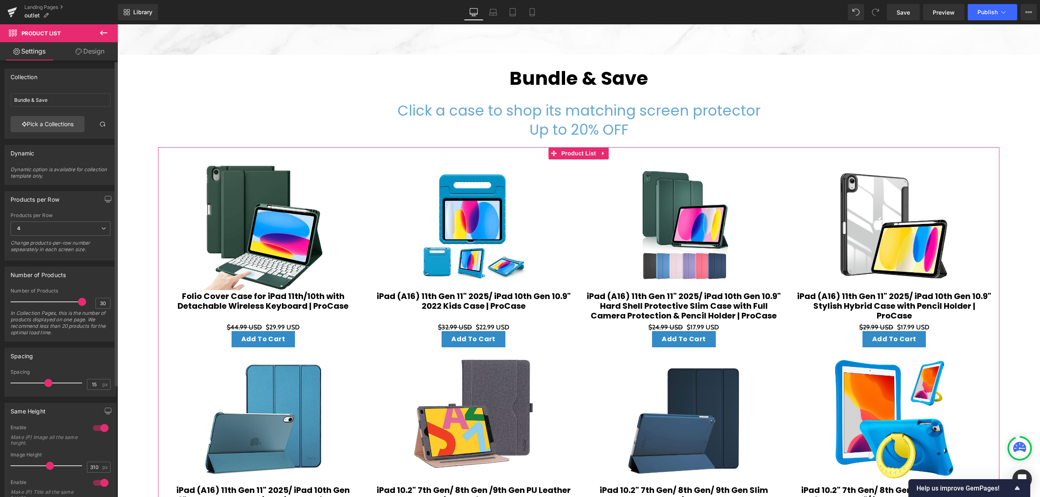
drag, startPoint x: 33, startPoint y: 384, endPoint x: 46, endPoint y: 383, distance: 12.6
click at [46, 383] on span at bounding box center [48, 383] width 8 height 8
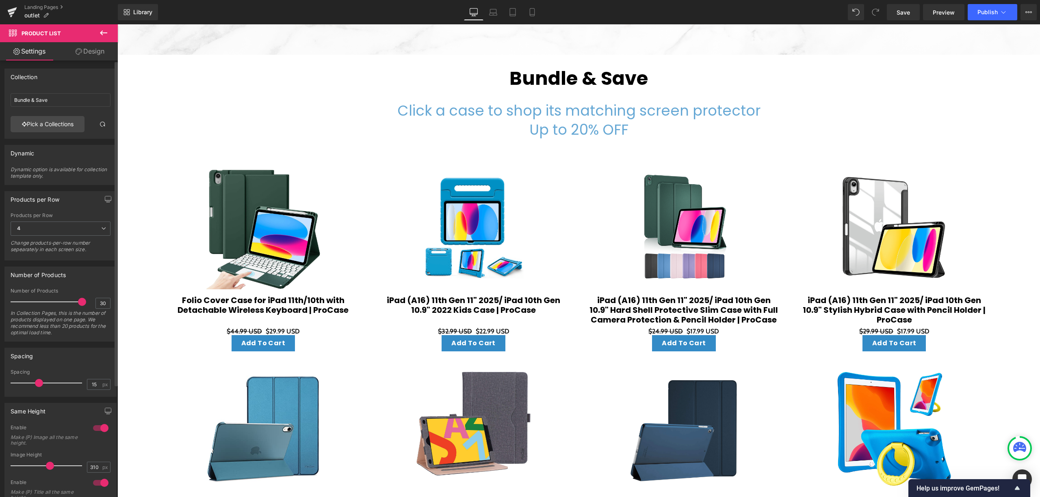
drag, startPoint x: 44, startPoint y: 385, endPoint x: 36, endPoint y: 387, distance: 8.7
click at [36, 387] on span at bounding box center [39, 383] width 8 height 8
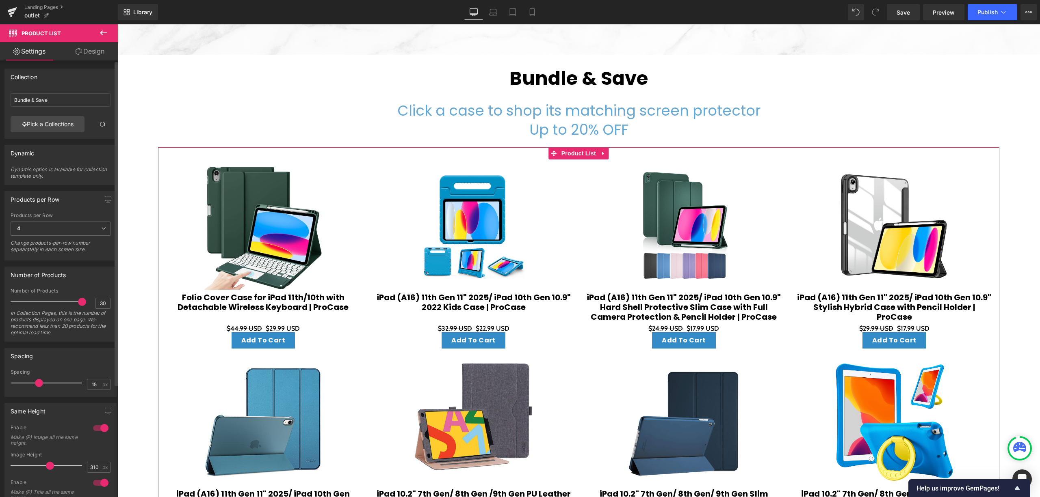
click at [38, 387] on span at bounding box center [39, 383] width 8 height 8
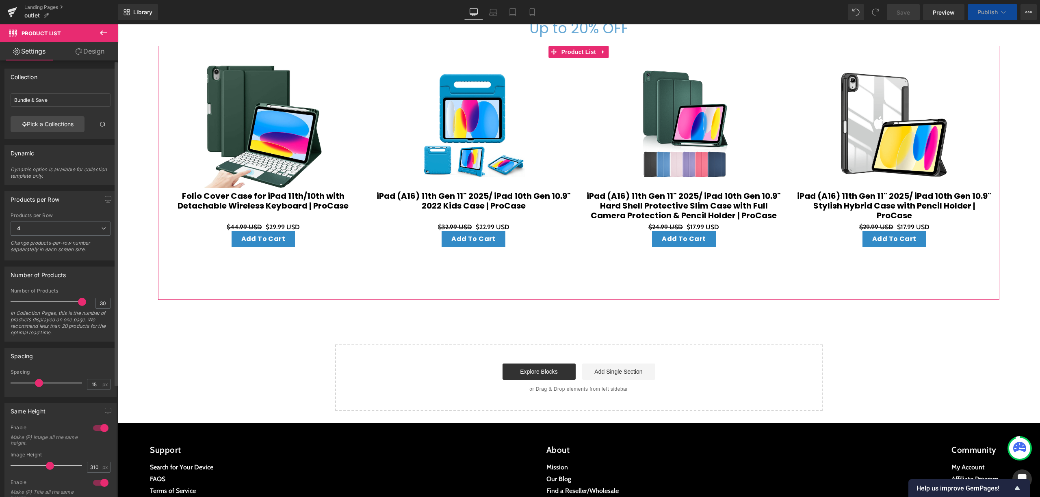
scroll to position [433, 0]
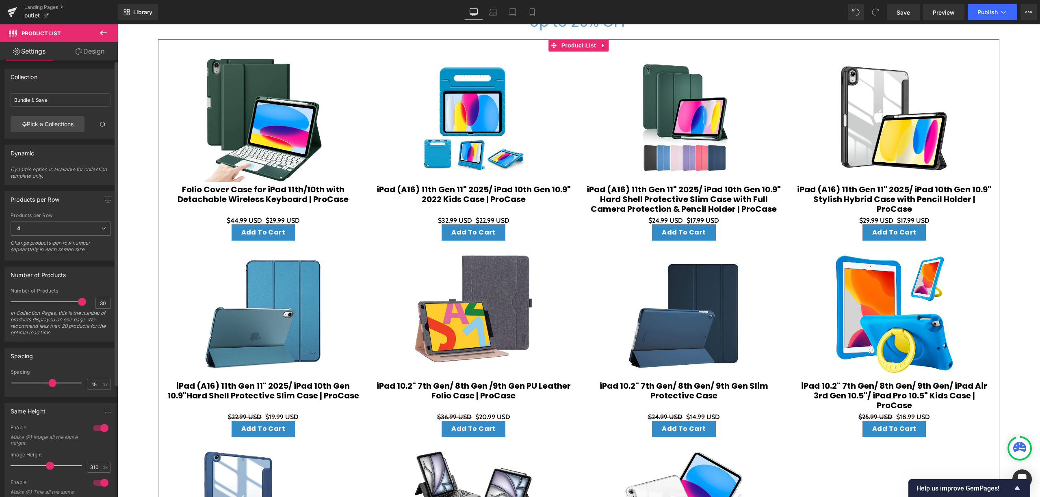
drag, startPoint x: 37, startPoint y: 384, endPoint x: 49, endPoint y: 383, distance: 12.2
click at [49, 383] on span at bounding box center [52, 383] width 8 height 8
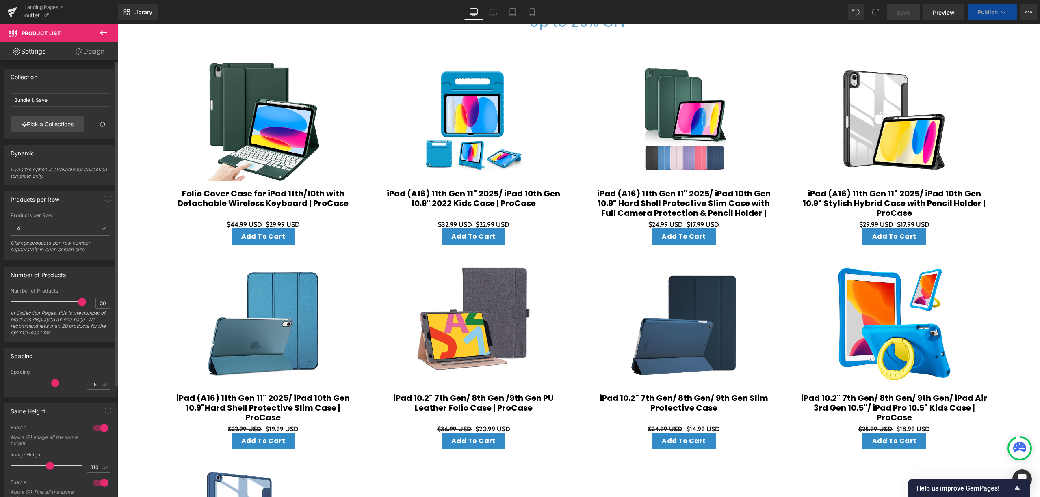
click at [54, 385] on span at bounding box center [55, 383] width 8 height 8
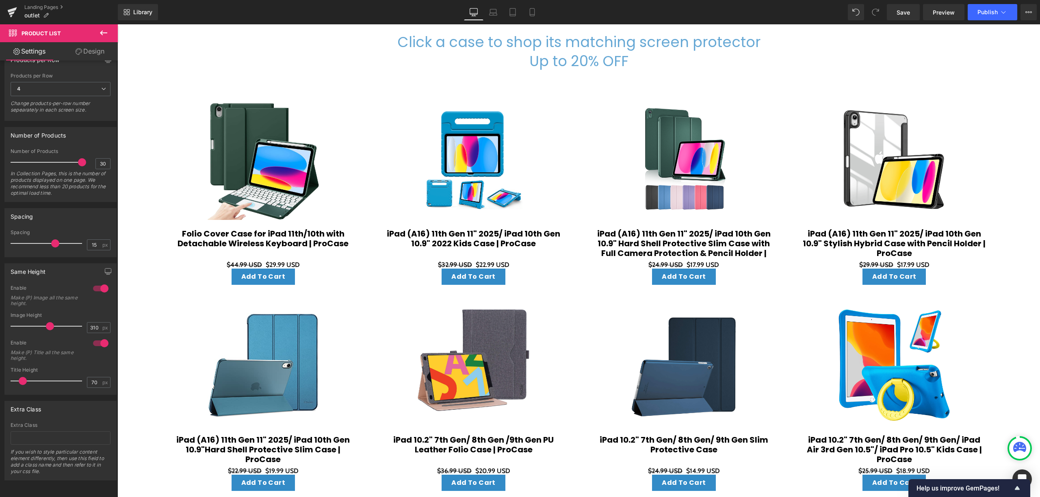
scroll to position [487, 0]
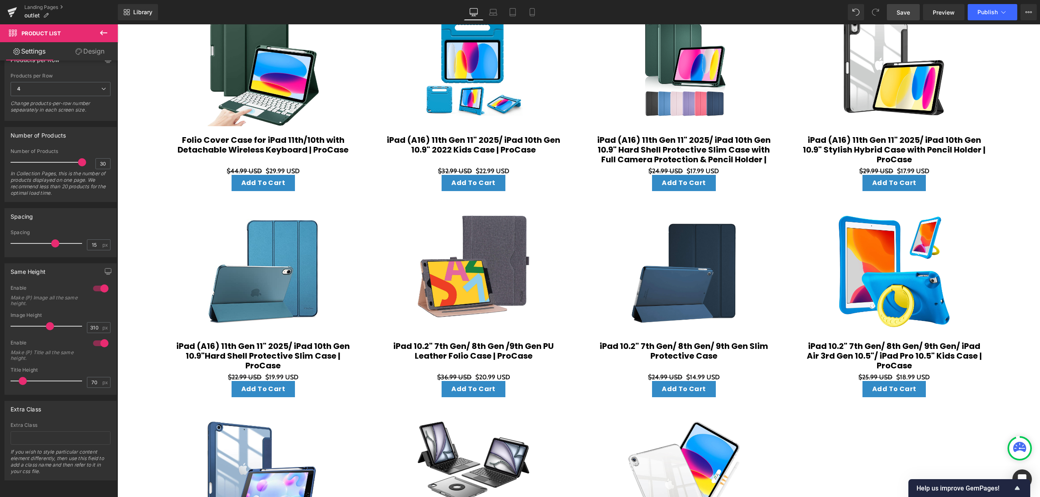
click at [902, 19] on link "Save" at bounding box center [902, 12] width 33 height 16
click at [938, 16] on span "Preview" at bounding box center [943, 12] width 22 height 9
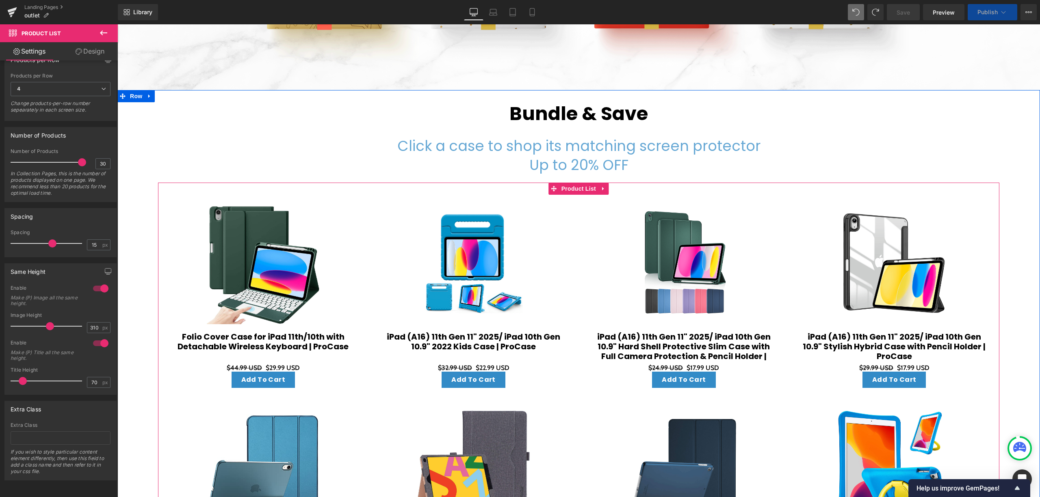
scroll to position [395, 0]
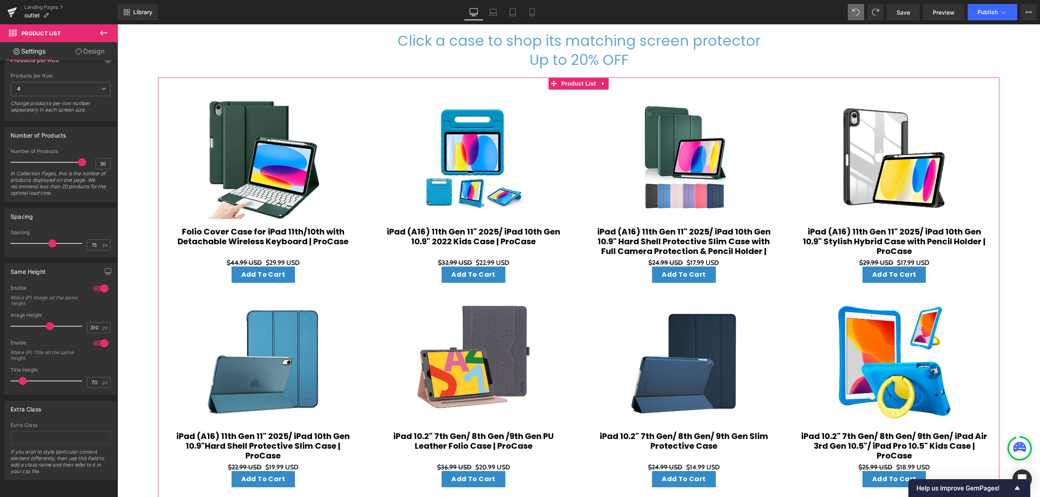
click at [101, 51] on link "Design" at bounding box center [90, 51] width 59 height 18
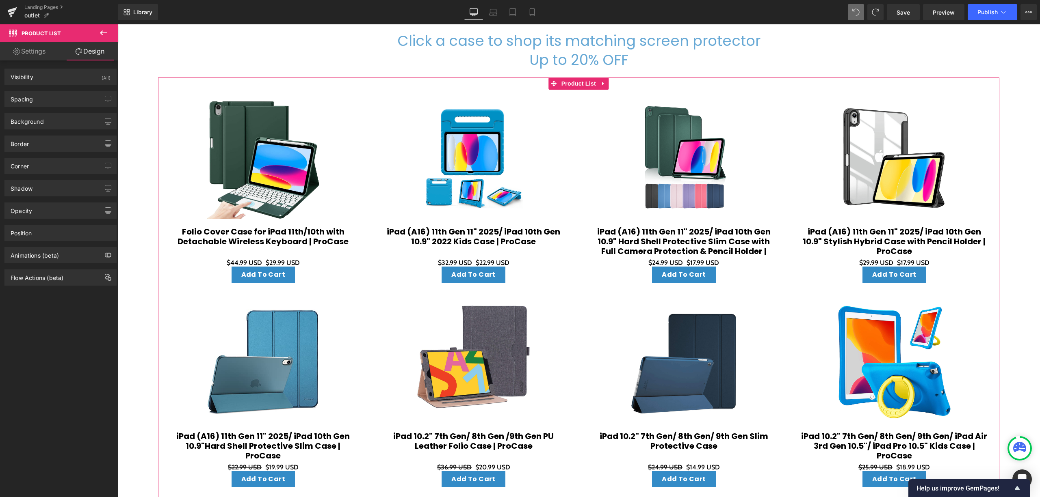
click at [84, 90] on div "Spacing Margin 20 100 0 100 Padding 0 0 30 0 Setup Global Style" at bounding box center [60, 96] width 121 height 22
click at [83, 96] on div "Spacing" at bounding box center [60, 98] width 111 height 15
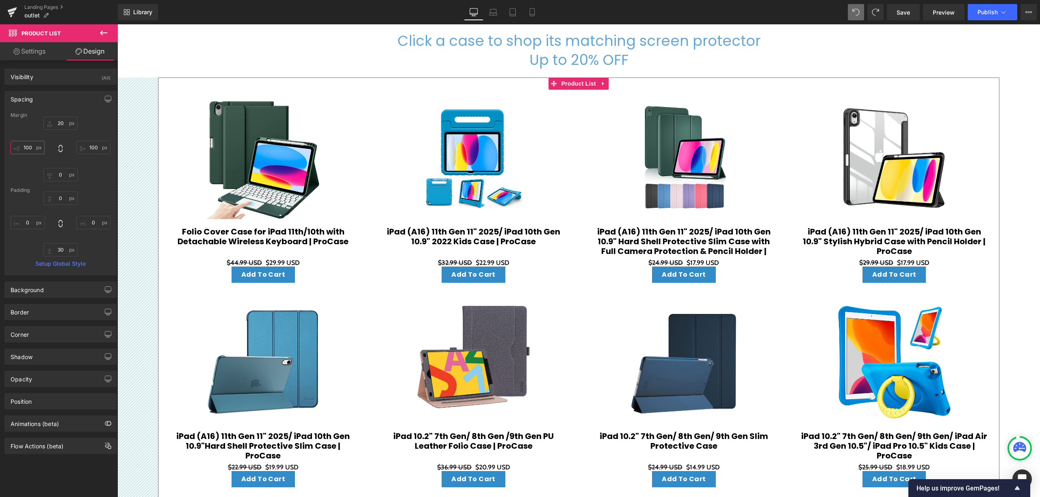
click at [35, 149] on input "100" at bounding box center [28, 147] width 34 height 13
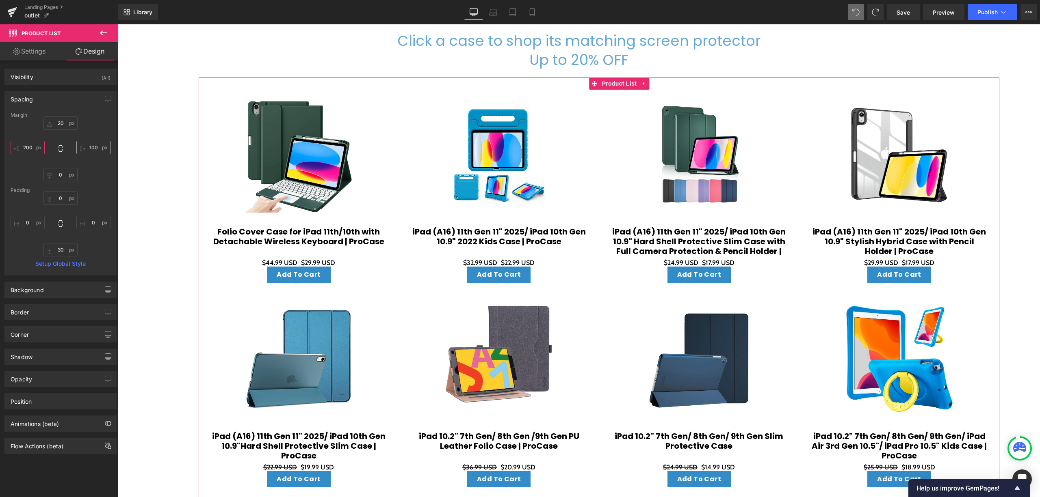
type input "200"
click at [85, 147] on input "100" at bounding box center [93, 147] width 34 height 13
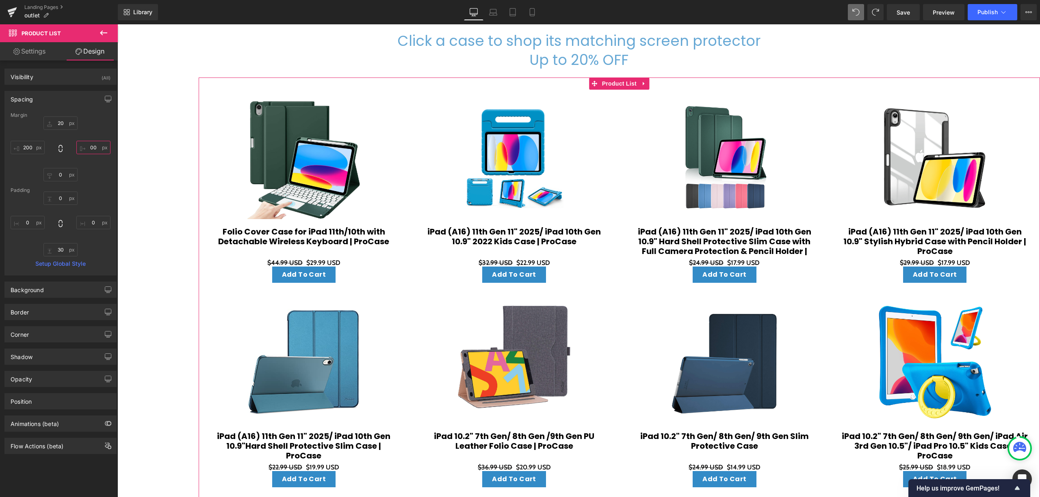
type input "0"
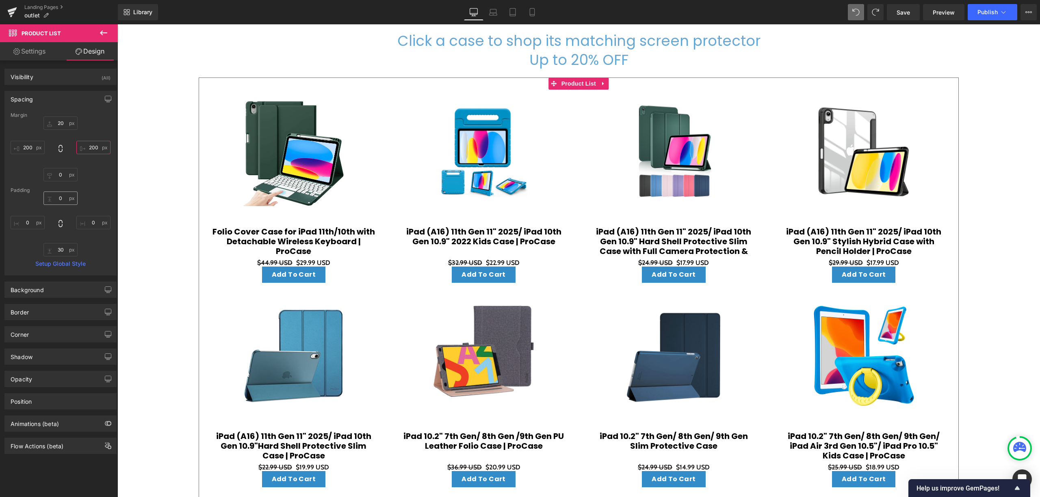
type input "200"
click at [59, 196] on input "0" at bounding box center [60, 198] width 34 height 13
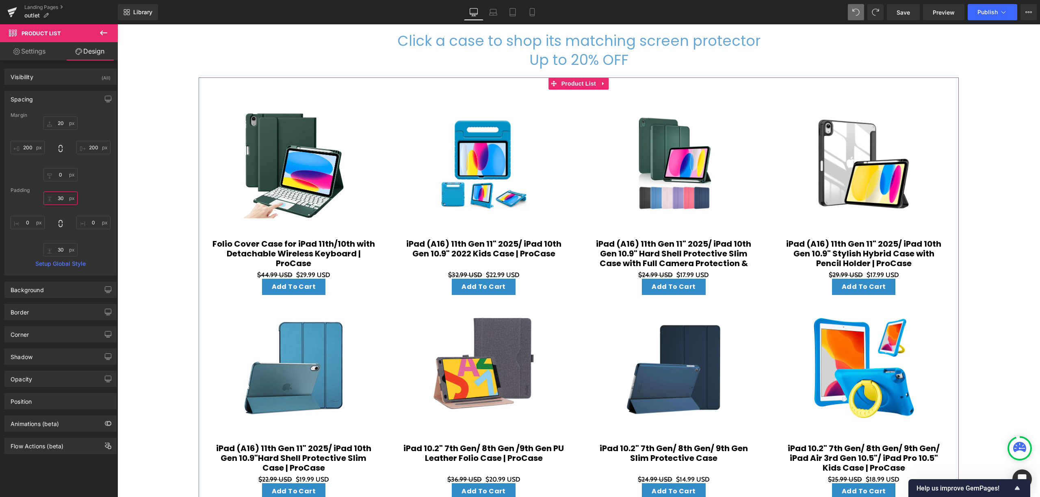
type input "3"
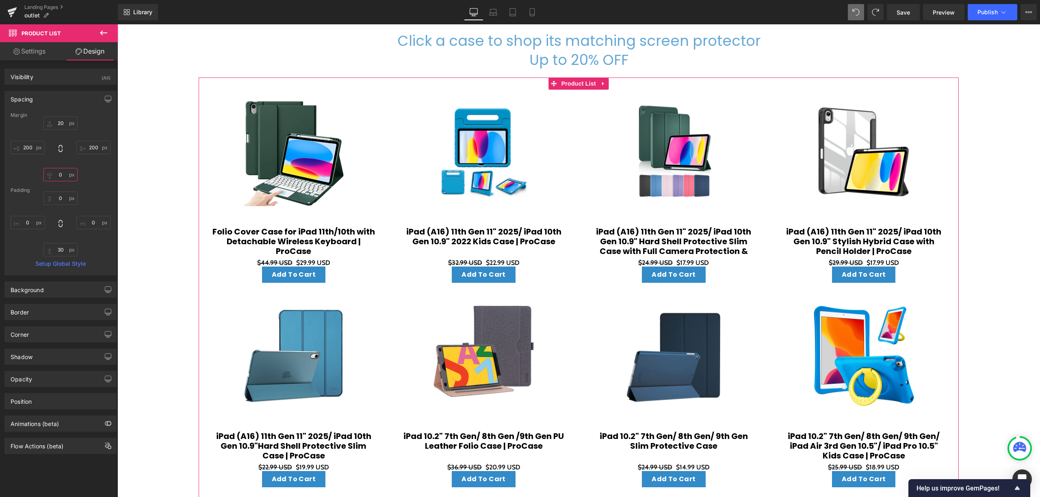
click at [59, 176] on input "0" at bounding box center [60, 174] width 34 height 13
type input "2"
click at [43, 52] on link "Settings" at bounding box center [29, 51] width 59 height 18
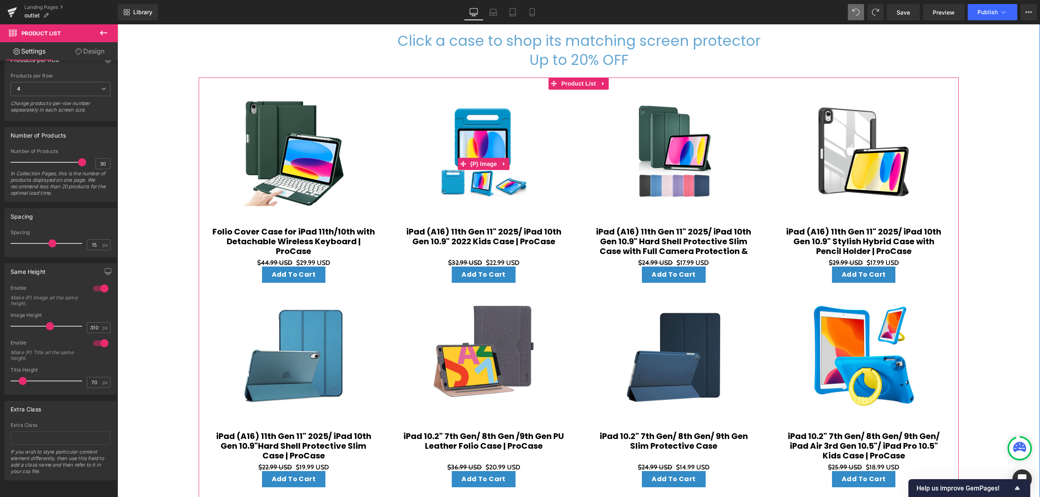
click at [473, 212] on div "Sale Off" at bounding box center [483, 164] width 167 height 126
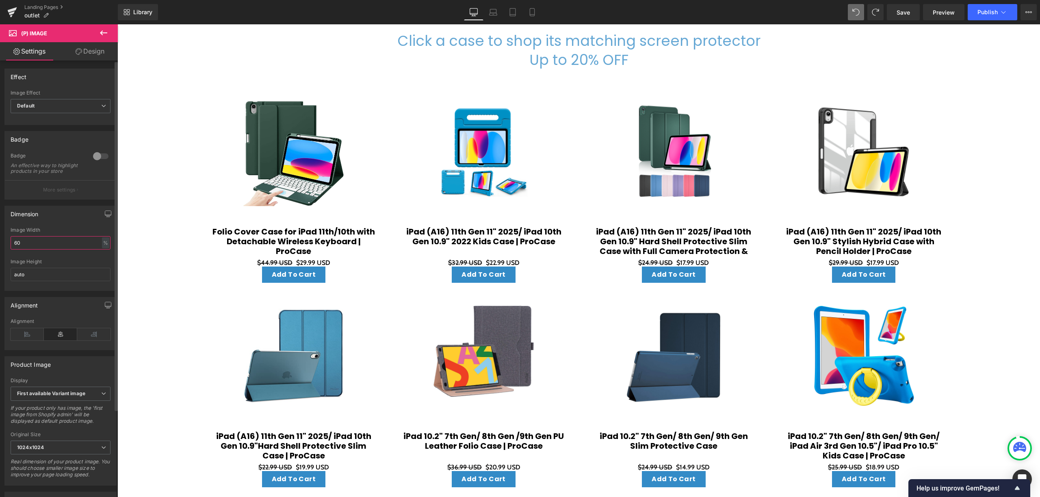
click at [69, 247] on input "60" at bounding box center [61, 242] width 100 height 13
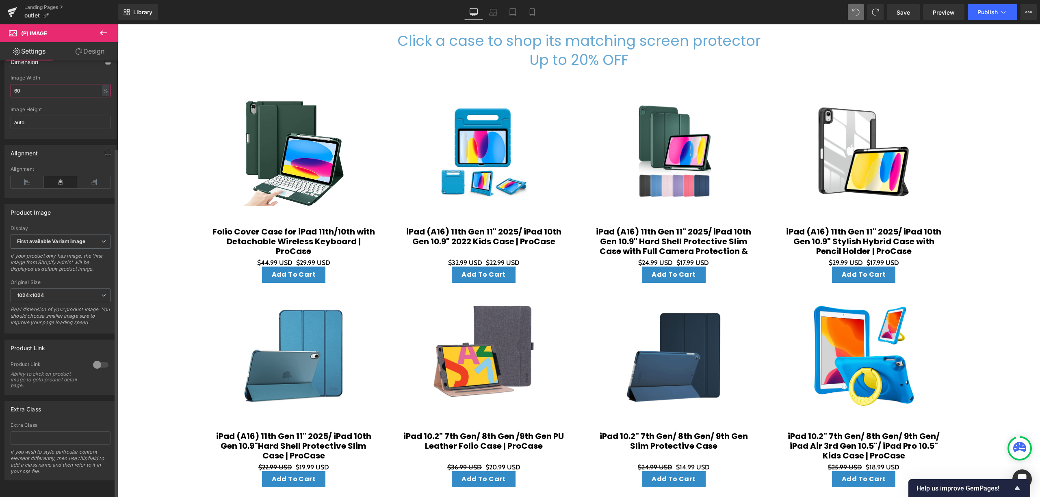
scroll to position [169, 0]
click at [93, 359] on div at bounding box center [100, 365] width 19 height 13
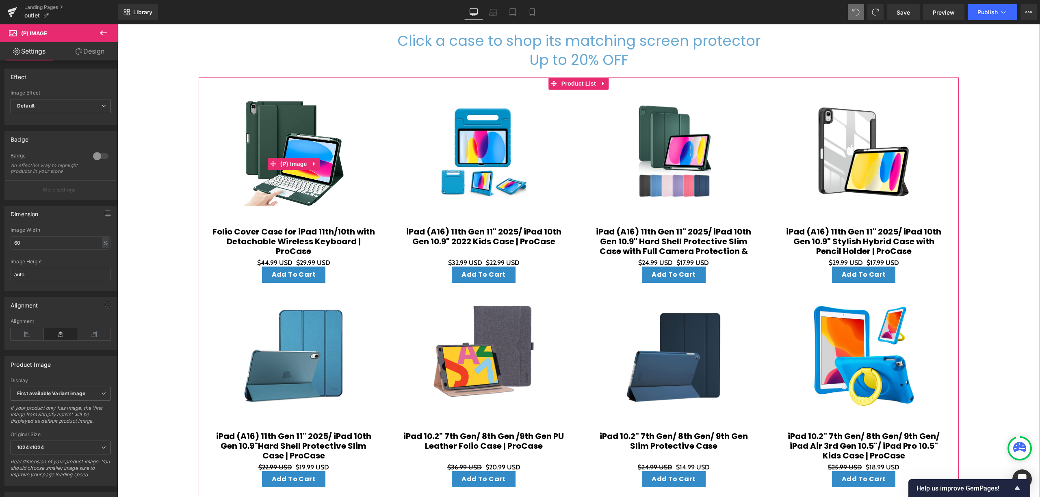
click at [280, 106] on img at bounding box center [293, 153] width 100 height 105
click at [88, 112] on span "Default" at bounding box center [61, 106] width 100 height 14
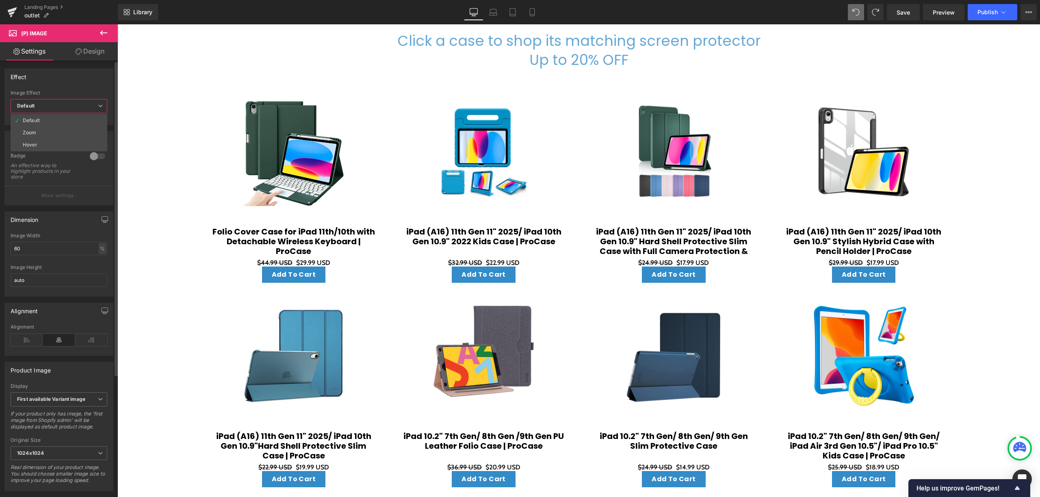
click at [88, 112] on span "Default" at bounding box center [59, 106] width 97 height 14
click at [97, 160] on div at bounding box center [100, 156] width 19 height 13
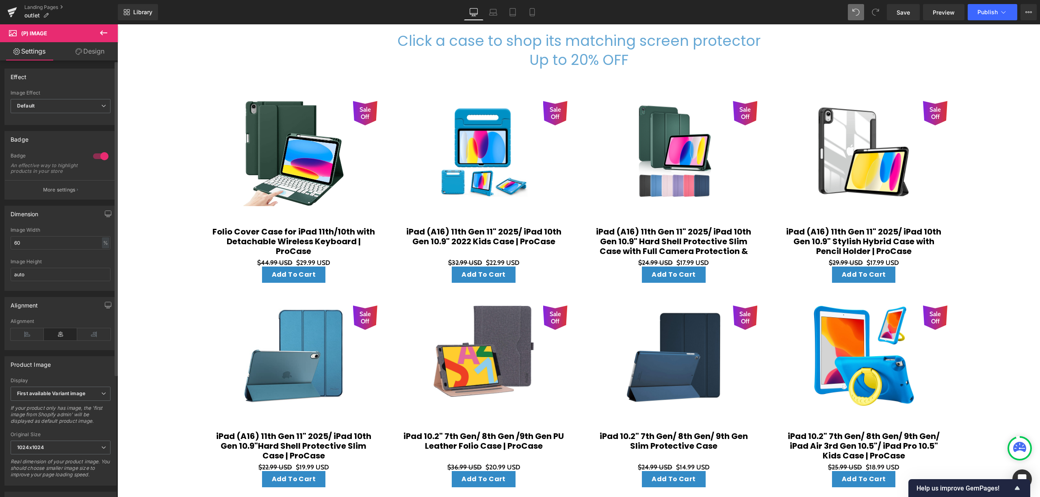
click at [97, 160] on div at bounding box center [100, 156] width 19 height 13
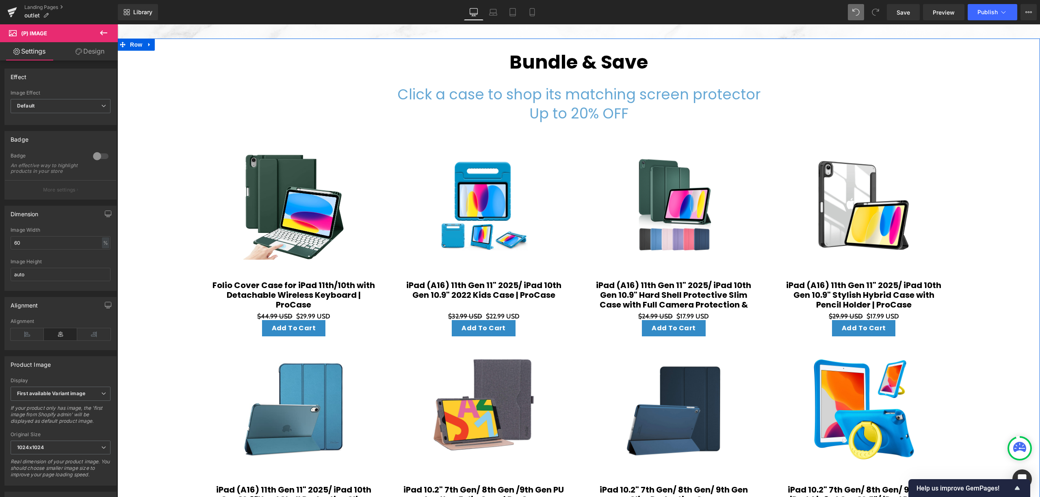
scroll to position [340, 0]
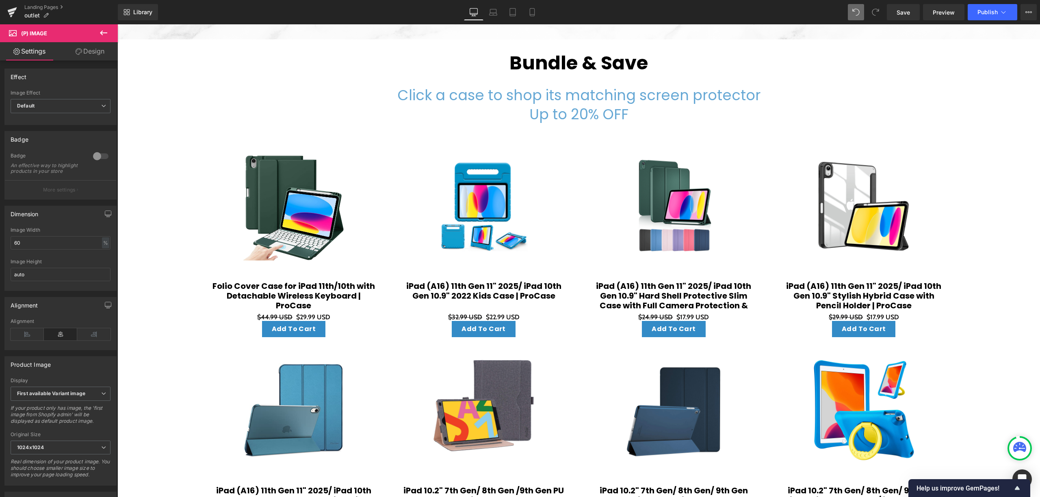
click at [103, 36] on icon at bounding box center [104, 33] width 10 height 10
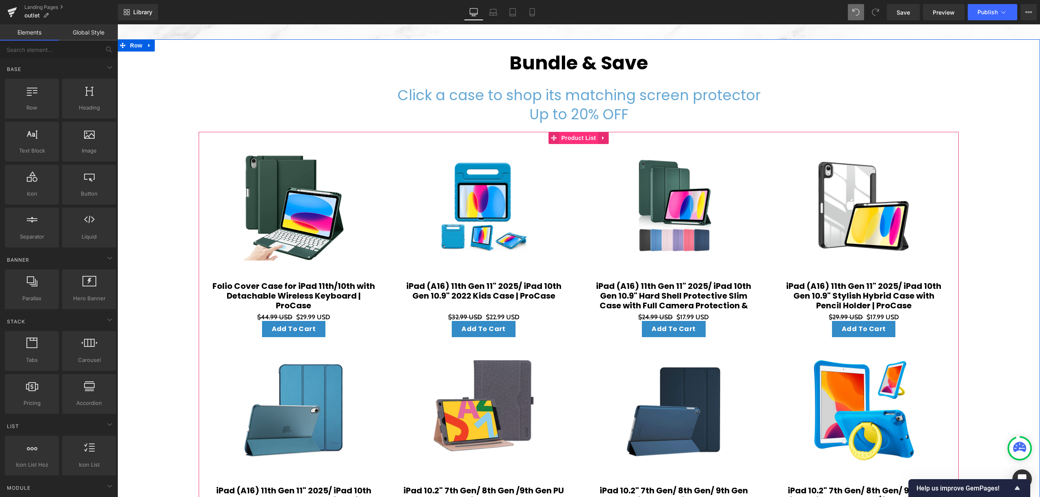
click at [577, 137] on span "Product List" at bounding box center [578, 138] width 39 height 12
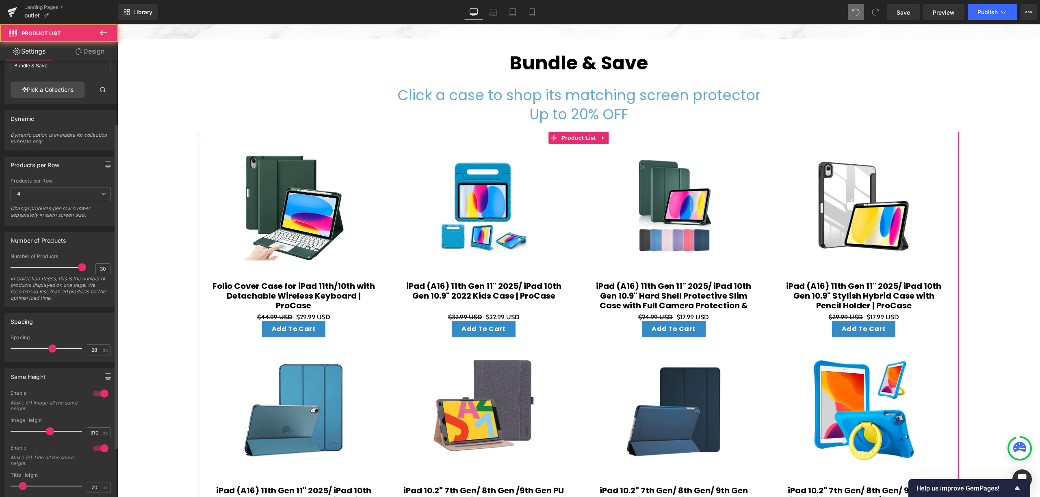
scroll to position [150, 0]
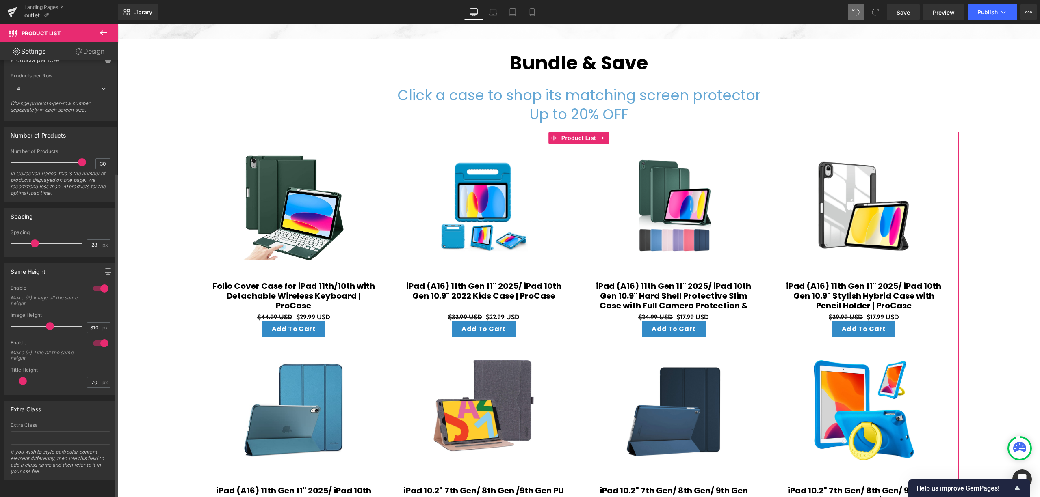
drag, startPoint x: 49, startPoint y: 233, endPoint x: 33, endPoint y: 236, distance: 16.5
click at [33, 240] on span at bounding box center [35, 244] width 8 height 8
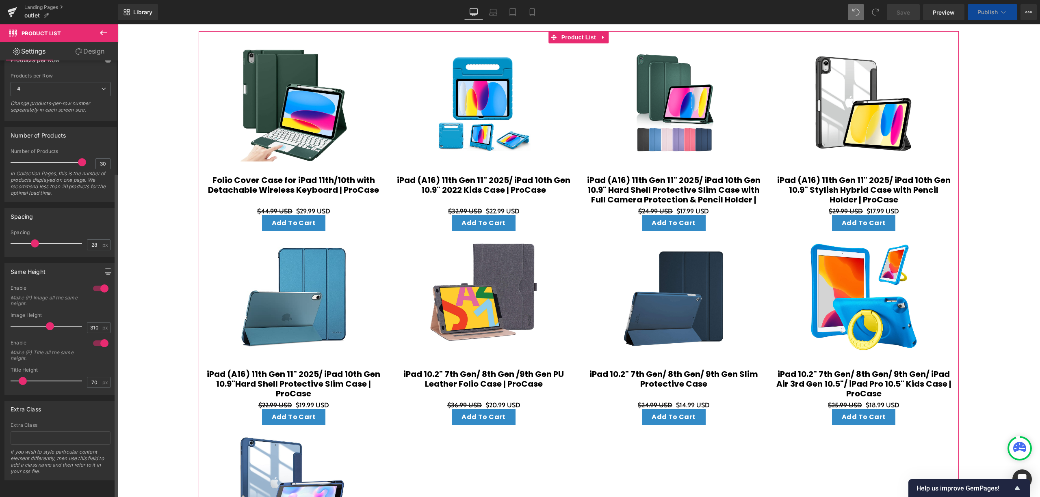
scroll to position [449, 0]
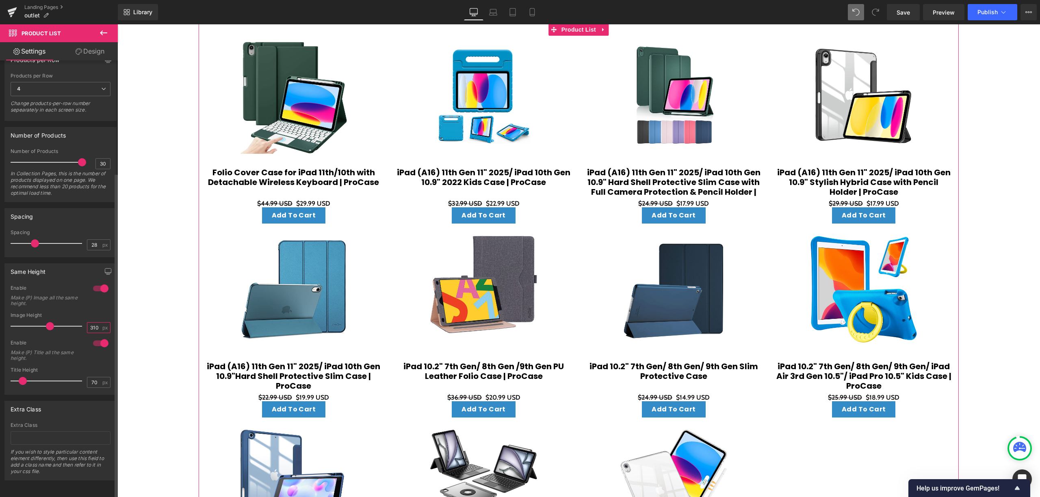
click at [89, 323] on input "310" at bounding box center [94, 328] width 14 height 10
click at [87, 378] on input "70" at bounding box center [94, 383] width 14 height 10
drag, startPoint x: 93, startPoint y: 374, endPoint x: 88, endPoint y: 374, distance: 4.9
click at [88, 378] on input "70" at bounding box center [94, 383] width 14 height 10
click at [293, 178] on span "(P) Title" at bounding box center [294, 184] width 26 height 12
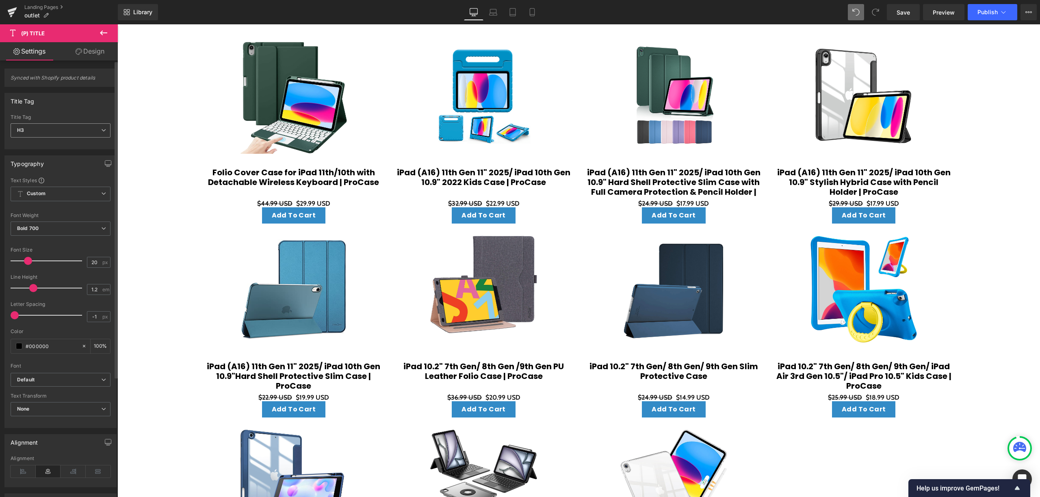
click at [61, 131] on span "H3" at bounding box center [61, 130] width 100 height 14
click at [56, 177] on li "H4" at bounding box center [61, 181] width 100 height 12
click at [55, 132] on span "H4" at bounding box center [61, 130] width 100 height 14
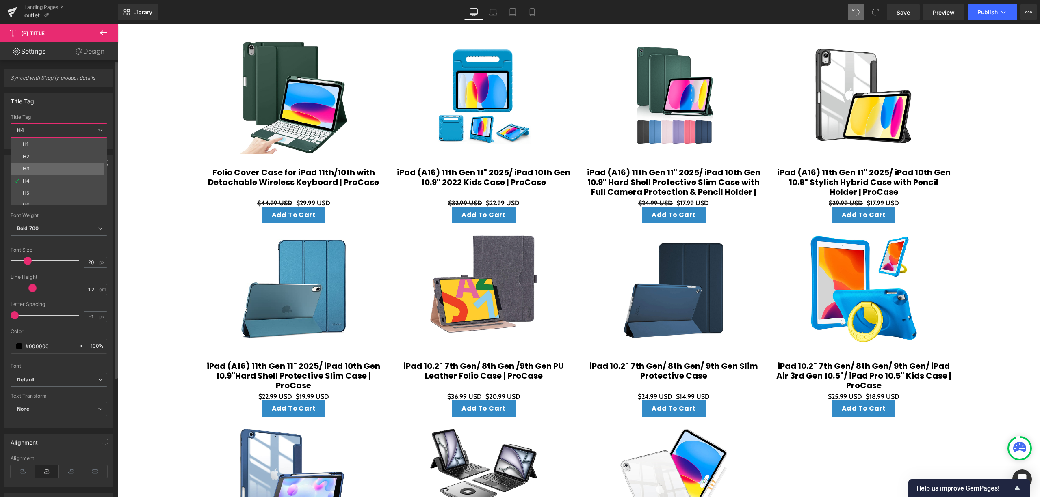
scroll to position [18, 0]
click at [61, 231] on span "Bold 700" at bounding box center [59, 229] width 97 height 14
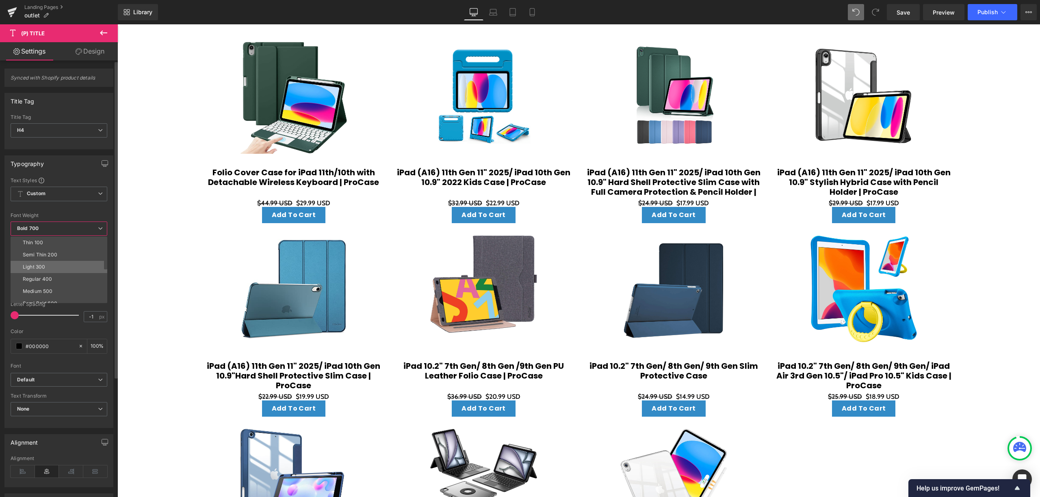
click at [52, 267] on li "Light 300" at bounding box center [61, 267] width 100 height 12
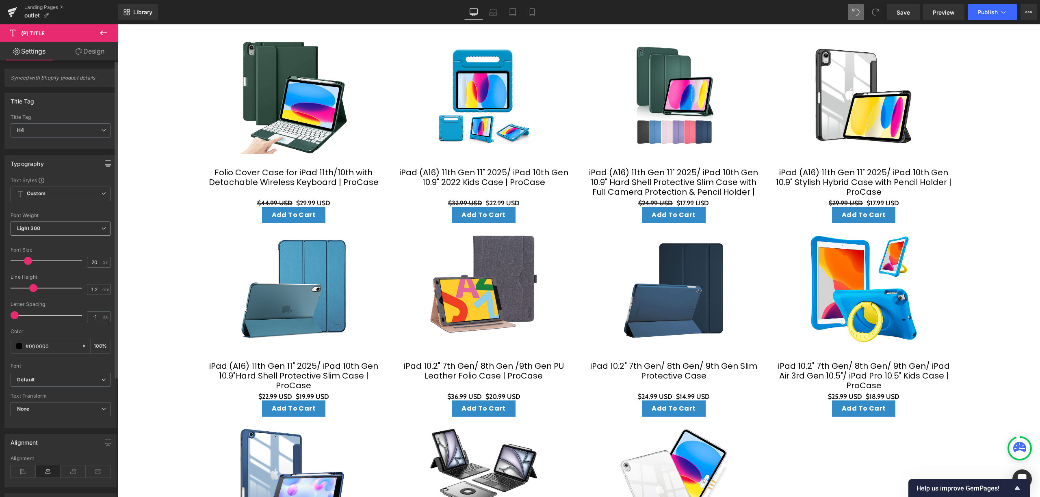
click at [70, 223] on span "Light 300" at bounding box center [61, 229] width 100 height 14
click at [49, 272] on li "Light 300" at bounding box center [61, 267] width 100 height 12
click at [59, 234] on span "Light 300" at bounding box center [61, 229] width 100 height 14
drag, startPoint x: 50, startPoint y: 273, endPoint x: 50, endPoint y: 281, distance: 8.1
click at [50, 281] on div "Thin 100 Semi Thin 200 Light 300 Regular 400 Medium 500 Semi Bold 600 Super Bol…" at bounding box center [61, 270] width 100 height 67
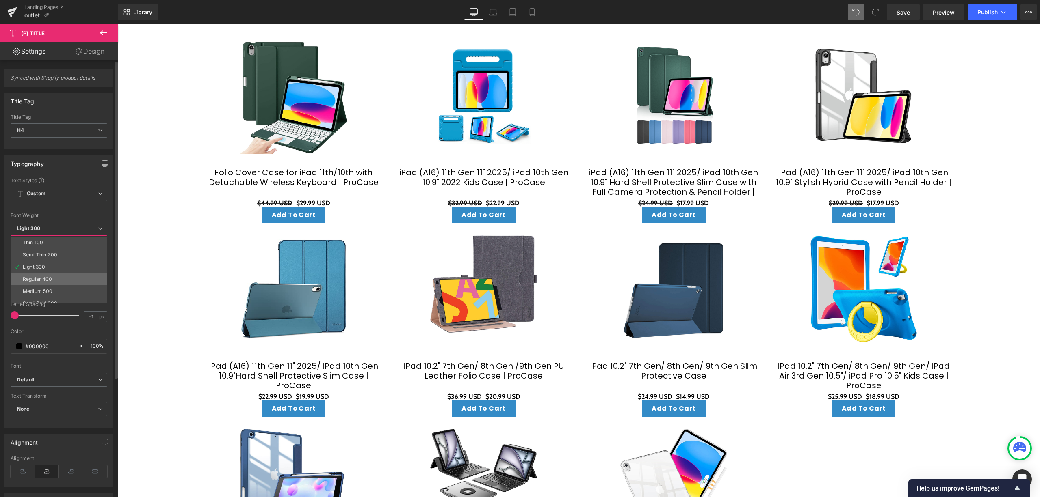
click at [50, 281] on div "Regular 400" at bounding box center [38, 280] width 30 height 6
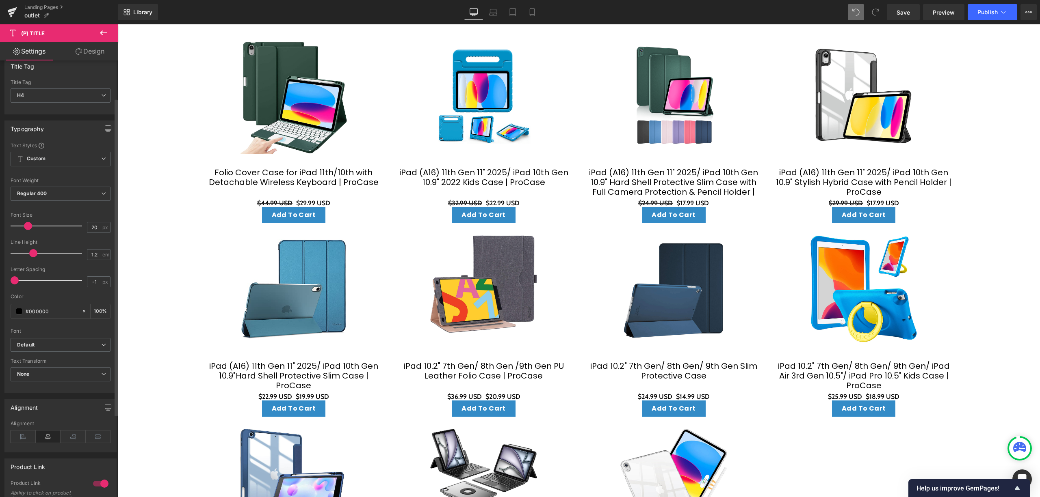
scroll to position [54, 0]
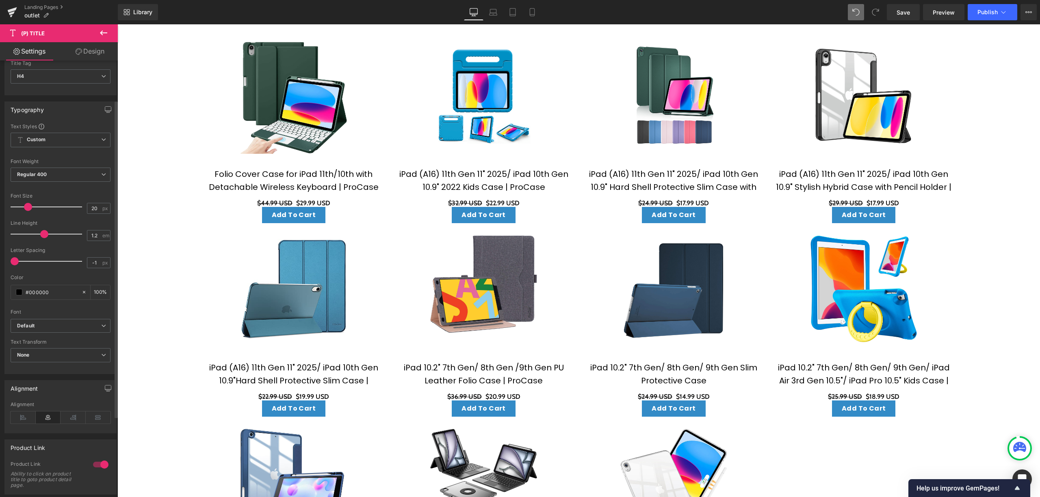
drag, startPoint x: 35, startPoint y: 234, endPoint x: 45, endPoint y: 242, distance: 12.7
click at [45, 242] on div at bounding box center [48, 234] width 67 height 16
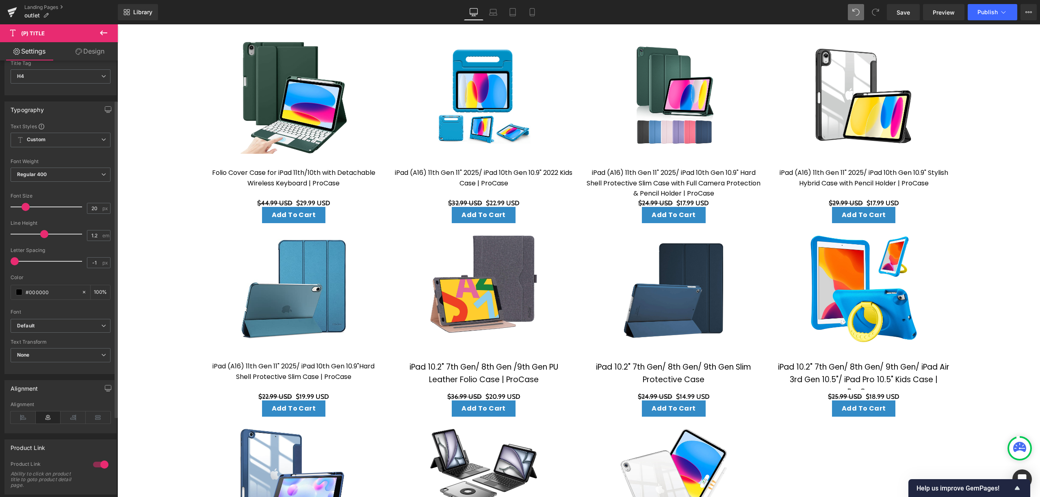
click at [28, 211] on div at bounding box center [48, 207] width 67 height 16
click at [25, 208] on span at bounding box center [25, 207] width 8 height 8
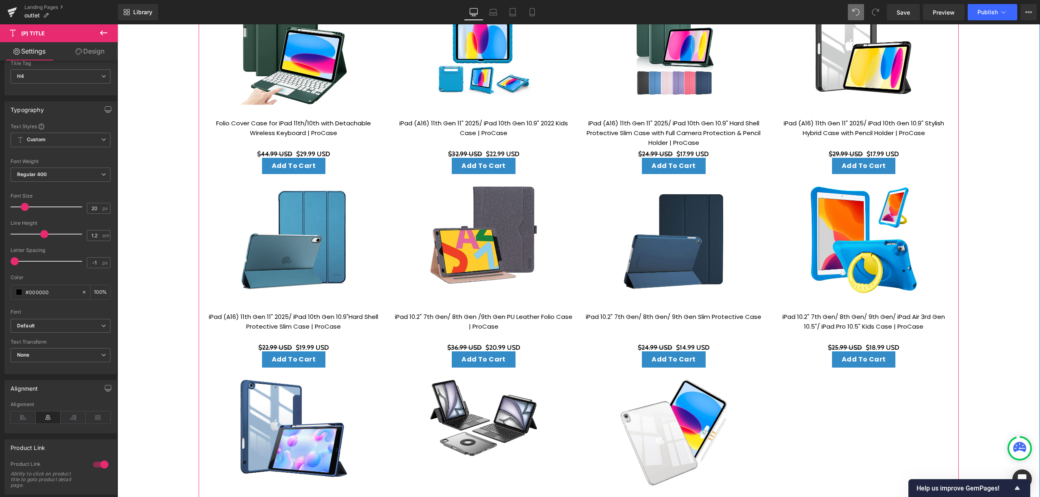
scroll to position [503, 0]
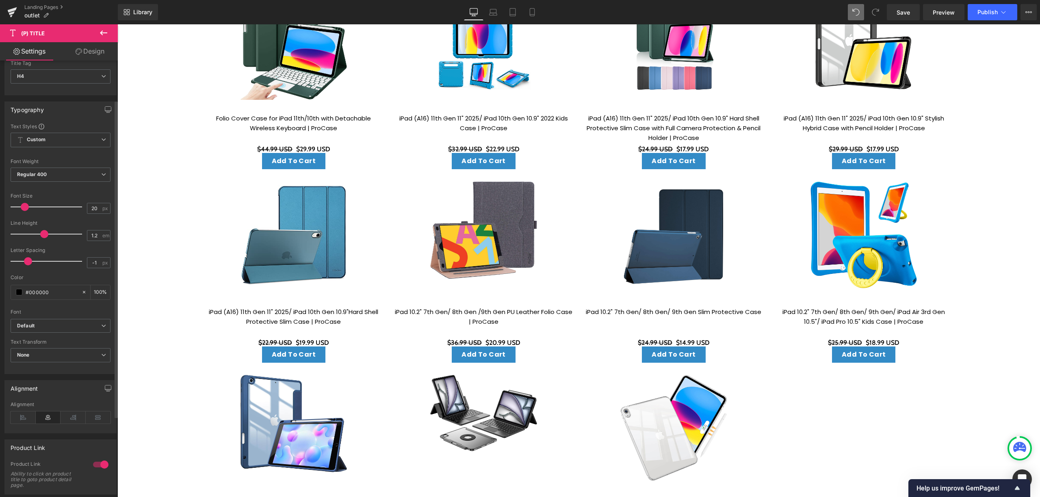
drag, startPoint x: 15, startPoint y: 261, endPoint x: 28, endPoint y: 265, distance: 13.2
click at [28, 265] on span at bounding box center [28, 261] width 8 height 8
click at [76, 293] on div "#000000" at bounding box center [46, 292] width 70 height 14
click at [81, 293] on icon at bounding box center [84, 293] width 6 height 6
click at [54, 293] on input "#000000" at bounding box center [52, 292] width 52 height 9
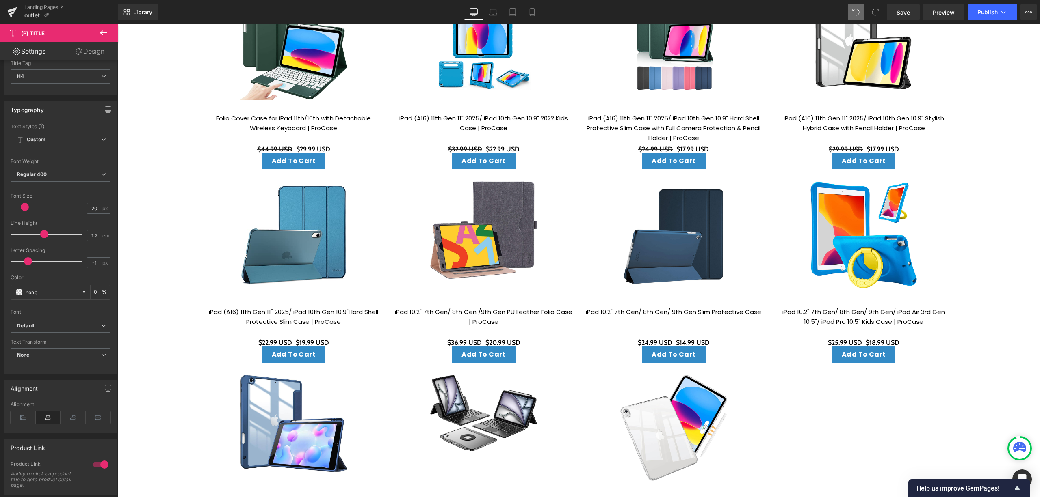
drag, startPoint x: 53, startPoint y: 293, endPoint x: -46, endPoint y: 291, distance: 99.1
click at [0, 291] on html "(P) Title You are previewing how the will restyle your page. You can not edit E…" at bounding box center [520, 248] width 1040 height 497
type input "4D5465"
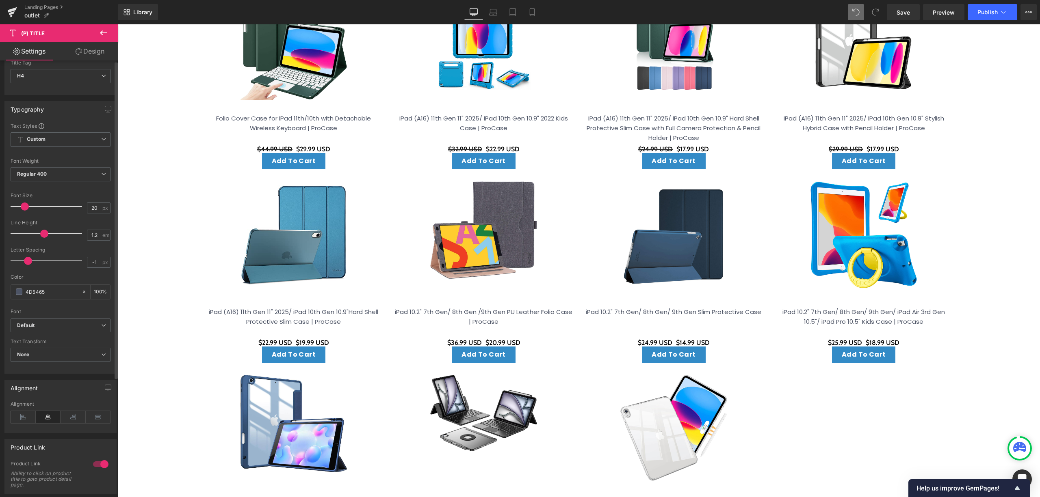
scroll to position [0, 0]
click at [318, 145] on span "(P) Price" at bounding box center [314, 149] width 28 height 12
click at [56, 244] on span "Semi Bold 600" at bounding box center [61, 241] width 100 height 14
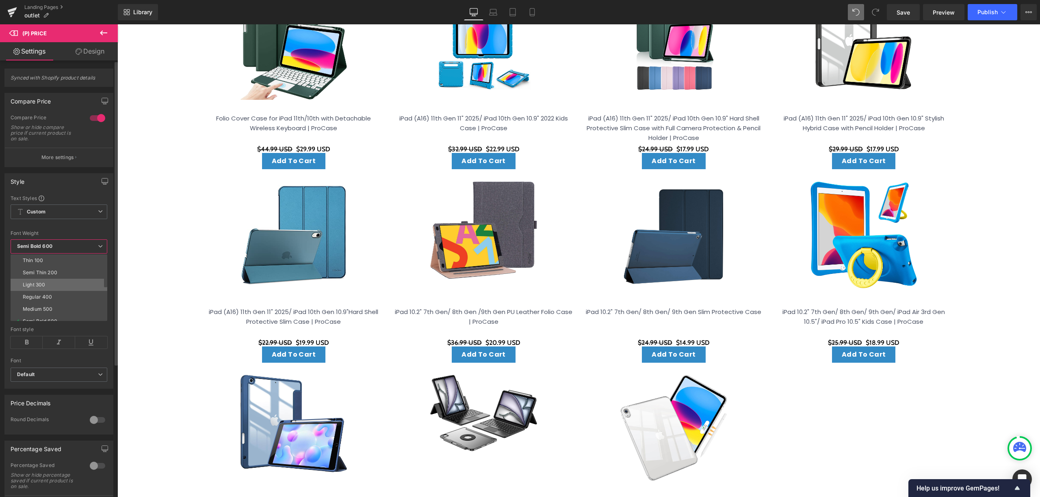
click at [49, 291] on li "Light 300" at bounding box center [61, 285] width 100 height 12
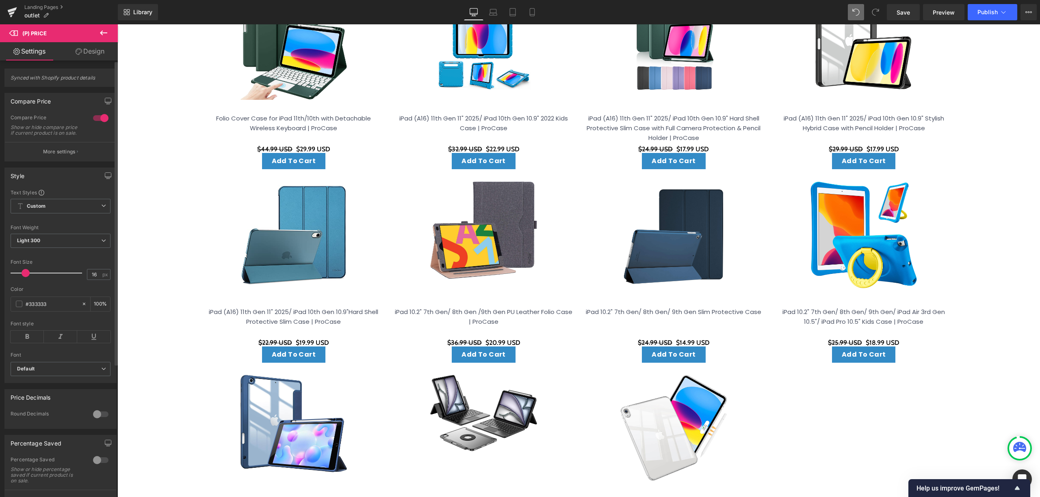
click at [98, 114] on div at bounding box center [100, 118] width 19 height 13
click at [45, 309] on input "#333333" at bounding box center [52, 304] width 52 height 9
click at [76, 311] on div "#333333" at bounding box center [46, 304] width 70 height 14
click at [81, 307] on icon at bounding box center [84, 304] width 6 height 6
click at [60, 309] on input "#333333" at bounding box center [52, 304] width 52 height 9
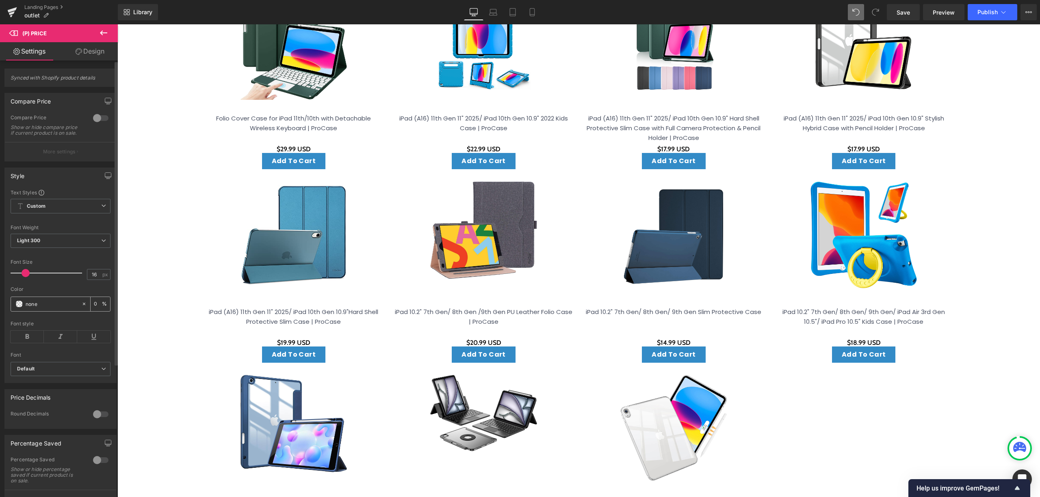
drag, startPoint x: 28, startPoint y: 312, endPoint x: 44, endPoint y: 312, distance: 15.8
click at [29, 309] on input "#333333" at bounding box center [52, 304] width 52 height 9
drag, startPoint x: 44, startPoint y: 312, endPoint x: 16, endPoint y: 317, distance: 28.4
click at [16, 311] on div "#333333" at bounding box center [46, 304] width 70 height 14
type input "4D5465"
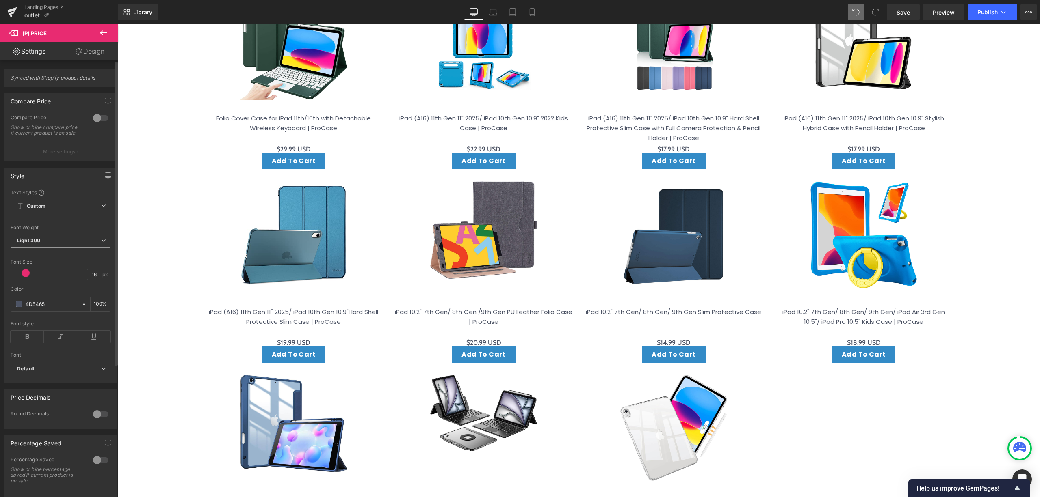
click at [61, 240] on span "Light 300" at bounding box center [61, 241] width 100 height 14
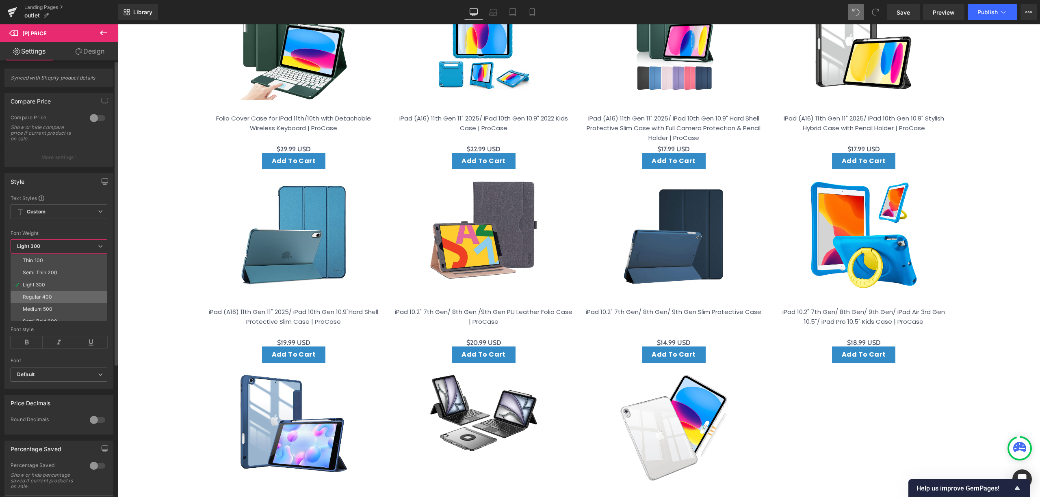
click at [62, 294] on li "Regular 400" at bounding box center [61, 297] width 100 height 12
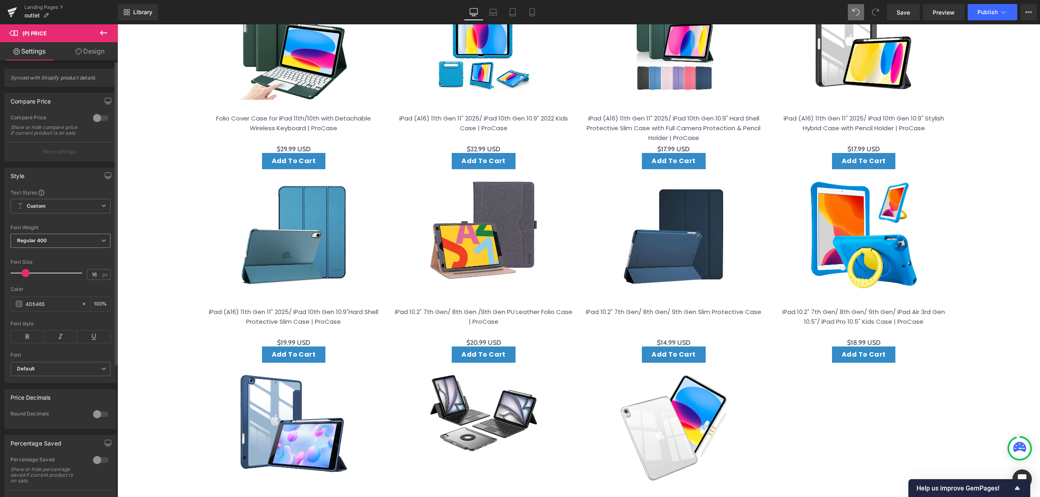
click at [72, 244] on span "Regular 400" at bounding box center [61, 241] width 100 height 14
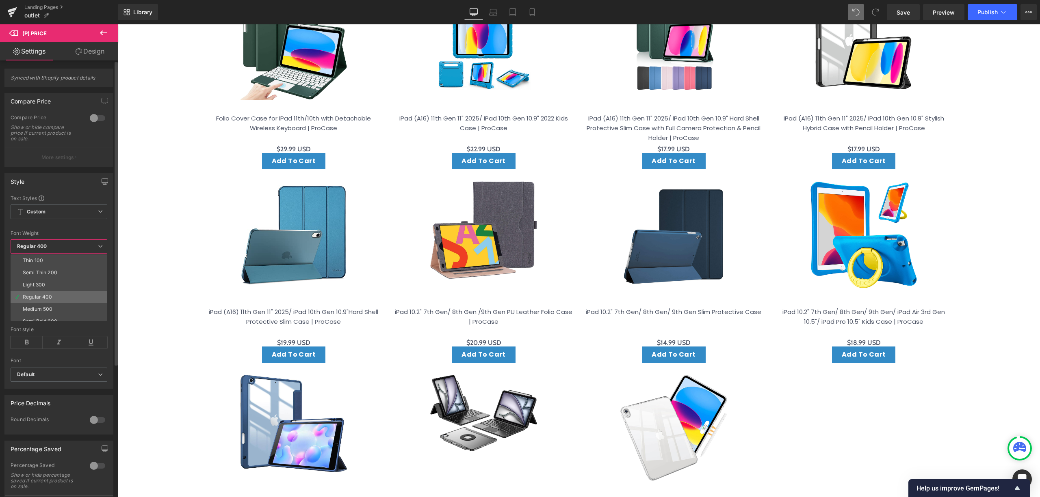
scroll to position [54, 0]
click at [62, 257] on li "Medium 500" at bounding box center [61, 255] width 100 height 12
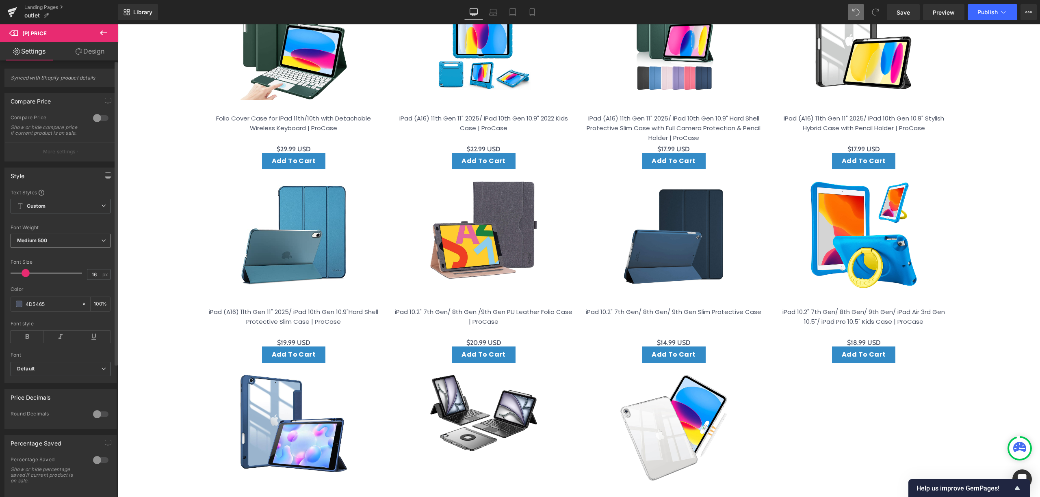
click at [63, 248] on span "Medium 500" at bounding box center [61, 241] width 100 height 14
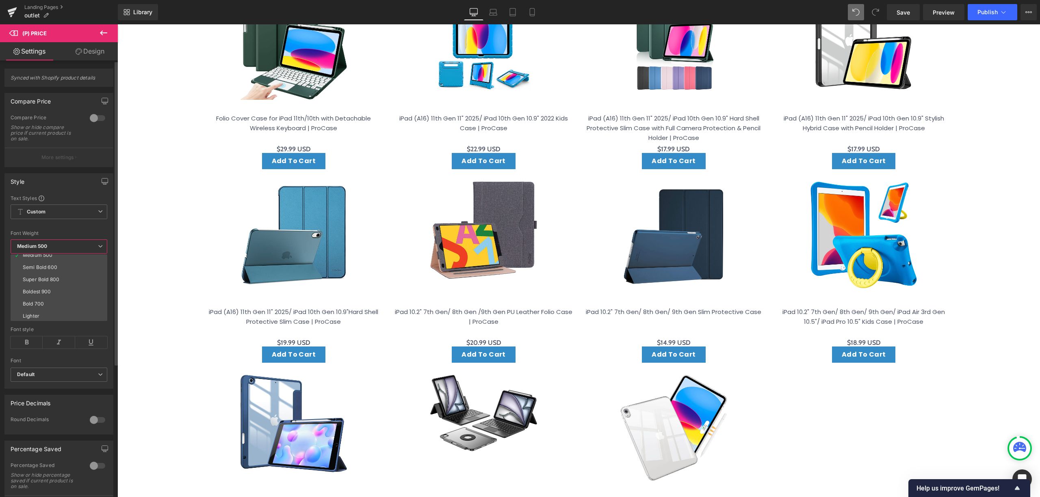
click at [78, 234] on div "Font Weight" at bounding box center [59, 234] width 97 height 6
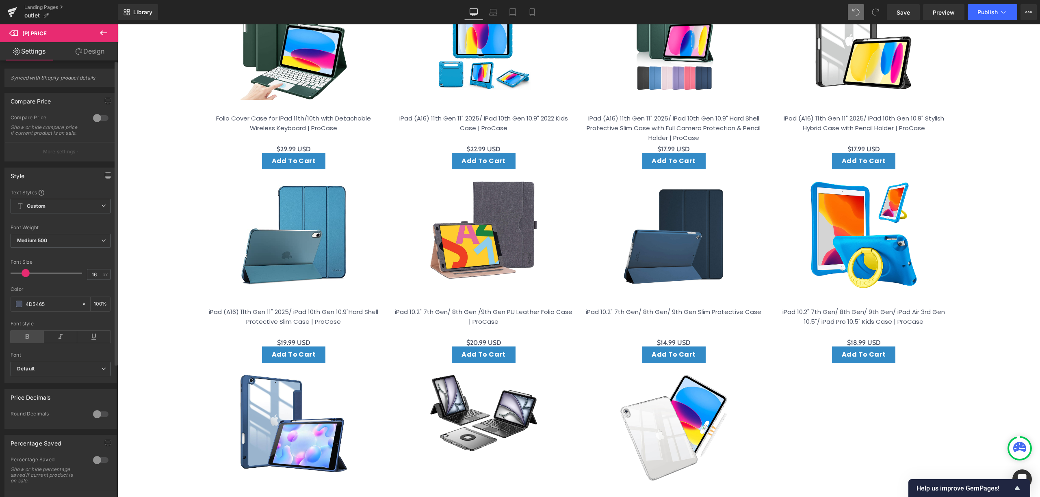
click at [34, 341] on icon at bounding box center [27, 337] width 33 height 12
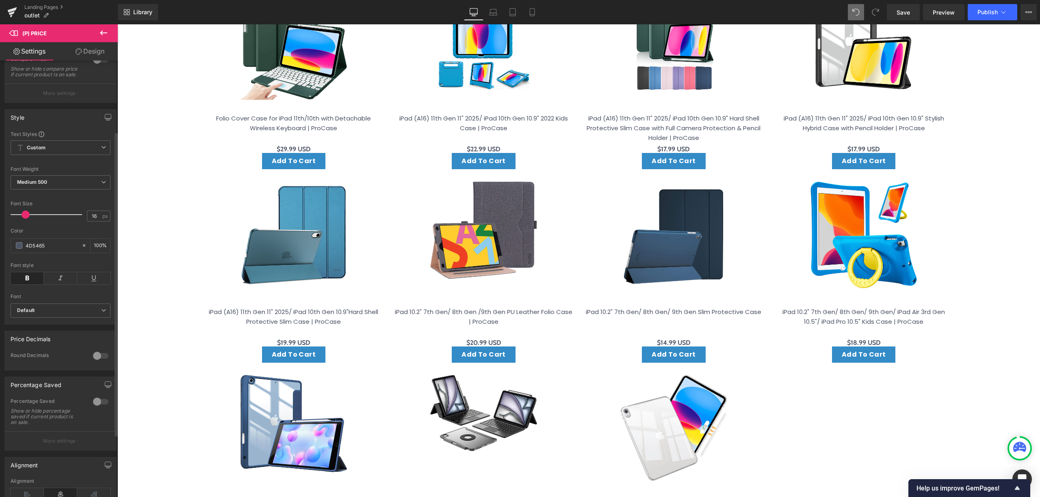
scroll to position [190, 0]
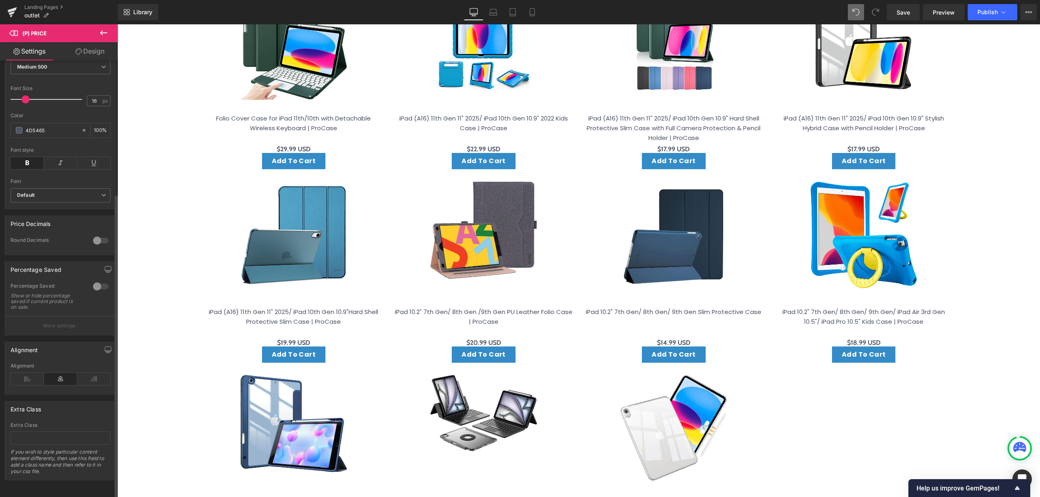
click at [91, 234] on div at bounding box center [100, 240] width 19 height 13
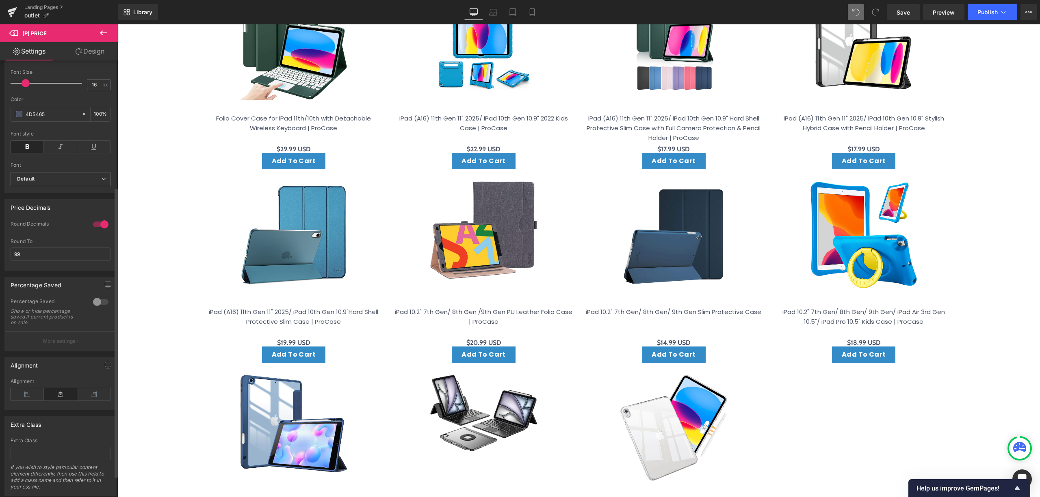
click at [104, 227] on div at bounding box center [100, 224] width 19 height 13
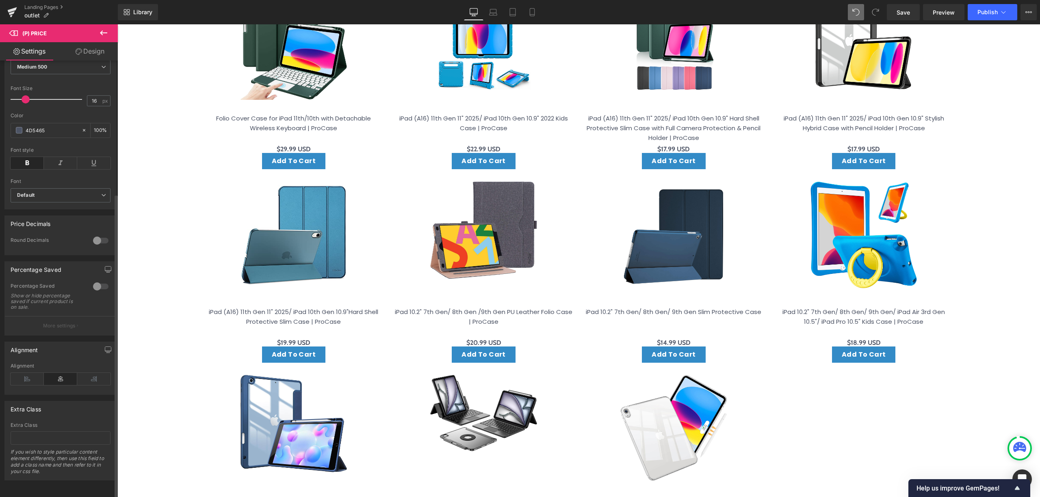
click at [93, 280] on div at bounding box center [100, 286] width 19 height 13
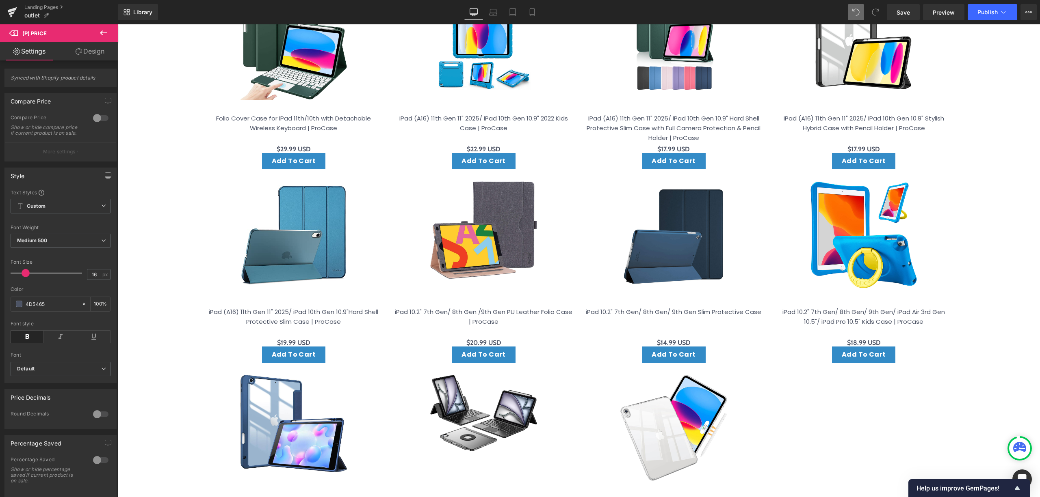
click at [92, 39] on button at bounding box center [103, 33] width 28 height 18
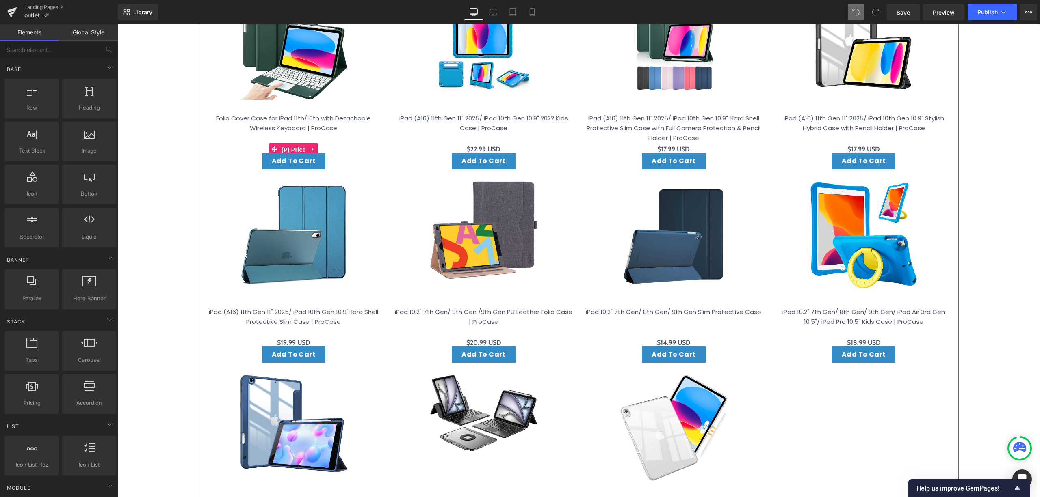
drag, startPoint x: 296, startPoint y: 142, endPoint x: 249, endPoint y: 146, distance: 46.5
click at [294, 144] on span "(P) Price" at bounding box center [293, 150] width 28 height 12
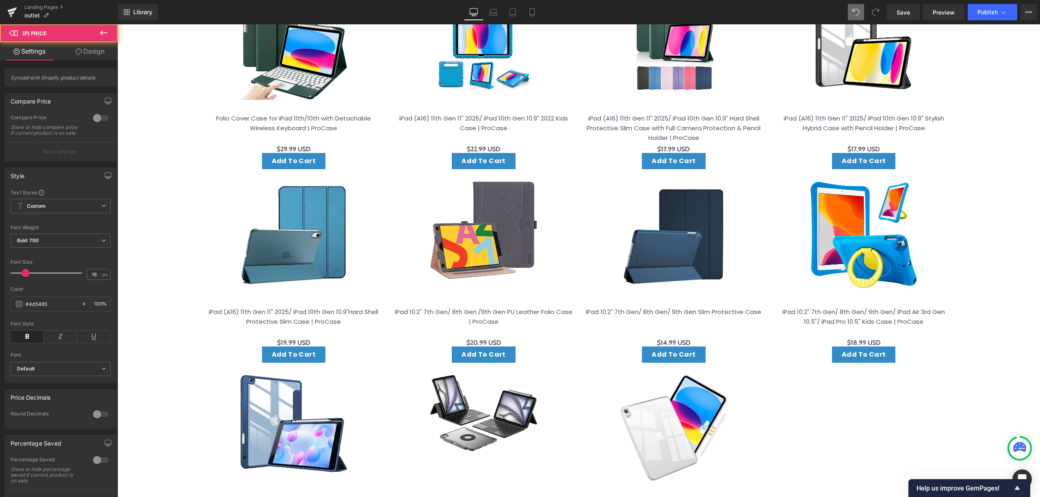
click at [106, 55] on link "Design" at bounding box center [90, 51] width 59 height 18
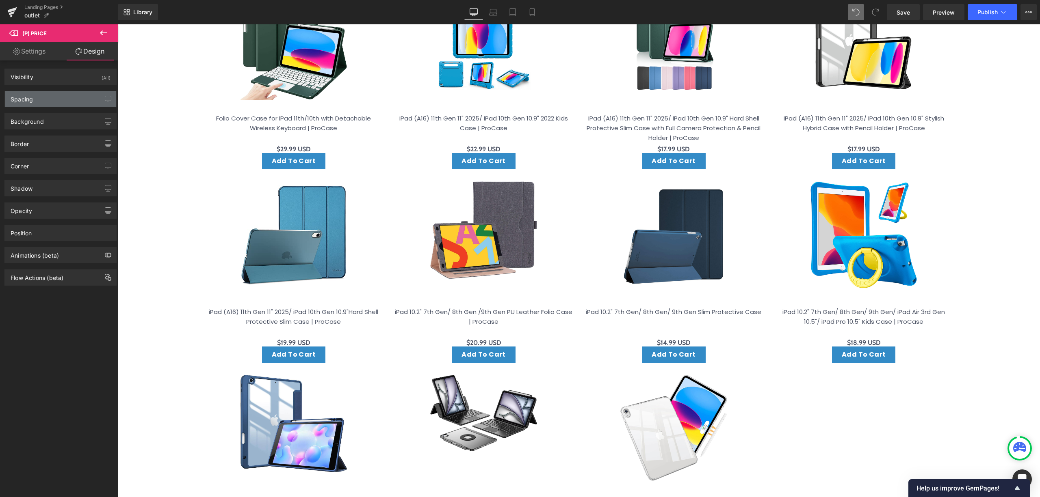
click at [77, 96] on div "Spacing" at bounding box center [60, 98] width 111 height 15
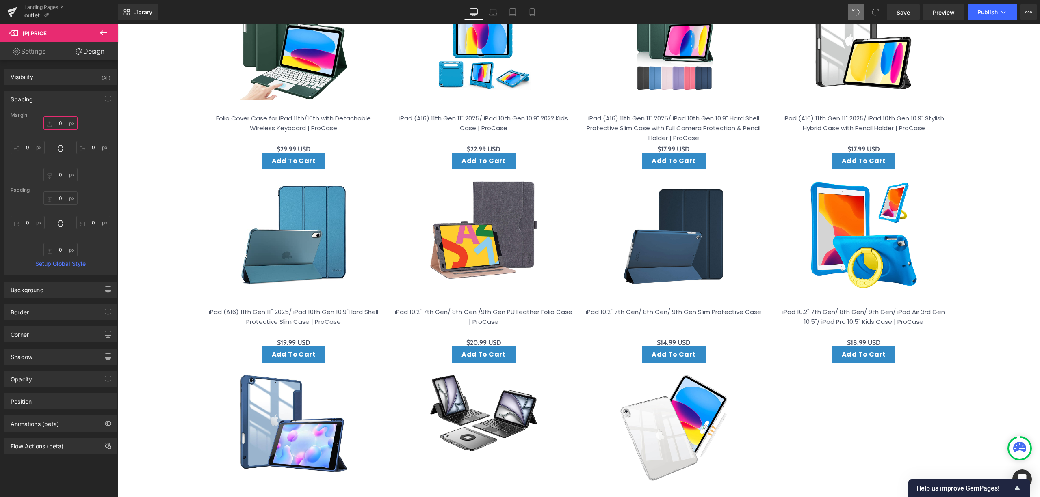
click at [61, 126] on input "0" at bounding box center [60, 123] width 34 height 13
click at [62, 126] on input "0" at bounding box center [60, 123] width 34 height 13
click at [58, 126] on input "0" at bounding box center [60, 123] width 34 height 13
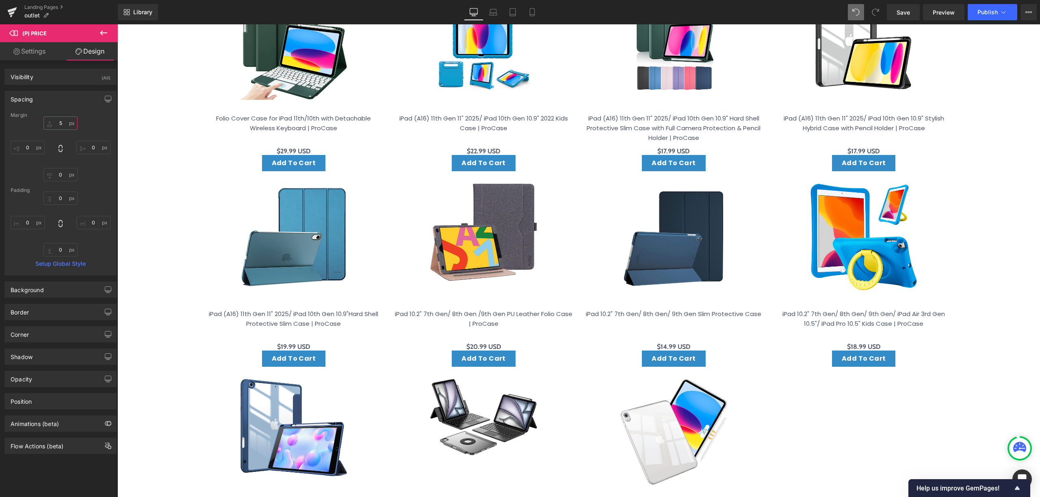
type input "5"
click at [67, 182] on div "Margin 5 0 0 0 Padding 0 0 0 0 Setup Global Style" at bounding box center [60, 193] width 111 height 163
click at [59, 177] on input "0" at bounding box center [60, 174] width 34 height 13
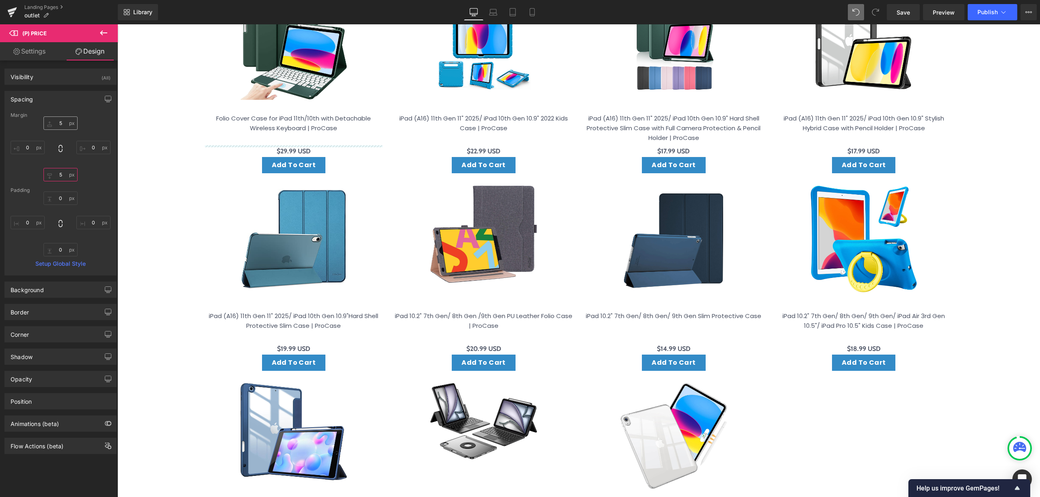
type input "5"
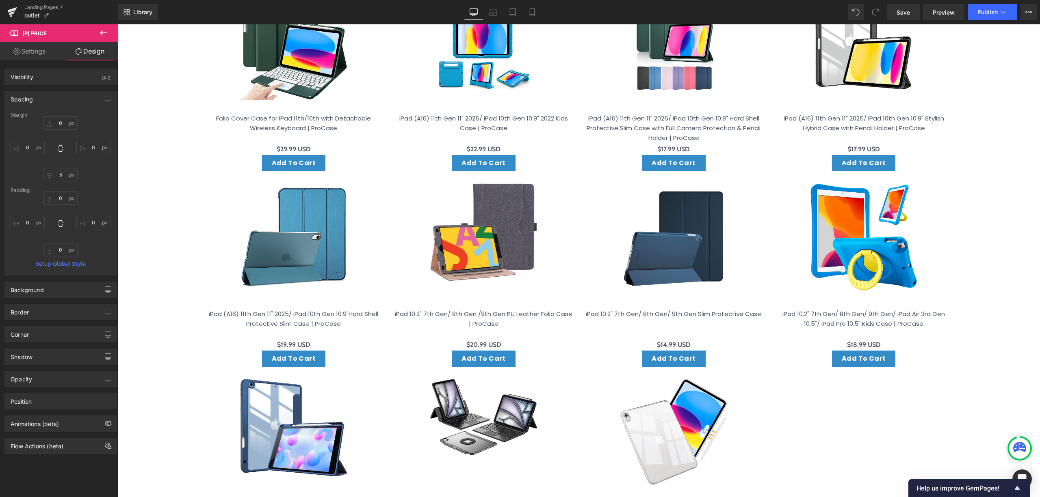
type input "0"
click at [95, 121] on div "0 0 0px 0 5 5 0px 0" at bounding box center [61, 149] width 100 height 65
click at [20, 47] on link "Settings" at bounding box center [29, 51] width 59 height 18
type input "100"
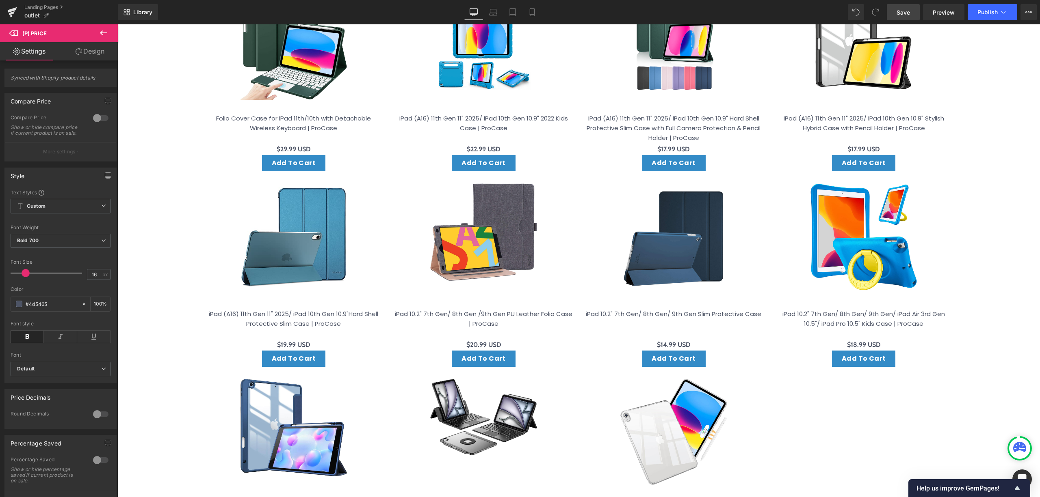
click at [906, 13] on span "Save" at bounding box center [902, 12] width 13 height 9
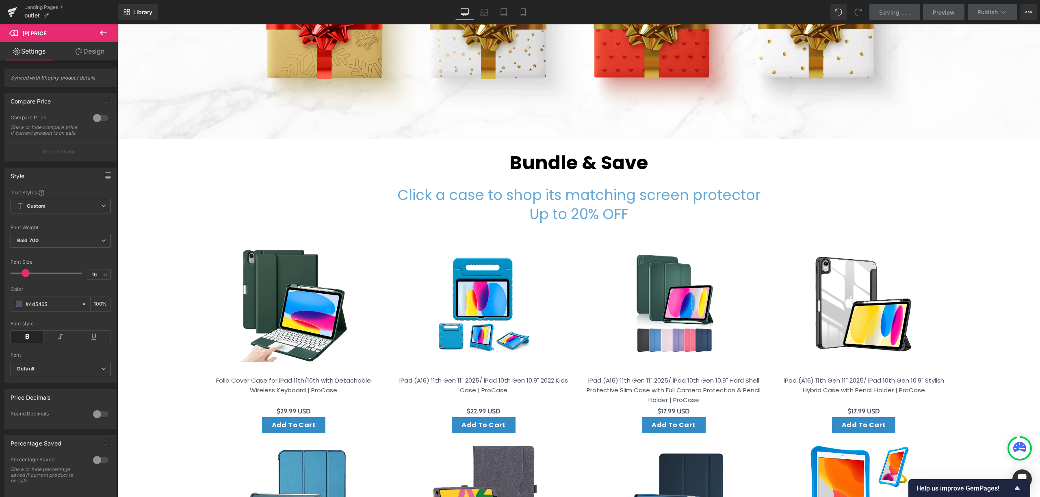
scroll to position [395, 0]
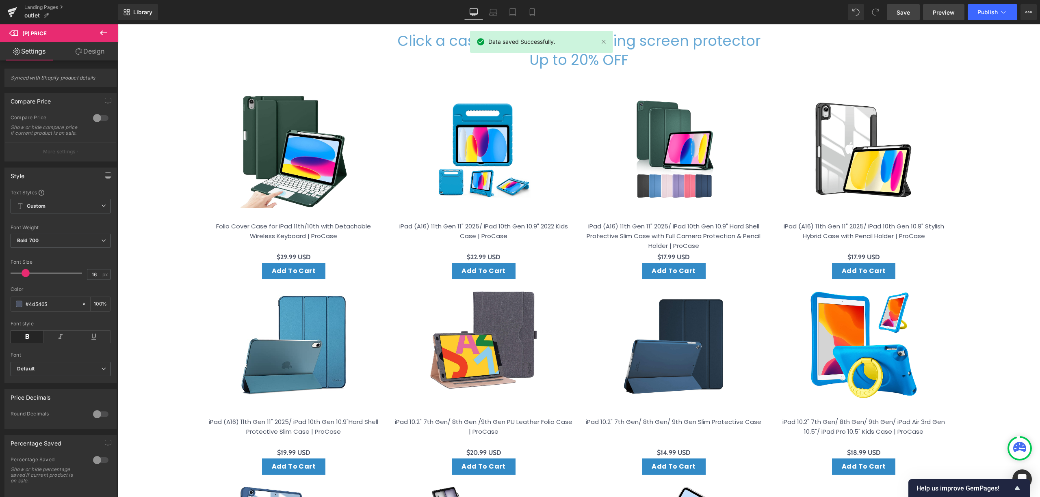
click at [946, 13] on span "Preview" at bounding box center [943, 12] width 22 height 9
click at [600, 81] on icon at bounding box center [603, 84] width 6 height 6
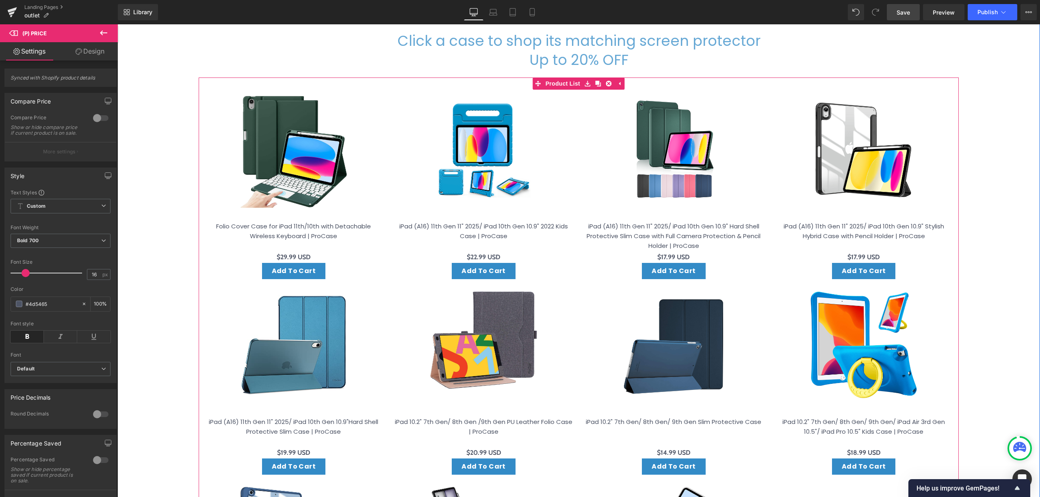
click at [626, 121] on img at bounding box center [673, 149] width 107 height 107
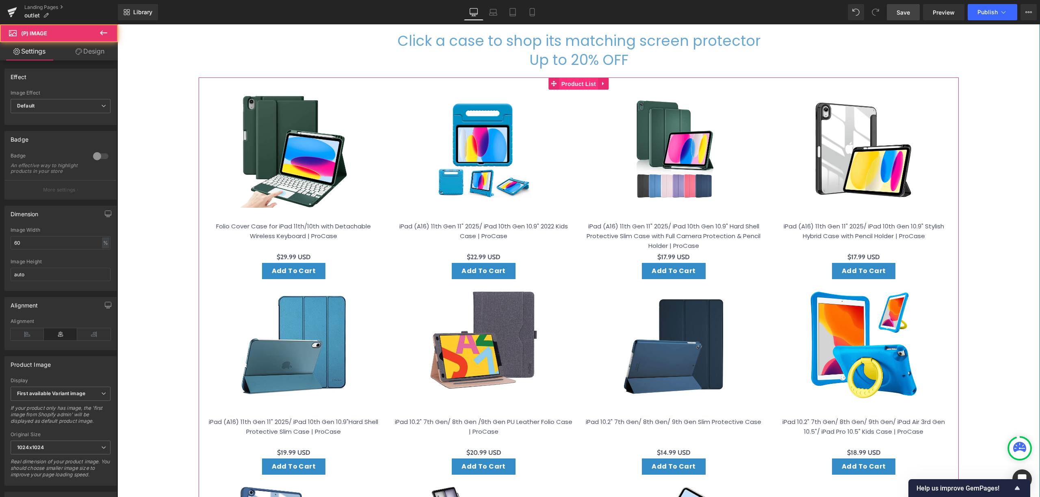
click at [568, 80] on span "Product List" at bounding box center [578, 84] width 39 height 12
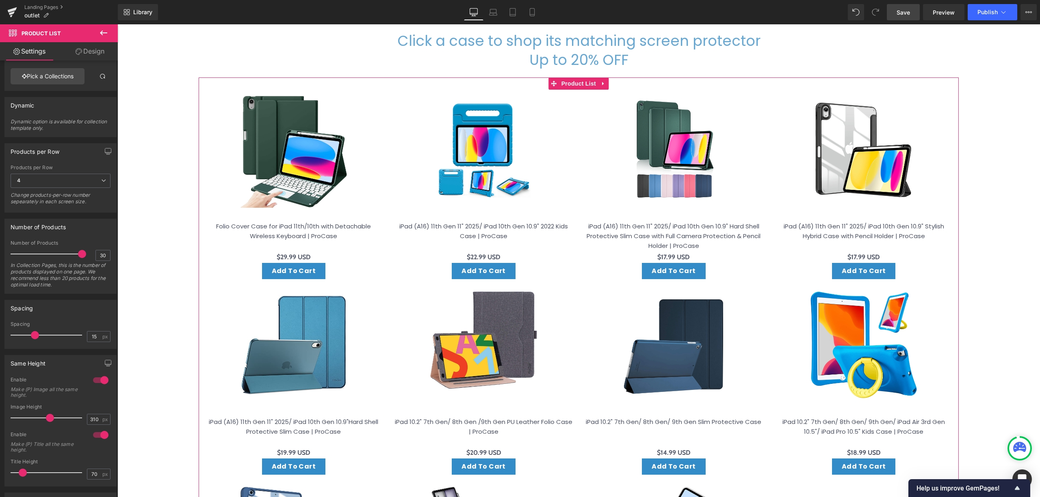
scroll to position [150, 0]
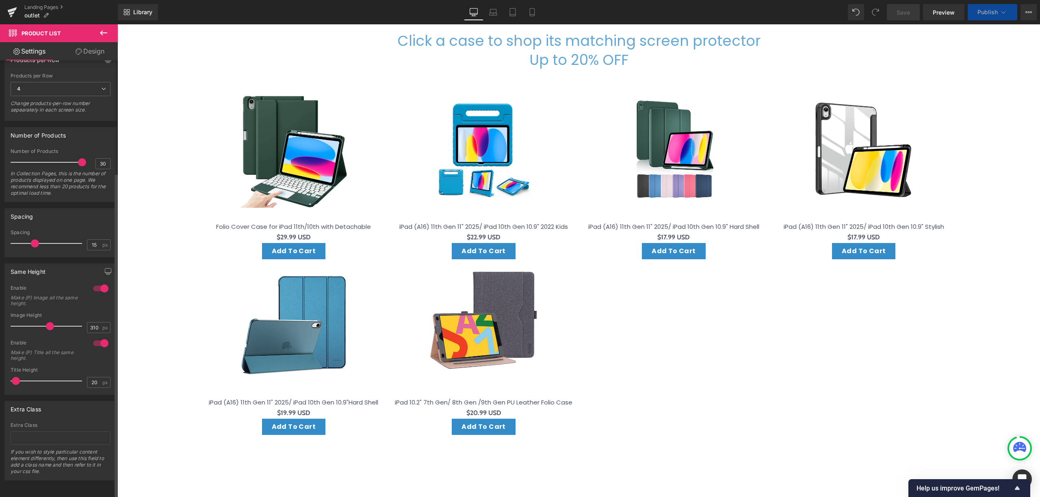
drag, startPoint x: 25, startPoint y: 372, endPoint x: 18, endPoint y: 374, distance: 6.7
click at [18, 377] on span at bounding box center [16, 381] width 8 height 8
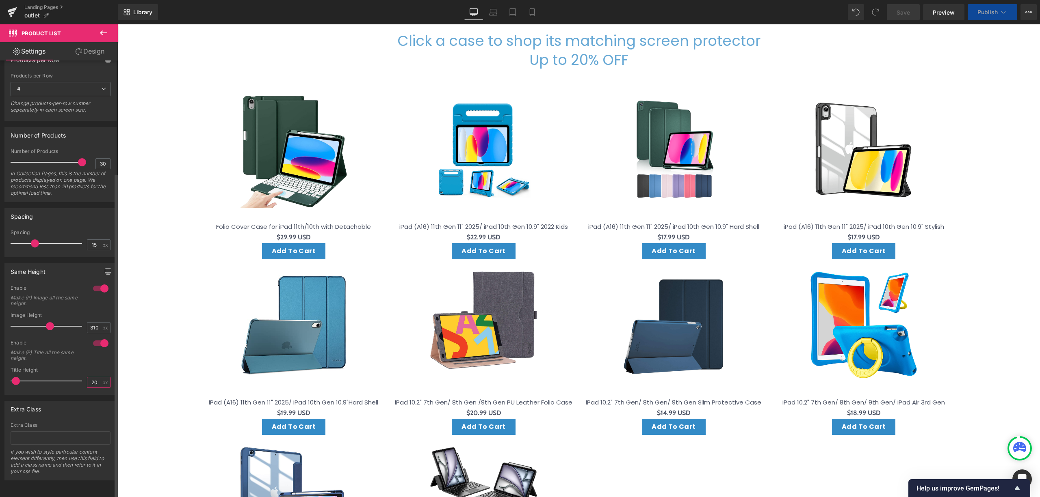
drag, startPoint x: 97, startPoint y: 370, endPoint x: 84, endPoint y: 372, distance: 12.3
click at [87, 378] on input "20" at bounding box center [94, 383] width 14 height 10
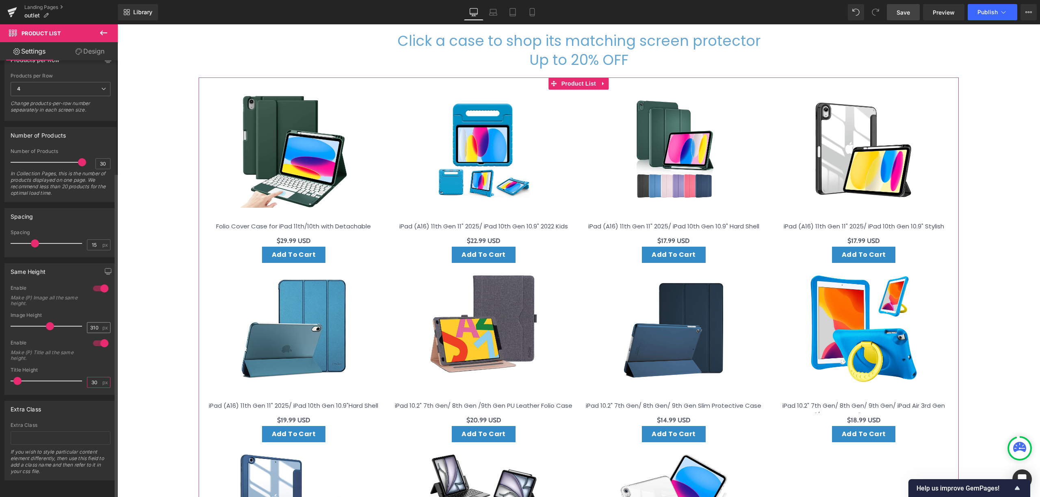
type input "30"
drag, startPoint x: 98, startPoint y: 316, endPoint x: 92, endPoint y: 317, distance: 6.5
click at [92, 322] on div "310 px" at bounding box center [99, 327] width 24 height 11
drag, startPoint x: 95, startPoint y: 319, endPoint x: 86, endPoint y: 321, distance: 9.1
click at [87, 323] on input "310" at bounding box center [94, 328] width 14 height 10
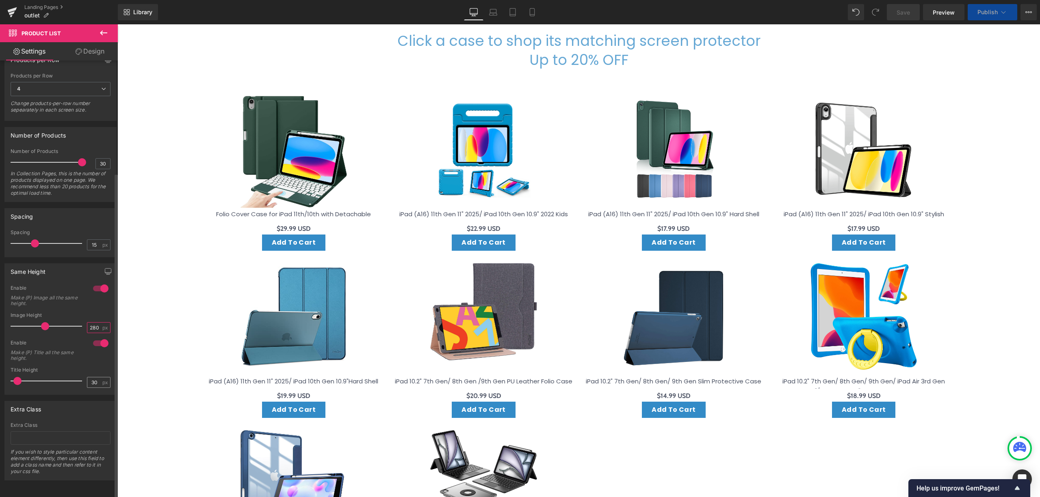
type input "280"
drag, startPoint x: 97, startPoint y: 377, endPoint x: 85, endPoint y: 377, distance: 12.2
click at [87, 378] on input "30" at bounding box center [94, 383] width 14 height 10
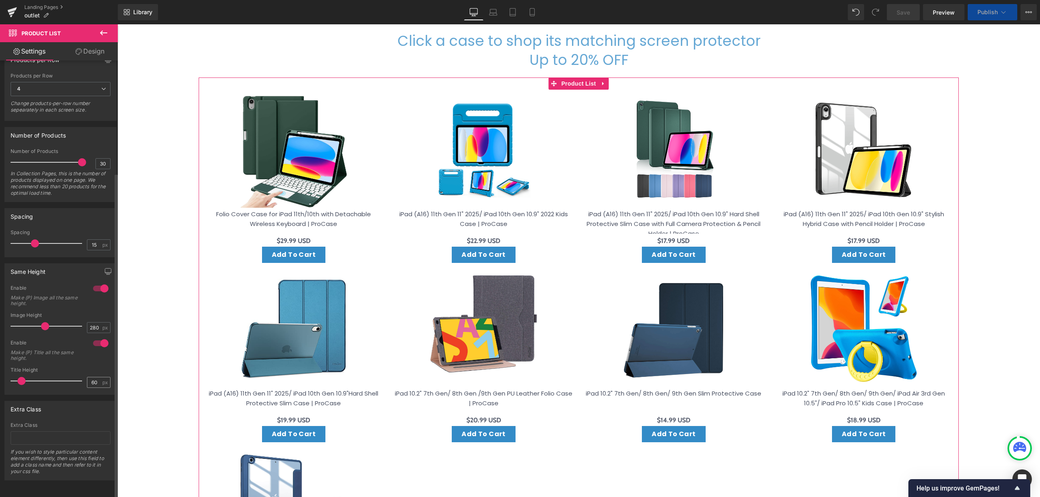
click at [99, 377] on div "60 px" at bounding box center [99, 382] width 24 height 11
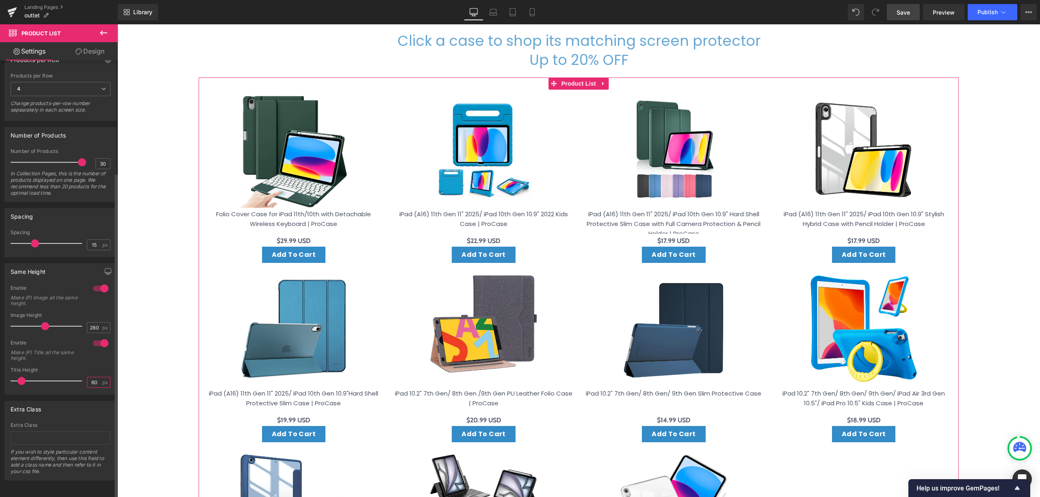
click at [92, 378] on input "60" at bounding box center [94, 383] width 14 height 10
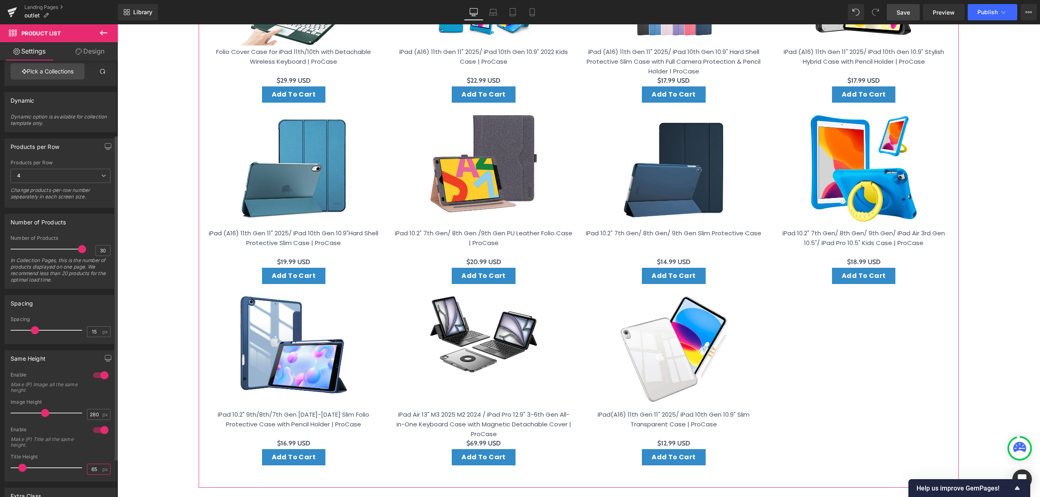
scroll to position [0, 0]
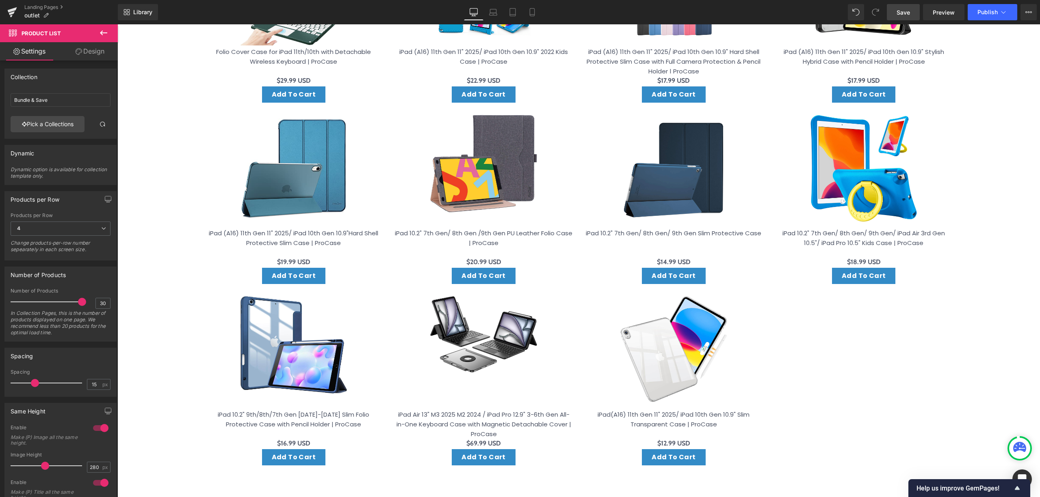
type input "65"
click at [902, 12] on span "Save" at bounding box center [902, 12] width 13 height 9
click at [942, 9] on span "Preview" at bounding box center [943, 12] width 22 height 9
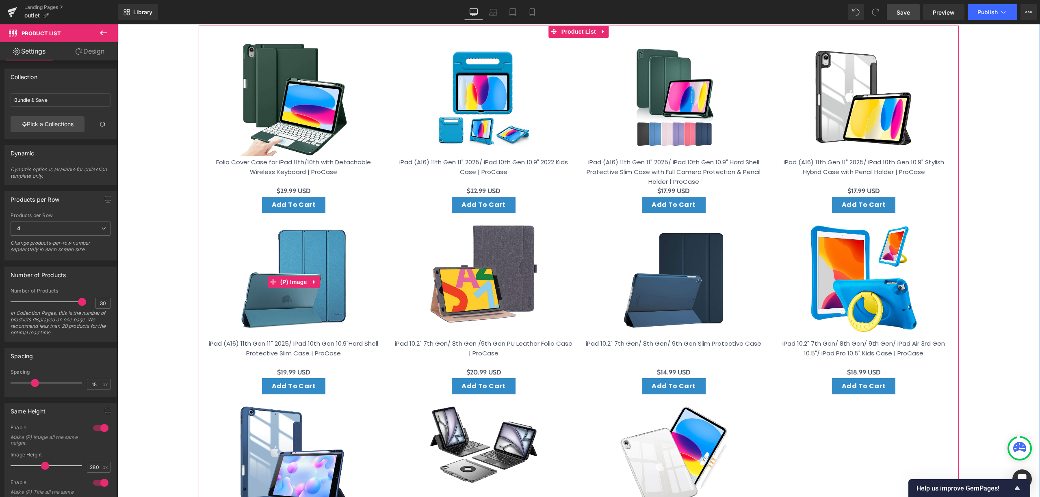
scroll to position [286, 0]
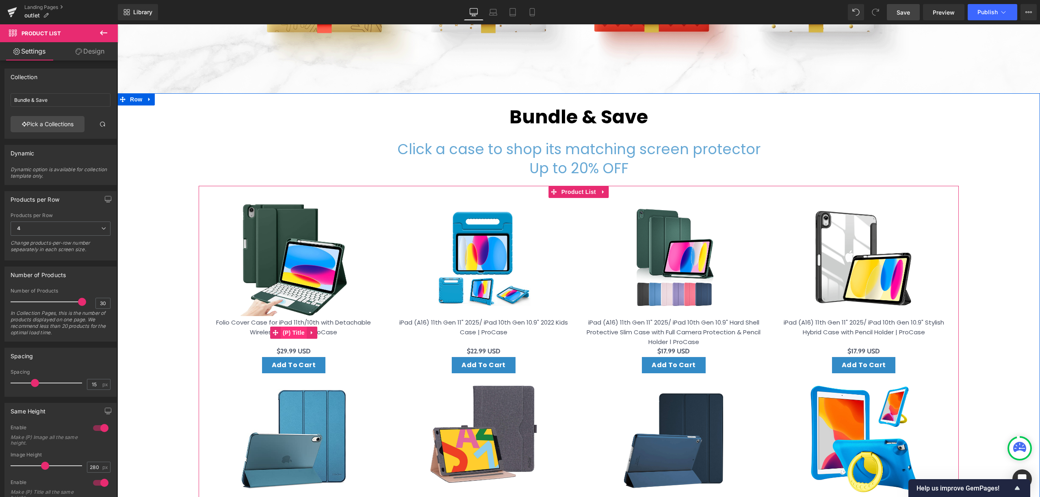
click at [292, 329] on span "(P) Title" at bounding box center [294, 333] width 26 height 12
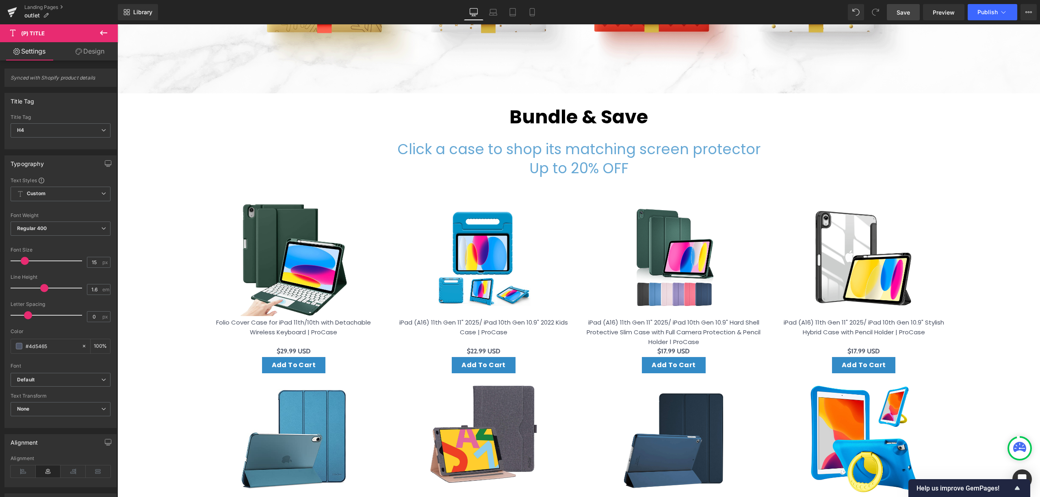
click at [100, 50] on link "Design" at bounding box center [90, 51] width 59 height 18
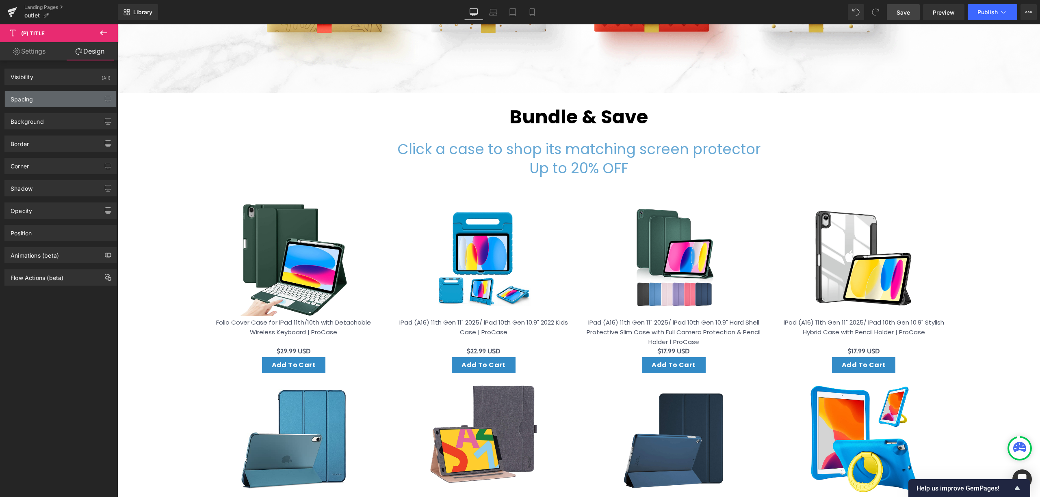
click at [77, 93] on div "Spacing" at bounding box center [60, 98] width 111 height 15
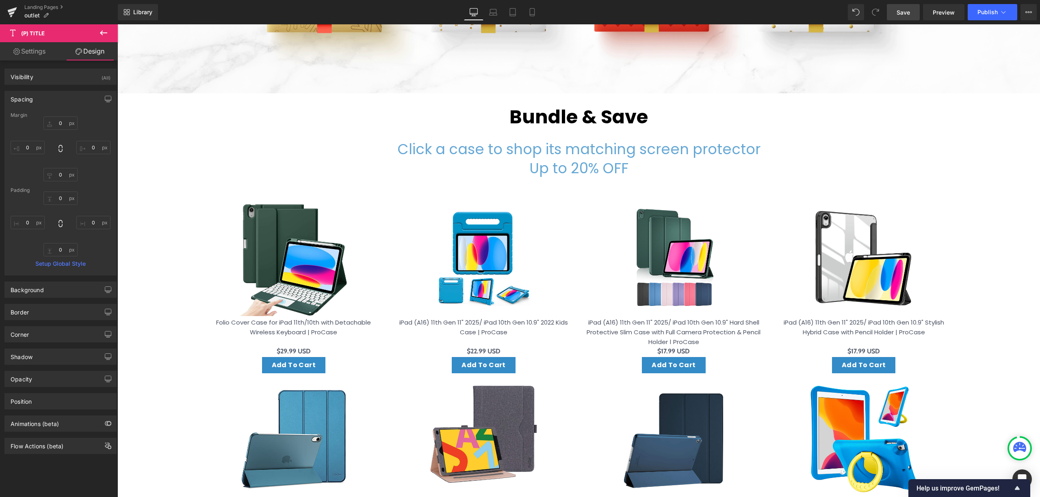
click at [76, 98] on div "Spacing" at bounding box center [60, 98] width 111 height 15
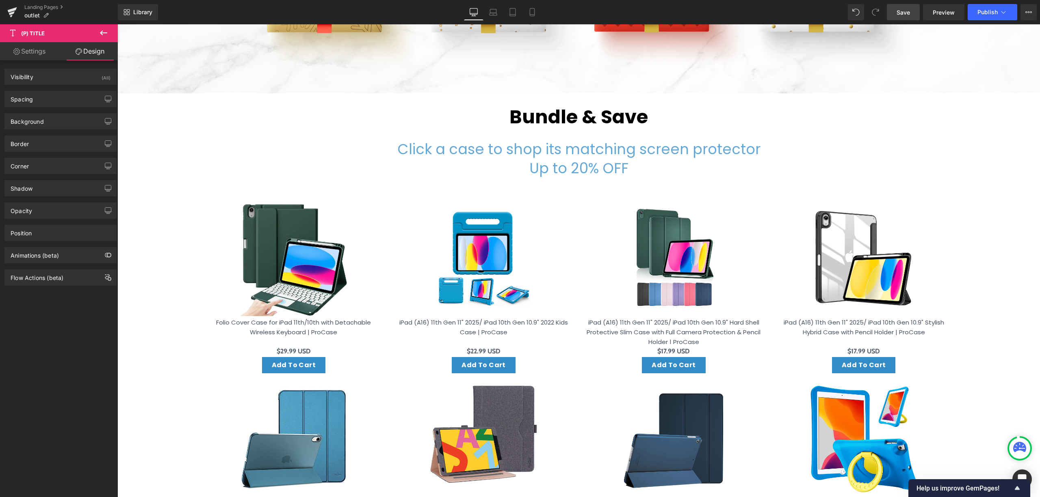
click at [50, 47] on link "Settings" at bounding box center [29, 51] width 59 height 18
type input "100"
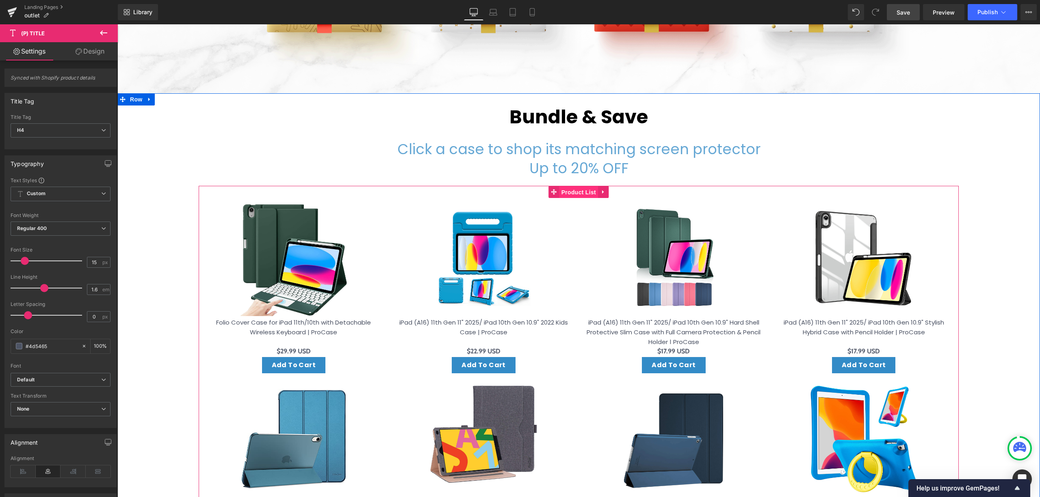
click at [583, 192] on span "Product List" at bounding box center [578, 192] width 39 height 12
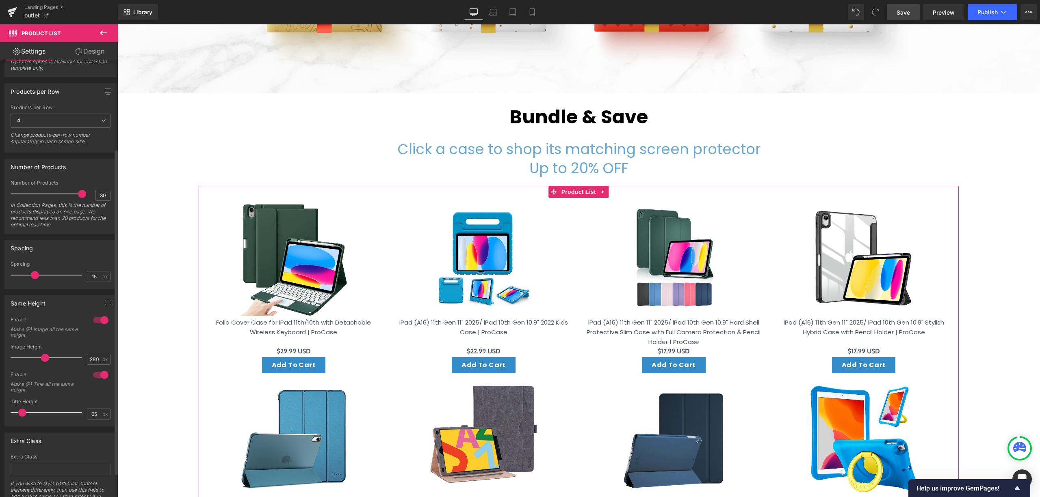
scroll to position [150, 0]
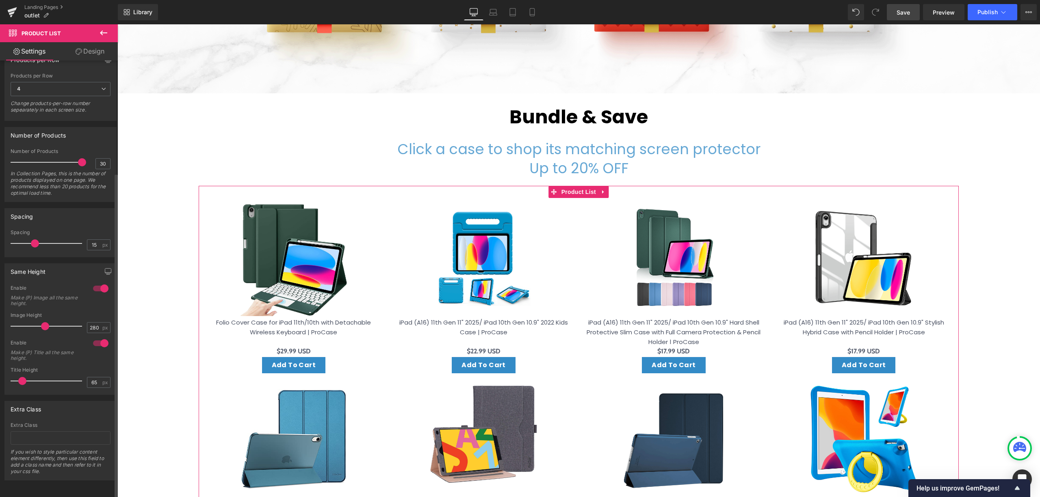
click at [101, 282] on div at bounding box center [100, 288] width 19 height 13
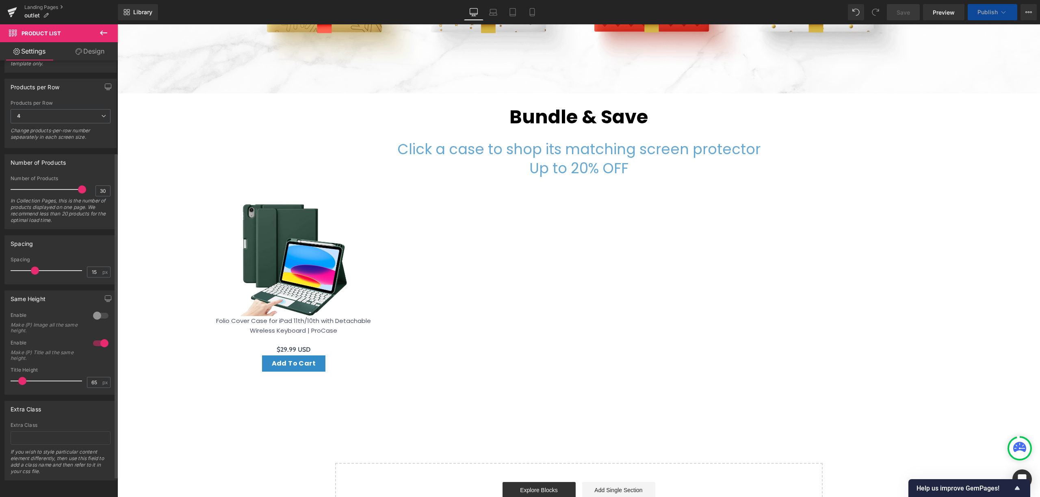
scroll to position [123, 0]
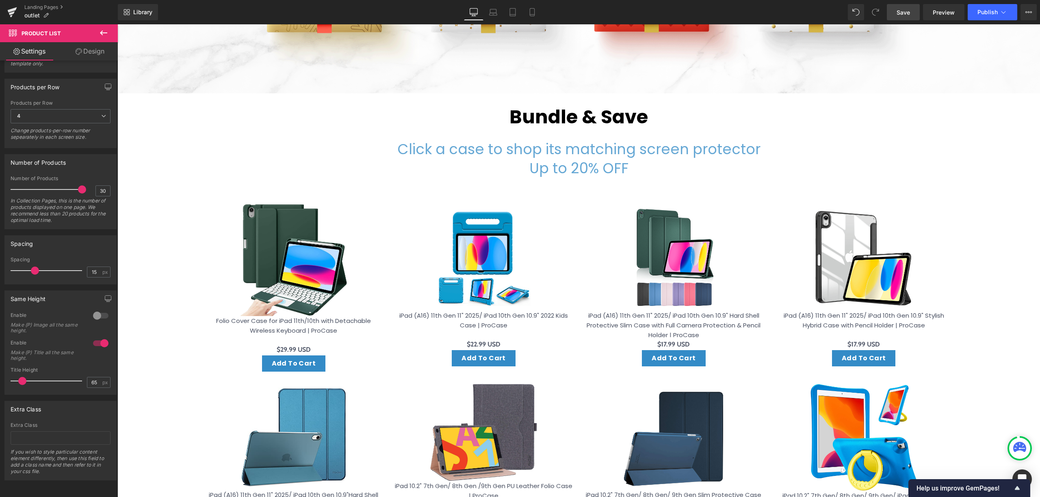
click at [893, 14] on link "Save" at bounding box center [902, 12] width 33 height 16
click at [944, 15] on span "Preview" at bounding box center [943, 12] width 22 height 9
click at [95, 309] on div at bounding box center [100, 315] width 19 height 13
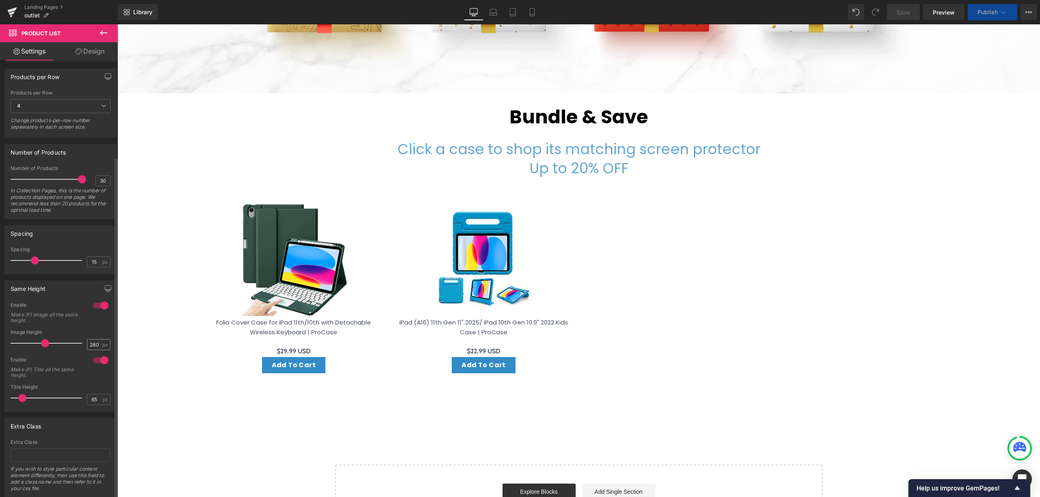
scroll to position [150, 0]
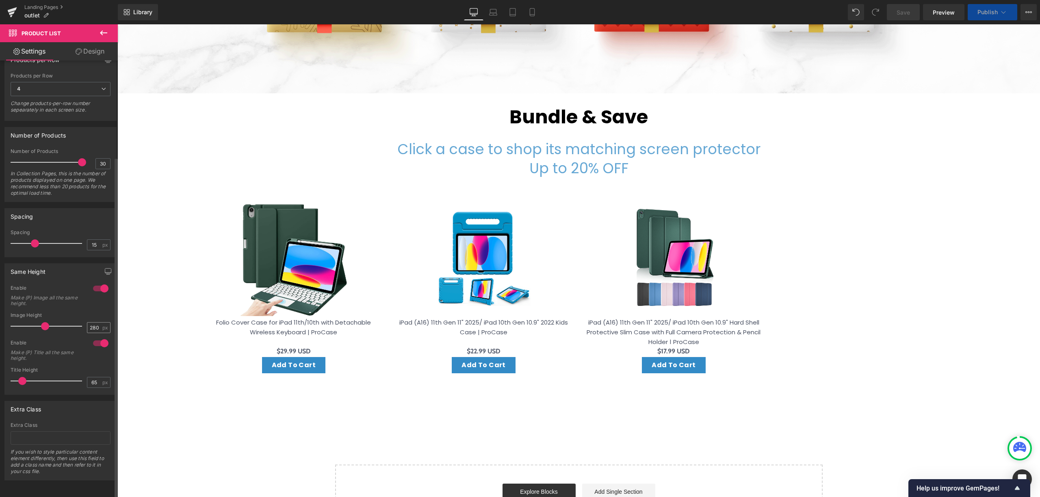
click at [103, 322] on div "280 px" at bounding box center [99, 327] width 24 height 11
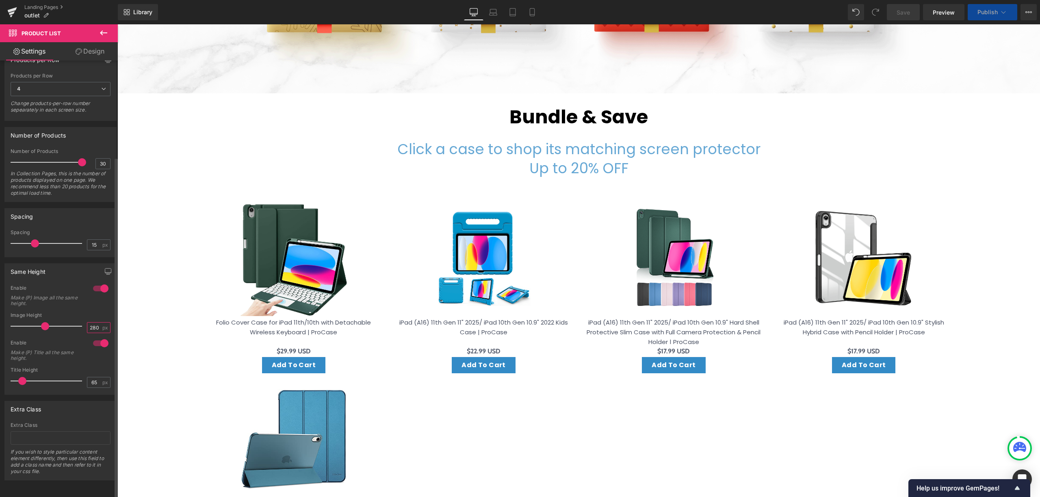
click at [96, 323] on input "280" at bounding box center [94, 328] width 14 height 10
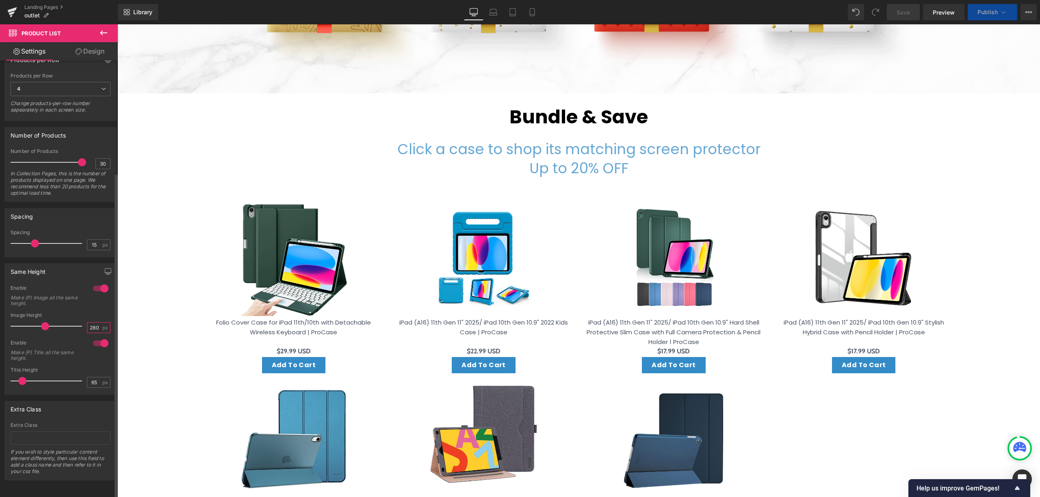
drag, startPoint x: 97, startPoint y: 318, endPoint x: 80, endPoint y: 318, distance: 16.3
click at [80, 318] on div "Image Height 280 px" at bounding box center [61, 326] width 100 height 27
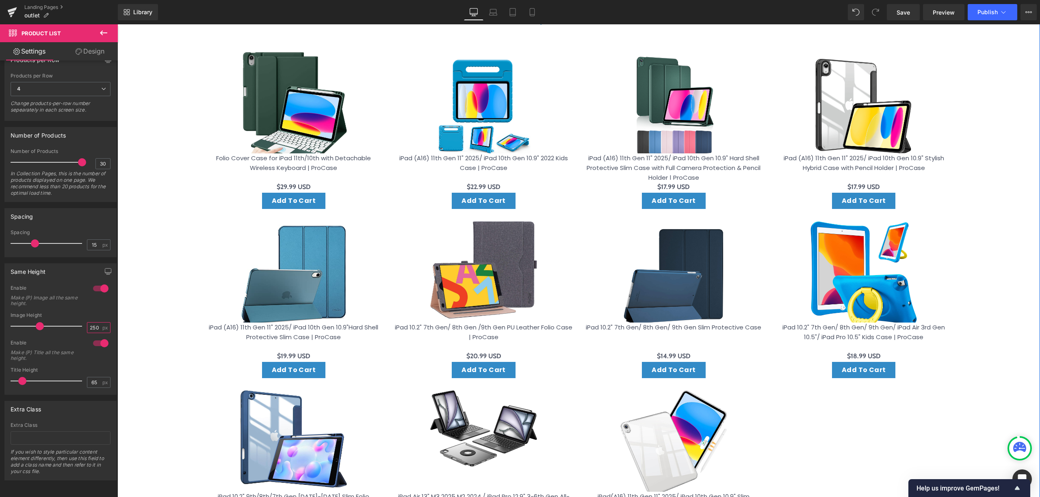
scroll to position [449, 0]
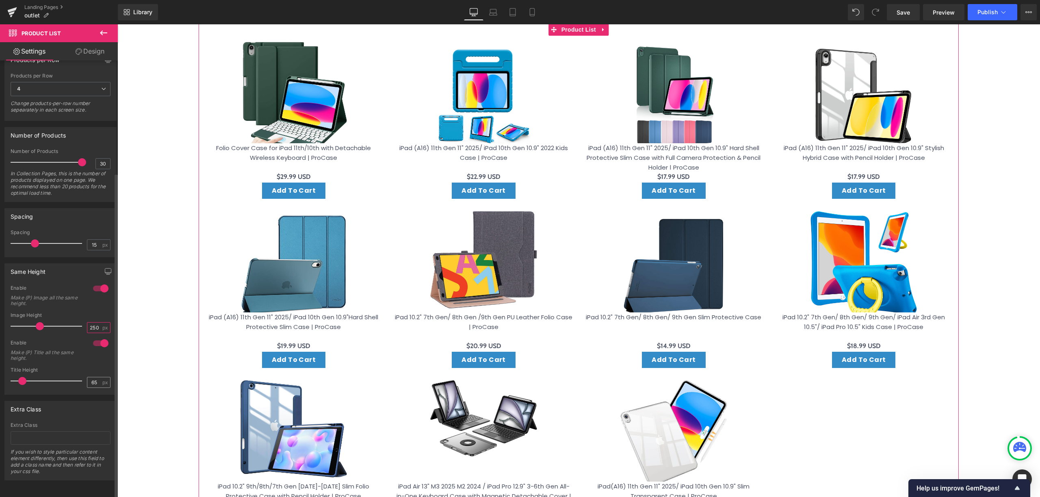
type input "250"
click at [90, 378] on input "65" at bounding box center [94, 383] width 14 height 10
drag, startPoint x: 98, startPoint y: 378, endPoint x: 86, endPoint y: 378, distance: 11.8
click at [87, 378] on input "65" at bounding box center [94, 383] width 14 height 10
click at [96, 323] on input "250" at bounding box center [94, 328] width 14 height 10
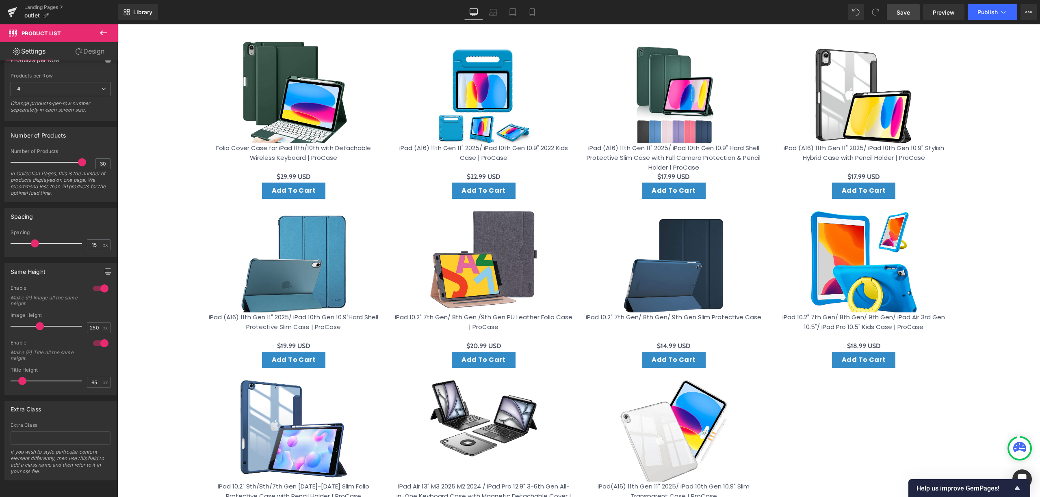
click at [897, 13] on span "Save" at bounding box center [902, 12] width 13 height 9
click at [946, 11] on span "Preview" at bounding box center [943, 12] width 22 height 9
click at [303, 185] on span "(P) Cart Button" at bounding box center [293, 191] width 46 height 12
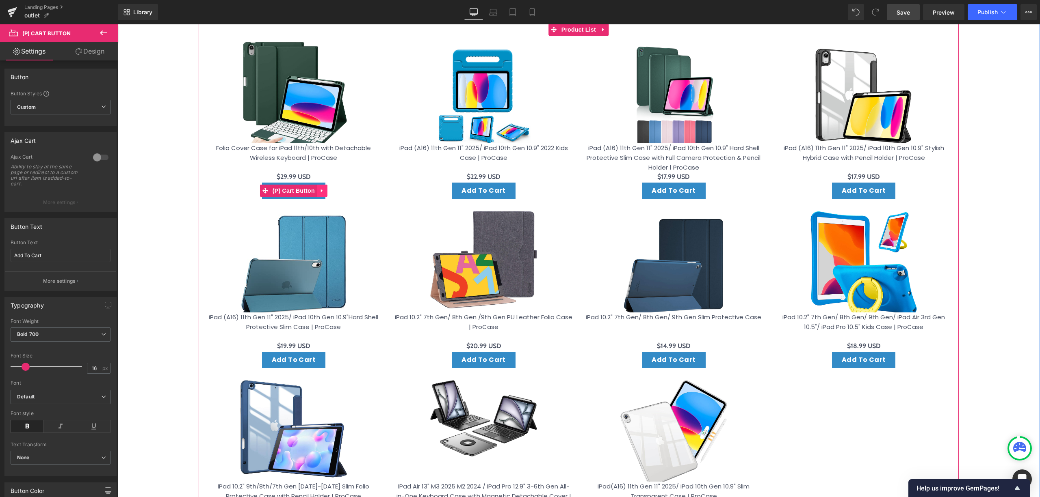
click at [321, 189] on icon at bounding box center [322, 191] width 2 height 4
click at [324, 188] on icon at bounding box center [327, 191] width 6 height 6
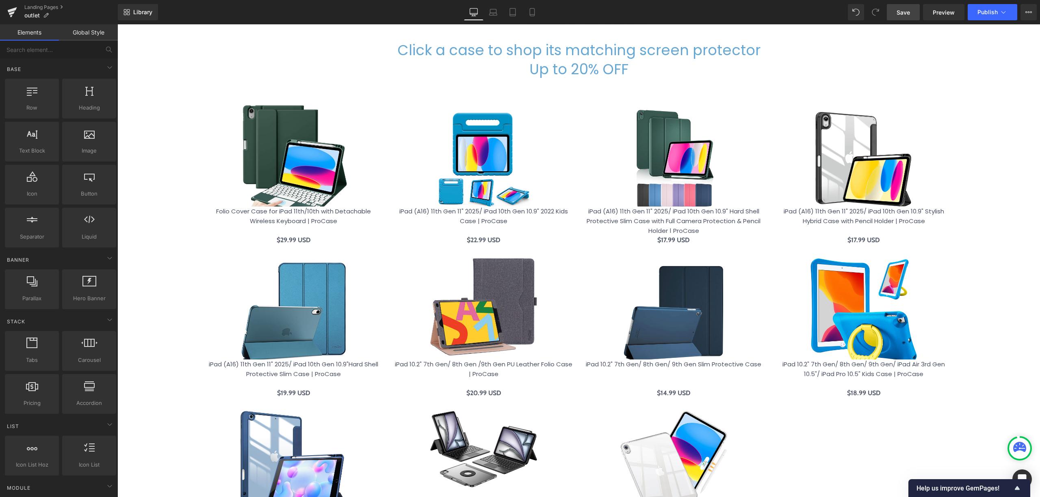
scroll to position [286, 0]
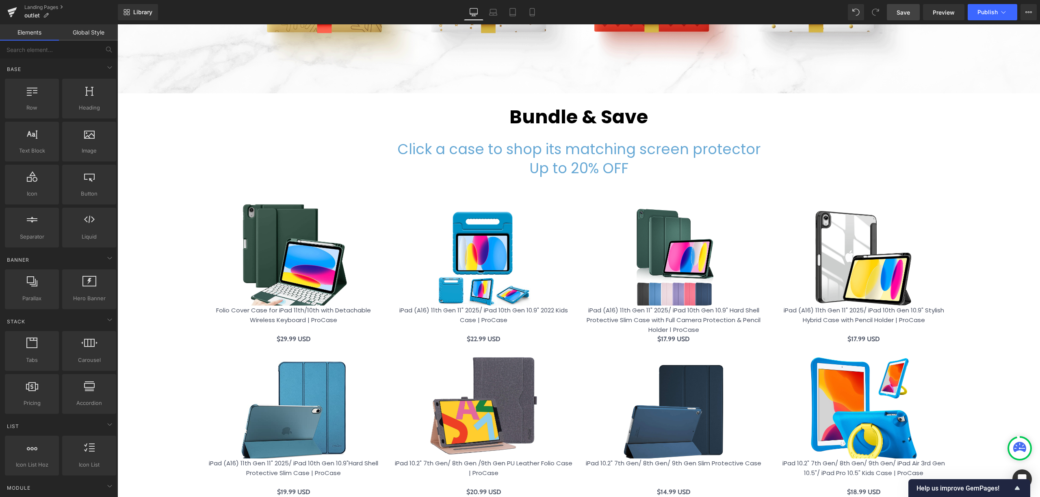
click at [908, 13] on span "Save" at bounding box center [902, 12] width 13 height 9
click at [940, 16] on span "Preview" at bounding box center [943, 12] width 22 height 9
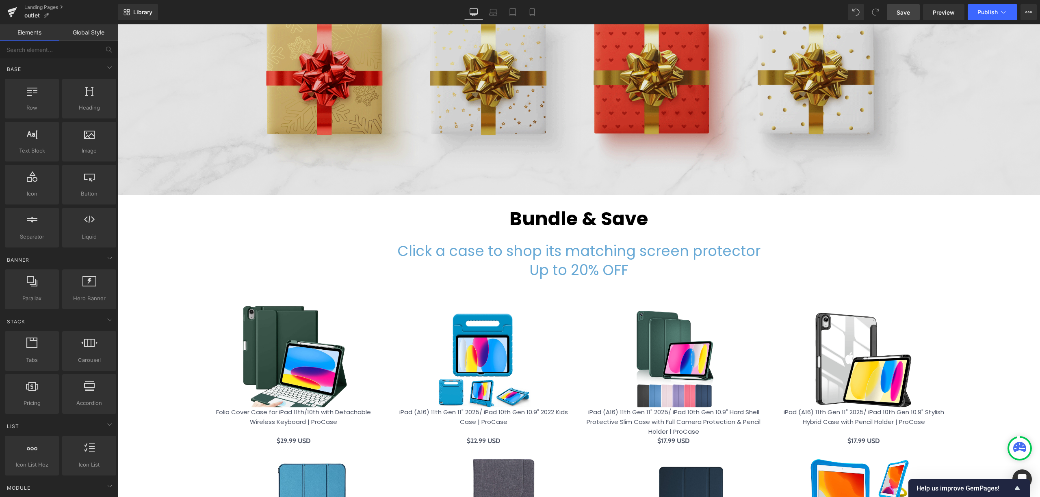
scroll to position [15, 0]
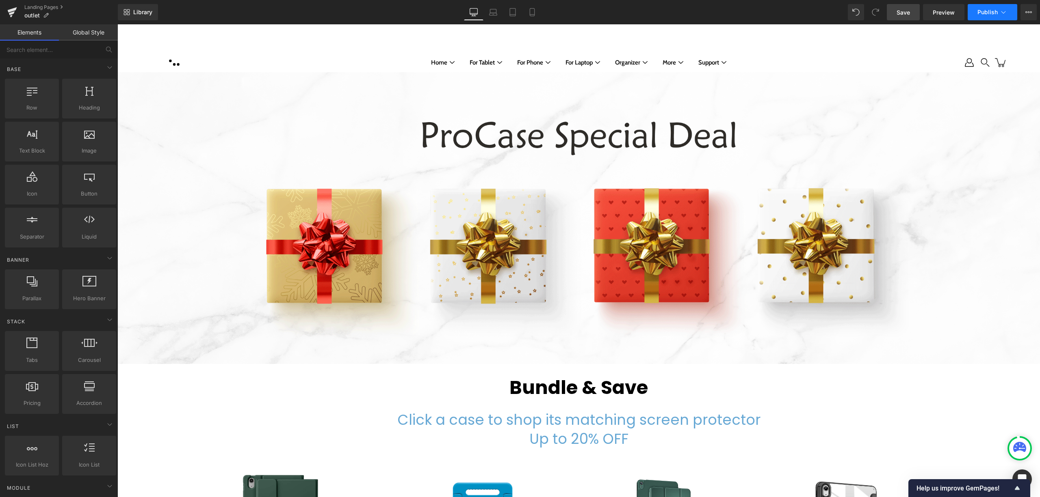
click at [982, 14] on span "Publish" at bounding box center [987, 12] width 20 height 6
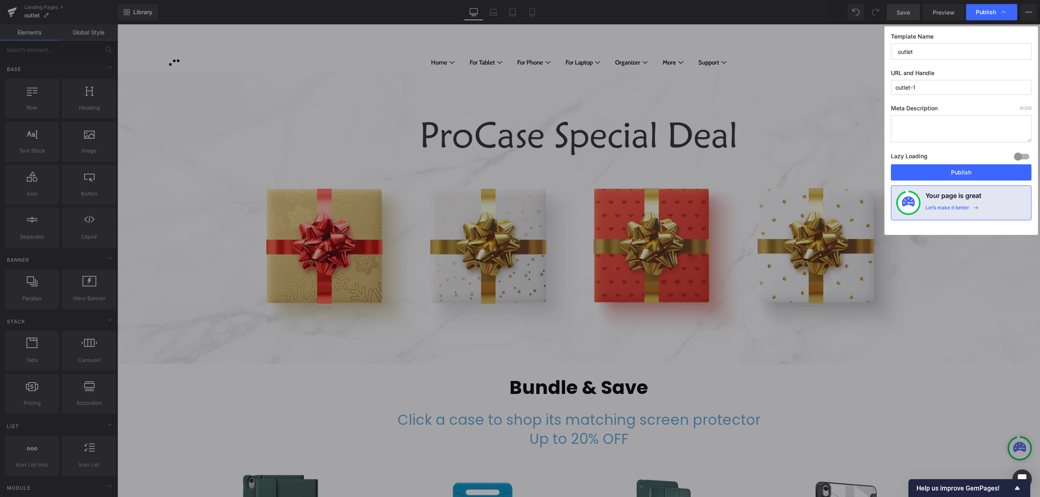
click at [933, 85] on input "outlet-1" at bounding box center [960, 87] width 140 height 15
click at [933, 88] on input "outlet-1" at bounding box center [960, 87] width 140 height 15
click at [1007, 10] on div "Publish" at bounding box center [991, 12] width 51 height 16
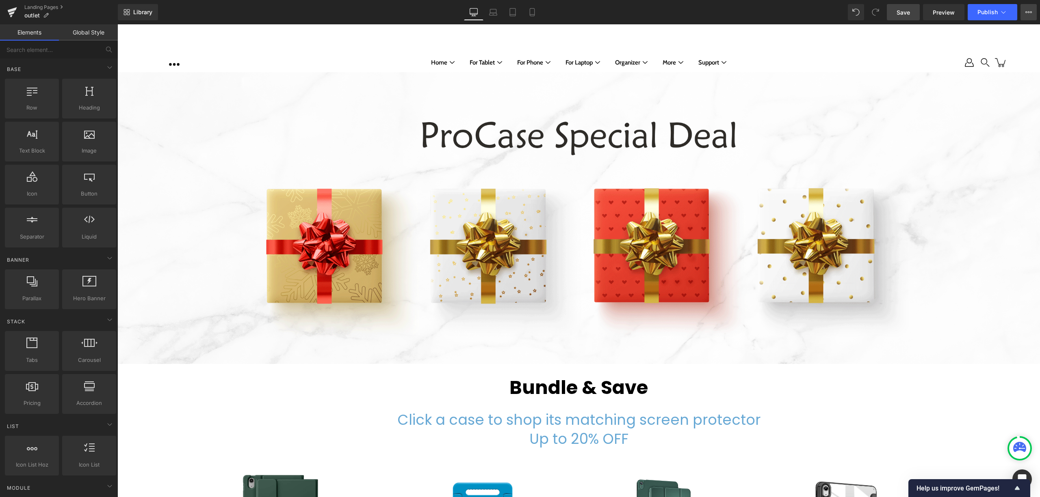
click at [1030, 15] on icon at bounding box center [1028, 12] width 6 height 6
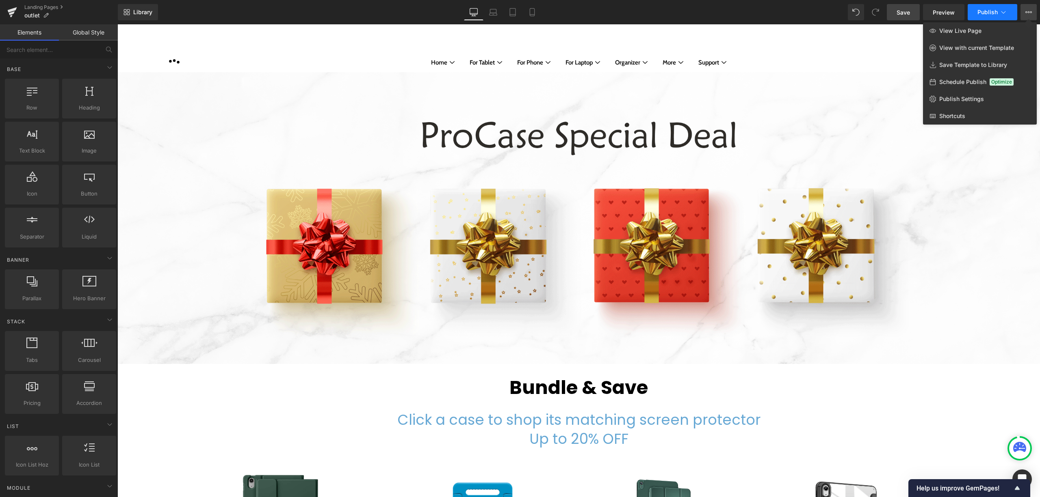
click at [994, 16] on button "Publish" at bounding box center [992, 12] width 50 height 16
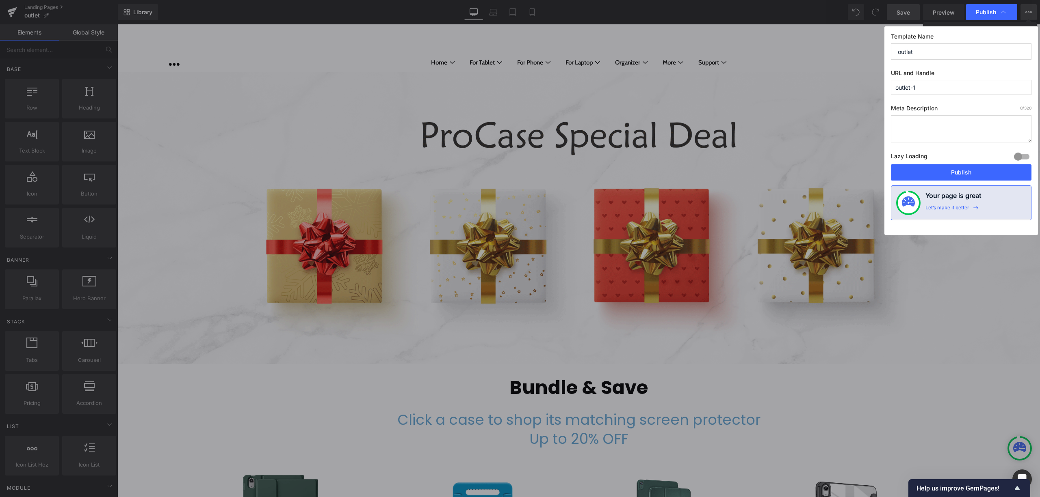
click at [948, 45] on input "outlet" at bounding box center [960, 51] width 140 height 16
drag, startPoint x: 931, startPoint y: 51, endPoint x: 891, endPoint y: 57, distance: 40.3
click at [891, 57] on input "outlet" at bounding box center [960, 51] width 140 height 16
type input "Bundle & Save"
click at [975, 167] on button "Publish" at bounding box center [960, 172] width 140 height 16
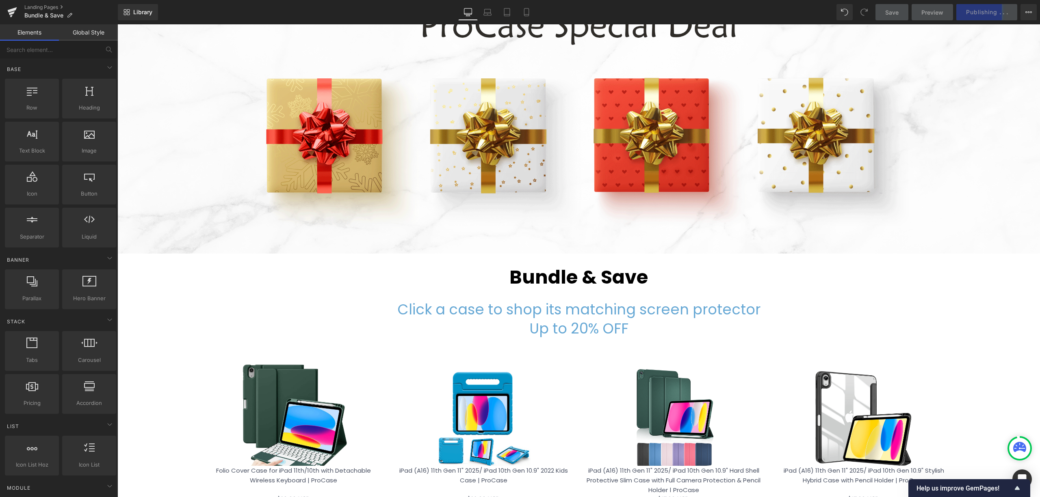
scroll to position [124, 0]
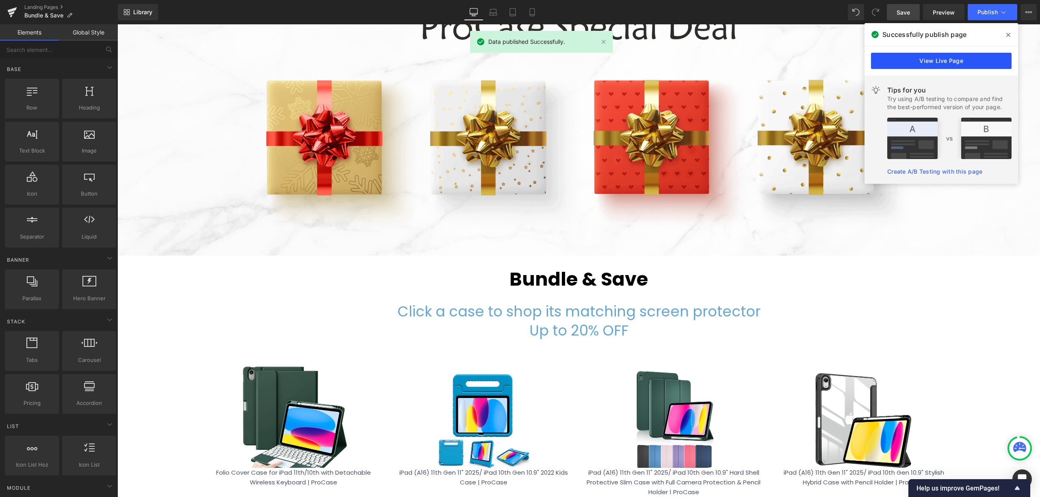
click at [975, 63] on link "View Live Page" at bounding box center [941, 61] width 140 height 16
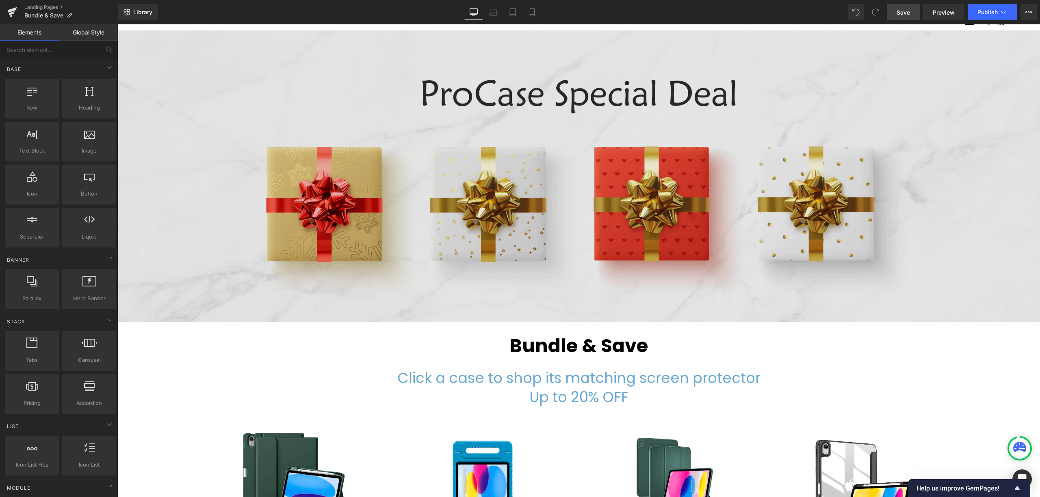
scroll to position [0, 0]
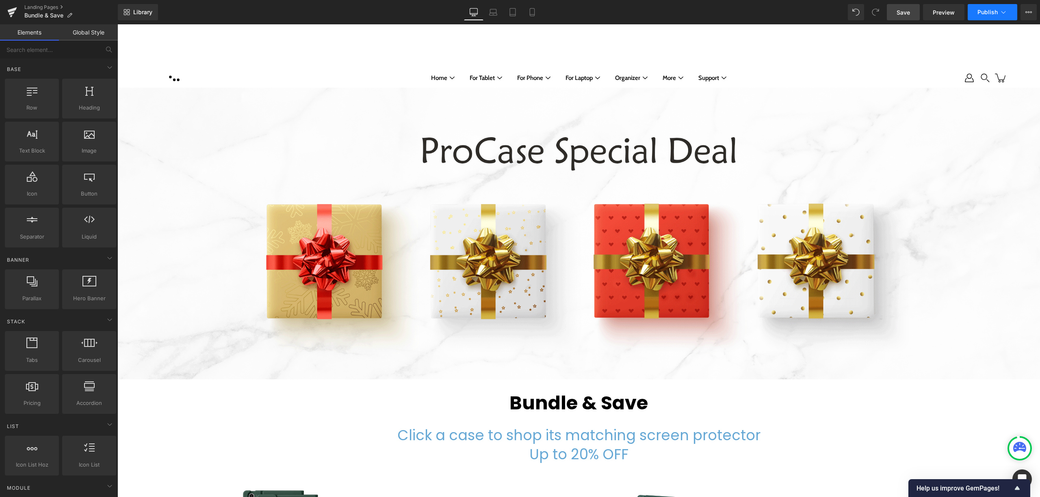
click at [986, 10] on span "Publish" at bounding box center [987, 12] width 20 height 6
click at [1029, 10] on icon at bounding box center [1028, 12] width 6 height 6
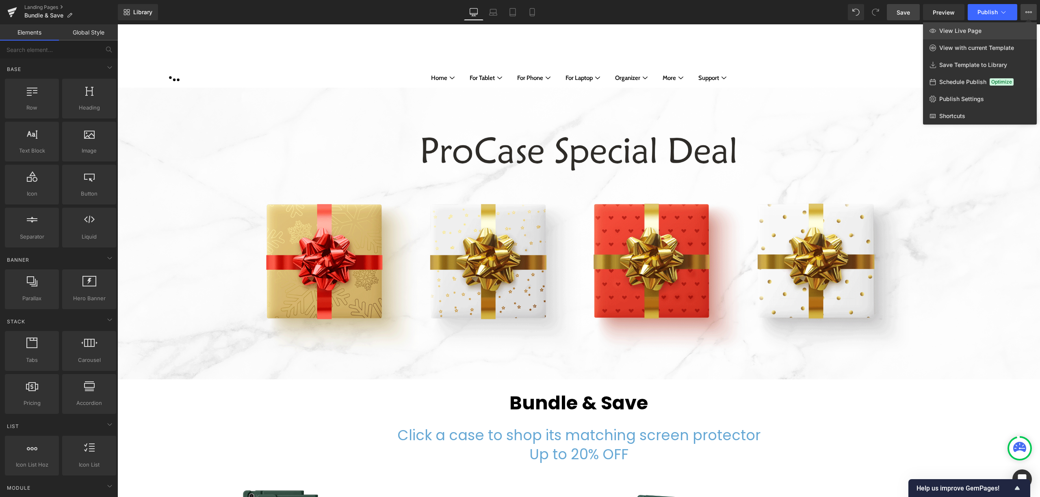
click at [983, 29] on link "View Live Page" at bounding box center [980, 30] width 114 height 17
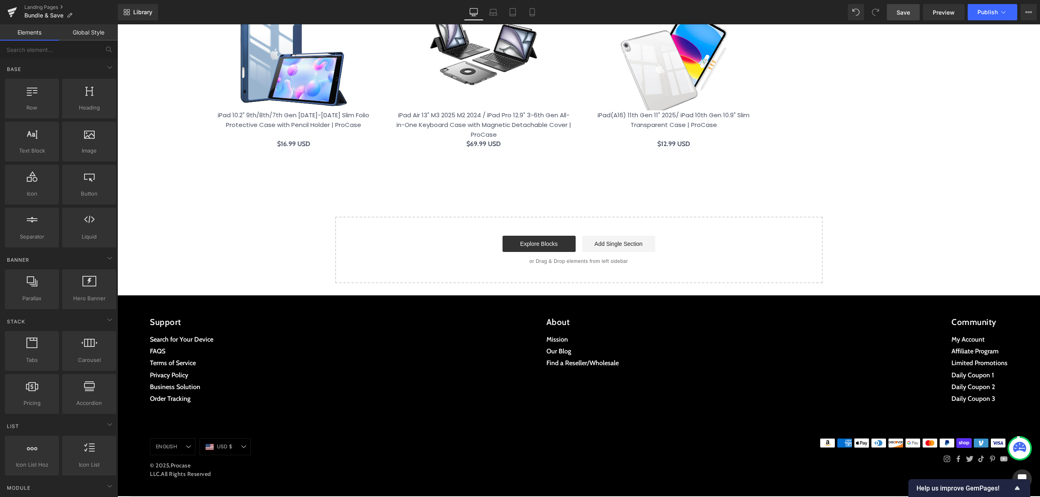
scroll to position [815, 0]
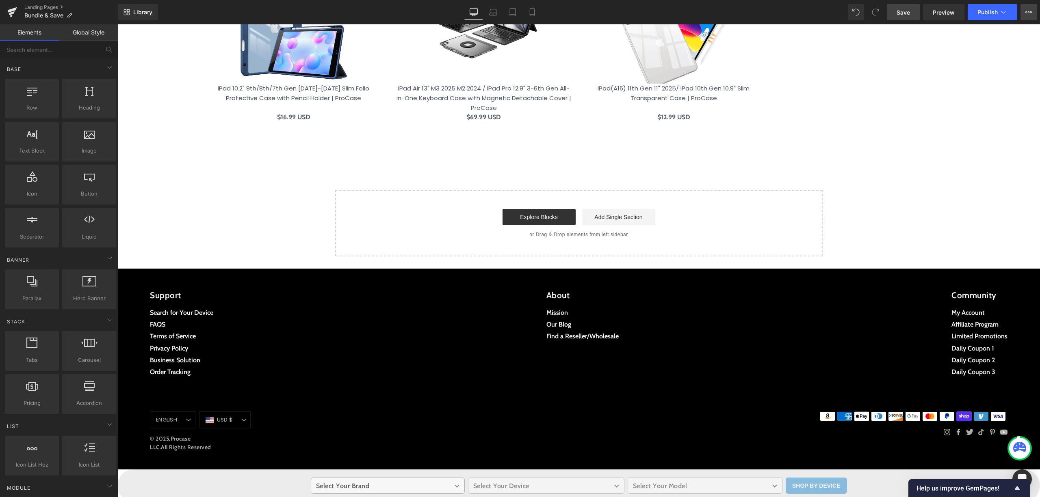
click at [1027, 12] on icon at bounding box center [1028, 12] width 6 height 6
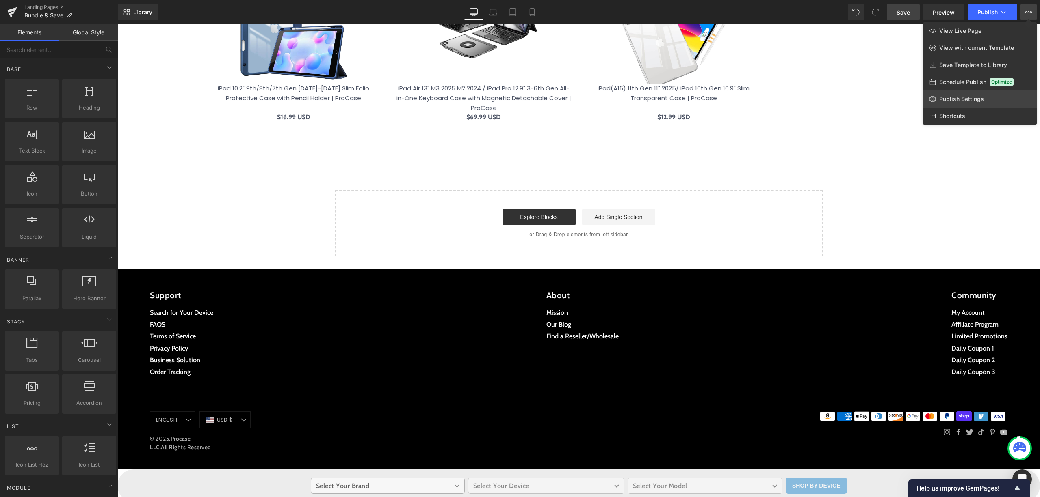
click at [981, 92] on link "Publish Settings" at bounding box center [980, 99] width 114 height 17
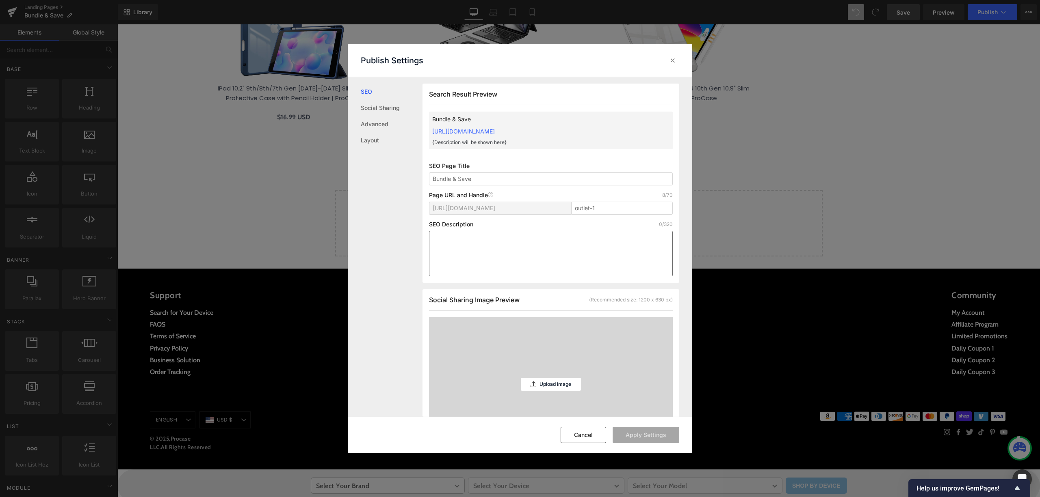
scroll to position [0, 0]
click at [599, 207] on input "outlet-1" at bounding box center [622, 207] width 102 height 13
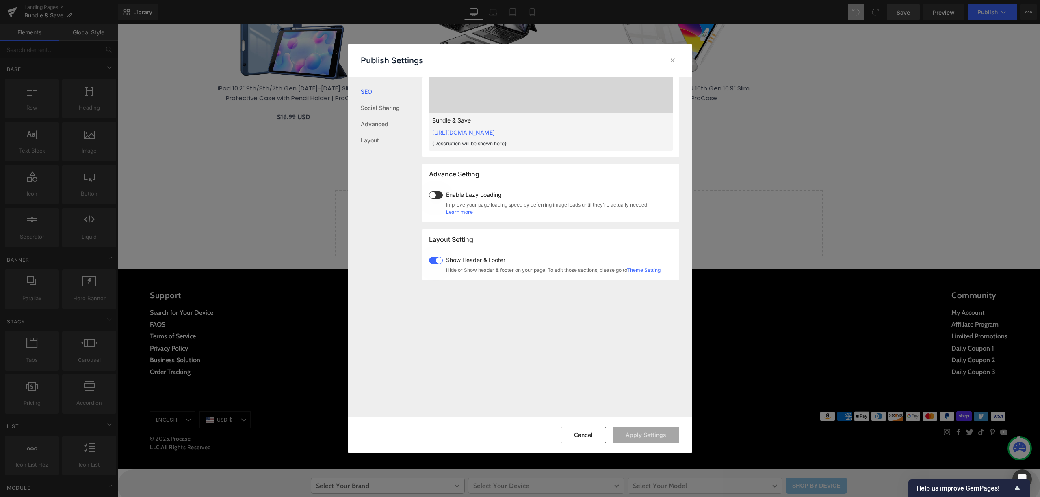
scroll to position [484, 0]
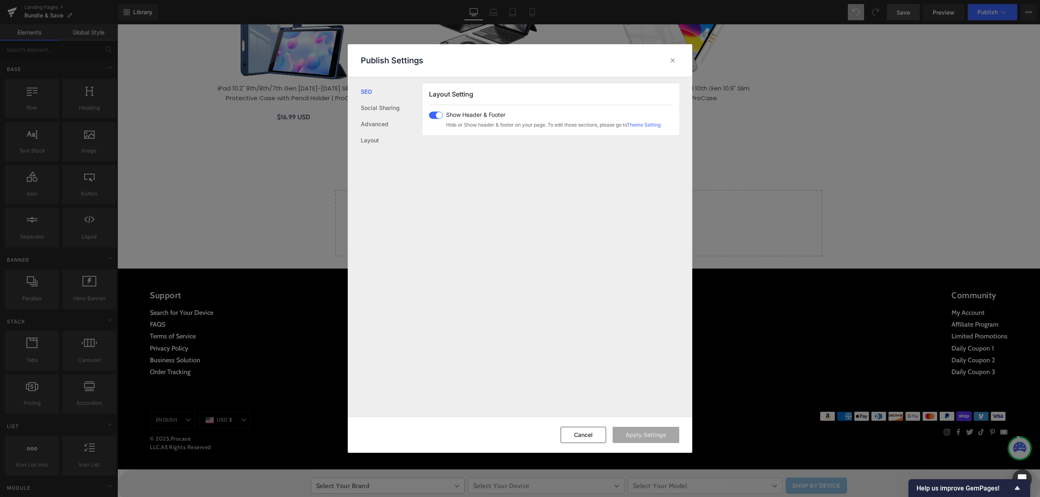
click at [673, 67] on div "Publish Settings" at bounding box center [520, 60] width 344 height 32
click at [672, 62] on icon at bounding box center [672, 60] width 8 height 8
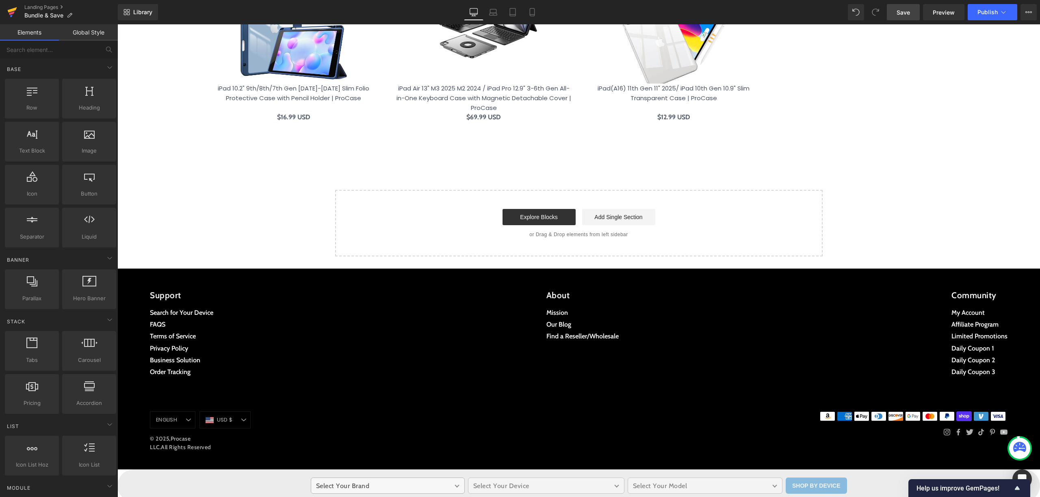
click at [15, 12] on icon at bounding box center [12, 12] width 10 height 20
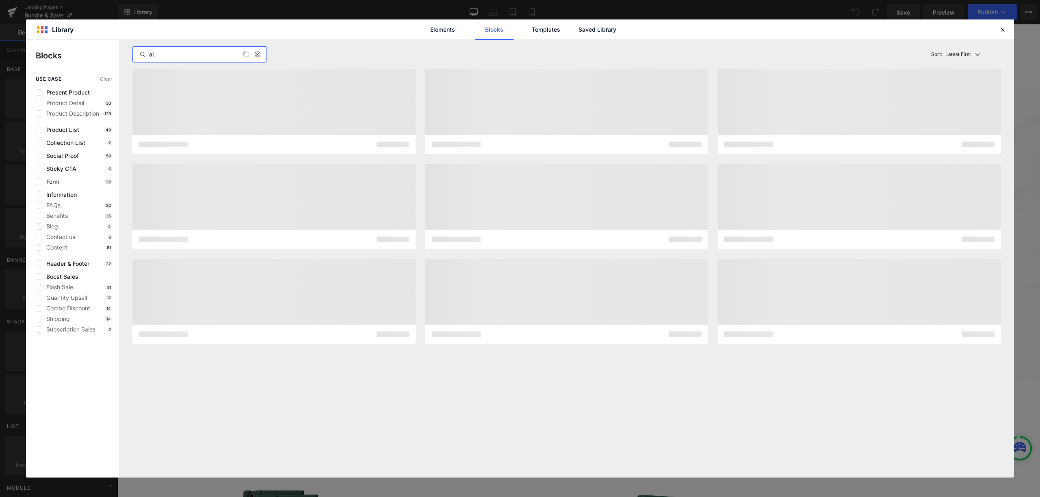
type input "a"
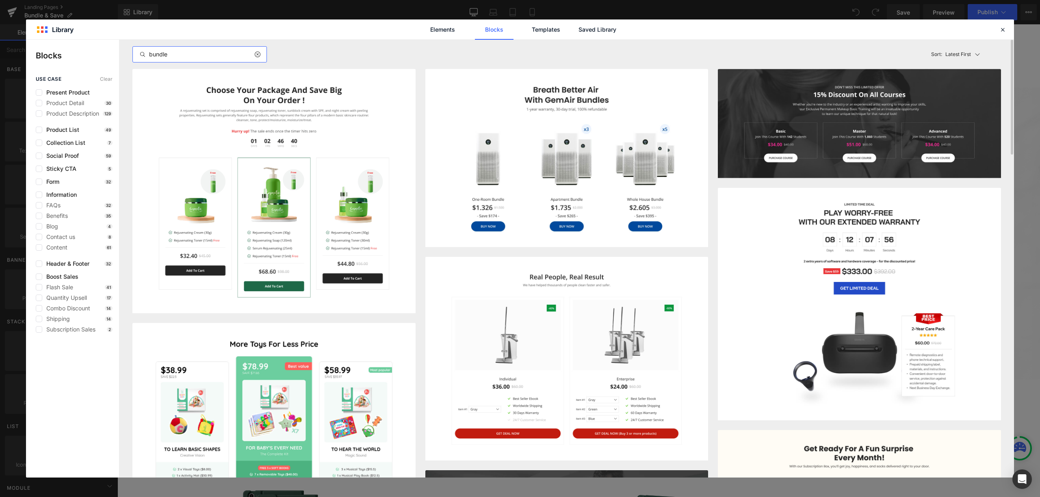
type input "bundle"
click at [257, 54] on icon at bounding box center [257, 54] width 6 height 6
click at [227, 56] on input "text" at bounding box center [200, 55] width 134 height 10
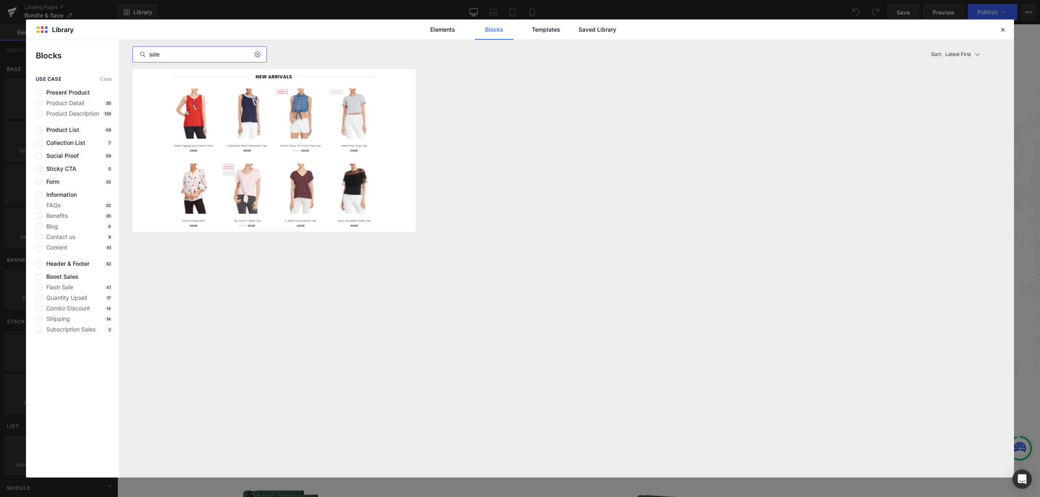
type input "sale"
click at [254, 50] on div at bounding box center [260, 55] width 12 height 10
click at [257, 50] on div at bounding box center [260, 55] width 12 height 10
click at [257, 51] on icon at bounding box center [257, 54] width 6 height 6
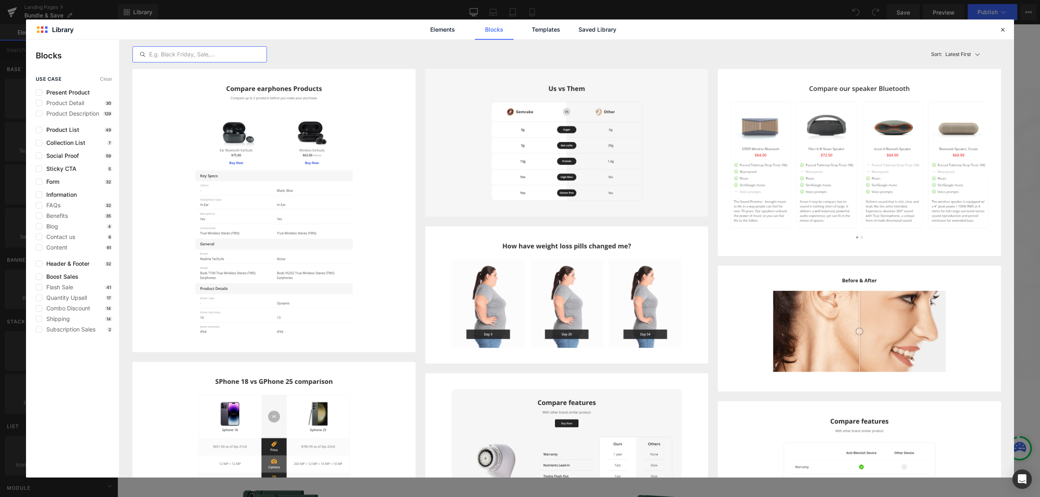
click at [198, 50] on input "text" at bounding box center [200, 55] width 134 height 10
click at [41, 309] on label at bounding box center [39, 308] width 6 height 6
click at [39, 309] on input "checkbox" at bounding box center [39, 309] width 0 height 0
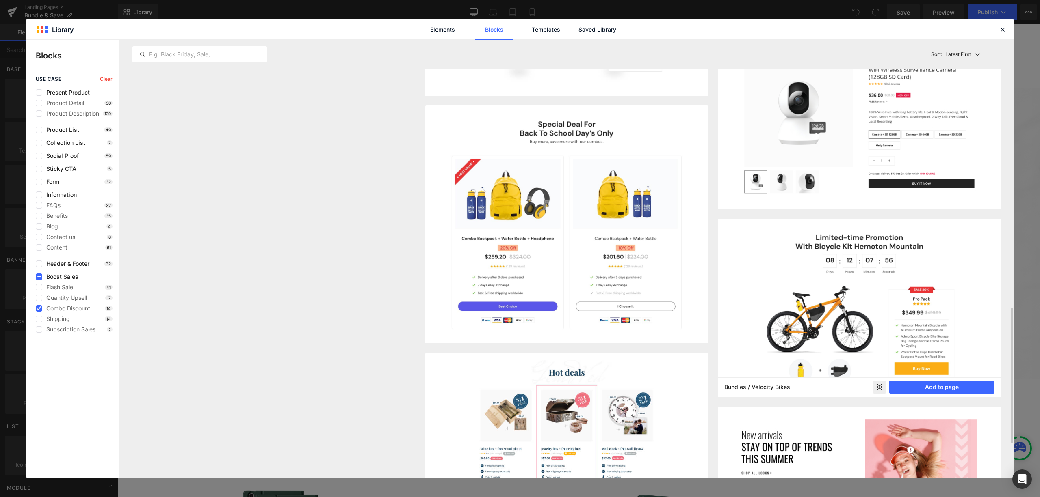
scroll to position [975, 0]
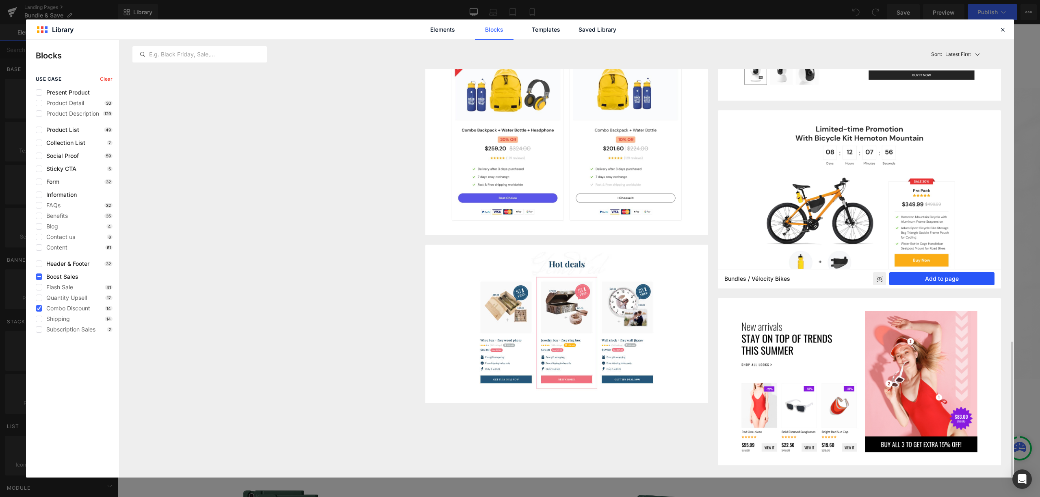
click at [910, 275] on button "Add to page" at bounding box center [941, 278] width 105 height 13
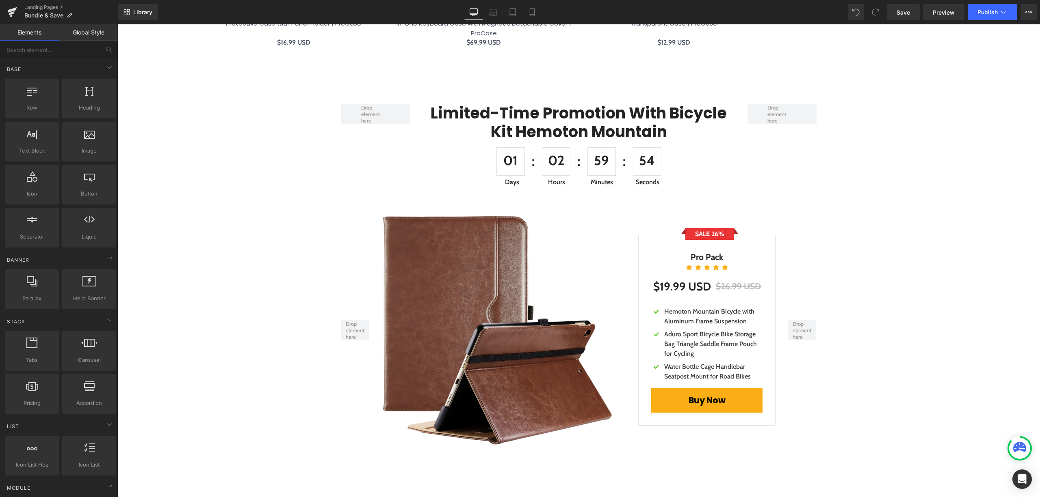
scroll to position [855, 0]
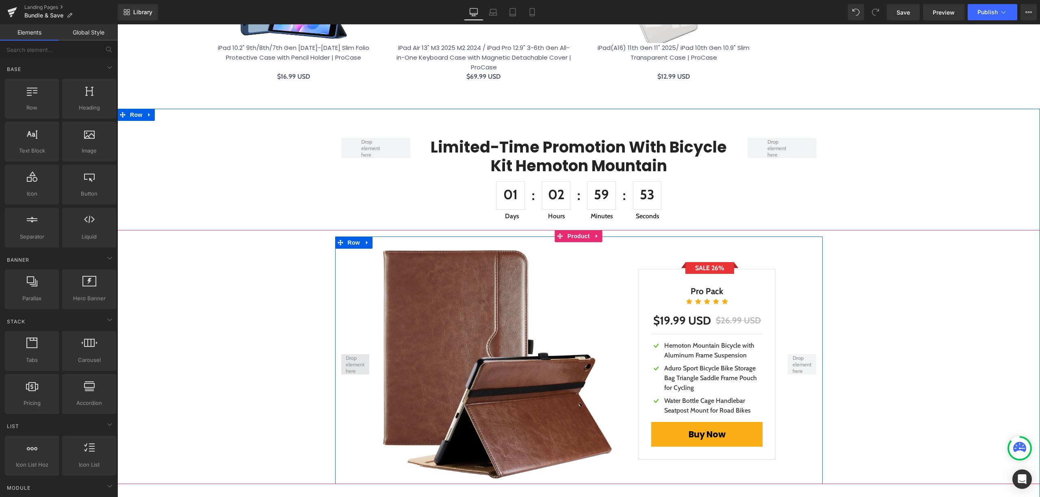
click at [361, 371] on span at bounding box center [355, 365] width 24 height 24
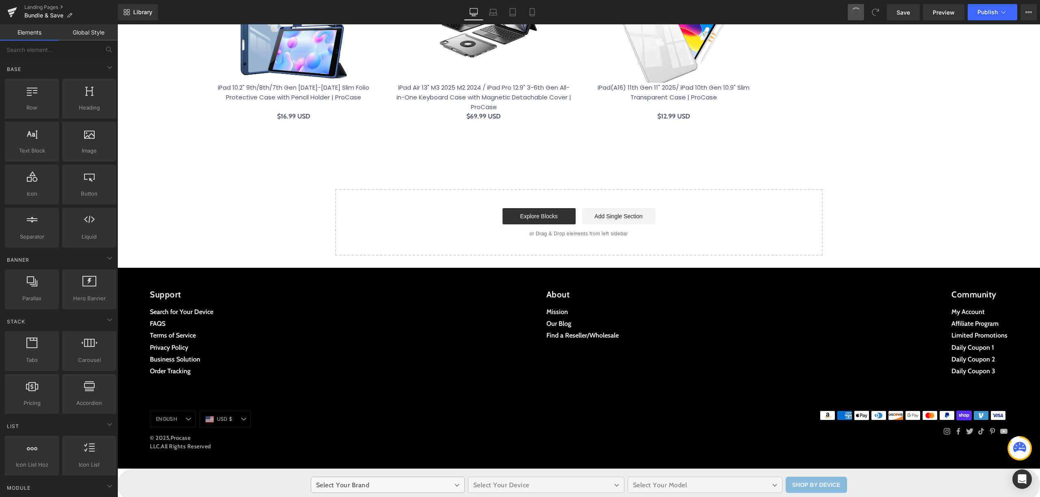
scroll to position [811, 0]
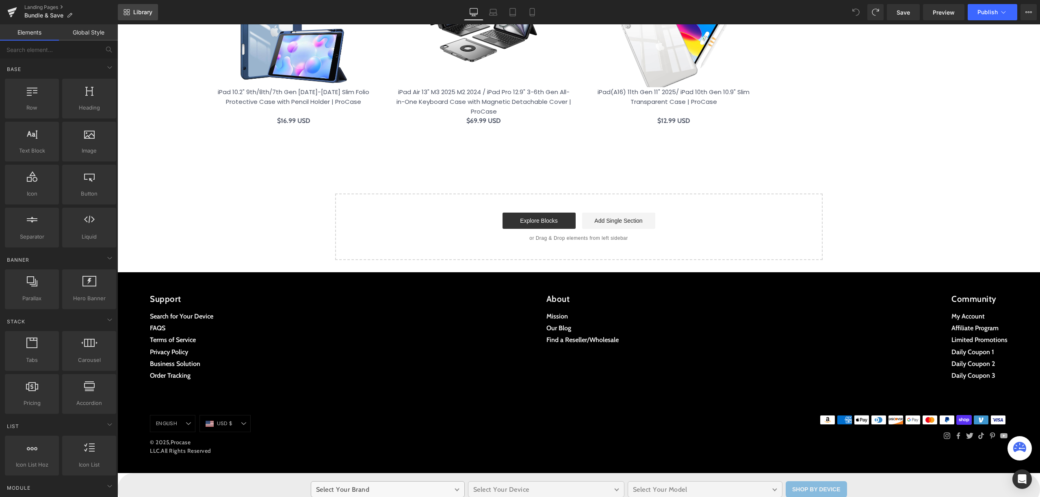
click at [148, 10] on span "Library" at bounding box center [142, 12] width 19 height 7
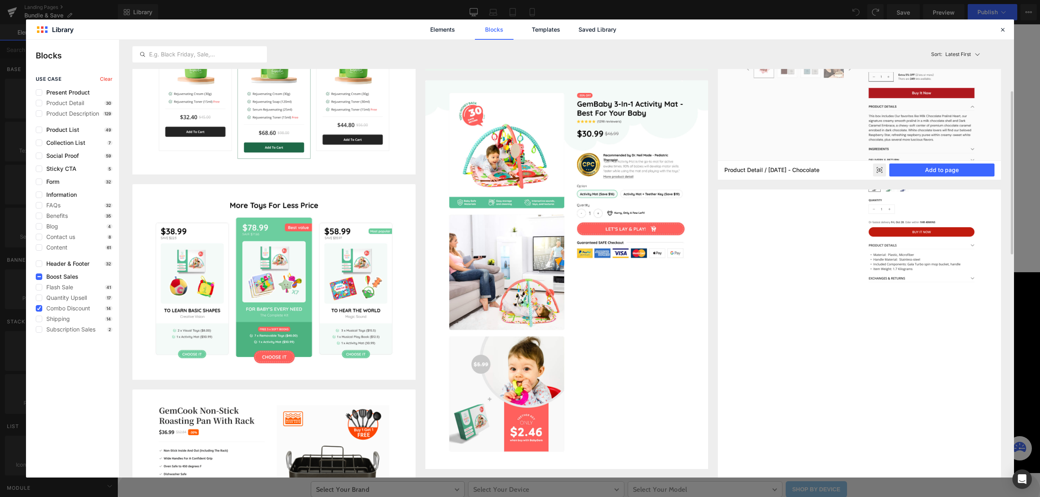
scroll to position [0, 0]
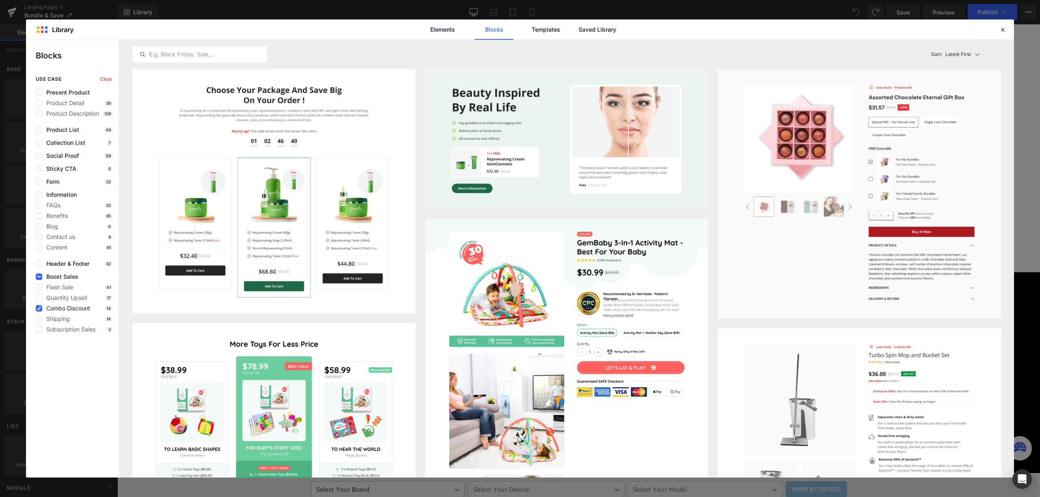
click at [58, 308] on span "Combo Discount" at bounding box center [66, 308] width 48 height 6
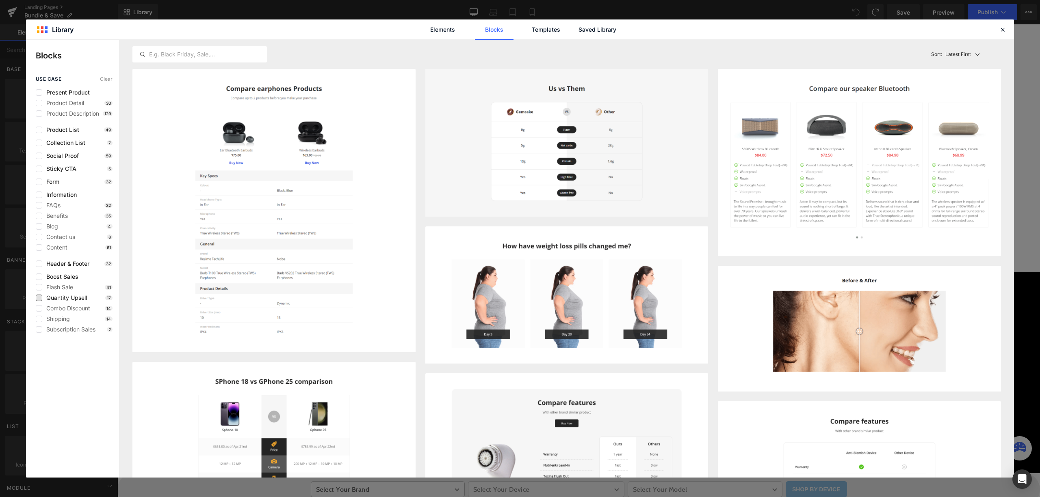
click at [67, 301] on span "Quantity Upsell" at bounding box center [64, 298] width 45 height 6
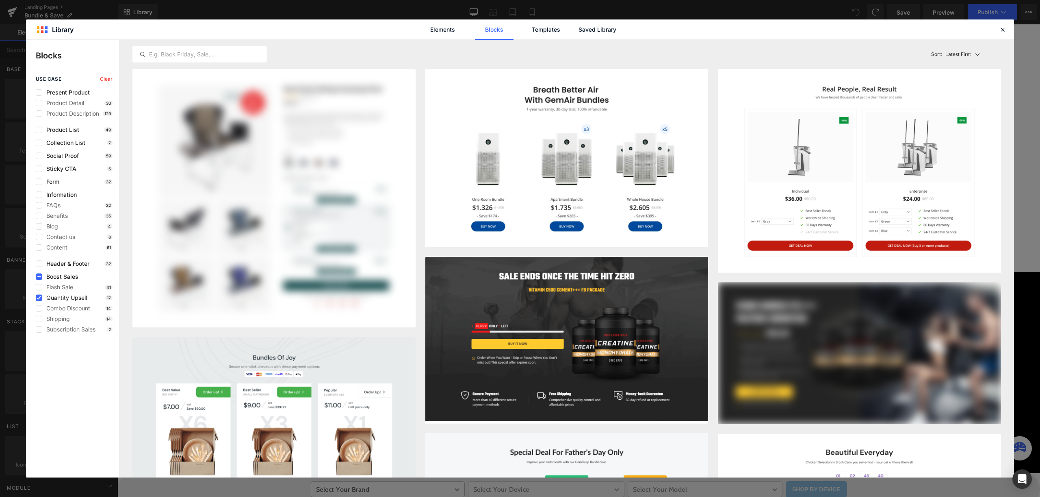
click at [67, 301] on span "Quantity Upsell" at bounding box center [64, 298] width 45 height 6
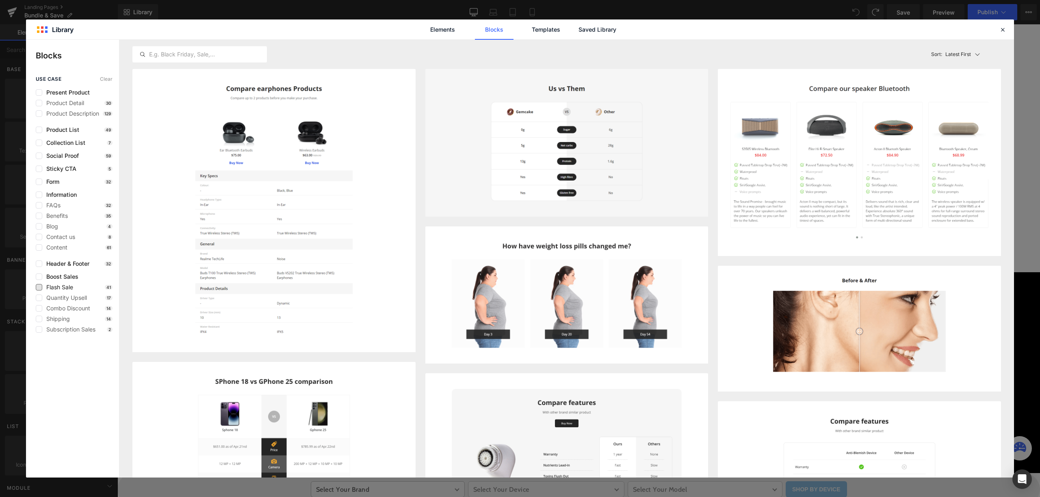
click at [65, 288] on span "Flash Sale" at bounding box center [57, 287] width 31 height 6
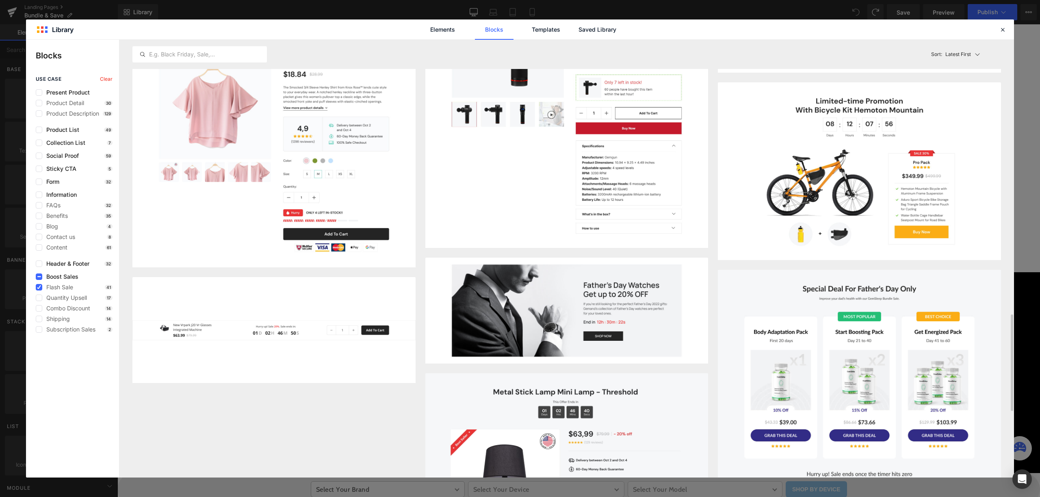
scroll to position [1407, 0]
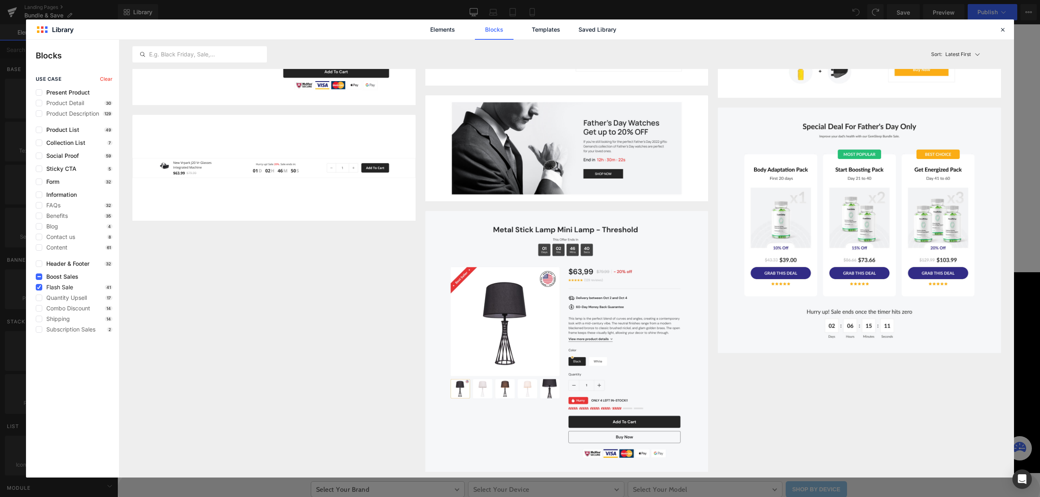
click at [65, 287] on span "Flash Sale" at bounding box center [57, 287] width 31 height 6
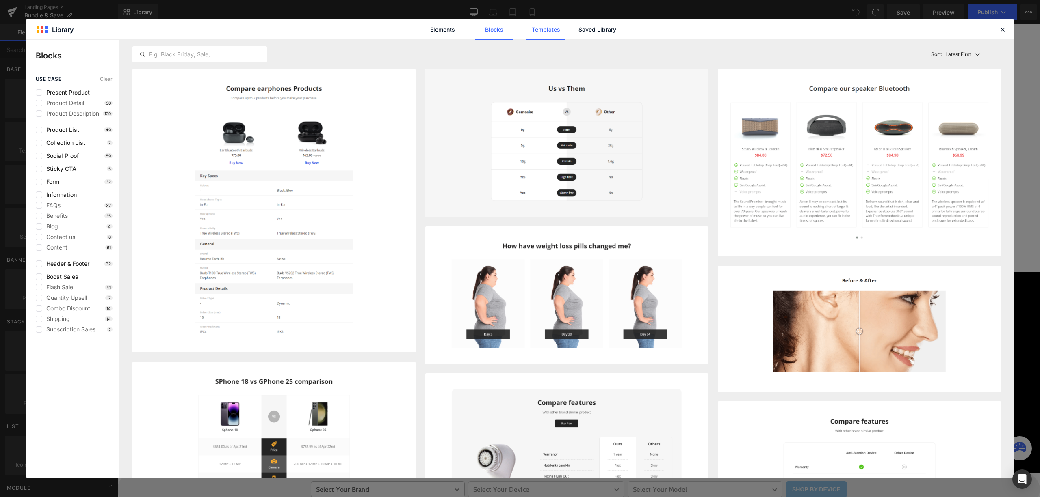
click at [555, 23] on link "Templates" at bounding box center [545, 29] width 39 height 20
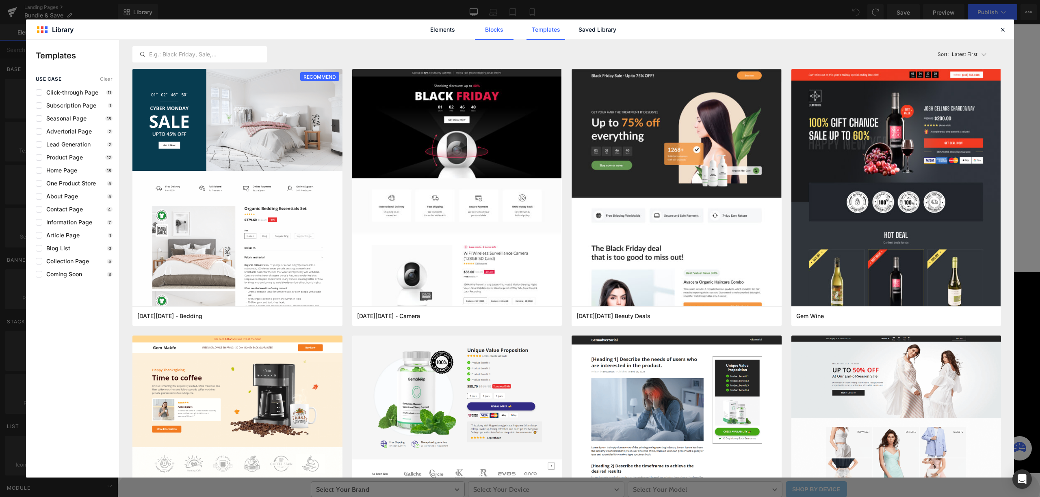
click at [495, 37] on link "Blocks" at bounding box center [494, 29] width 39 height 20
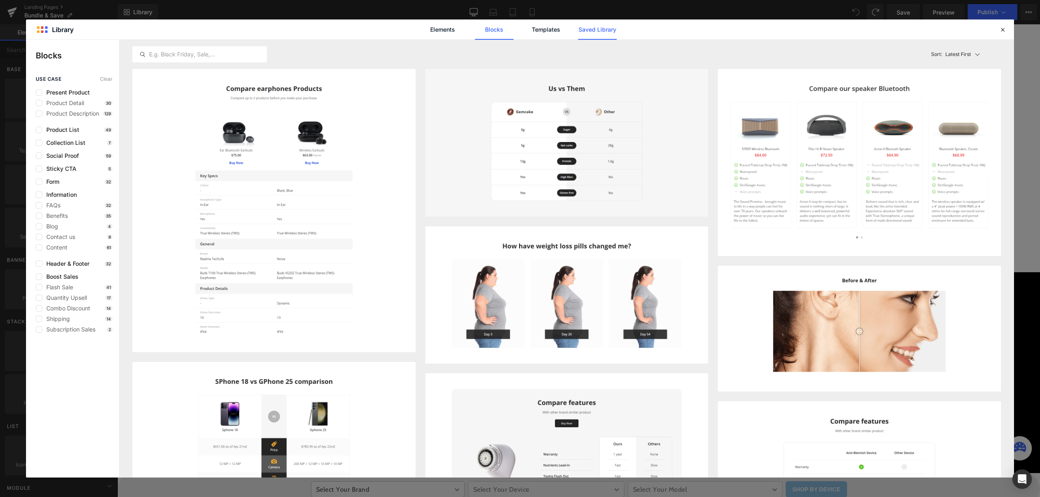
click at [582, 28] on link "Saved Library" at bounding box center [597, 29] width 39 height 20
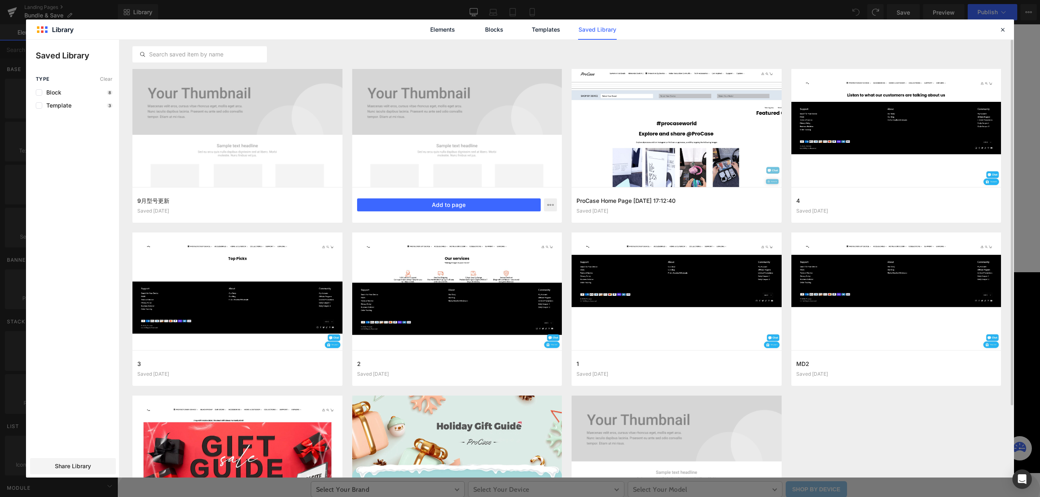
scroll to position [81, 0]
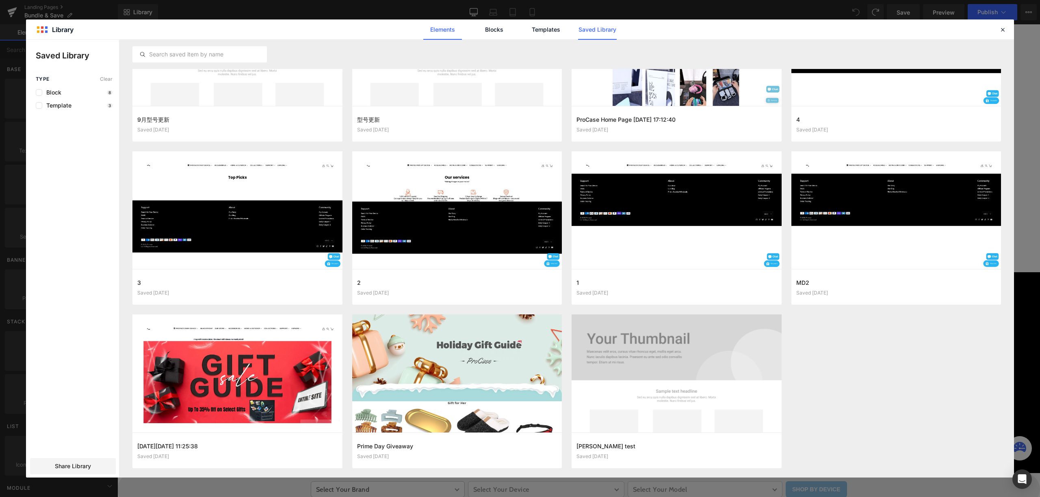
click at [452, 26] on link "Elements" at bounding box center [442, 29] width 39 height 20
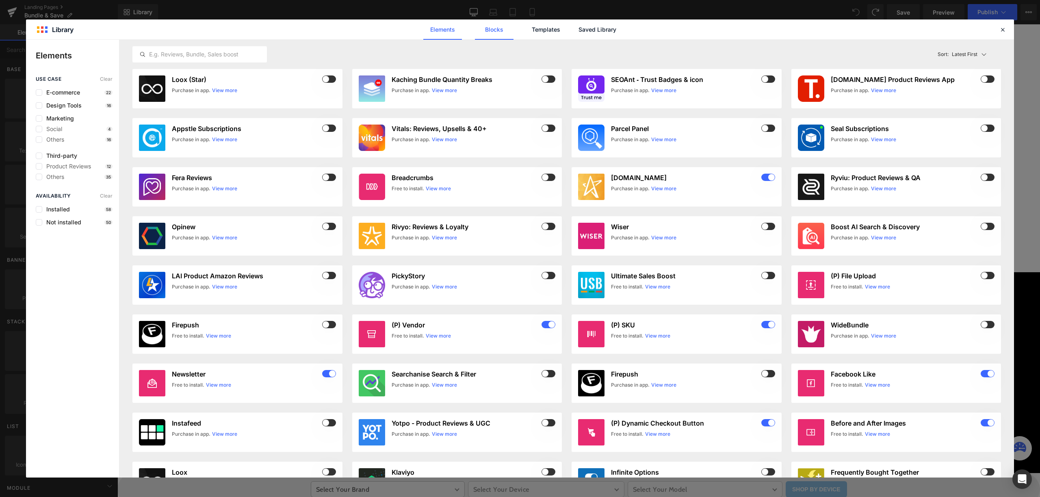
click at [490, 33] on link "Blocks" at bounding box center [494, 29] width 39 height 20
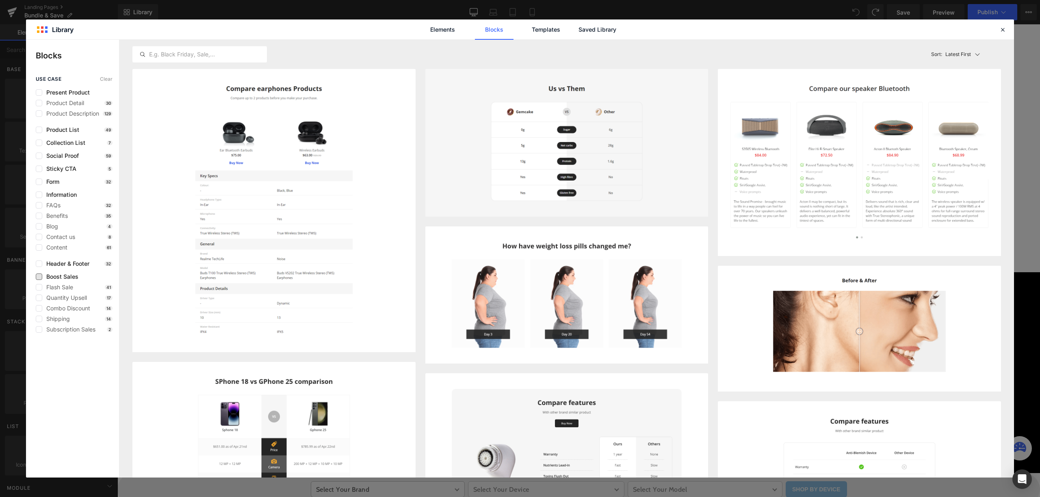
click at [66, 278] on span "Boost Sales" at bounding box center [60, 277] width 36 height 6
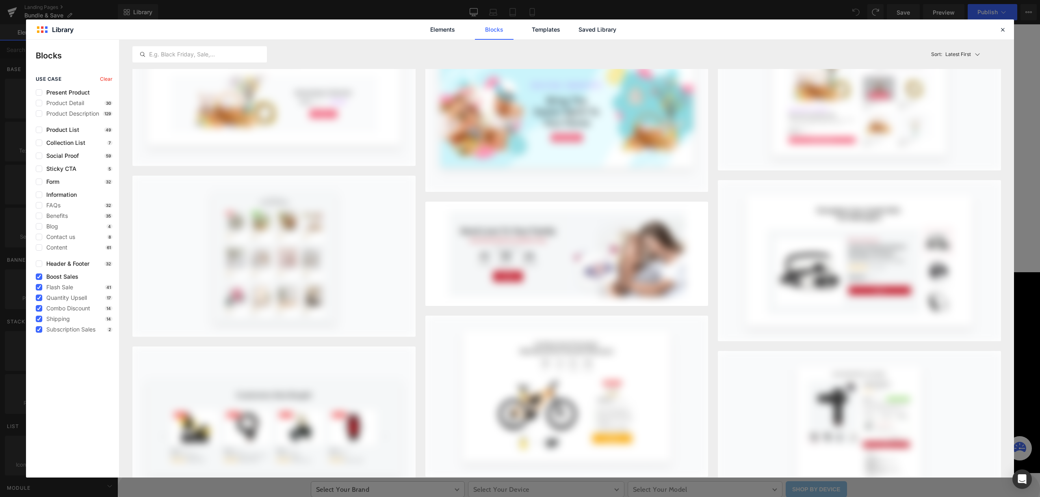
scroll to position [3292, 0]
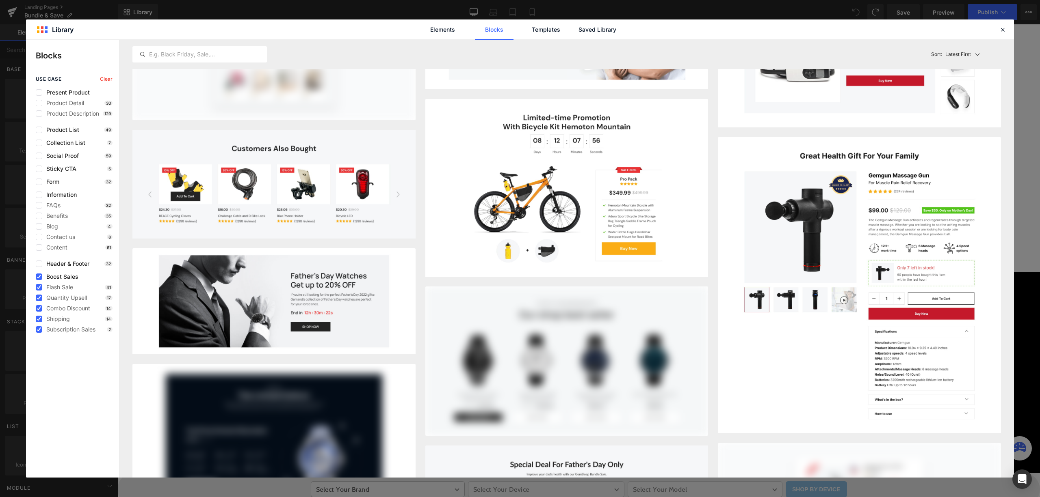
click at [69, 274] on span "Boost Sales" at bounding box center [60, 277] width 36 height 6
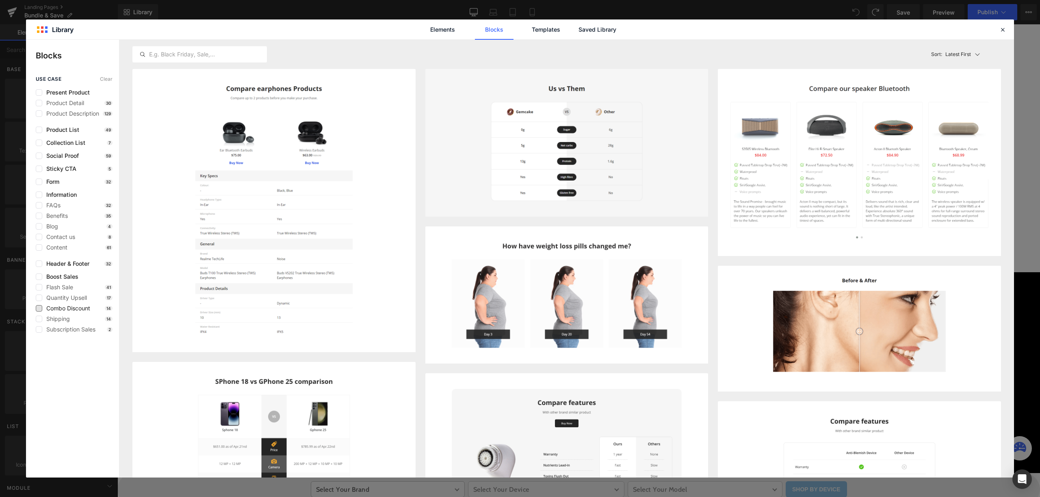
click at [72, 309] on span "Combo Discount" at bounding box center [66, 308] width 48 height 6
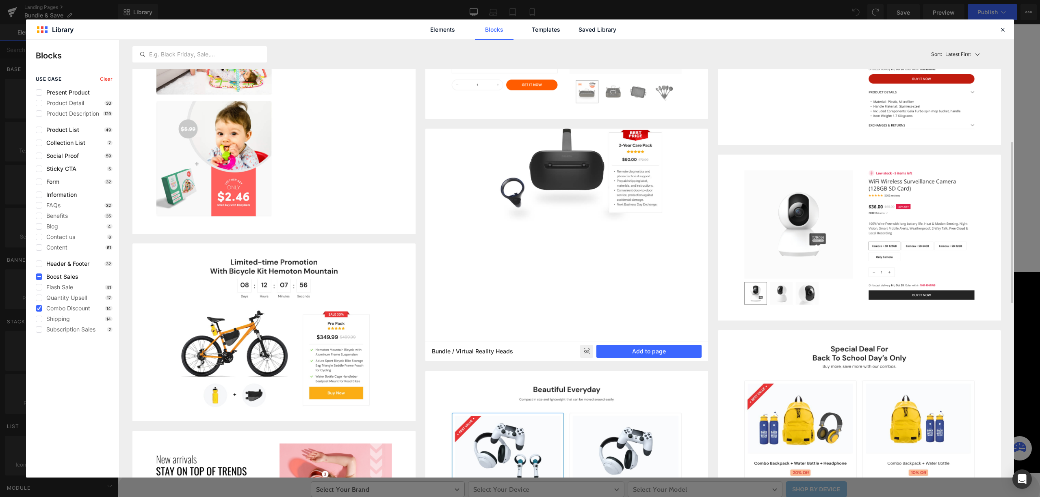
scroll to position [424, 0]
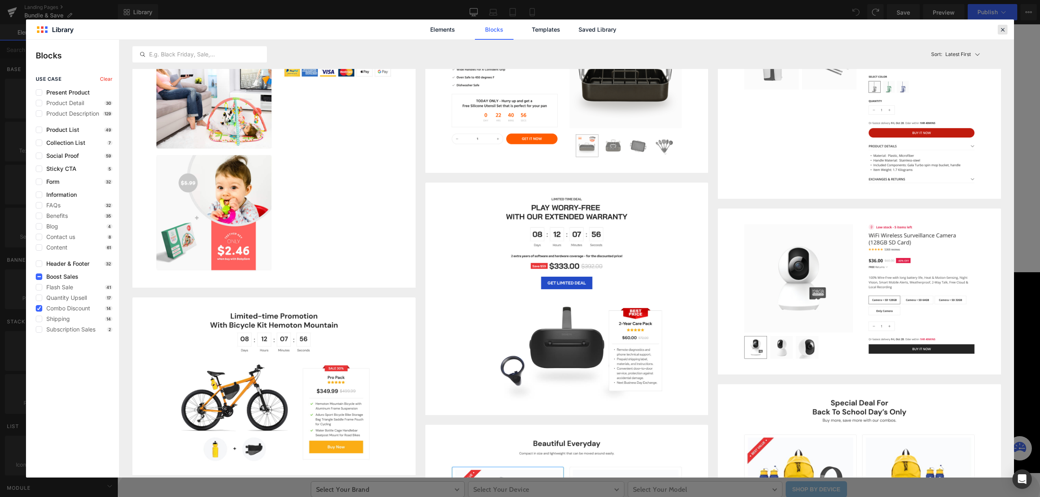
drag, startPoint x: 998, startPoint y: 25, endPoint x: 882, endPoint y: 0, distance: 119.1
click at [999, 26] on icon at bounding box center [1002, 29] width 7 height 7
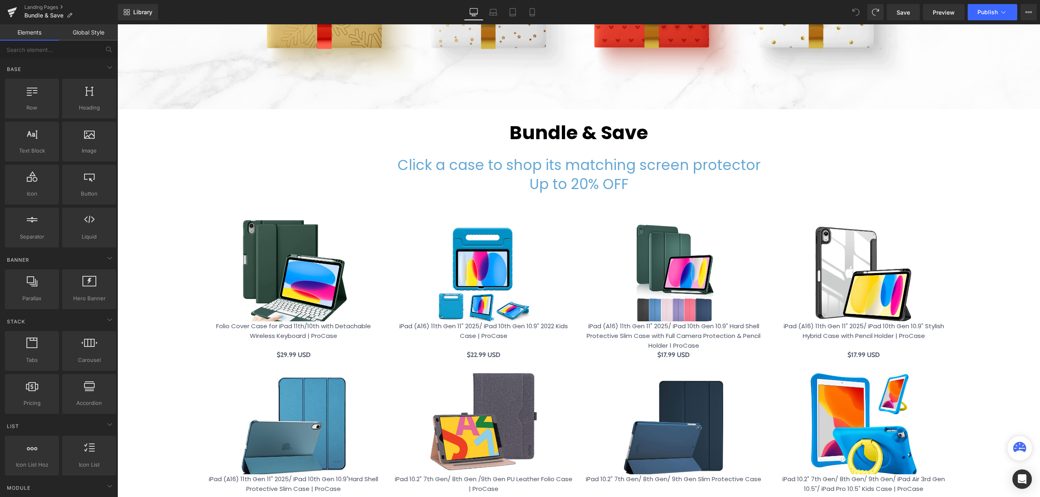
scroll to position [270, 0]
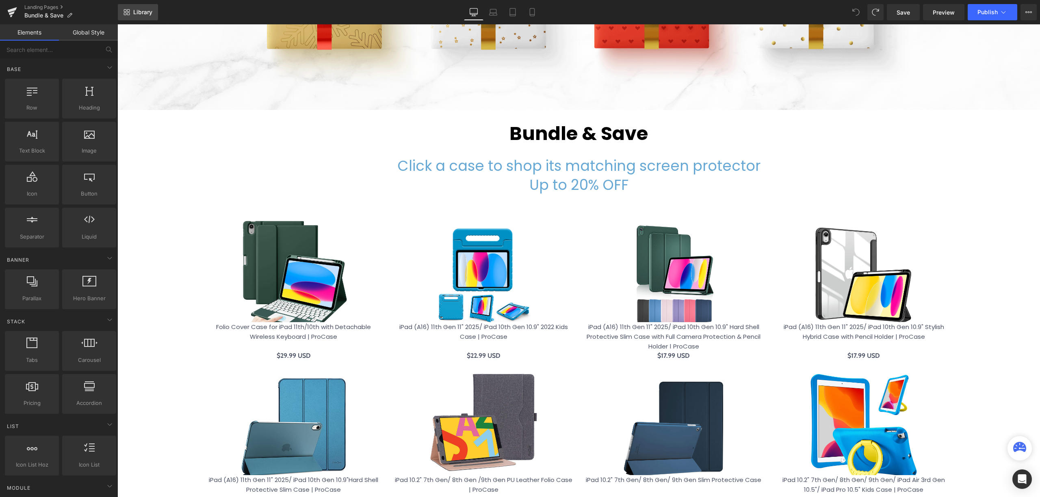
click at [137, 13] on span "Library" at bounding box center [142, 12] width 19 height 7
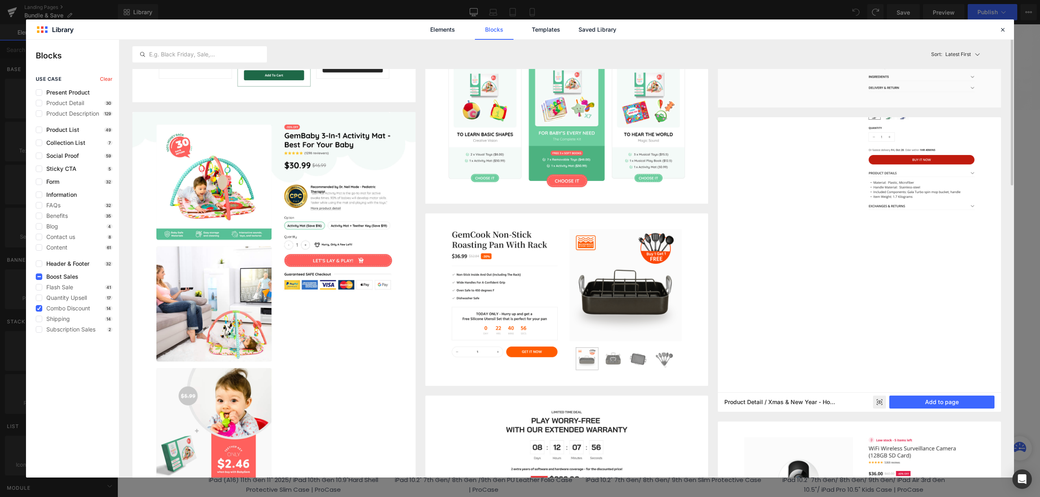
scroll to position [0, 0]
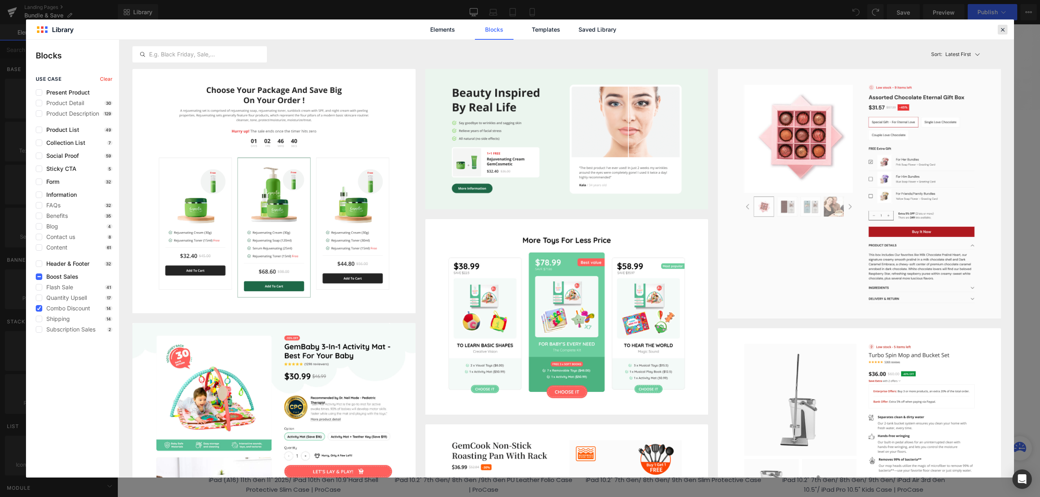
click at [1005, 33] on div at bounding box center [1002, 30] width 10 height 10
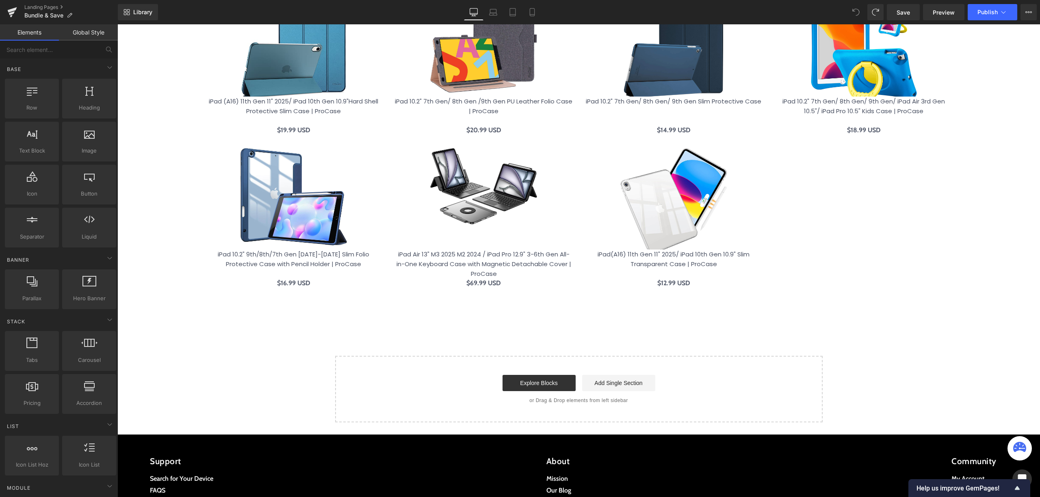
scroll to position [324, 0]
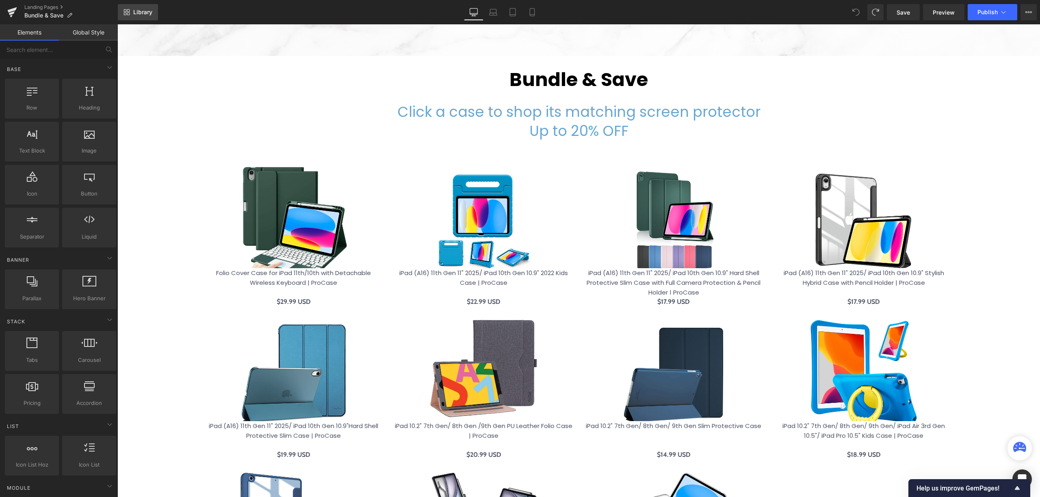
click at [146, 14] on span "Library" at bounding box center [142, 12] width 19 height 7
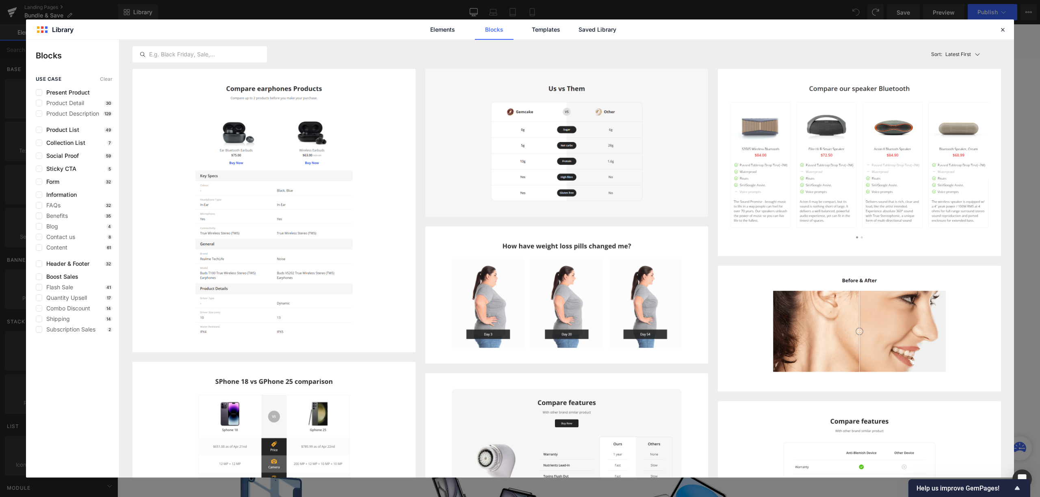
click at [71, 281] on div "Boost Sales Flash Sale 41 Quantity Upsell 17 Combo Discount 14 Shipping 14 Subs…" at bounding box center [74, 303] width 77 height 59
click at [57, 144] on span "Collection List" at bounding box center [63, 143] width 43 height 6
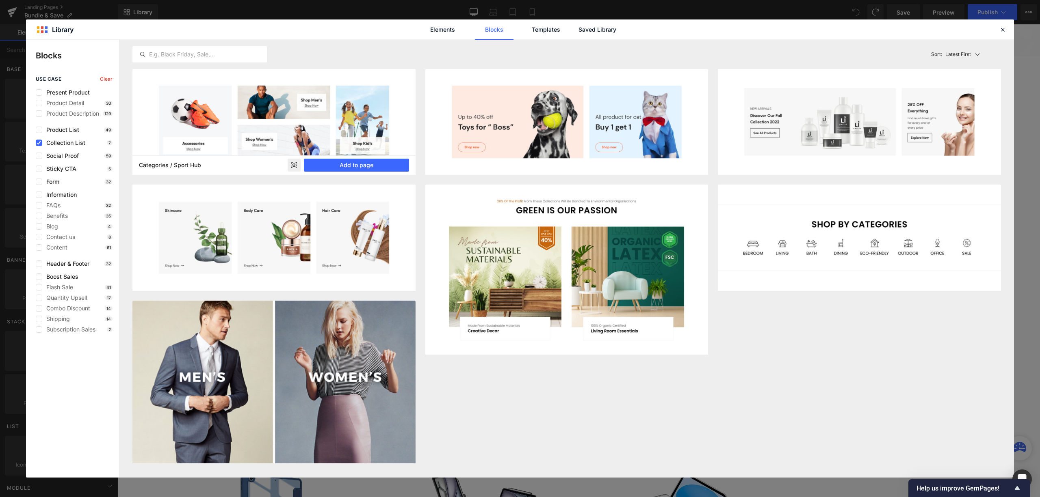
click at [291, 168] on rect at bounding box center [293, 165] width 13 height 13
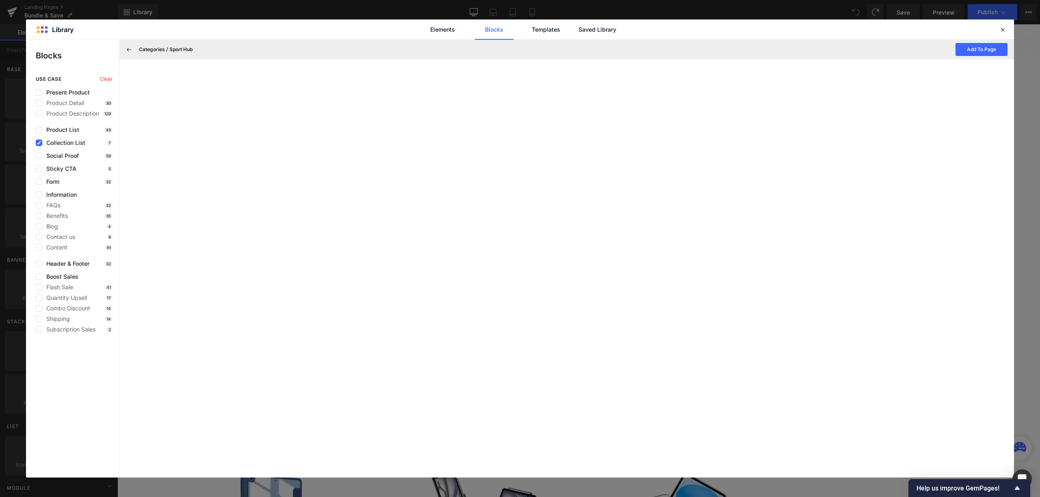
click at [69, 145] on span "Collection List" at bounding box center [63, 143] width 43 height 6
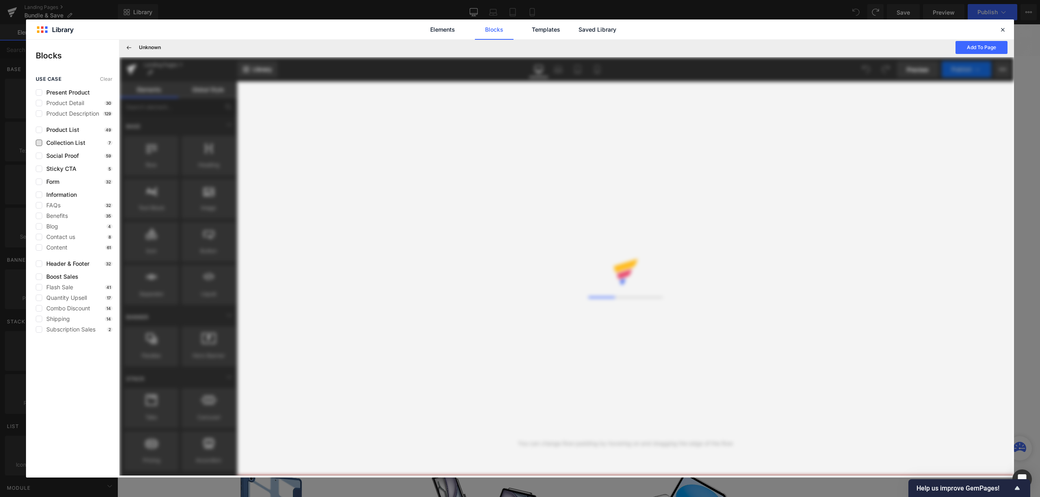
click at [78, 145] on span "Collection List" at bounding box center [63, 143] width 43 height 6
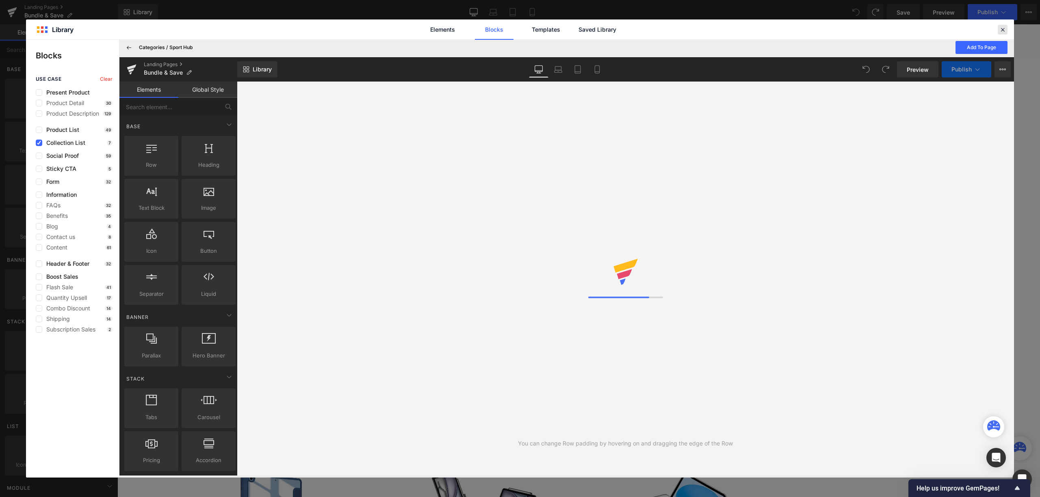
click at [1006, 28] on div at bounding box center [1002, 30] width 10 height 10
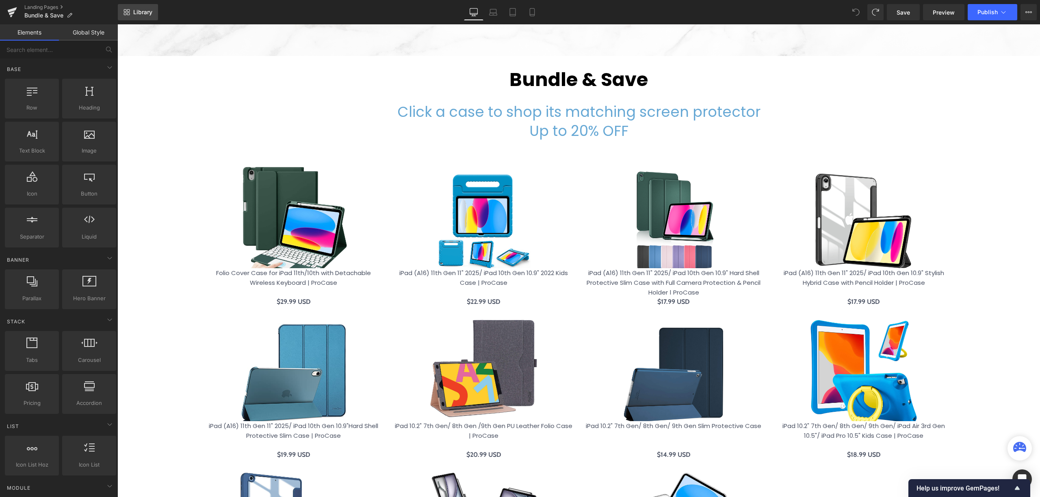
click at [150, 11] on span "Library" at bounding box center [142, 12] width 19 height 7
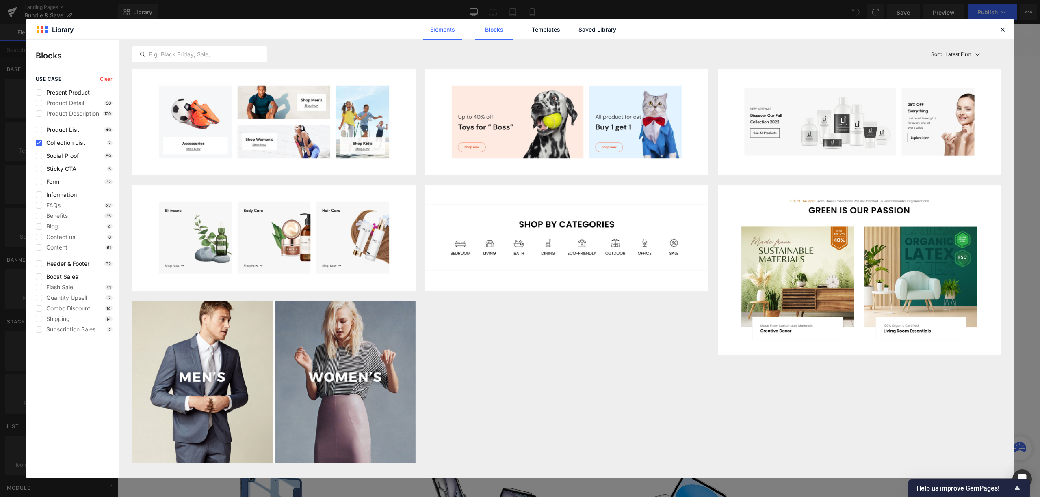
click at [453, 32] on link "Elements" at bounding box center [442, 29] width 39 height 20
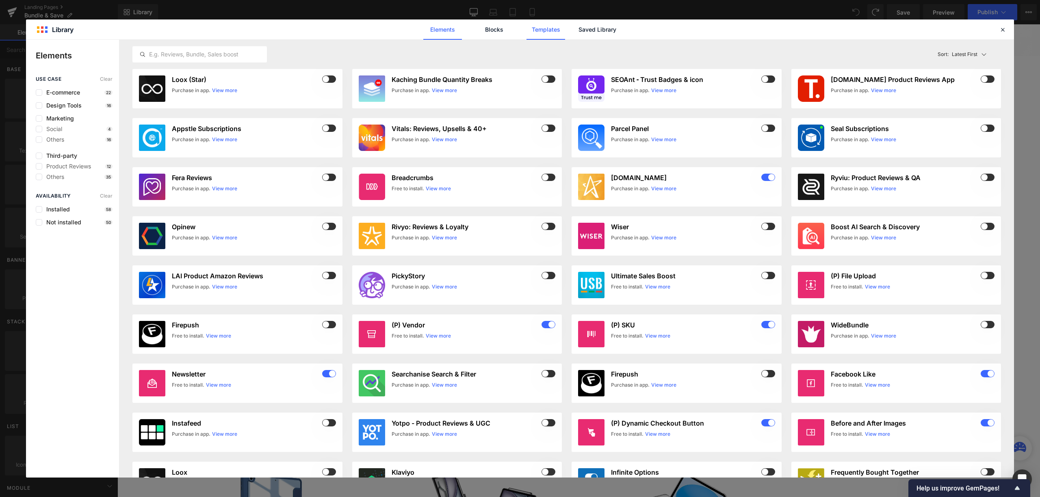
click at [545, 33] on link "Templates" at bounding box center [545, 29] width 39 height 20
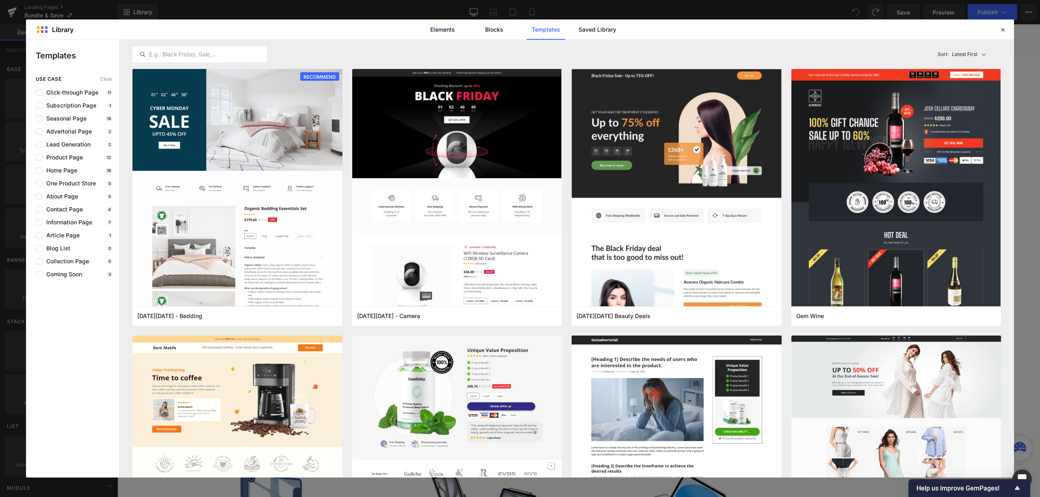
click at [75, 113] on div "use case Clear Click-through Page 11 Subscription Page 1 Seasonal Page 18 Adver…" at bounding box center [72, 176] width 93 height 201
click at [75, 114] on div "use case Clear Click-through Page 11 Subscription Page 1 Seasonal Page 18 Adver…" at bounding box center [72, 176] width 93 height 201
click at [77, 116] on span "Seasonal Page" at bounding box center [64, 118] width 44 height 6
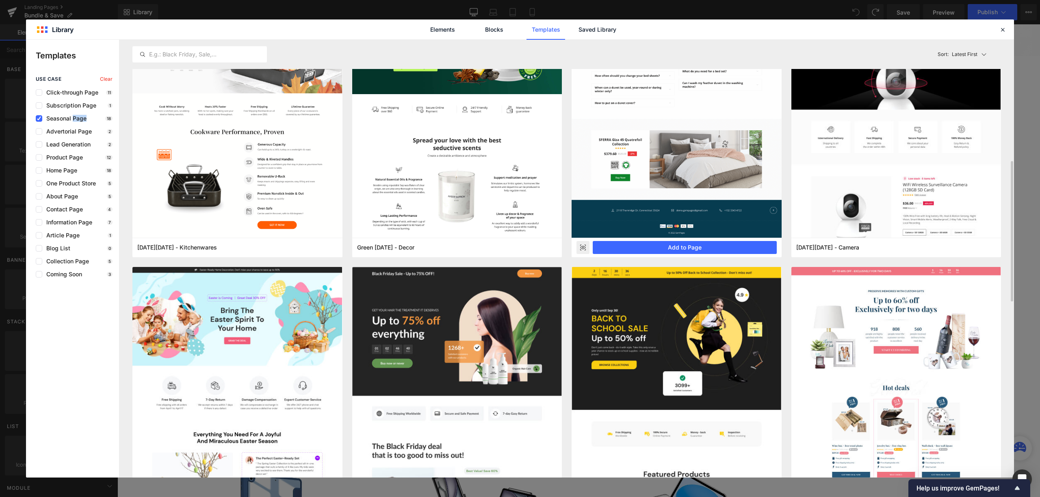
scroll to position [277, 0]
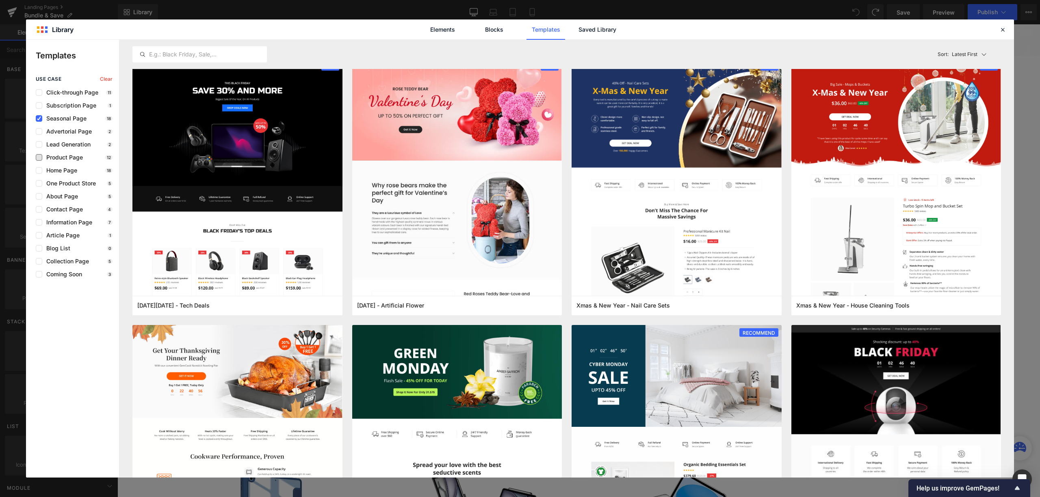
click at [75, 160] on span "Product Page" at bounding box center [62, 157] width 41 height 6
click at [67, 116] on span "Seasonal Page" at bounding box center [64, 118] width 44 height 6
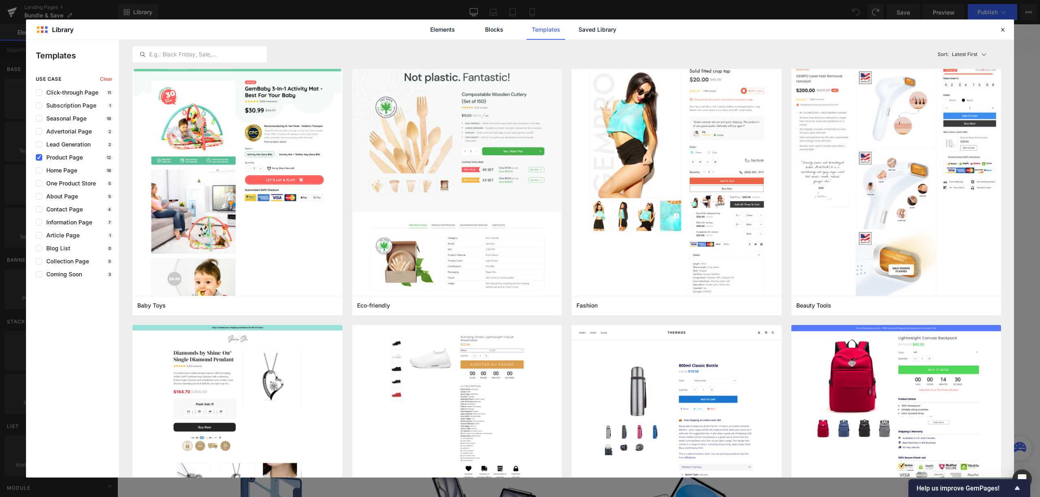
click at [62, 162] on div "use case Clear Click-through Page 11 Subscription Page 1 Seasonal Page 18 Adver…" at bounding box center [72, 176] width 93 height 201
click at [63, 164] on div "use case Clear Click-through Page 11 Subscription Page 1 Seasonal Page 18 Adver…" at bounding box center [72, 176] width 93 height 201
click at [63, 158] on span "Product Page" at bounding box center [62, 157] width 41 height 6
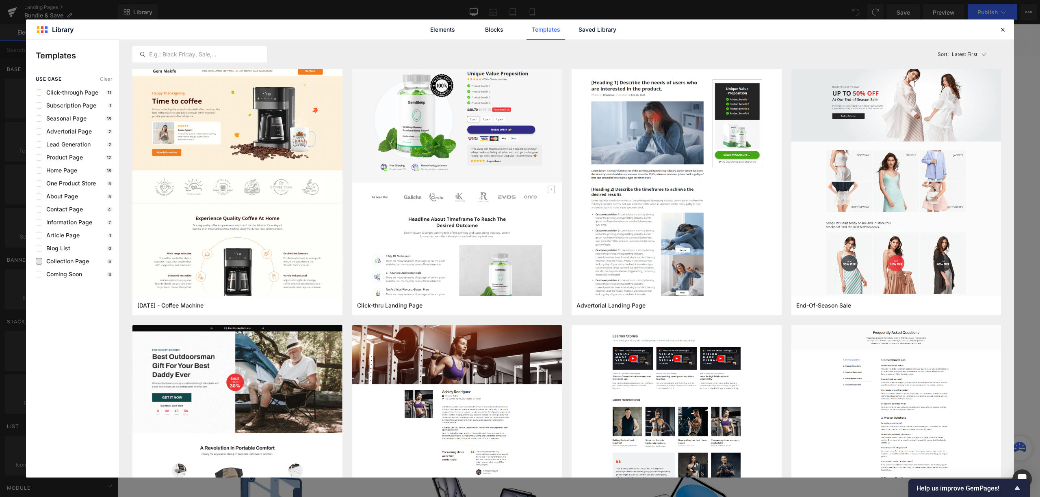
click at [77, 262] on span "Collection Page" at bounding box center [65, 261] width 47 height 6
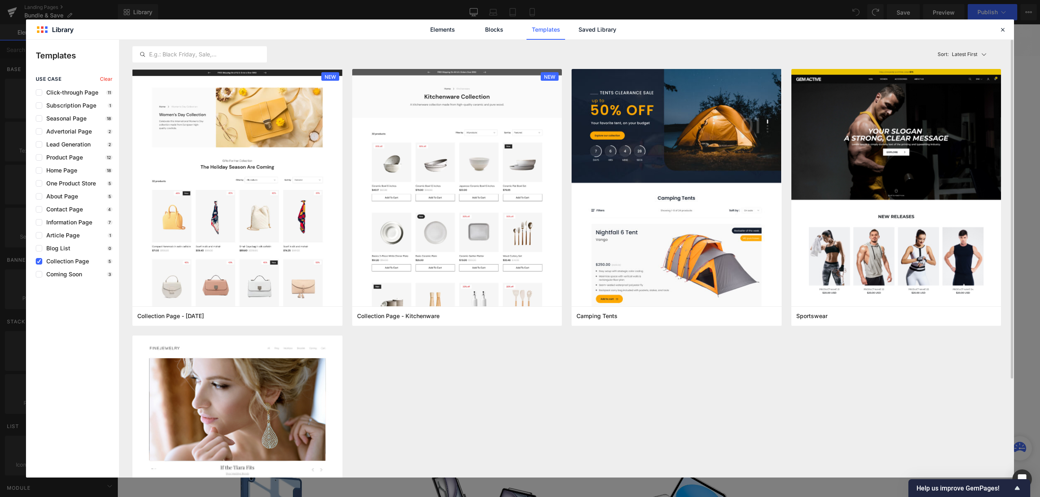
scroll to position [127, 0]
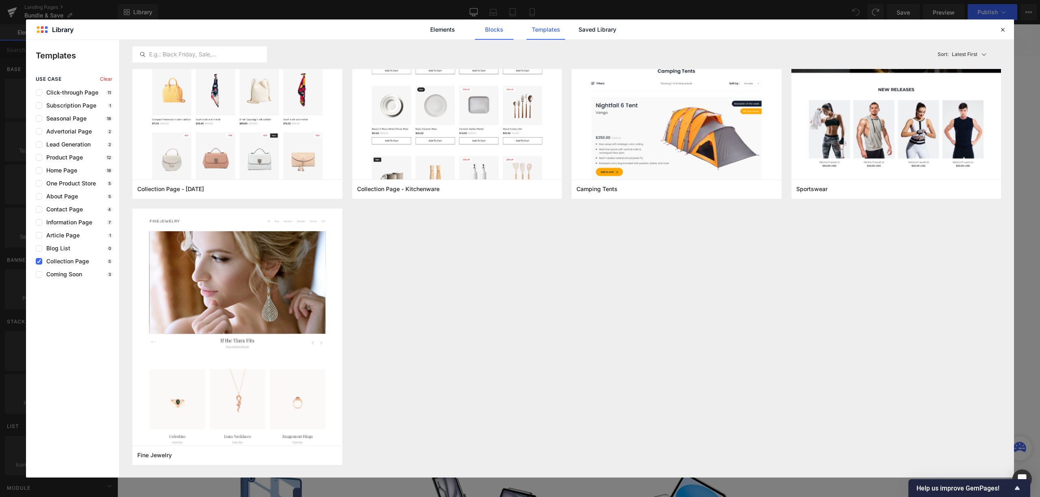
click at [509, 34] on link "Blocks" at bounding box center [494, 29] width 39 height 20
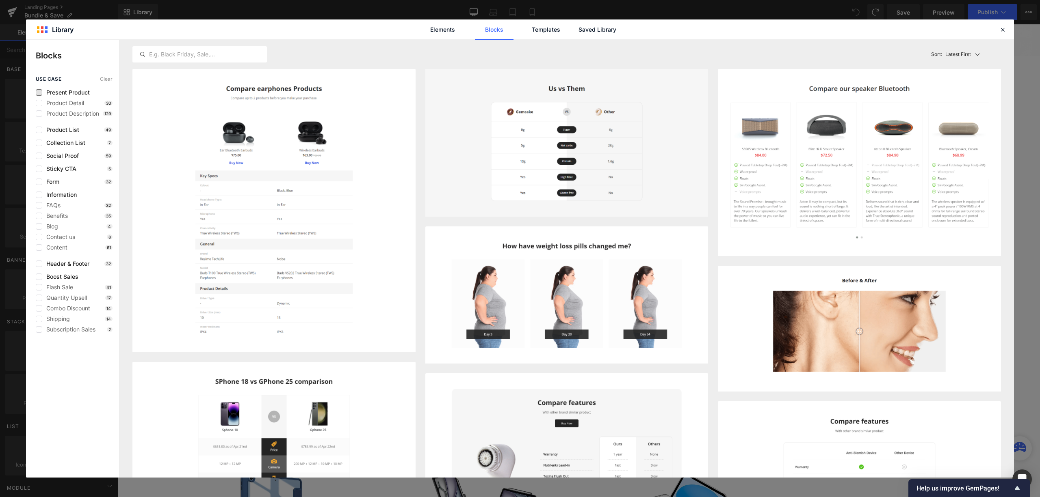
click at [82, 90] on span "Present Product" at bounding box center [66, 92] width 48 height 6
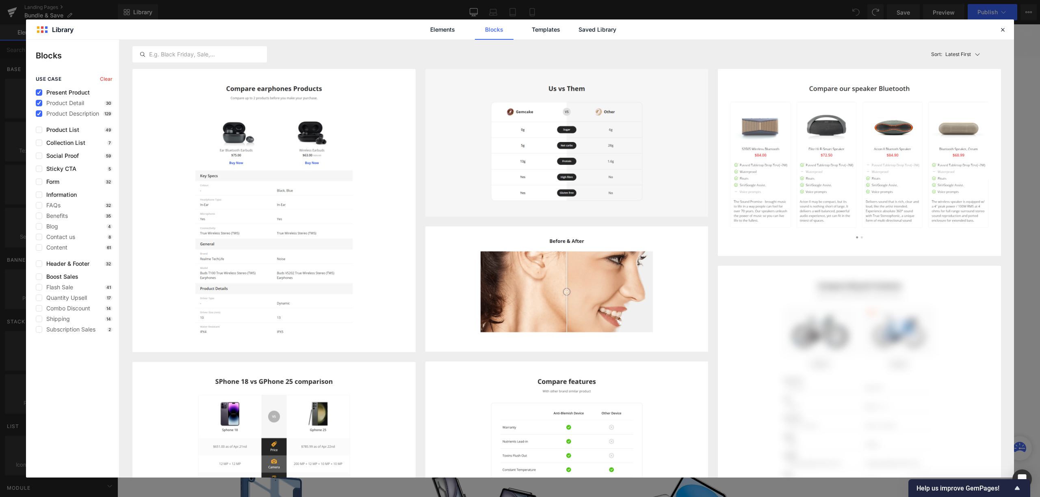
click at [82, 90] on span "Present Product" at bounding box center [66, 92] width 48 height 6
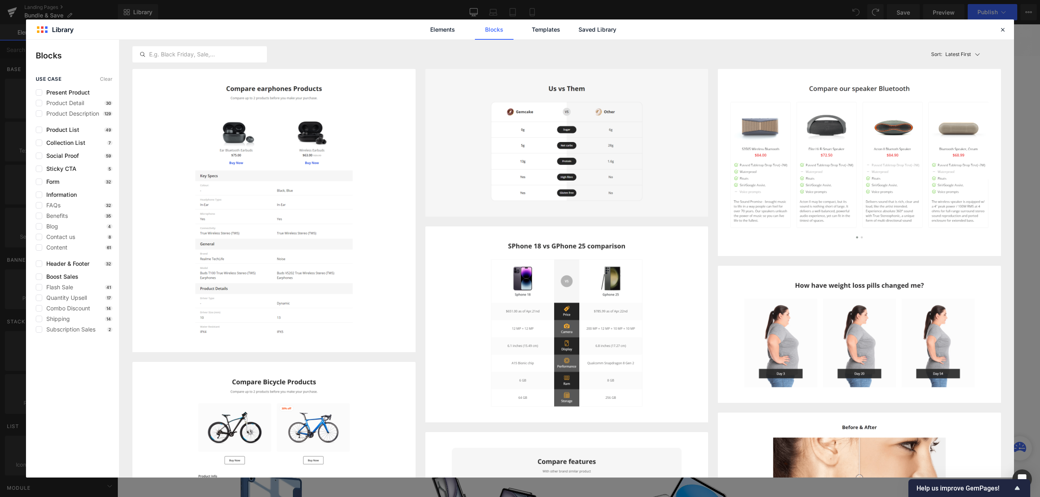
click at [80, 126] on div "use case Clear Present Product Product Detail 30 Product Description 129 Produc…" at bounding box center [72, 204] width 93 height 257
click at [77, 130] on span "Product List" at bounding box center [60, 130] width 37 height 6
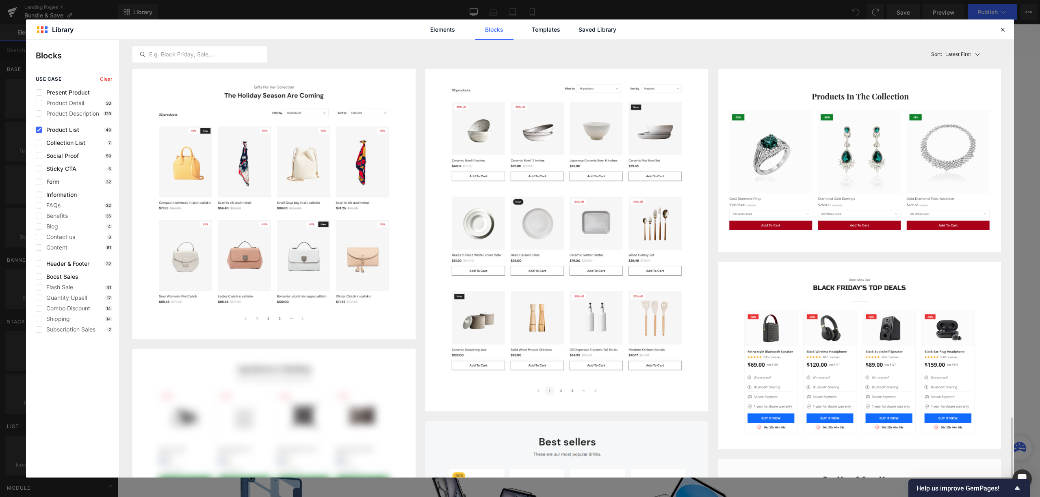
scroll to position [379, 0]
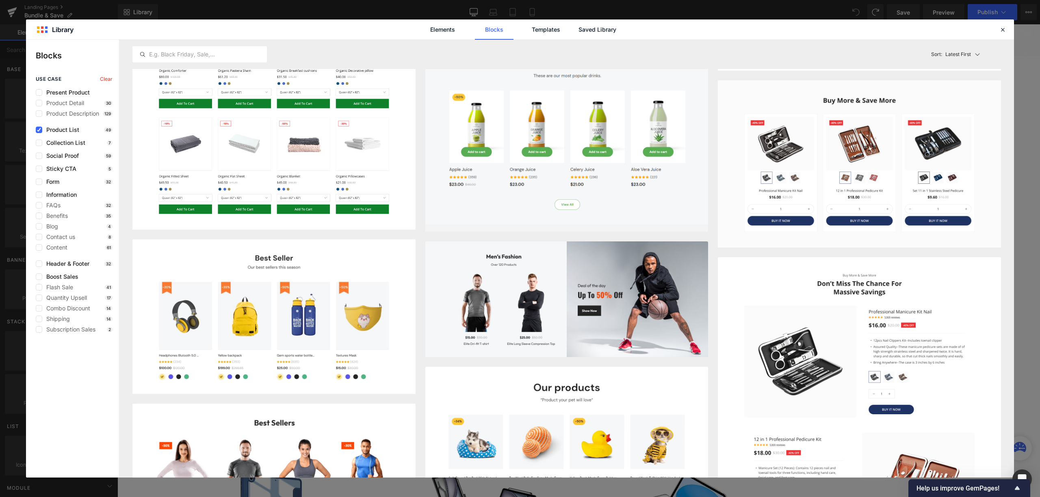
click at [74, 127] on span "Product List" at bounding box center [60, 130] width 37 height 6
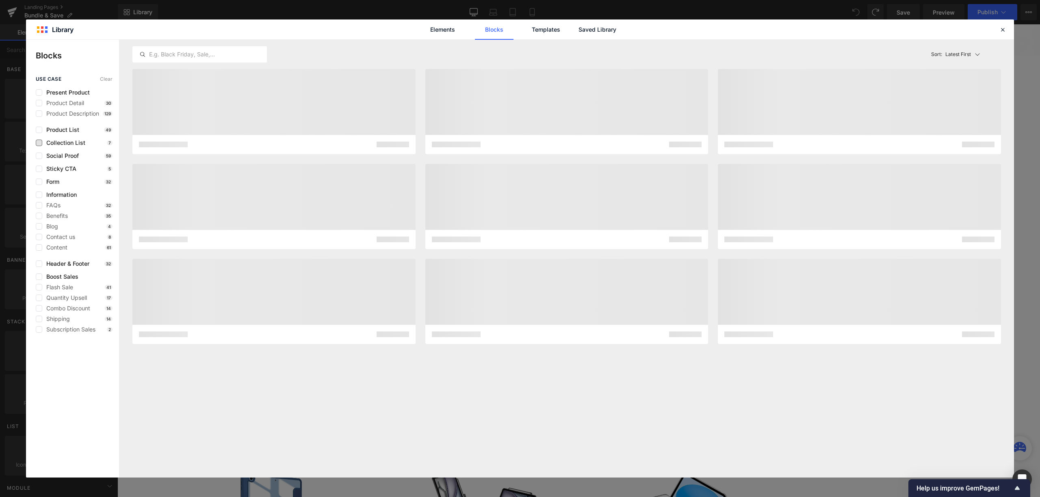
click at [58, 140] on span "Collection List" at bounding box center [63, 143] width 43 height 6
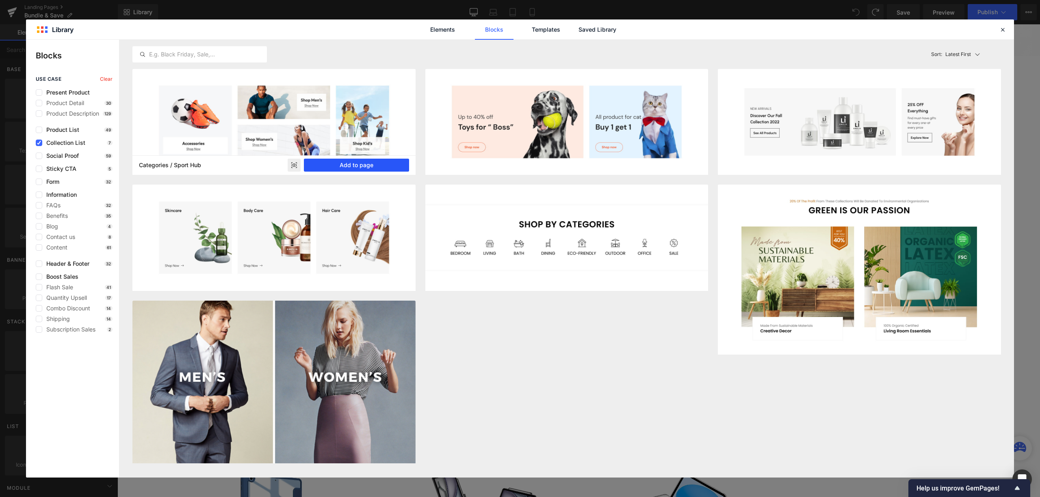
click at [363, 170] on button "Add to page" at bounding box center [356, 165] width 105 height 13
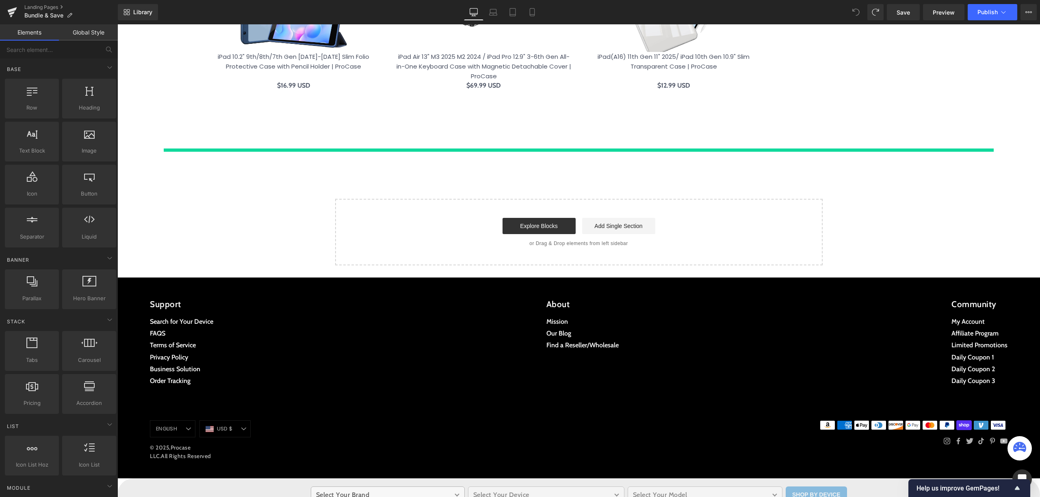
scroll to position [855, 0]
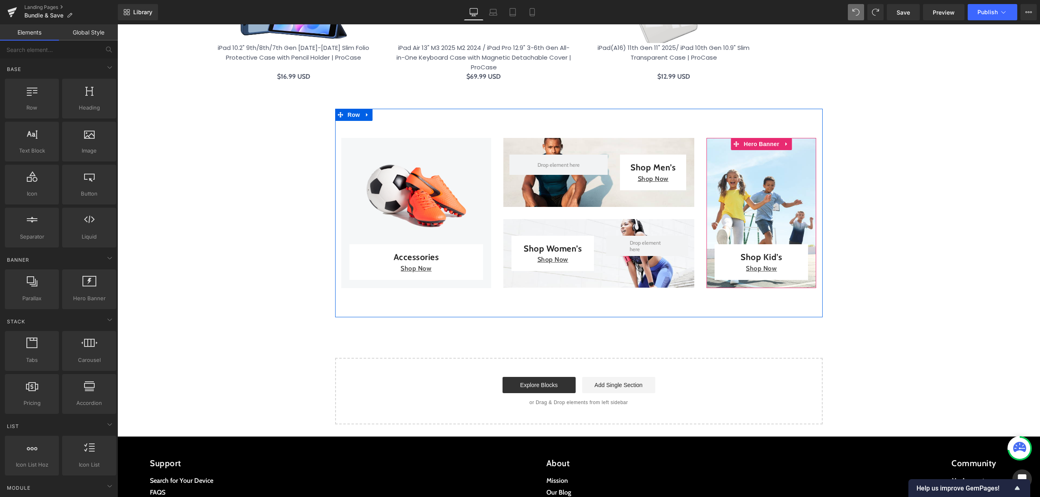
click at [752, 197] on div at bounding box center [761, 213] width 110 height 150
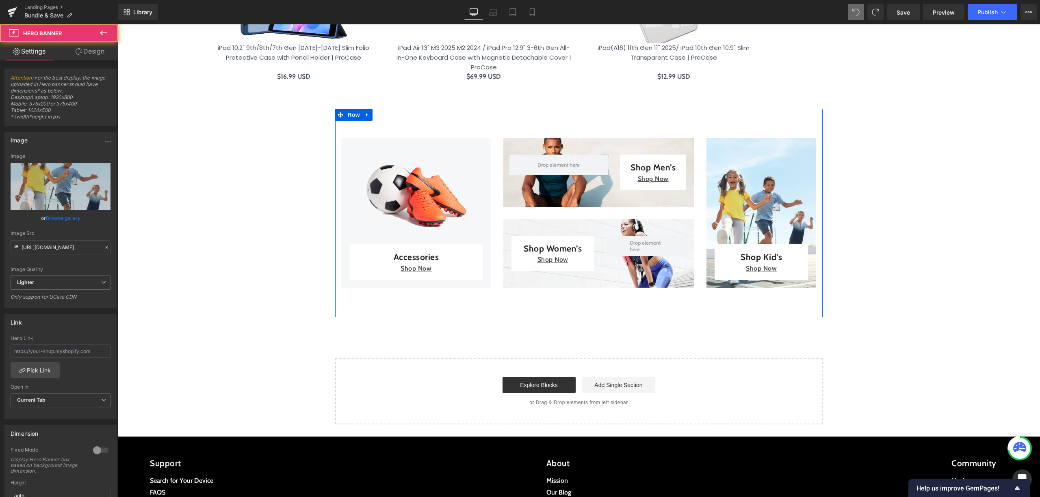
click at [741, 307] on div "Accessories Text Block Shop Now Text Block Row Row Hero Banner Shop Men’s Text …" at bounding box center [578, 213] width 487 height 209
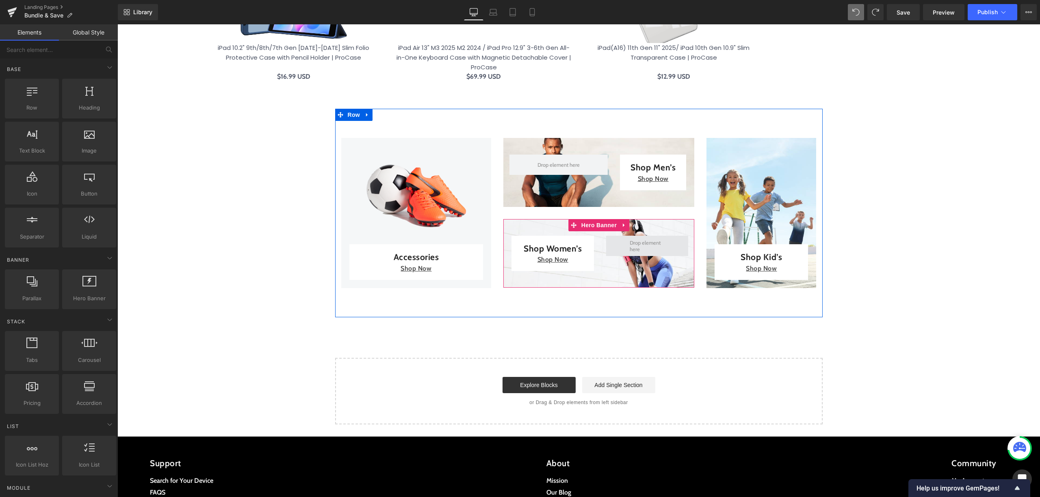
click at [632, 253] on span at bounding box center [647, 246] width 41 height 17
click at [715, 294] on div "Accessories Text Block Shop Now Text Block Row Row Hero Banner Shop Men’s Text …" at bounding box center [578, 213] width 487 height 209
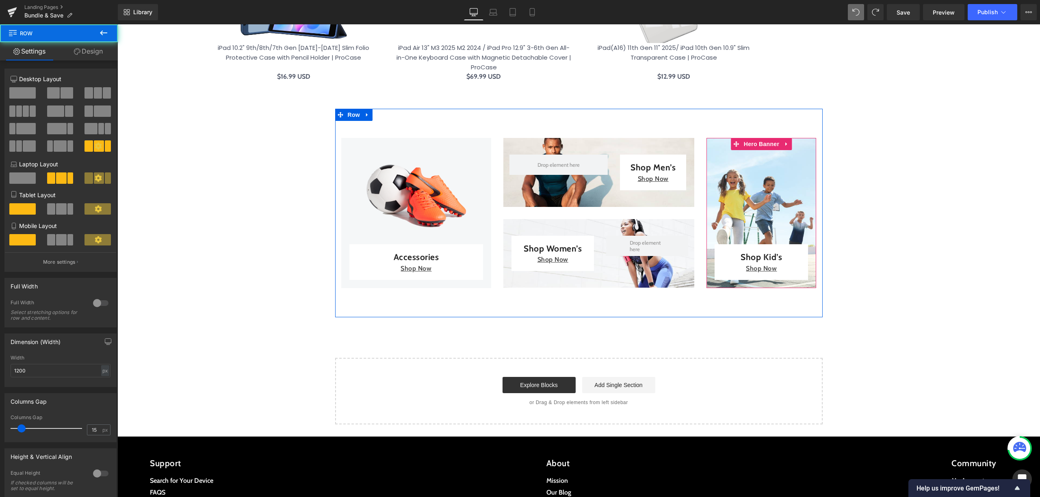
click at [749, 163] on div at bounding box center [761, 213] width 110 height 150
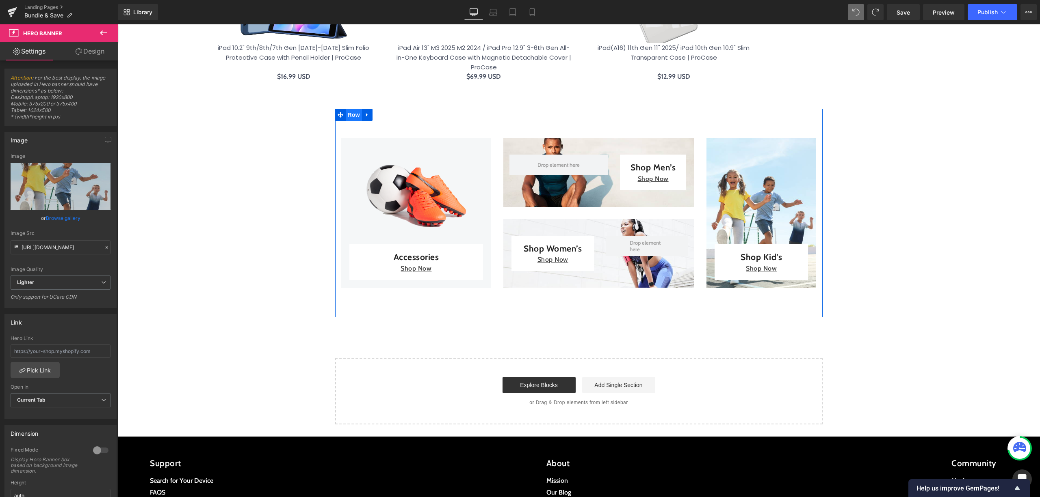
click at [352, 115] on span "Row" at bounding box center [354, 115] width 16 height 12
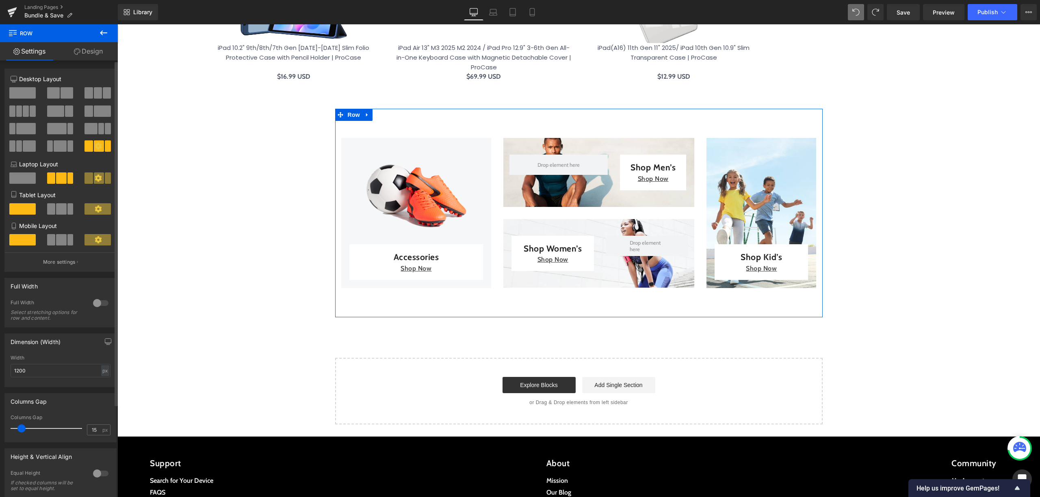
click at [31, 112] on span at bounding box center [33, 111] width 6 height 11
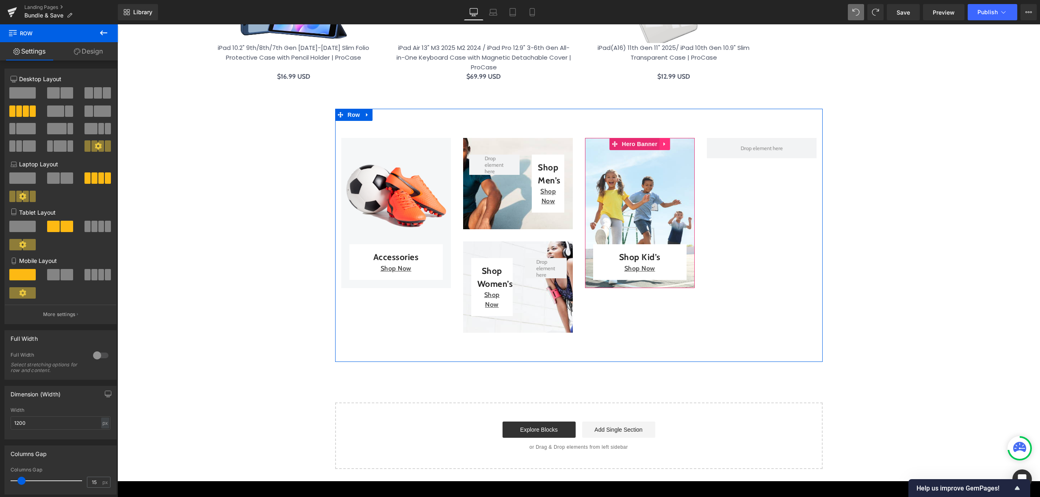
click at [666, 143] on link at bounding box center [664, 144] width 11 height 12
click at [657, 144] on link at bounding box center [659, 144] width 11 height 12
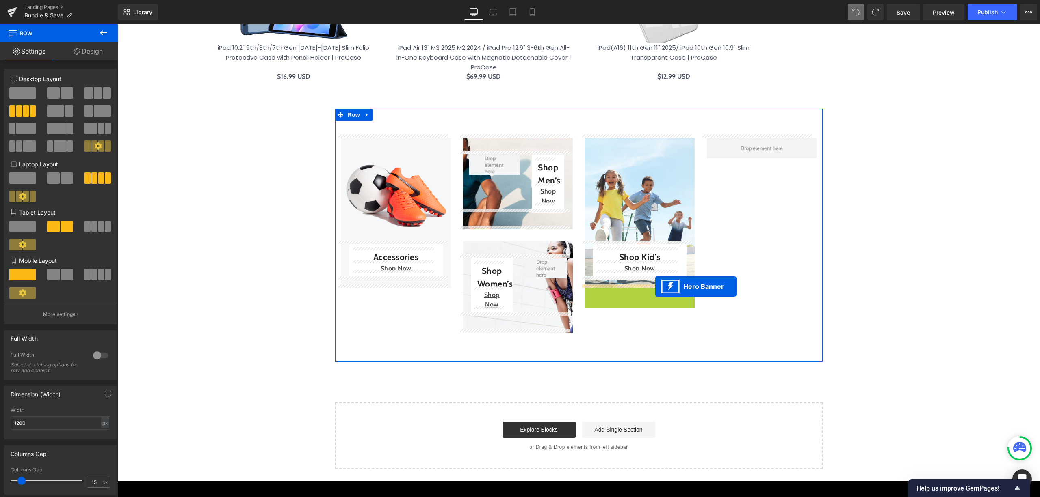
drag, startPoint x: 650, startPoint y: 293, endPoint x: 654, endPoint y: 288, distance: 5.8
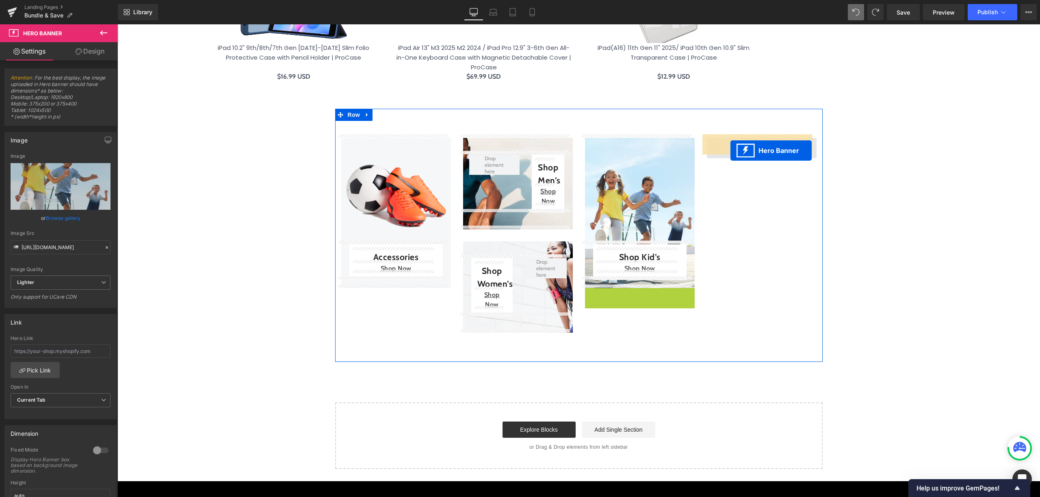
drag, startPoint x: 608, startPoint y: 293, endPoint x: 730, endPoint y: 151, distance: 187.4
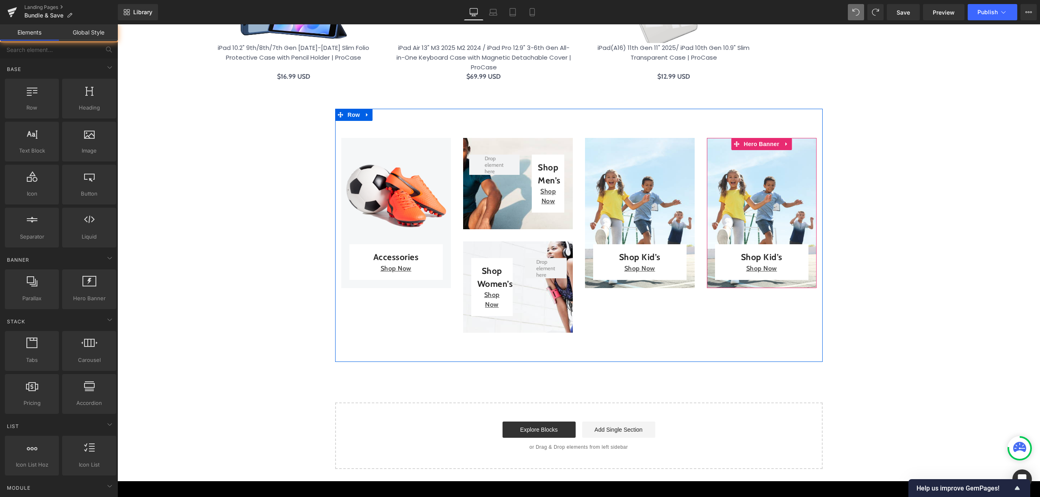
click at [704, 319] on div "Accessories Text Block Shop Now Text Block Row Row Hero Banner Shop Men’s Text …" at bounding box center [578, 235] width 487 height 253
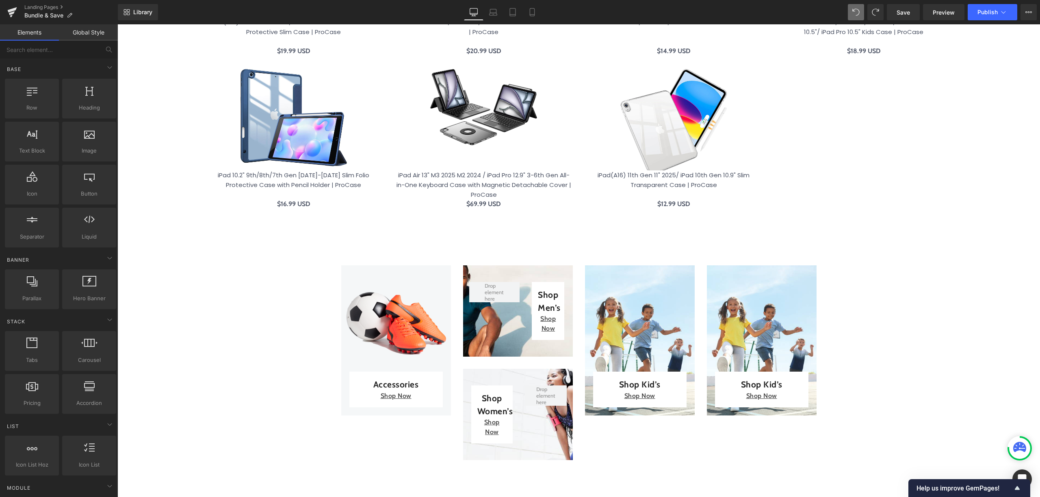
scroll to position [747, 0]
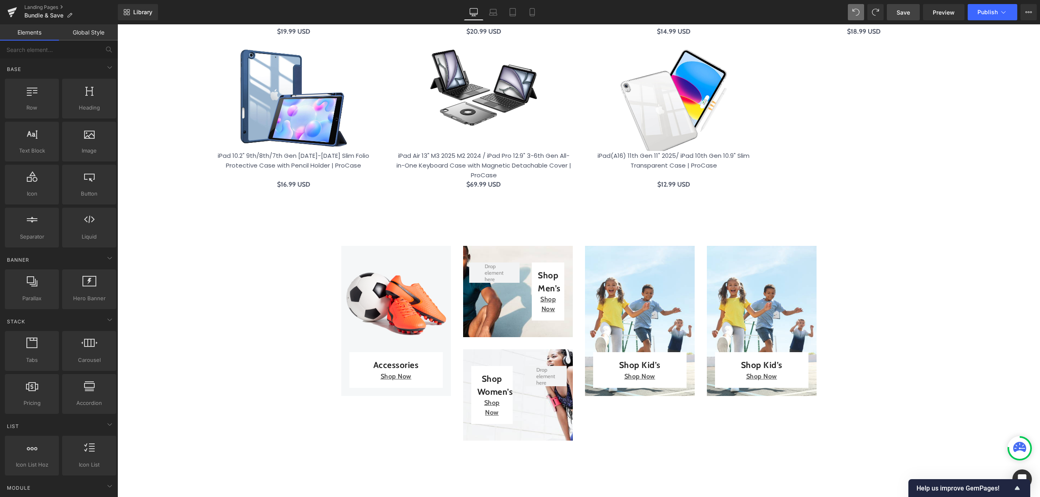
click at [918, 15] on link "Save" at bounding box center [902, 12] width 33 height 16
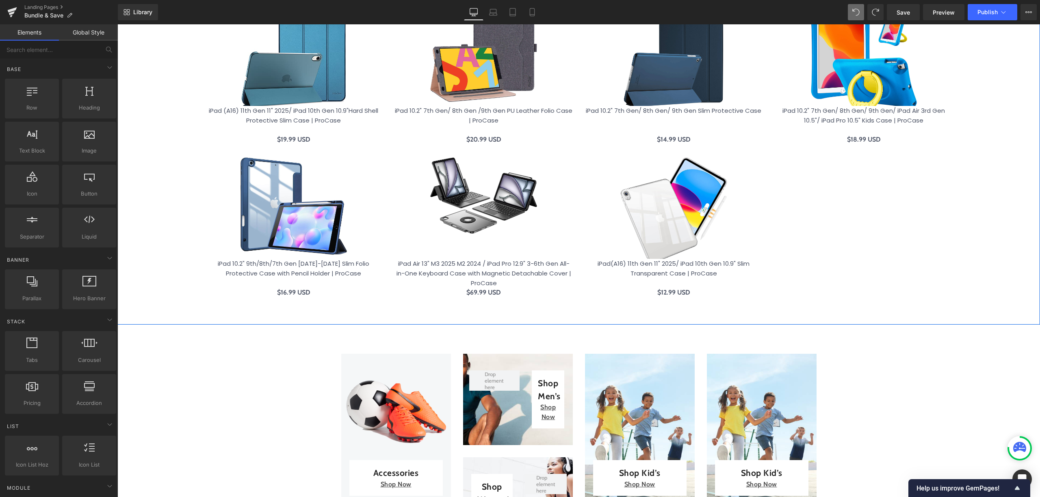
scroll to position [639, 0]
click at [10, 17] on icon at bounding box center [12, 12] width 10 height 20
